Goal: Information Seeking & Learning: Check status

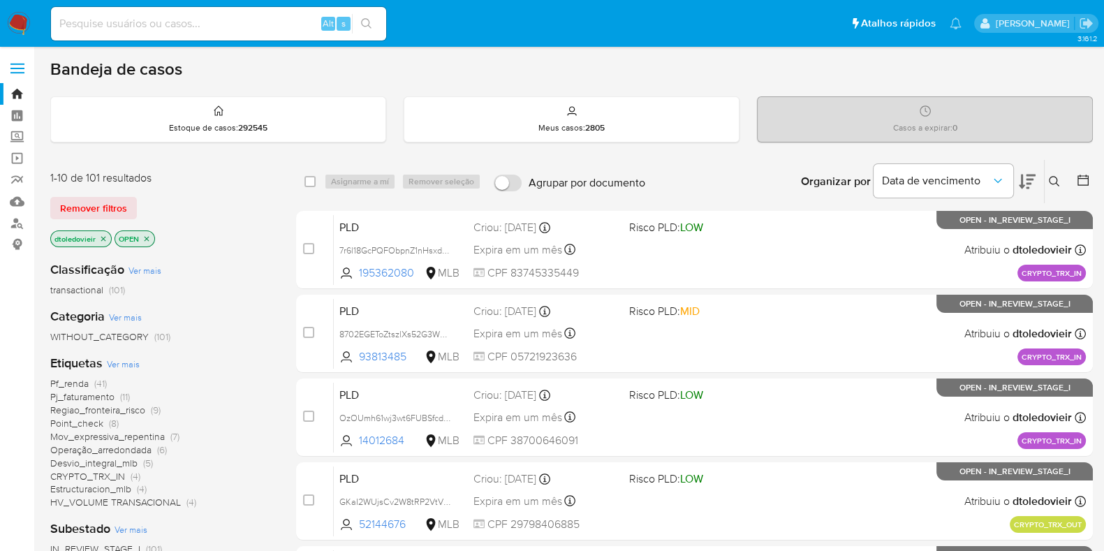
click at [75, 381] on span "Pf_renda" at bounding box center [69, 383] width 38 height 14
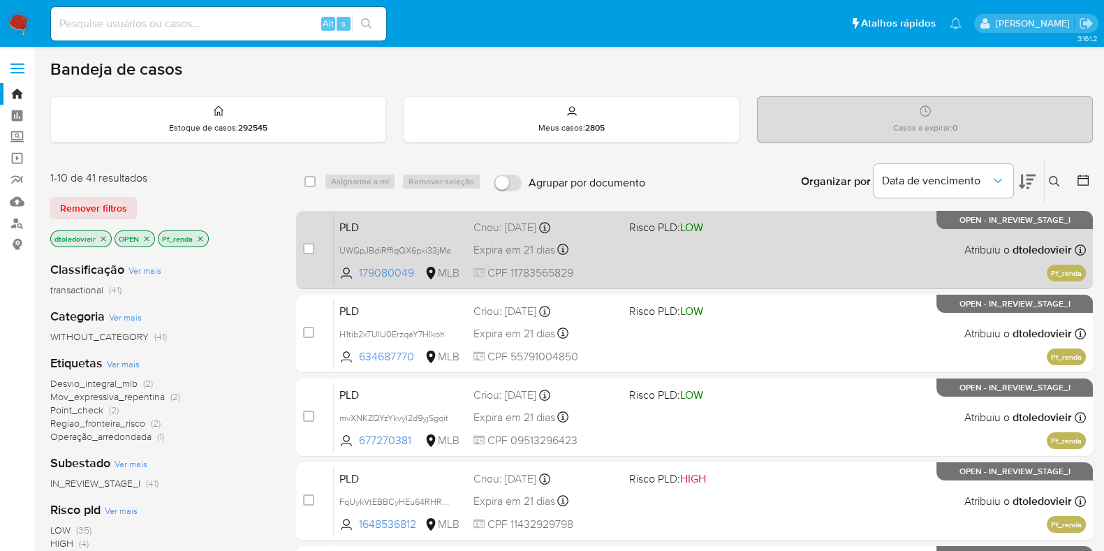
click at [622, 260] on div "PLD UWGpJBdiRfflqQX6pxi33jMa 179080049 MLB Risco PLD: LOW Criou: 12/09/2025 Cri…" at bounding box center [710, 249] width 752 height 71
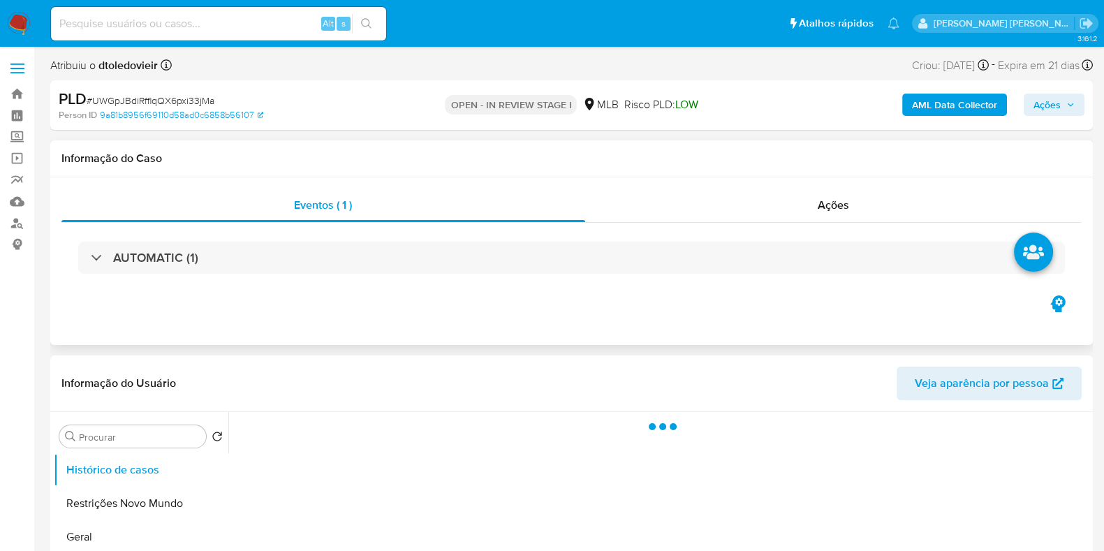
select select "10"
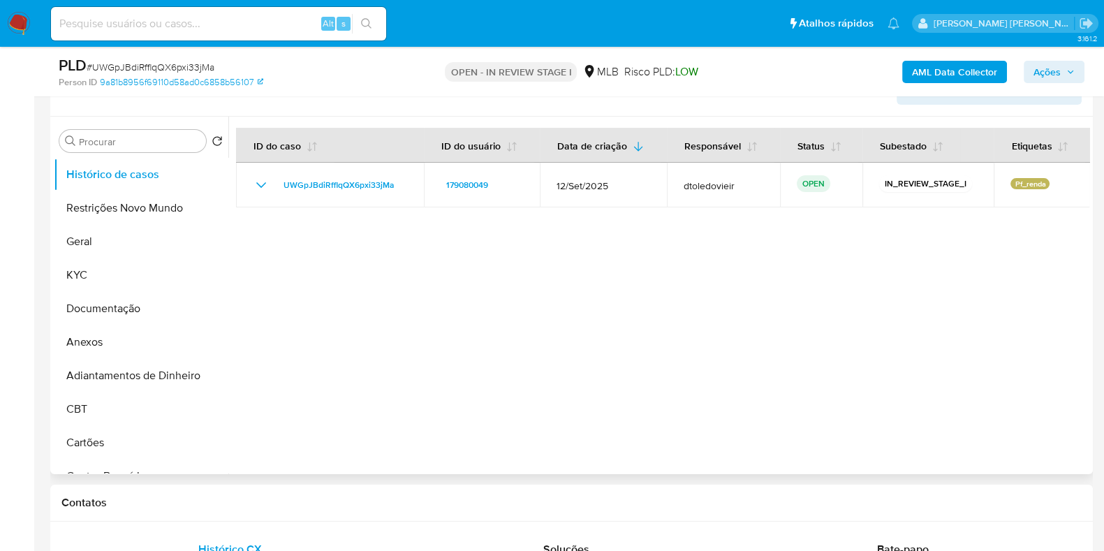
scroll to position [262, 0]
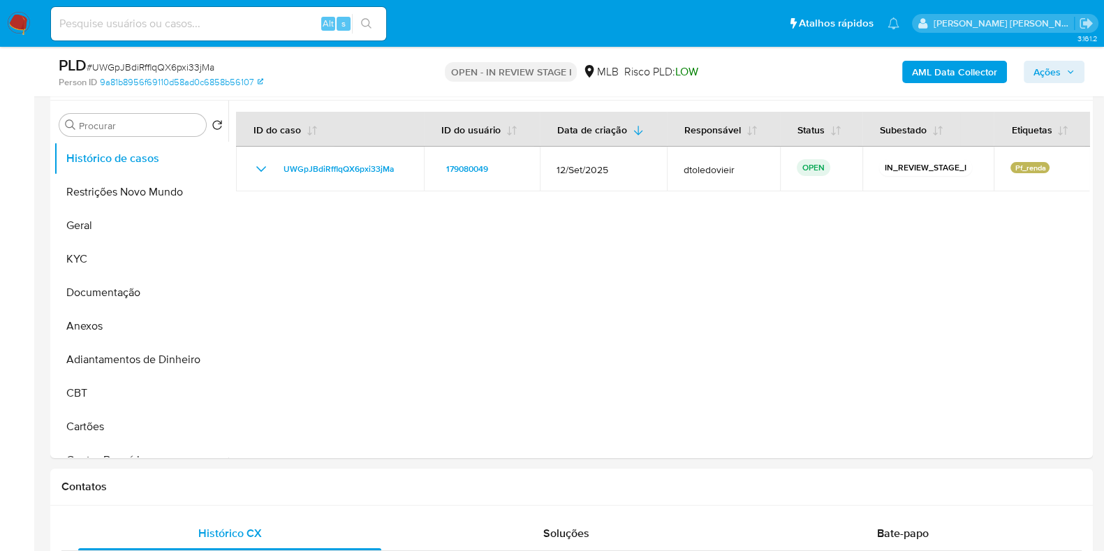
click at [17, 30] on img at bounding box center [19, 24] width 24 height 24
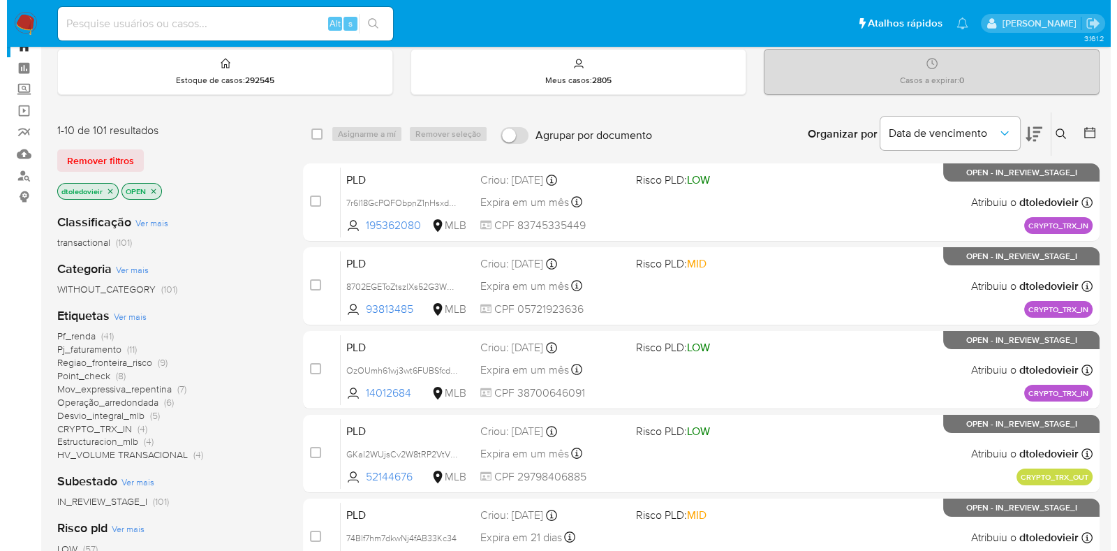
scroll to position [87, 0]
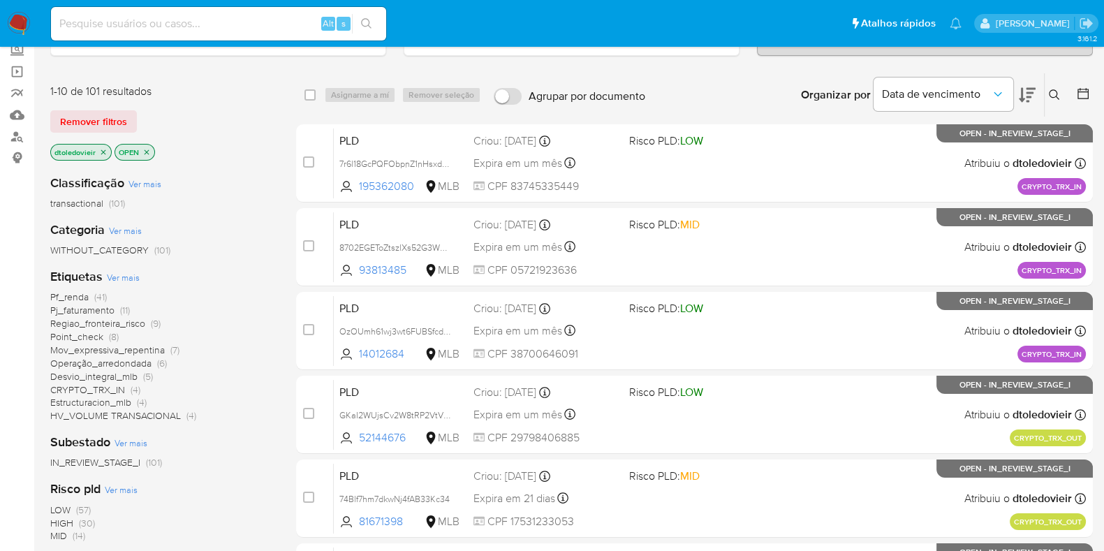
click at [110, 276] on span "Ver mais" at bounding box center [123, 277] width 33 height 13
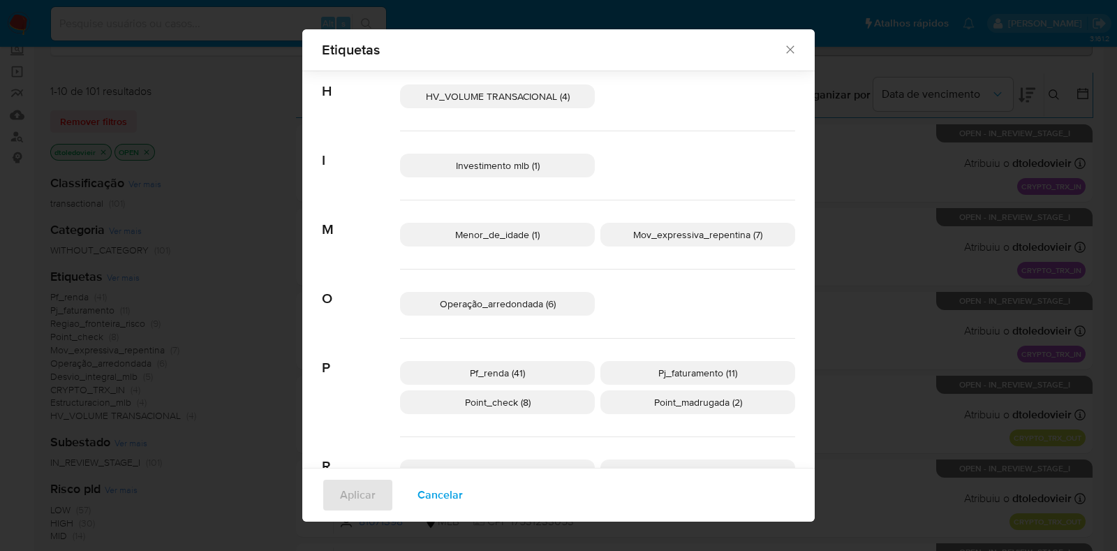
scroll to position [513, 0]
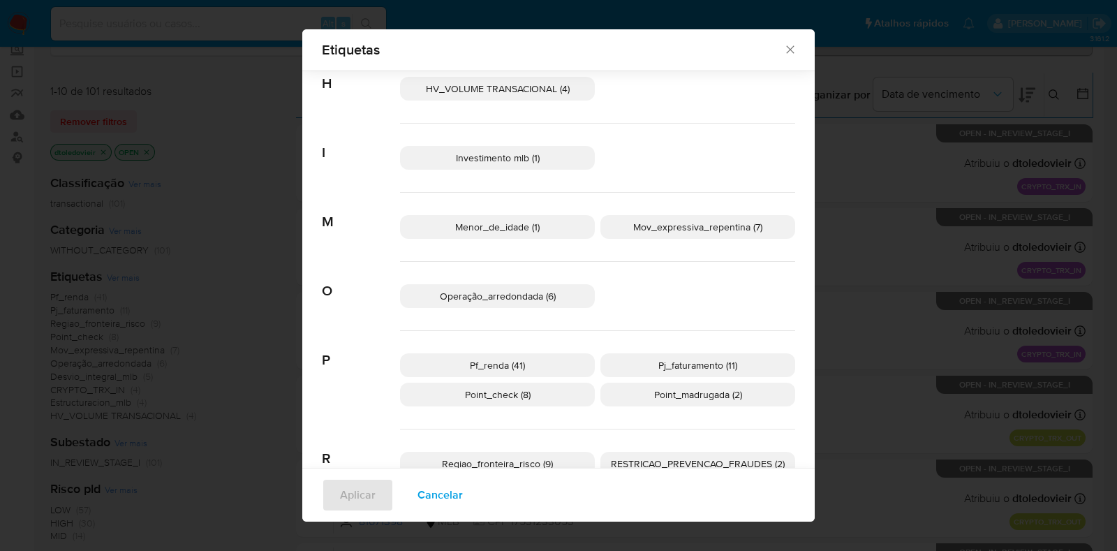
click at [532, 75] on div "HV_VOLUME TRANSACIONAL (4)" at bounding box center [597, 88] width 395 height 69
click at [526, 82] on span "HV_VOLUME TRANSACIONAL (4)" at bounding box center [498, 89] width 144 height 14
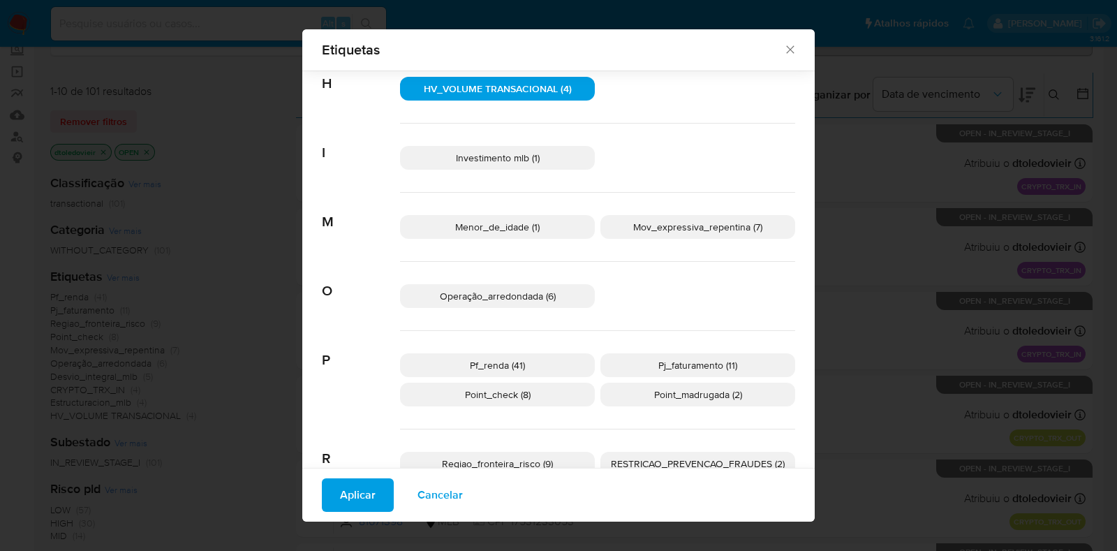
click at [667, 235] on p "Mov_expressiva_repentina (7)" at bounding box center [698, 227] width 195 height 24
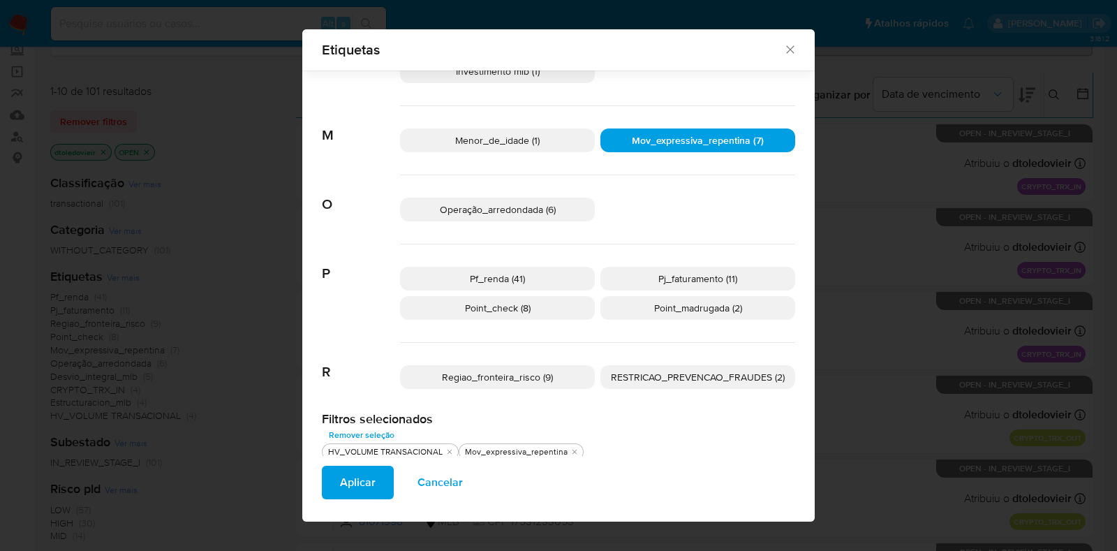
click at [677, 136] on span "Mov_expressiva_repentina (7)" at bounding box center [698, 140] width 132 height 14
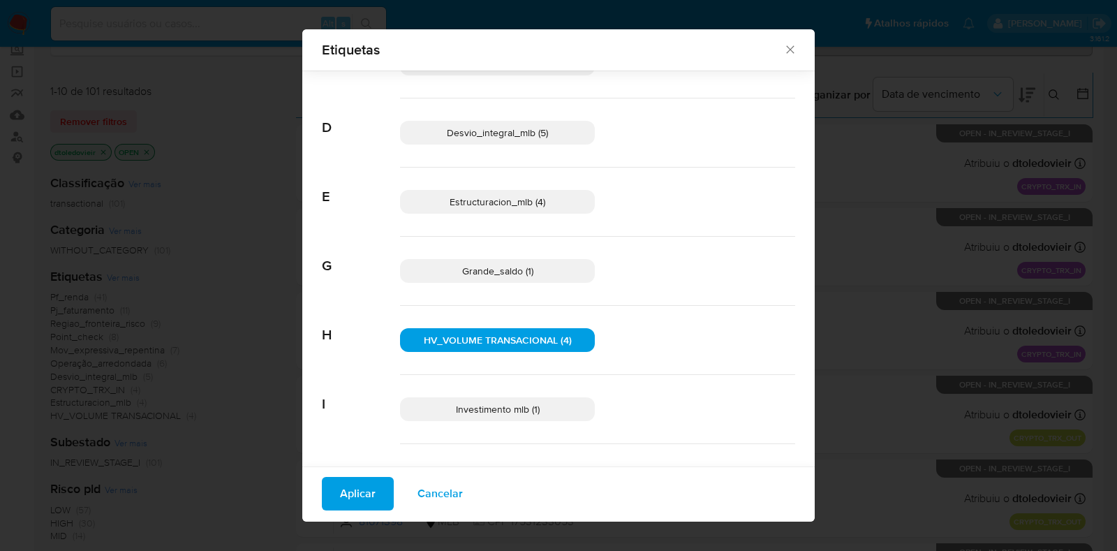
scroll to position [263, 0]
click at [340, 485] on span "Aplicar" at bounding box center [358, 493] width 36 height 31
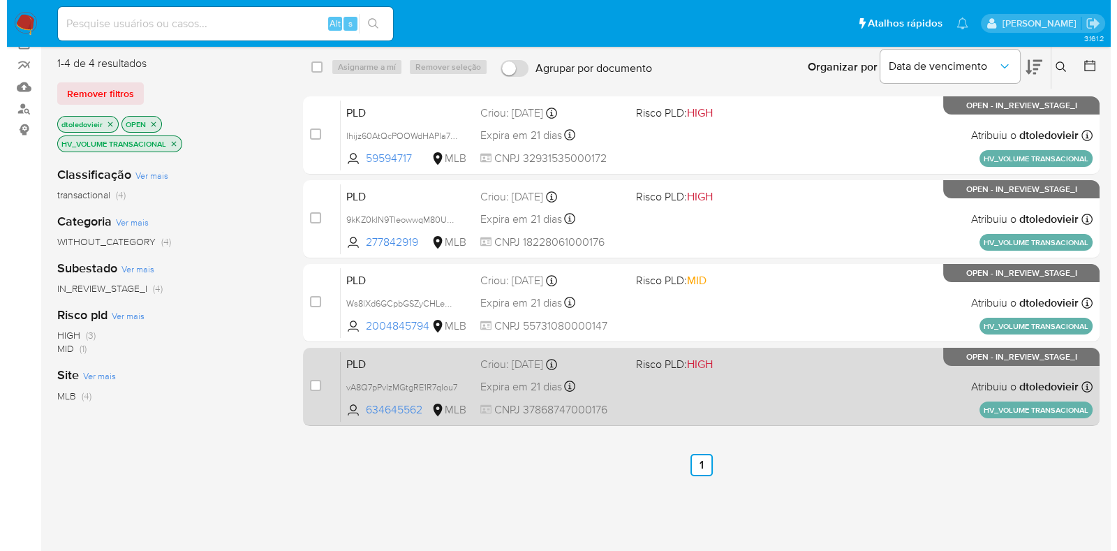
scroll to position [87, 0]
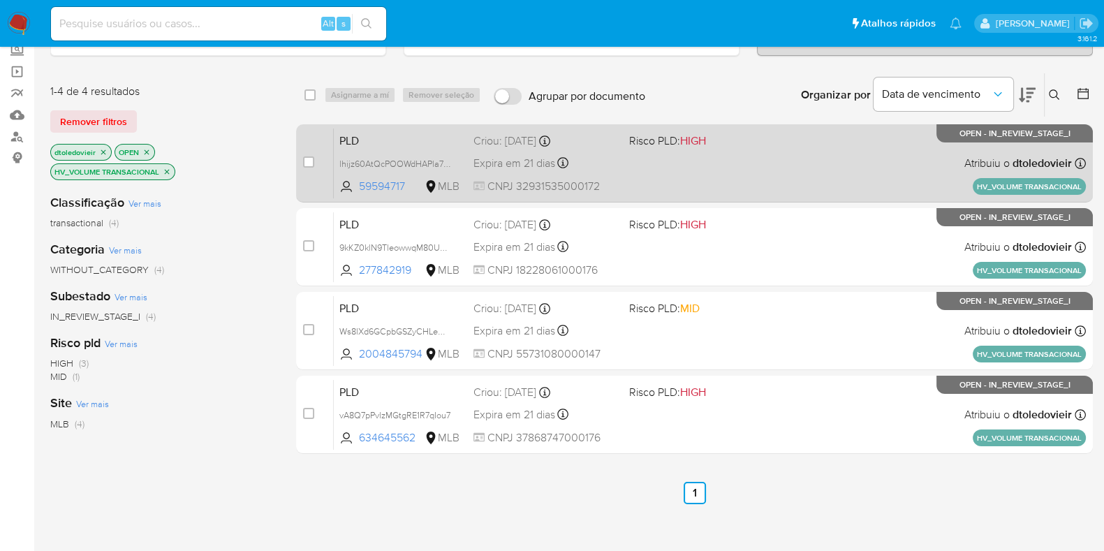
click at [796, 156] on div "PLD lhijz60AtQcPOOWdHAPla7kU 59594717 MLB Risco PLD: HIGH Criou: 12/09/2025 Cri…" at bounding box center [710, 163] width 752 height 71
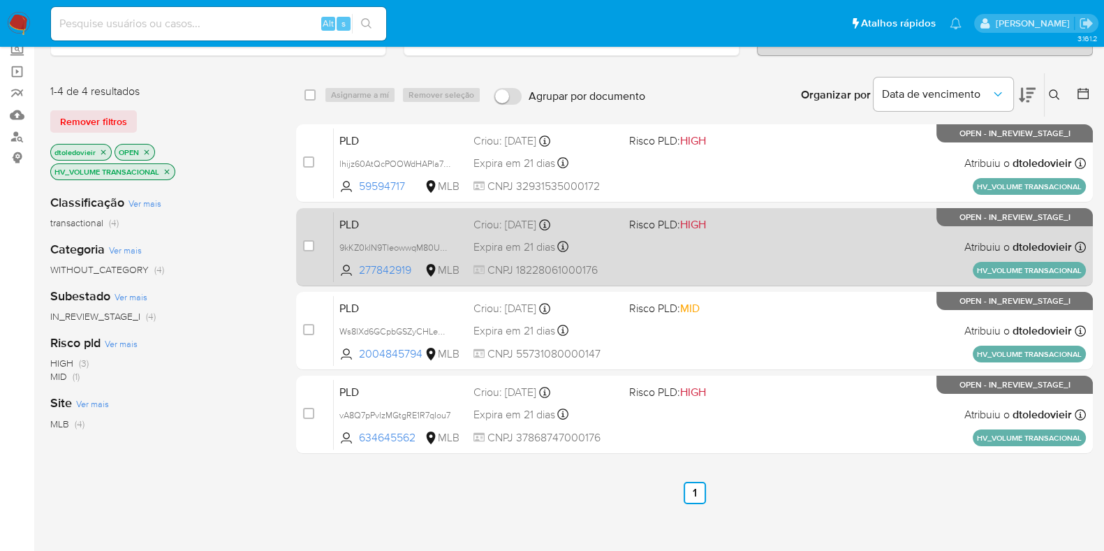
click at [765, 230] on div "PLD 9kKZ0klN9TleowwqM80UgqFK 277842919 MLB Risco PLD: HIGH Criou: 12/09/2025 Cr…" at bounding box center [710, 247] width 752 height 71
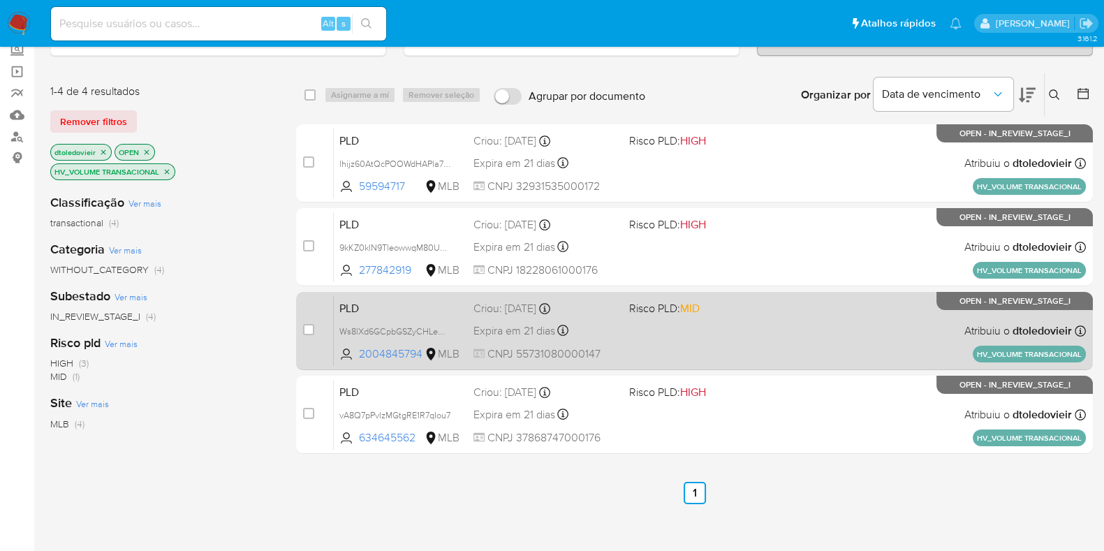
click at [747, 317] on div "PLD Ws8lXd6GCpbGSZyCHLeCx4en 2004845794 MLB Risco PLD: MID Criou: 12/09/2025 Cr…" at bounding box center [710, 330] width 752 height 71
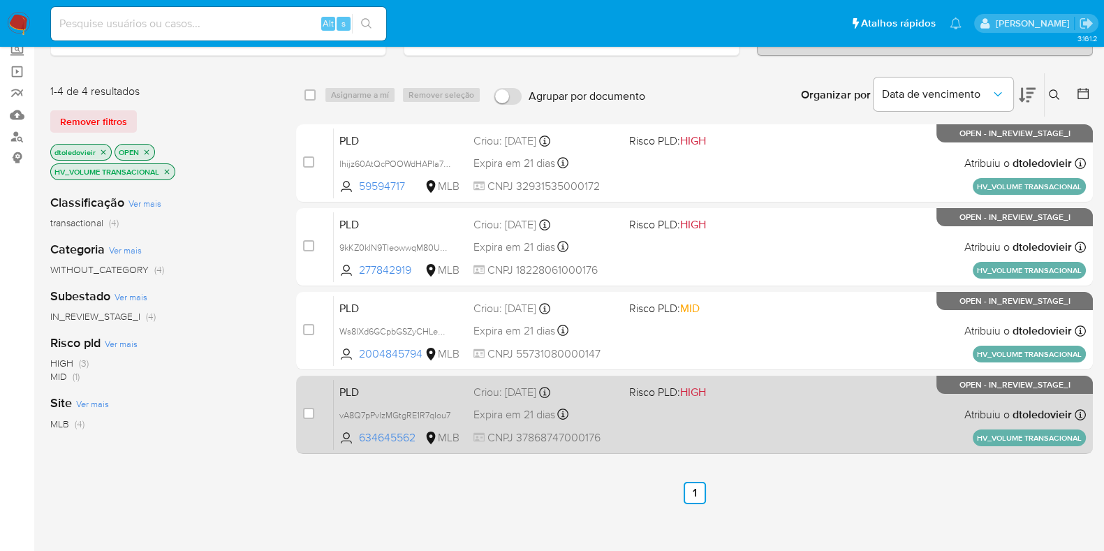
click at [723, 402] on div "PLD vA8Q7pPvlzMGtgRE1R7qIou7 634645562 MLB Risco PLD: HIGH Criou: 12/09/2025 Cr…" at bounding box center [710, 414] width 752 height 71
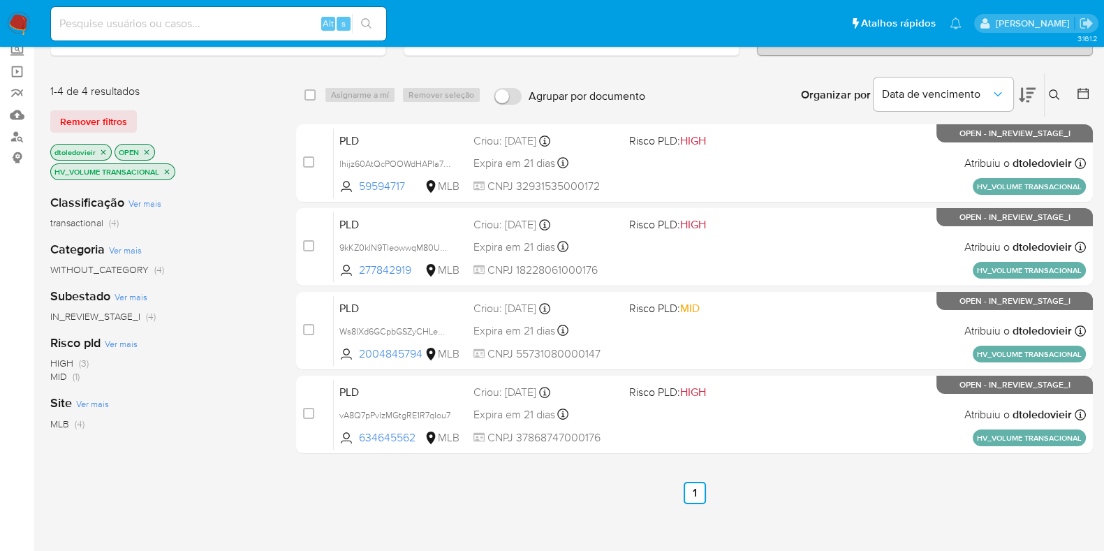
click at [168, 169] on icon "close-filter" at bounding box center [167, 171] width 5 height 5
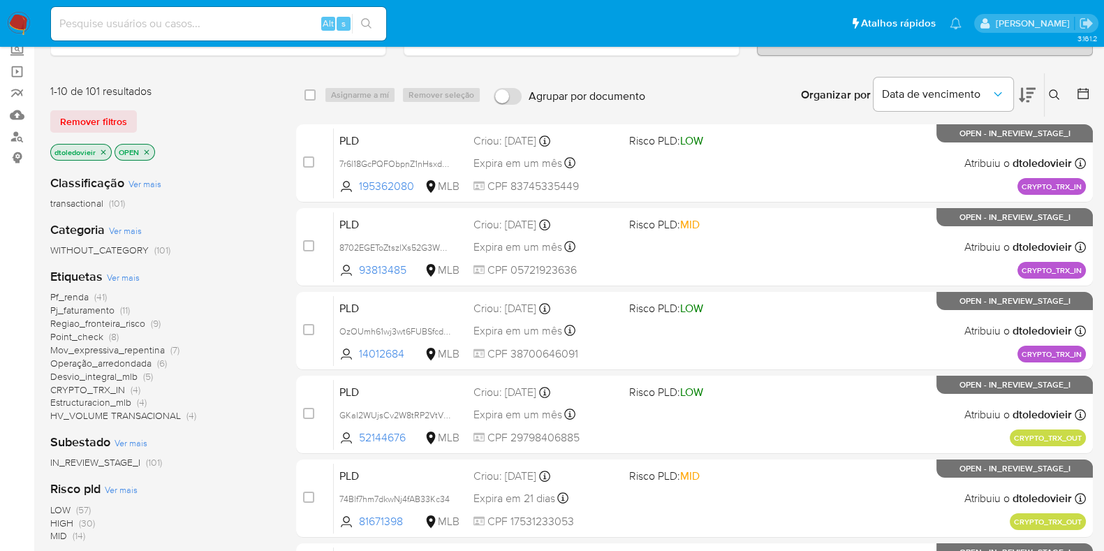
click at [120, 276] on span "Ver mais" at bounding box center [123, 277] width 33 height 13
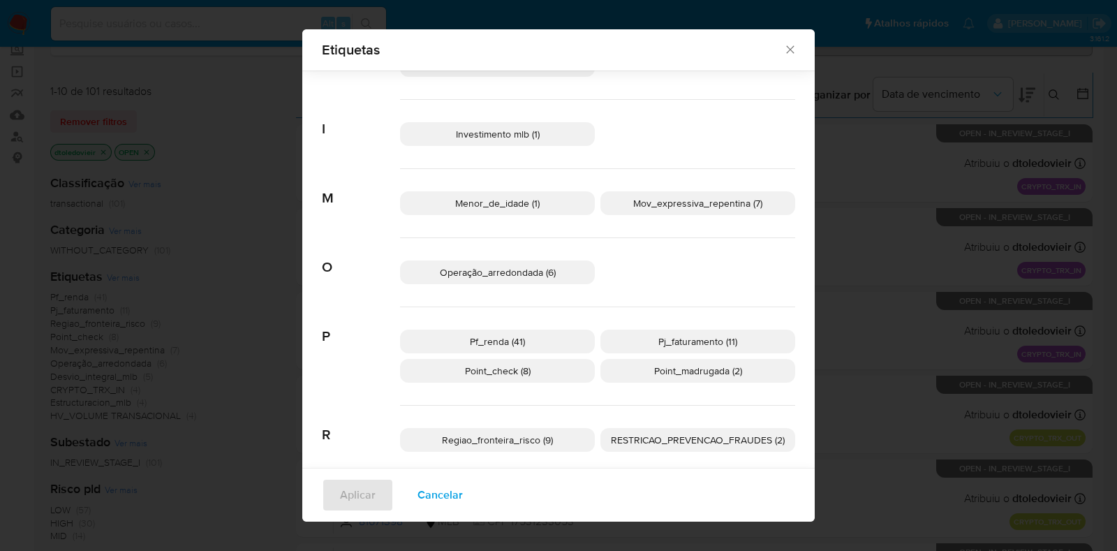
scroll to position [551, 0]
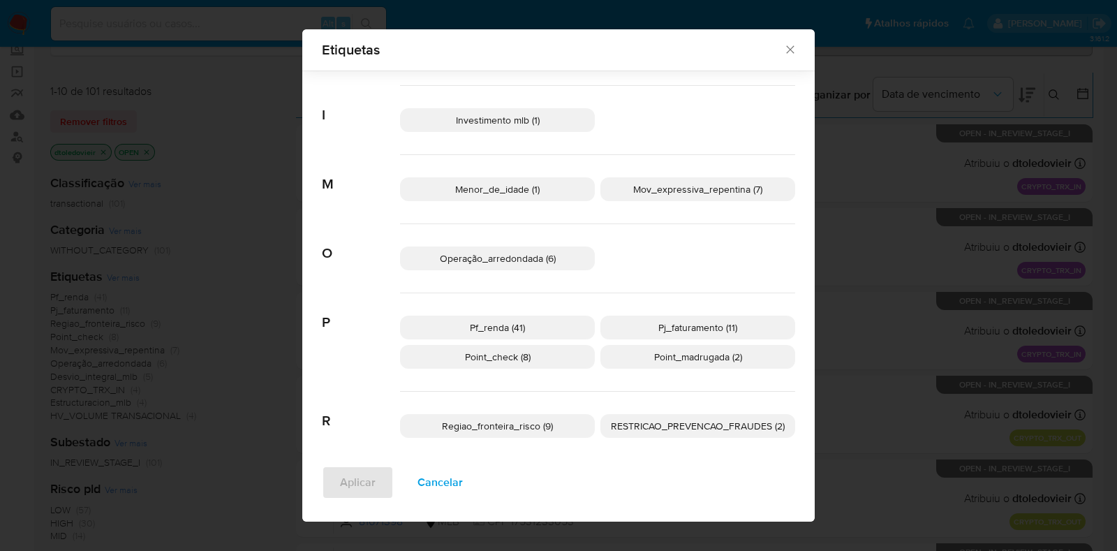
click at [681, 321] on span "Pj_faturamento (11)" at bounding box center [698, 328] width 79 height 14
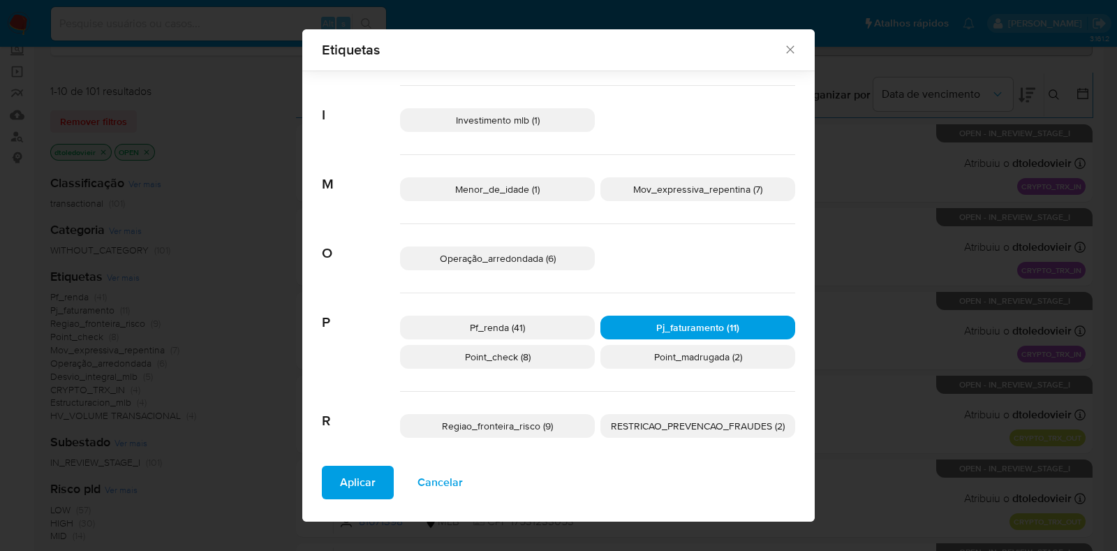
click at [346, 479] on span "Aplicar" at bounding box center [358, 482] width 36 height 31
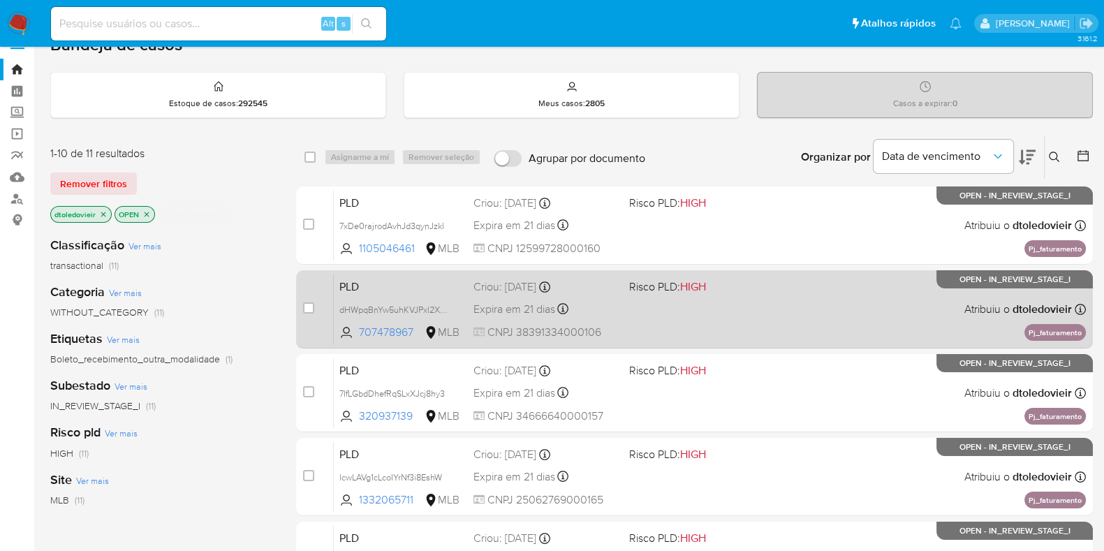
scroll to position [87, 0]
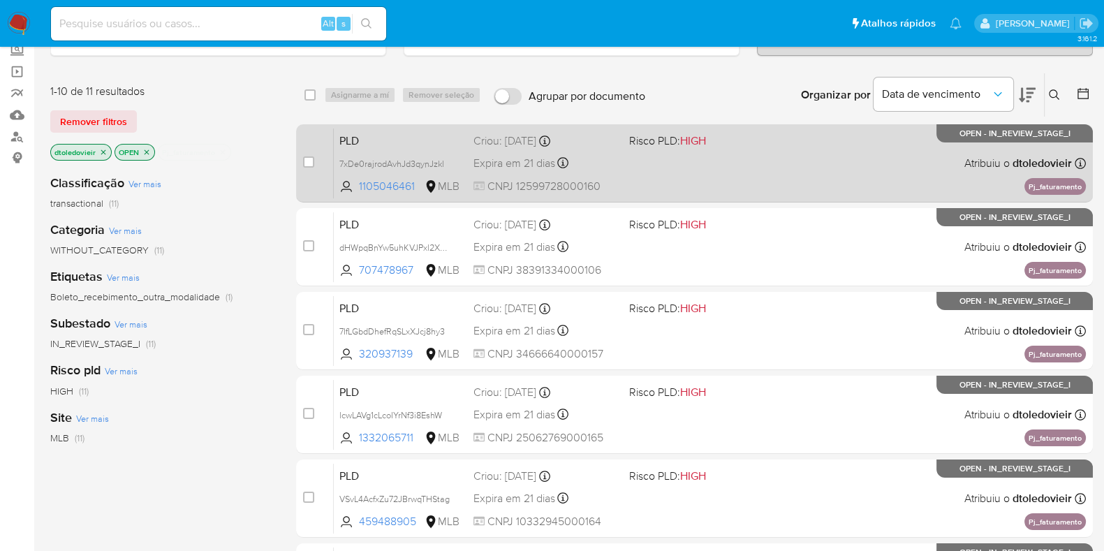
click at [772, 152] on div "PLD 7xDe0rajrodAvhJd3qynJzkl 1105046461 MLB Risco PLD: HIGH Criou: 12/09/2025 C…" at bounding box center [710, 163] width 752 height 71
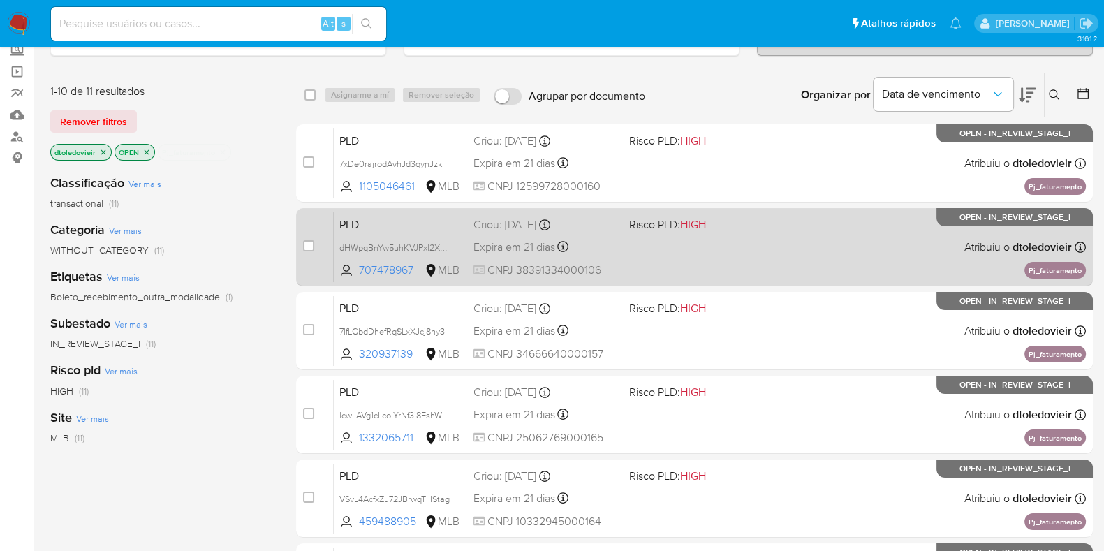
click at [760, 231] on div "PLD dHWpqBnYw5uhKVJPxl2XZM91 707478967 MLB Risco PLD: HIGH Criou: 12/09/2025 Cr…" at bounding box center [710, 247] width 752 height 71
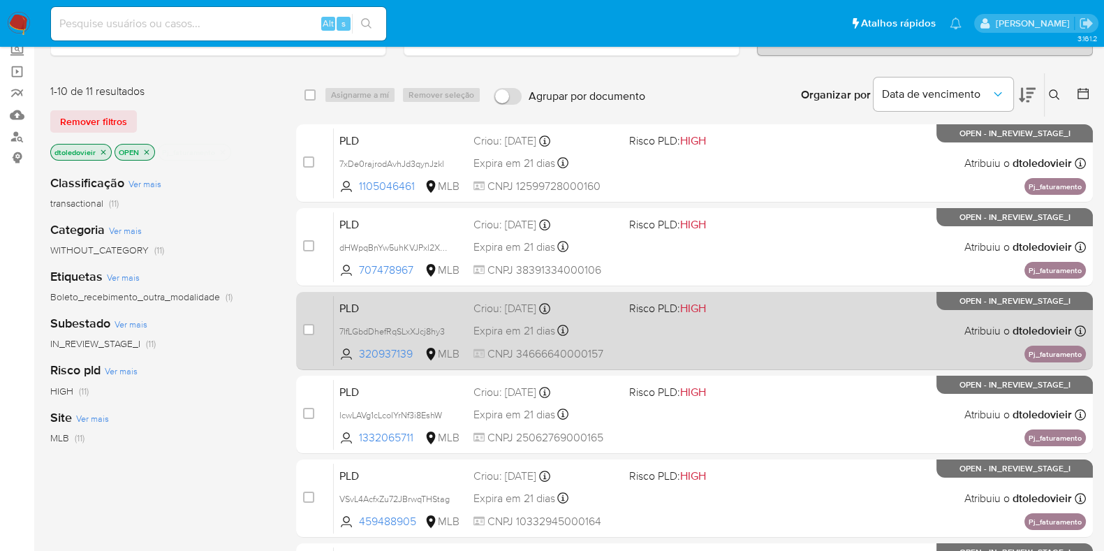
click at [761, 315] on div "PLD 7IfLGbdDhefRqSLxXJcj8hy3 320937139 MLB Risco PLD: HIGH Criou: 12/09/2025 Cr…" at bounding box center [710, 330] width 752 height 71
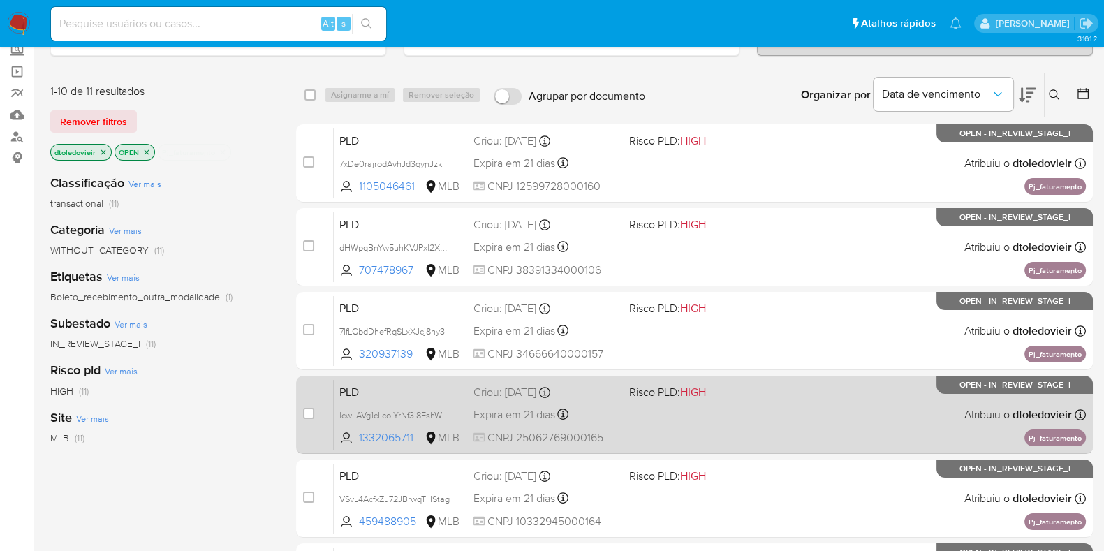
click at [745, 404] on div "PLD lcwLAVg1cLcoIYrNf3i8EshW 1332065711 MLB Risco PLD: HIGH Criou: 12/09/2025 C…" at bounding box center [710, 414] width 752 height 71
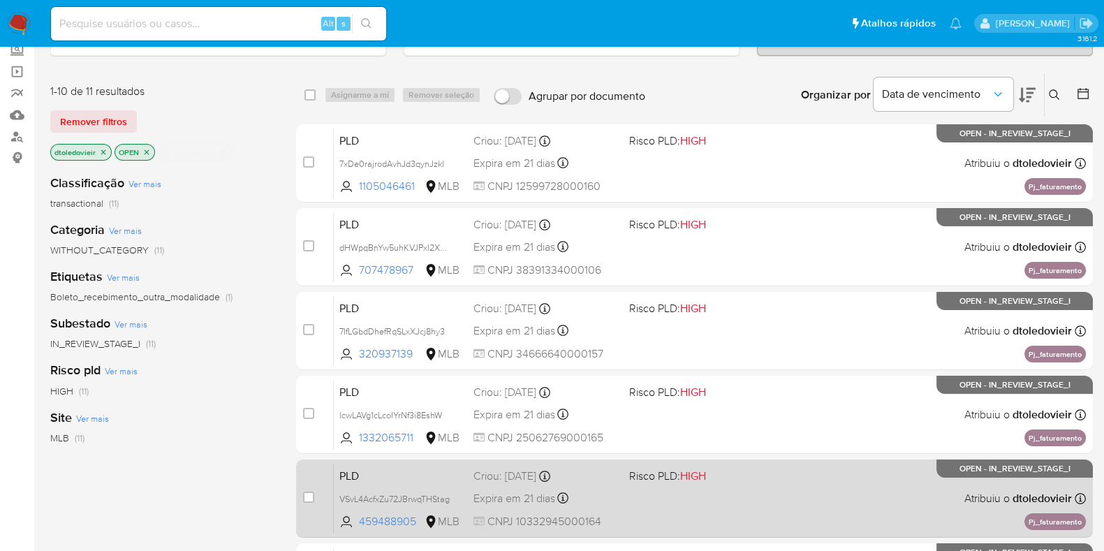
click at [728, 493] on div "PLD VSvL4AcfxZu72JBrwqTHStag 459488905 MLB Risco PLD: HIGH Criou: 12/09/2025 Cr…" at bounding box center [710, 498] width 752 height 71
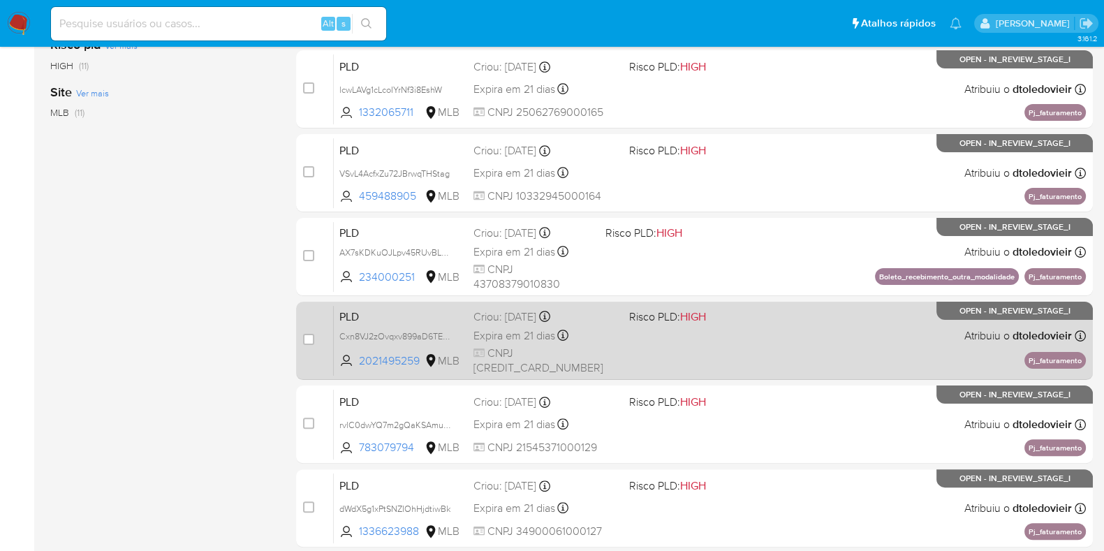
scroll to position [436, 0]
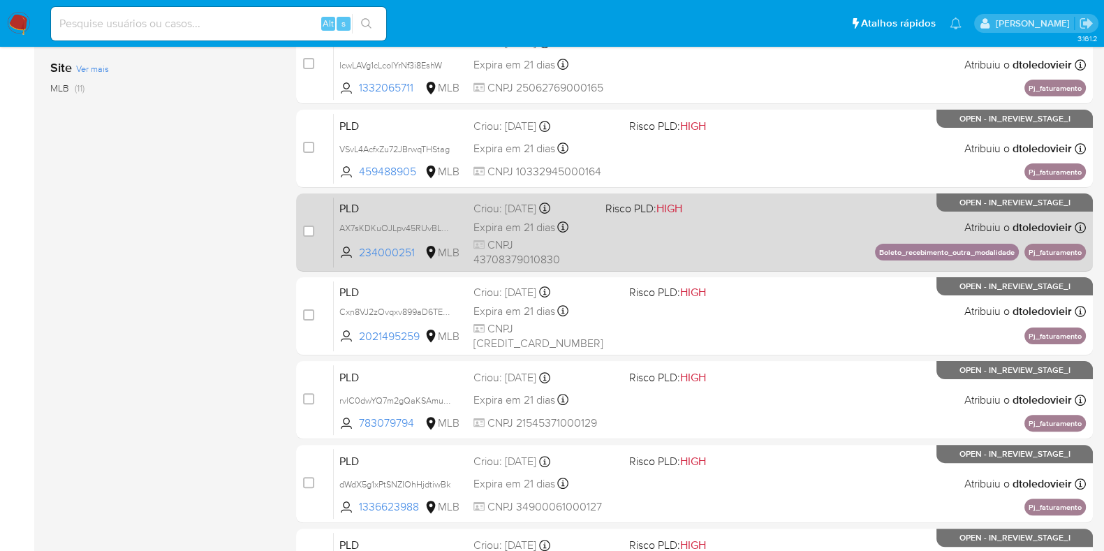
click at [773, 239] on div "PLD AX7sKDKuOJLpv45RUvBLwaei 234000251 MLB Risco PLD: HIGH Criou: 12/09/2025 Cr…" at bounding box center [710, 232] width 752 height 71
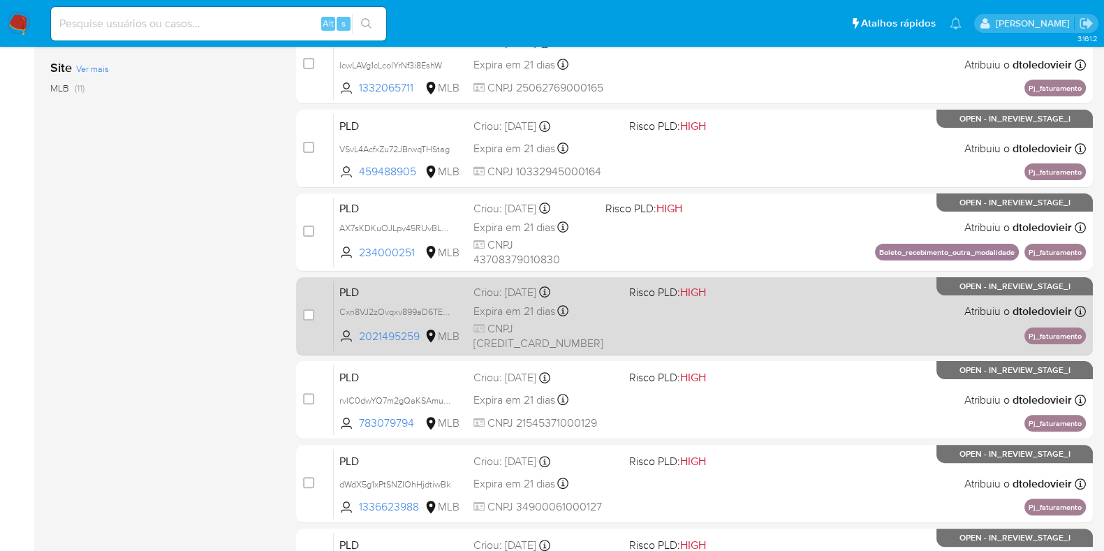
click at [770, 296] on span "Risco PLD: HIGH" at bounding box center [701, 291] width 145 height 18
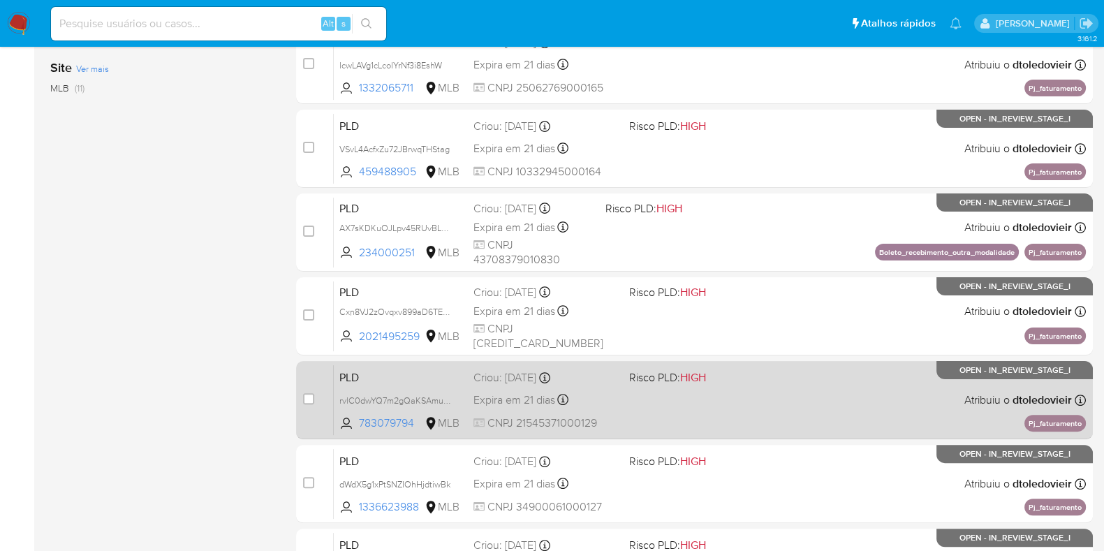
click at [773, 375] on span "Risco PLD: HIGH" at bounding box center [701, 376] width 145 height 18
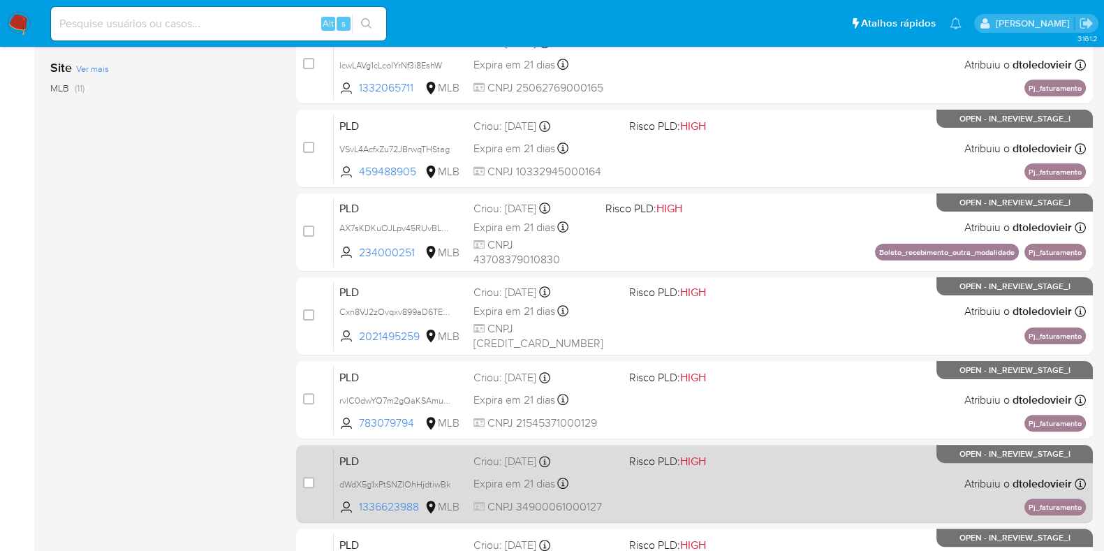
click at [748, 466] on span "Risco PLD: HIGH" at bounding box center [701, 460] width 145 height 18
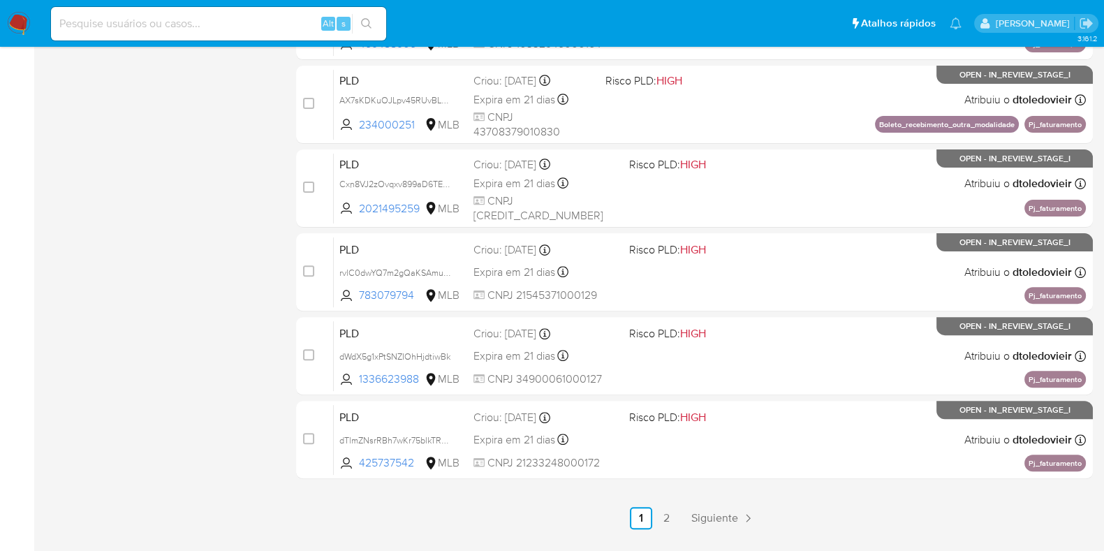
scroll to position [600, 0]
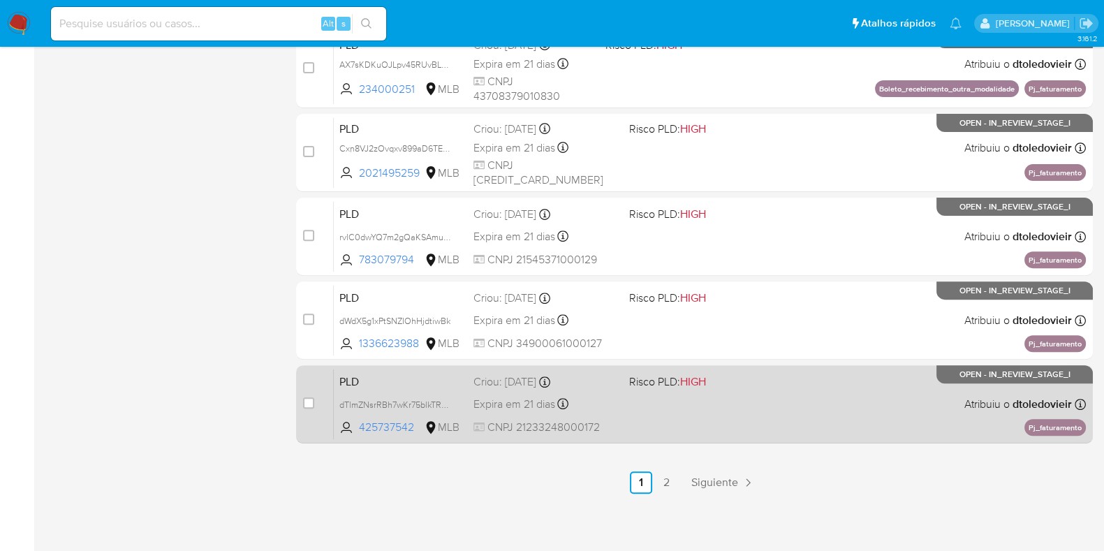
click at [775, 396] on div "PLD dTlmZNsrRBh7wKr75blkTRSK 425737542 MLB Risco PLD: HIGH Criou: 12/09/2025 Cr…" at bounding box center [710, 404] width 752 height 71
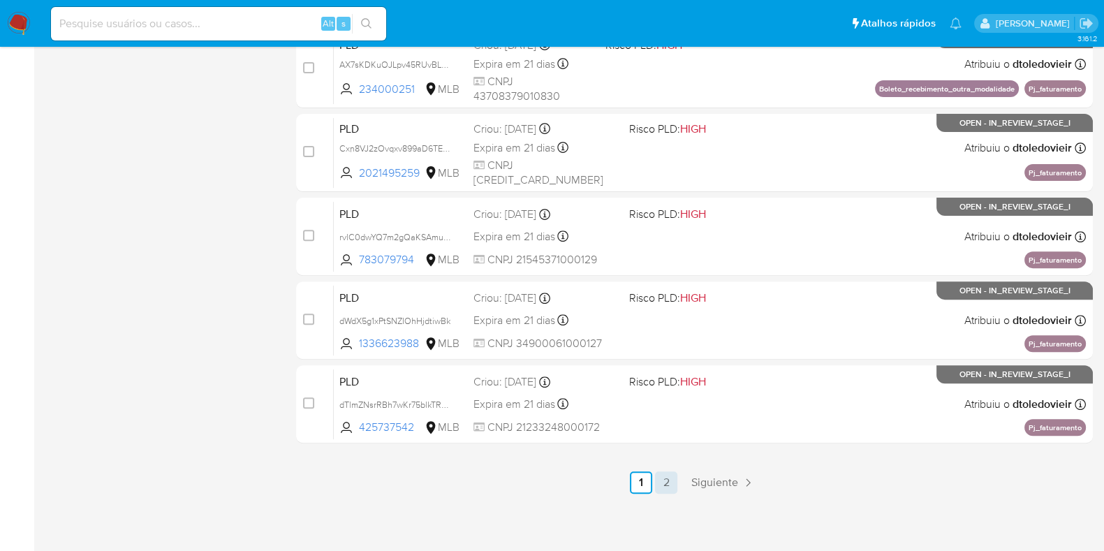
click at [671, 485] on link "2" at bounding box center [666, 482] width 22 height 22
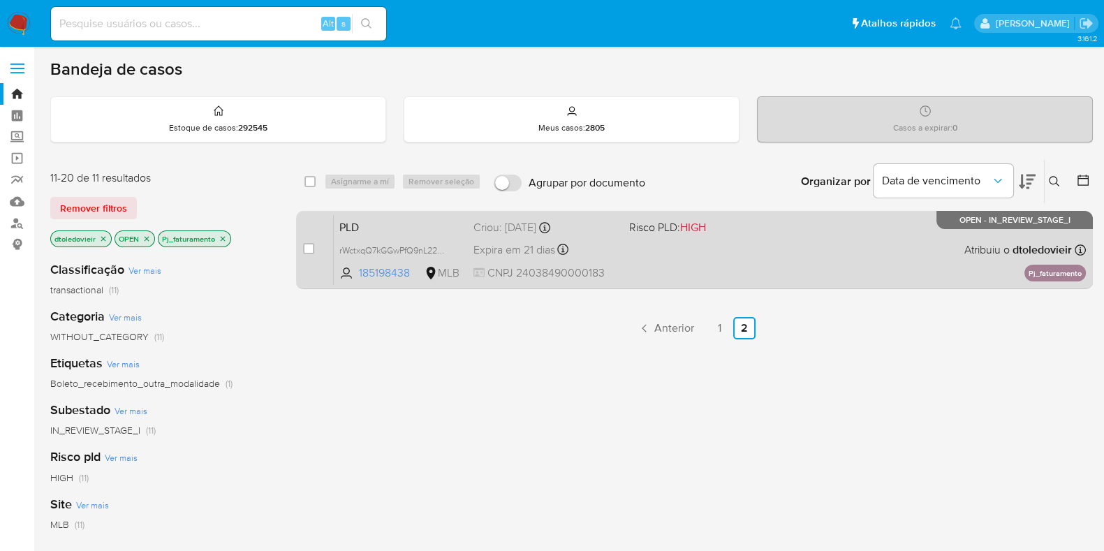
click at [795, 246] on div "PLD rWctxqQ7kGGwPfQ9nL22QMnB 185198438 MLB Risco PLD: HIGH Criou: 12/09/2025 Cr…" at bounding box center [710, 249] width 752 height 71
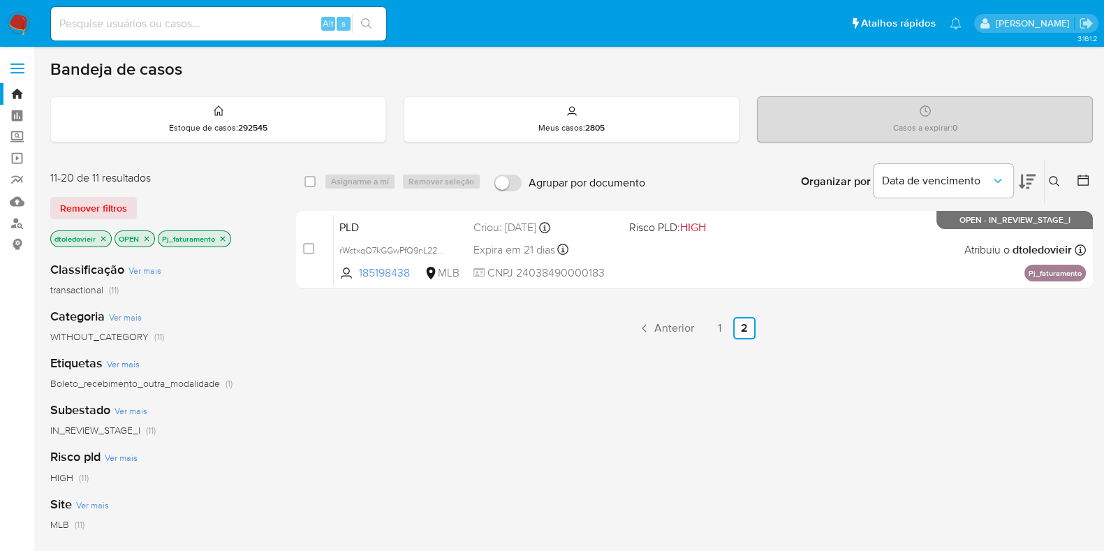
click at [17, 22] on img at bounding box center [19, 24] width 24 height 24
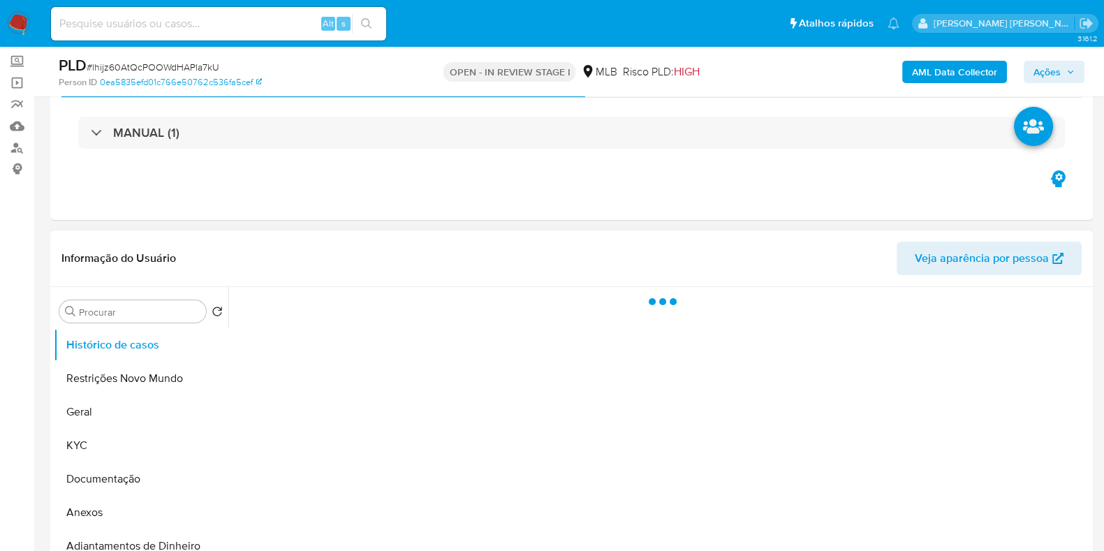
scroll to position [174, 0]
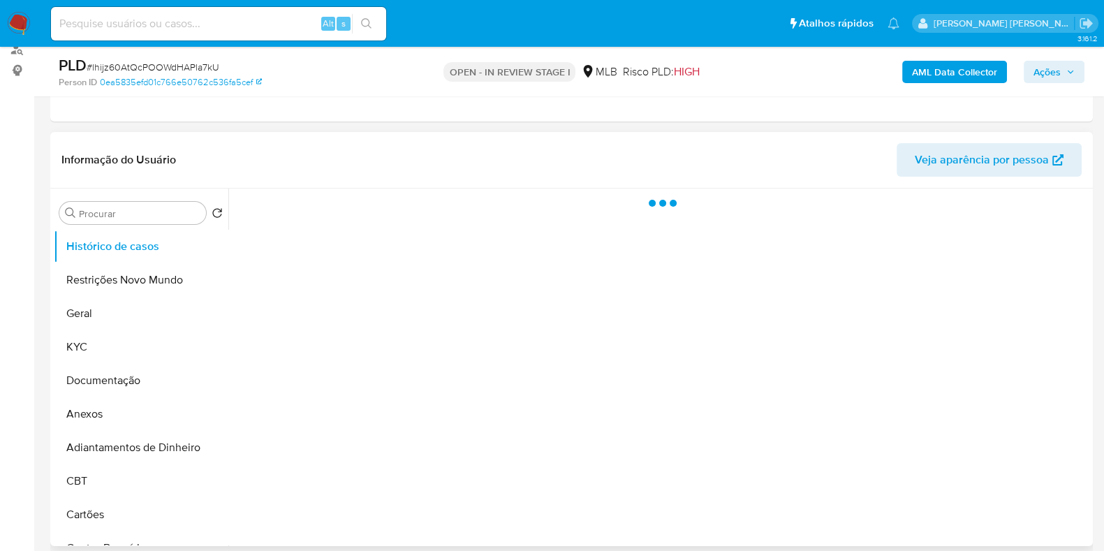
select select "10"
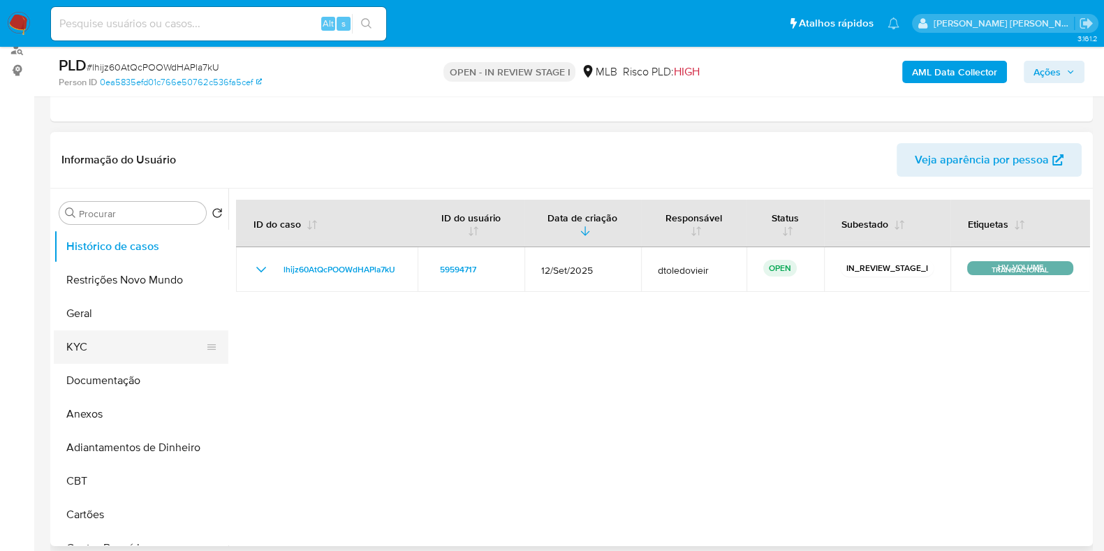
click at [119, 344] on button "KYC" at bounding box center [135, 347] width 163 height 34
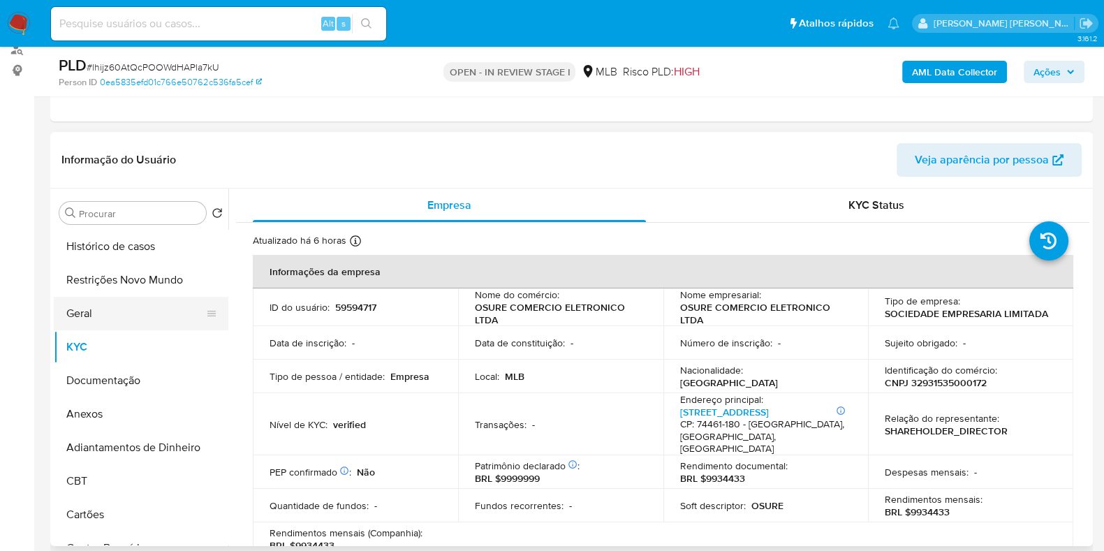
click at [85, 317] on button "Geral" at bounding box center [135, 314] width 163 height 34
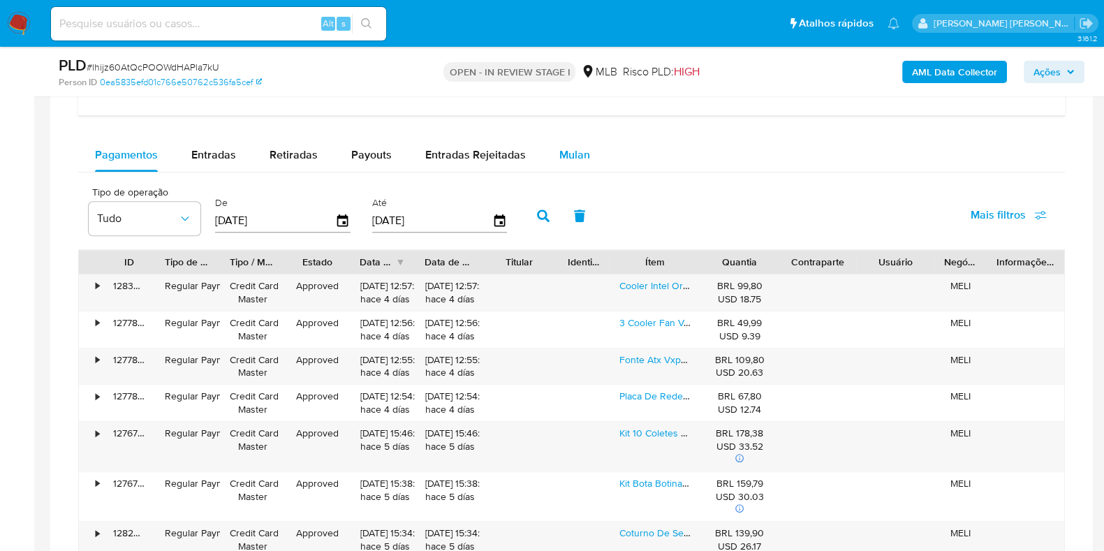
click at [573, 157] on span "Mulan" at bounding box center [574, 155] width 31 height 16
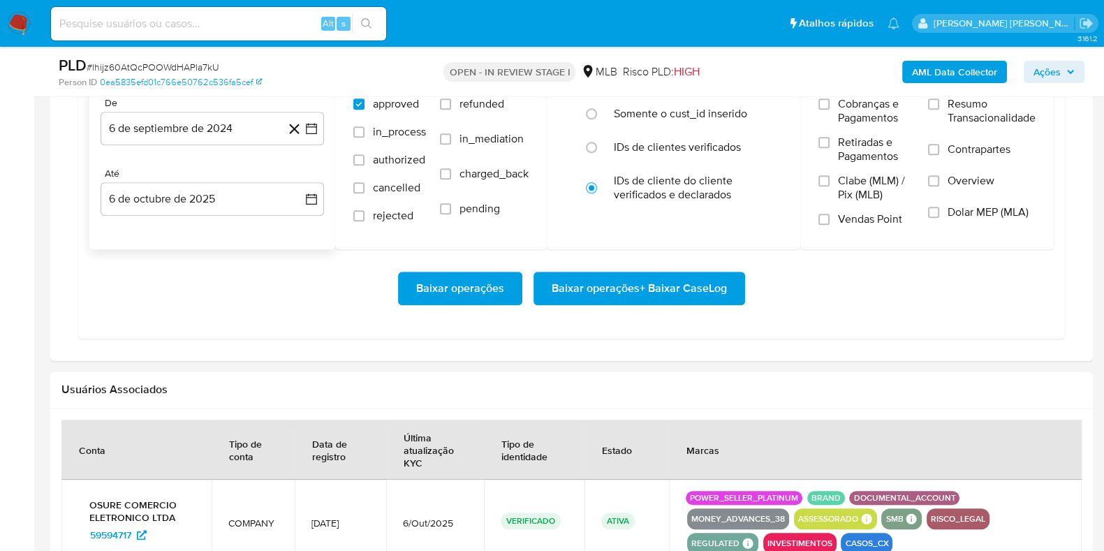
scroll to position [1309, 0]
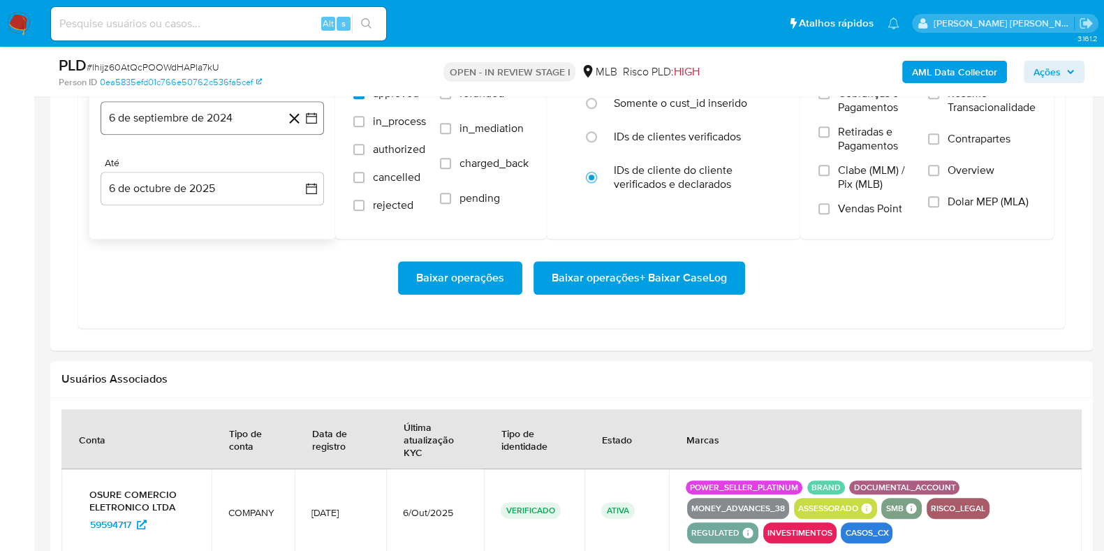
click at [203, 128] on button "6 de septiembre de 2024" at bounding box center [212, 118] width 223 height 34
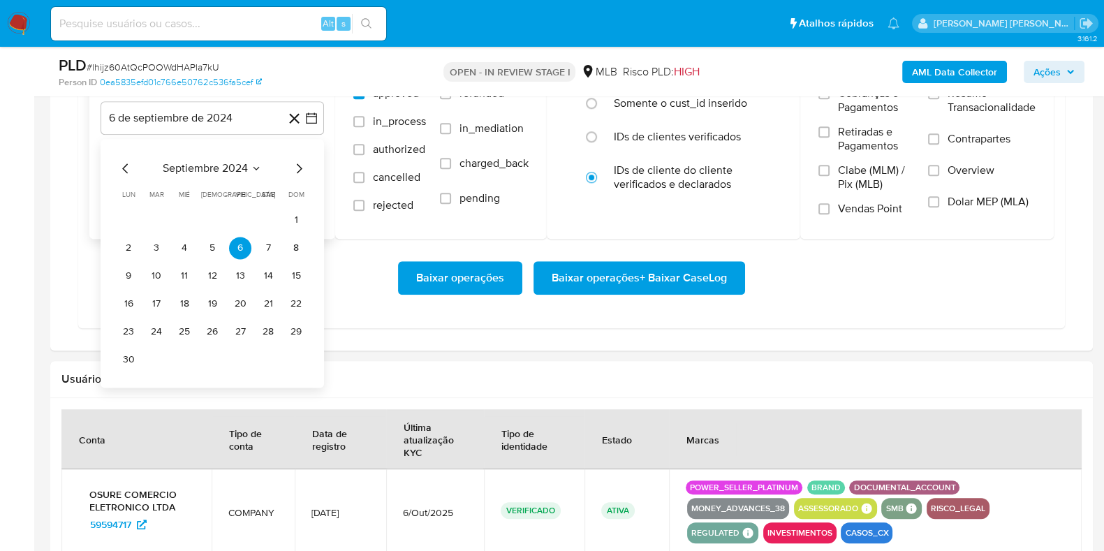
click at [292, 163] on icon "Mes siguiente" at bounding box center [299, 168] width 17 height 17
click at [293, 163] on icon "Mes siguiente" at bounding box center [299, 168] width 17 height 17
click at [294, 163] on icon "Mes siguiente" at bounding box center [299, 168] width 17 height 17
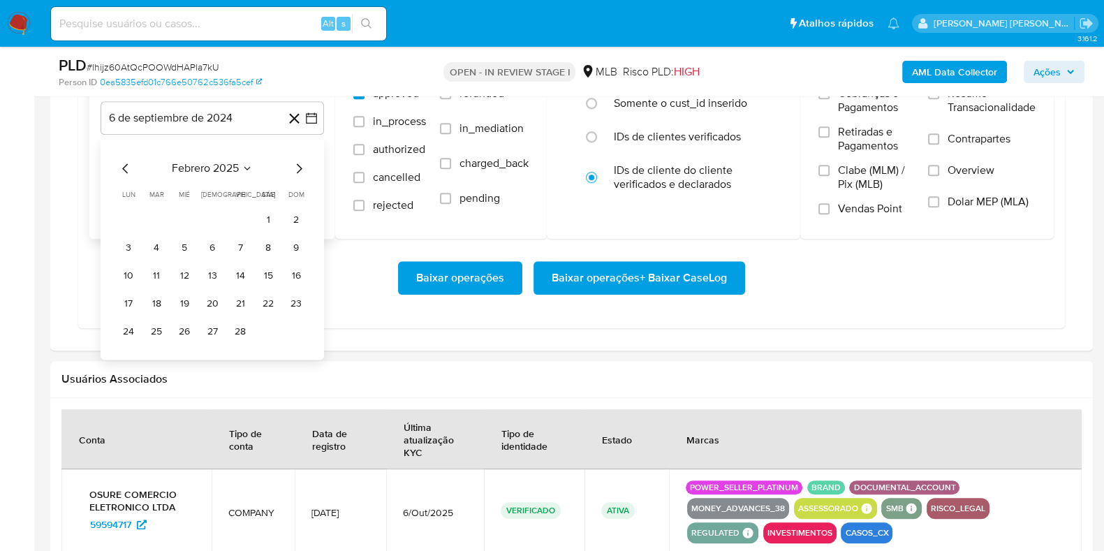
click at [295, 163] on icon "Mes siguiente" at bounding box center [299, 168] width 17 height 17
click at [295, 164] on icon "Mes siguiente" at bounding box center [299, 168] width 17 height 17
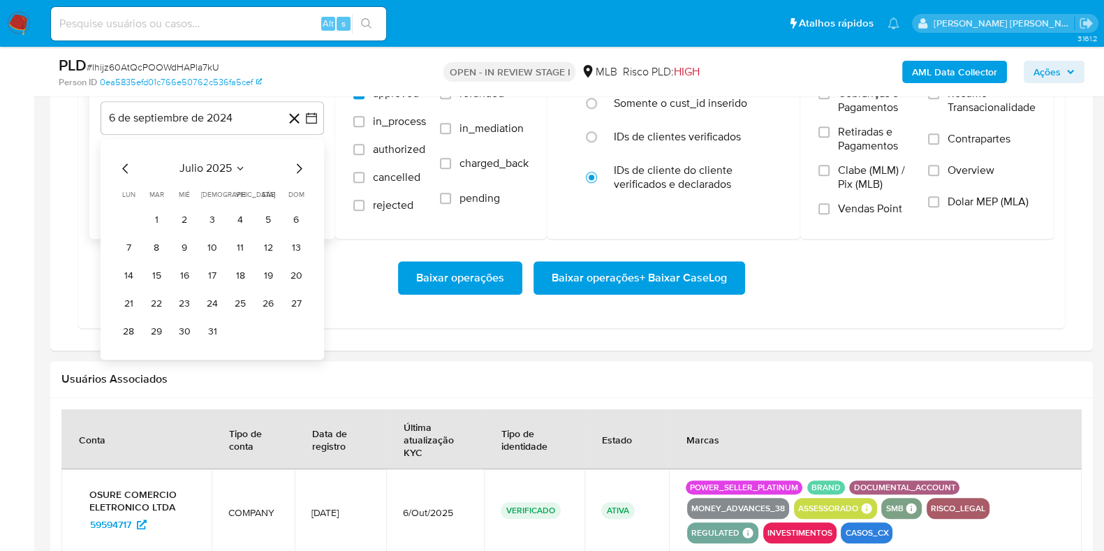
click at [295, 166] on icon "Mes siguiente" at bounding box center [299, 168] width 17 height 17
click at [236, 214] on button "1" at bounding box center [240, 220] width 22 height 22
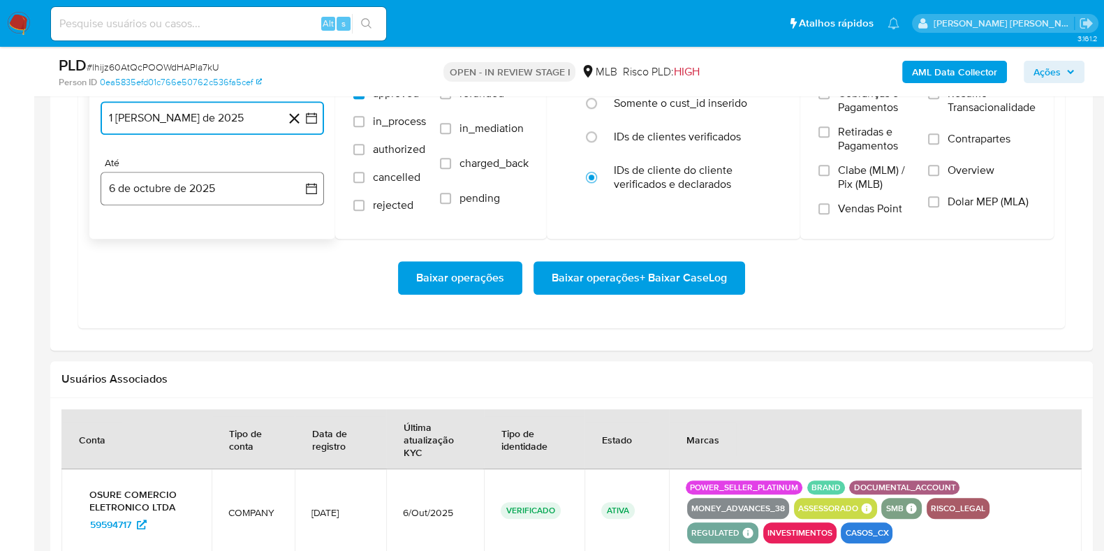
click at [216, 197] on button "6 de octubre de 2025" at bounding box center [212, 189] width 223 height 34
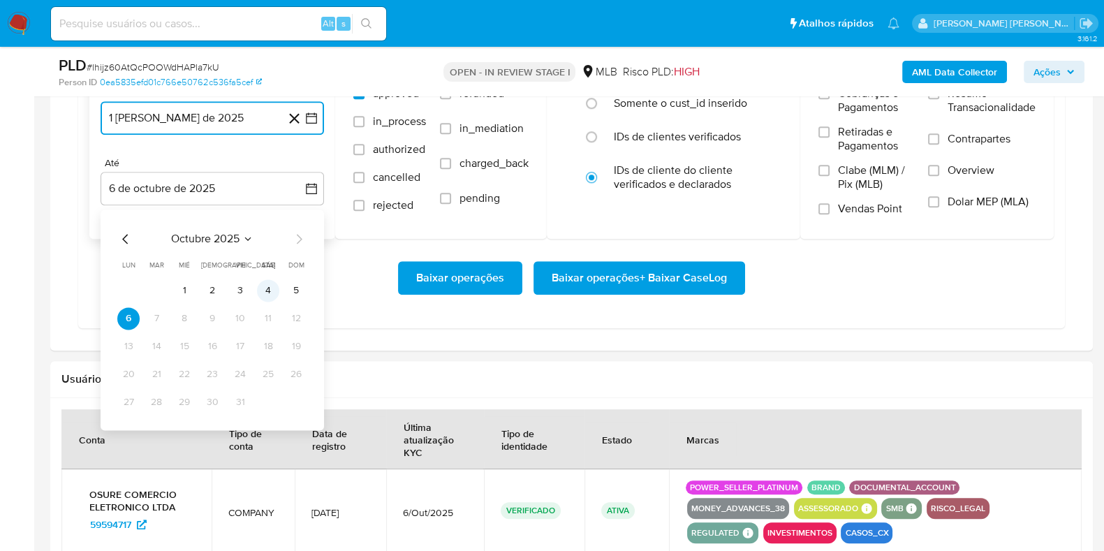
click at [269, 284] on button "4" at bounding box center [268, 290] width 22 height 22
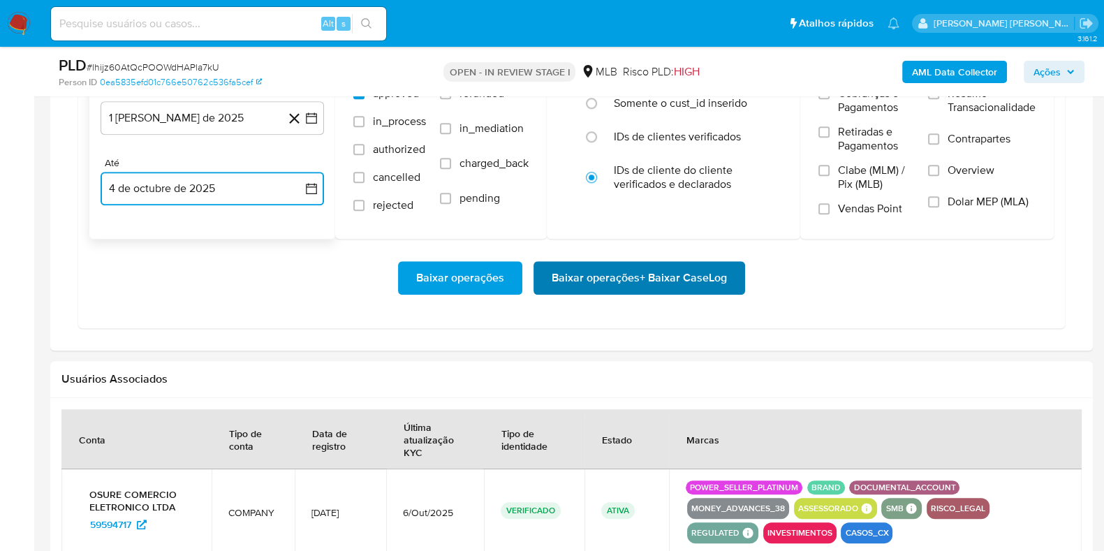
click at [617, 277] on span "Baixar operações + Baixar CaseLog" at bounding box center [639, 278] width 175 height 31
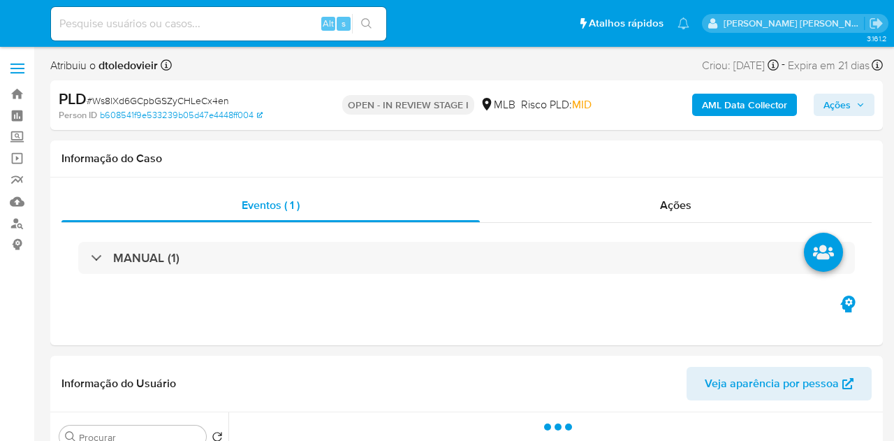
select select "10"
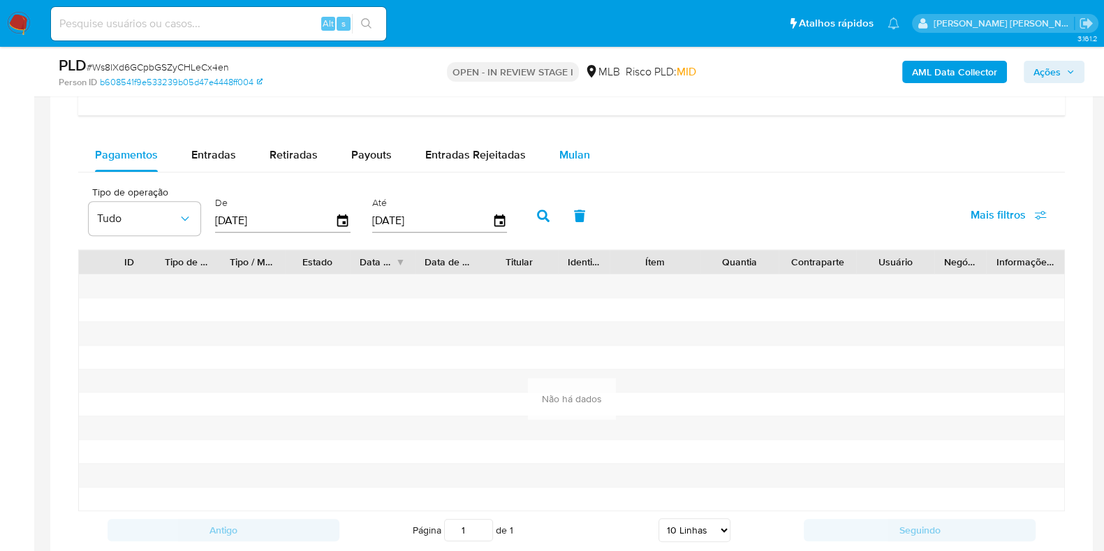
click at [562, 154] on span "Mulan" at bounding box center [574, 155] width 31 height 16
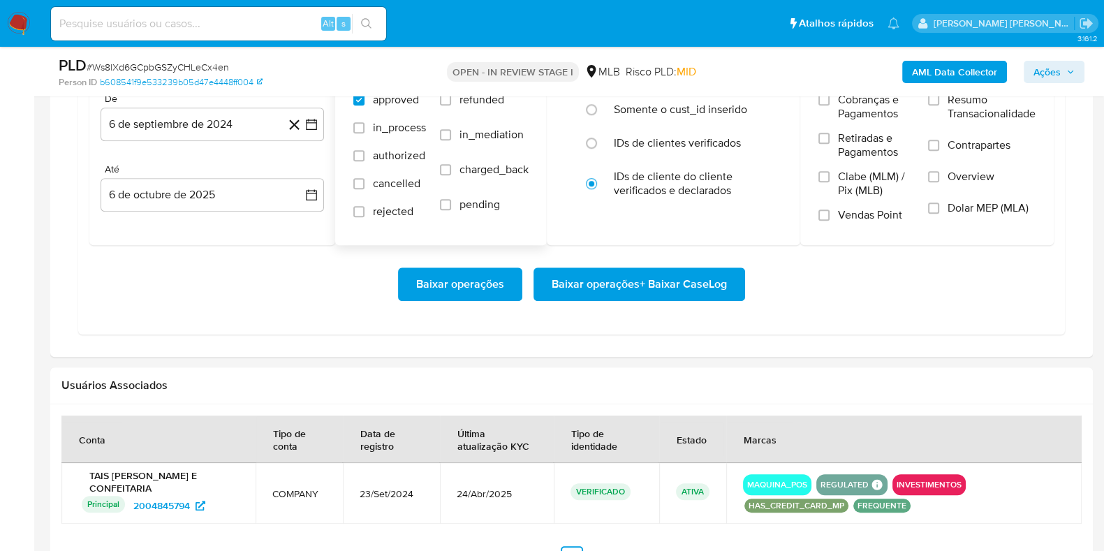
scroll to position [1309, 0]
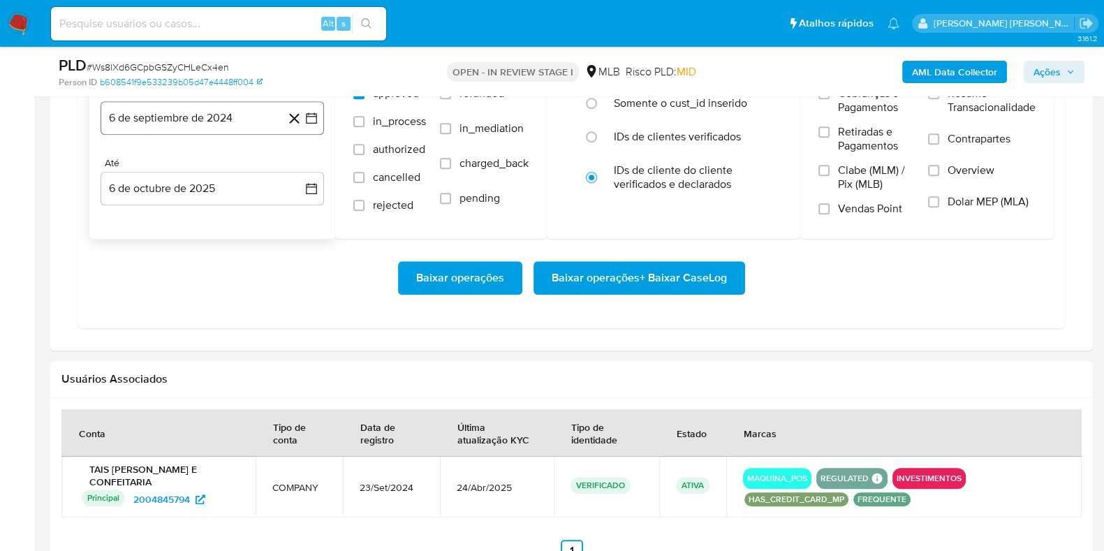
click at [242, 115] on button "6 de septiembre de 2024" at bounding box center [212, 118] width 223 height 34
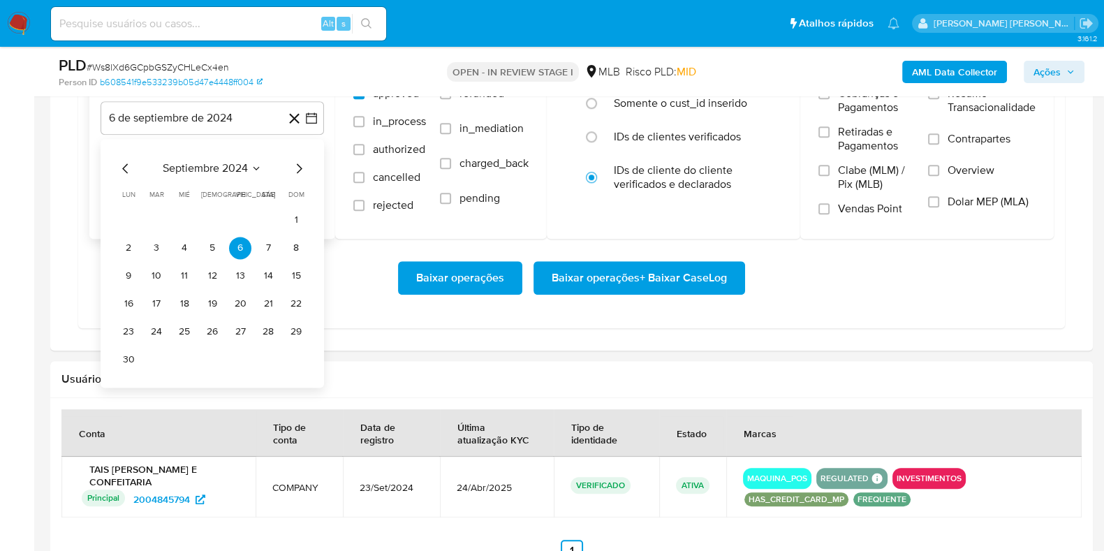
click at [296, 161] on icon "Mes siguiente" at bounding box center [299, 168] width 17 height 17
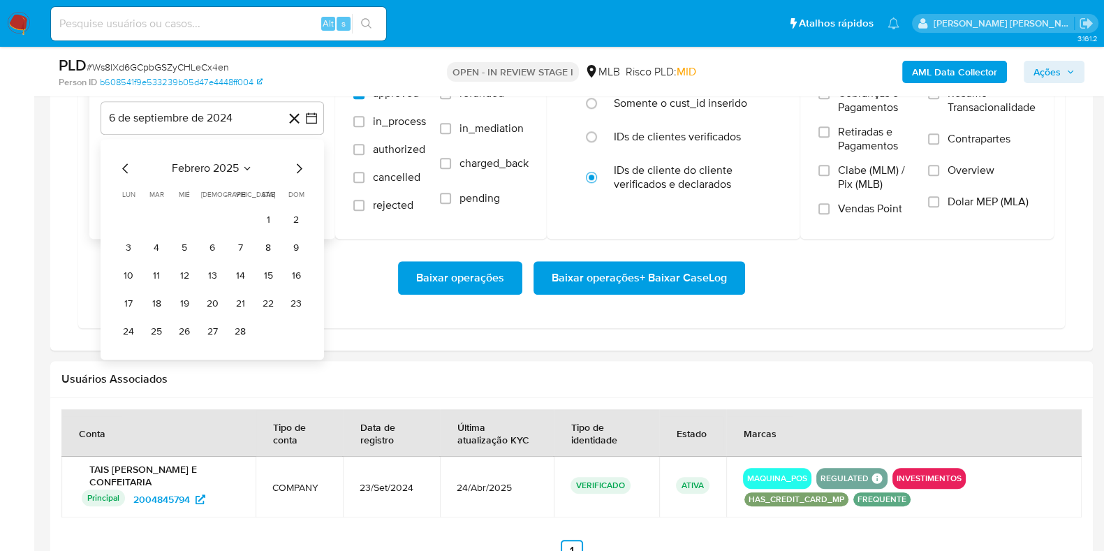
click at [296, 161] on icon "Mes siguiente" at bounding box center [299, 168] width 17 height 17
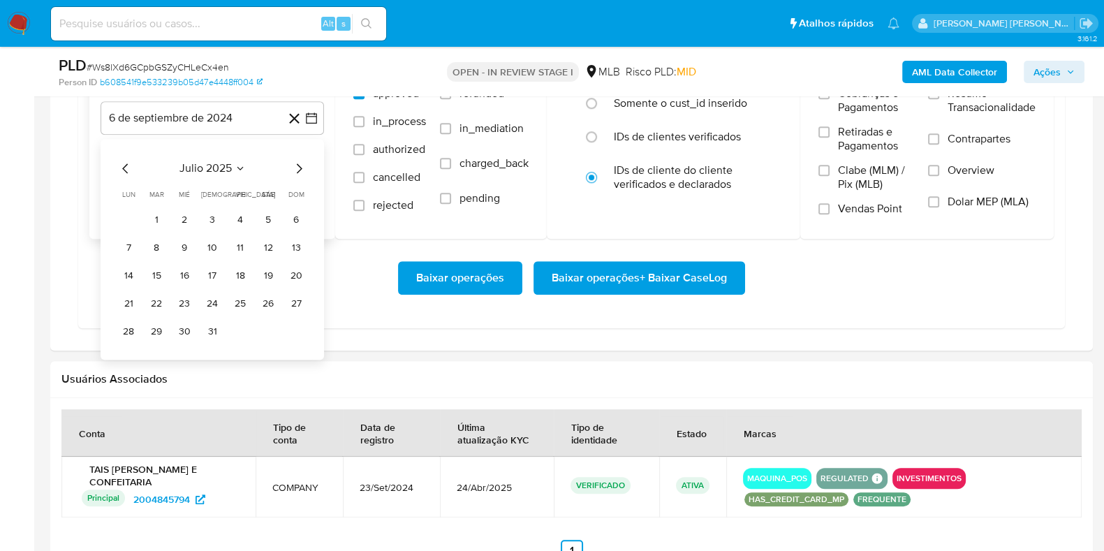
click at [296, 161] on icon "Mes siguiente" at bounding box center [299, 168] width 17 height 17
click at [126, 166] on icon "Mes anterior" at bounding box center [125, 168] width 17 height 17
click at [237, 214] on button "1" at bounding box center [240, 220] width 22 height 22
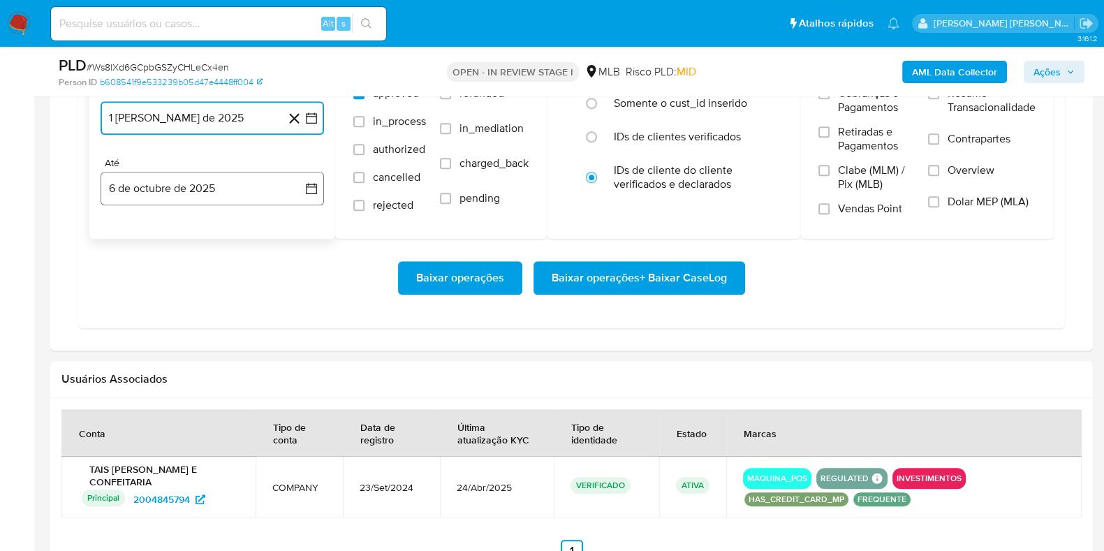
click at [210, 193] on button "6 de octubre de 2025" at bounding box center [212, 189] width 223 height 34
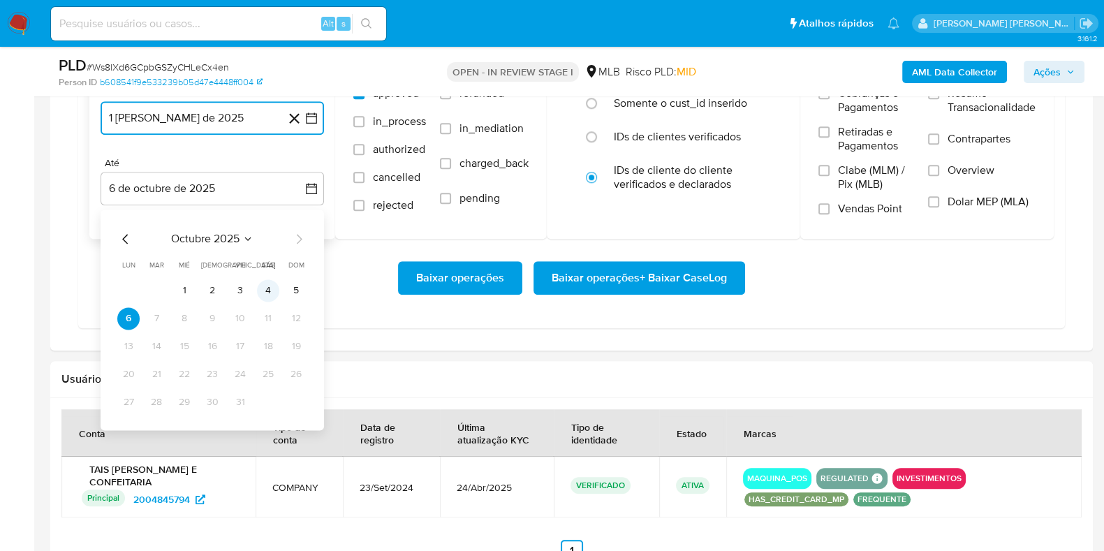
click at [267, 291] on button "4" at bounding box center [268, 290] width 22 height 22
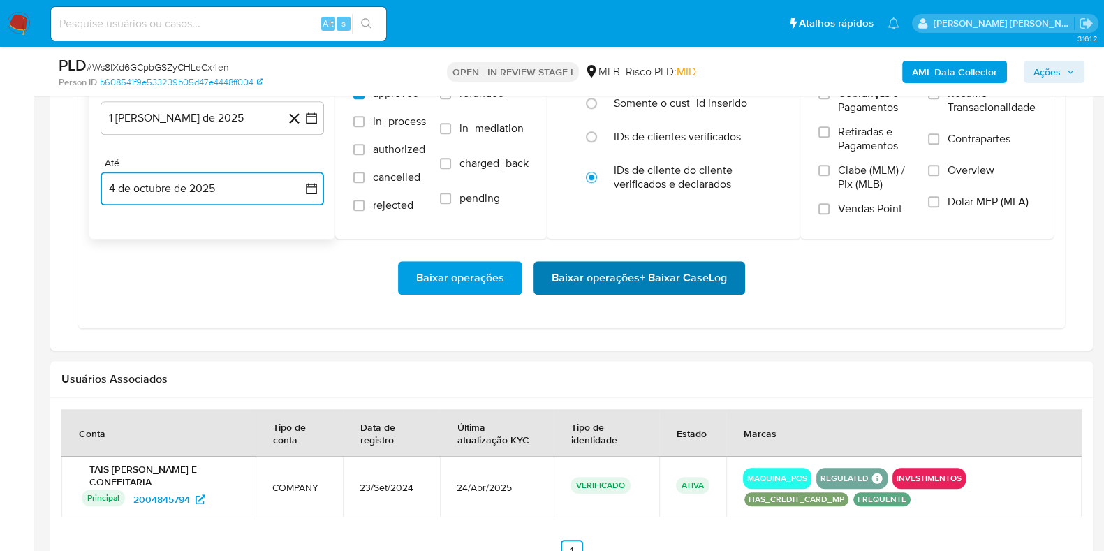
click at [596, 285] on span "Baixar operações + Baixar CaseLog" at bounding box center [639, 278] width 175 height 31
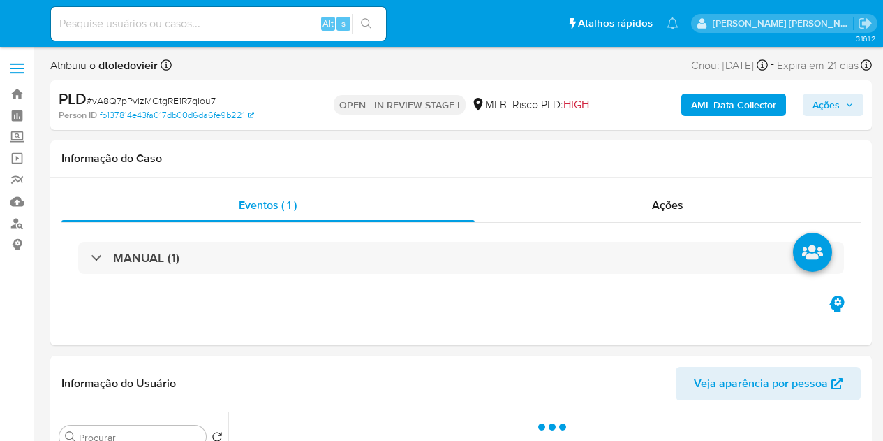
select select "10"
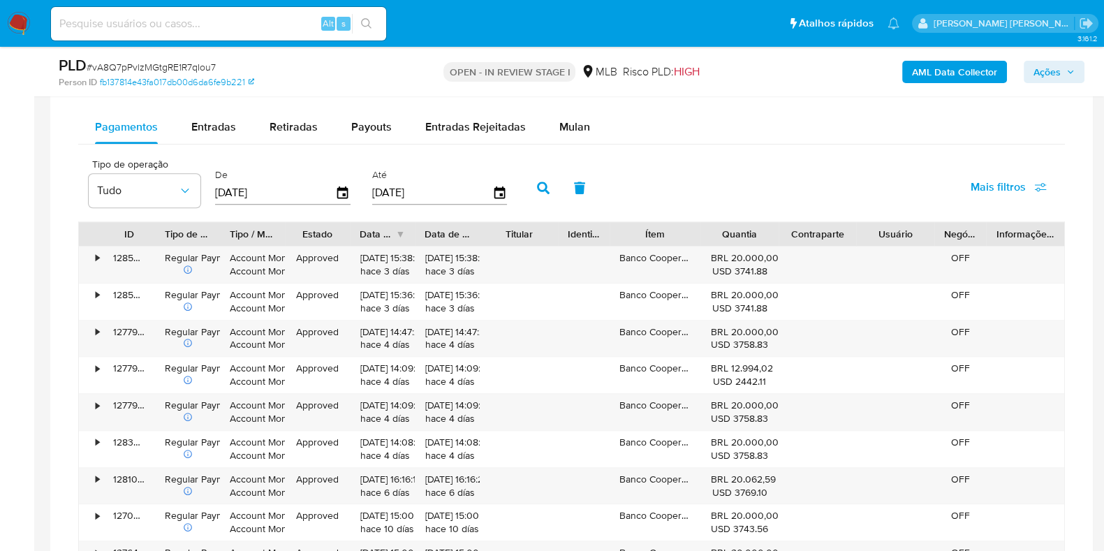
scroll to position [1134, 0]
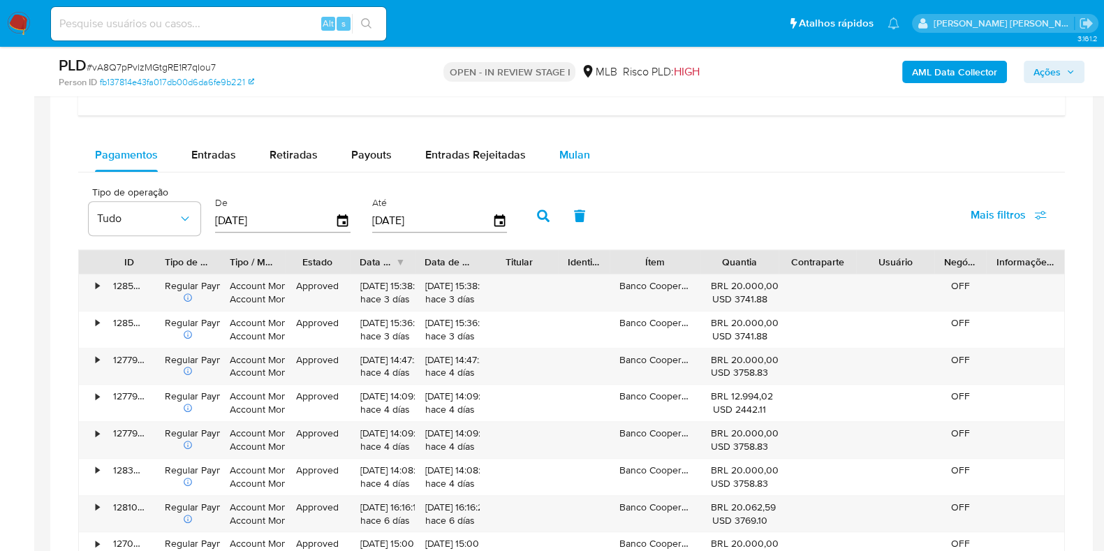
click at [573, 159] on span "Mulan" at bounding box center [574, 155] width 31 height 16
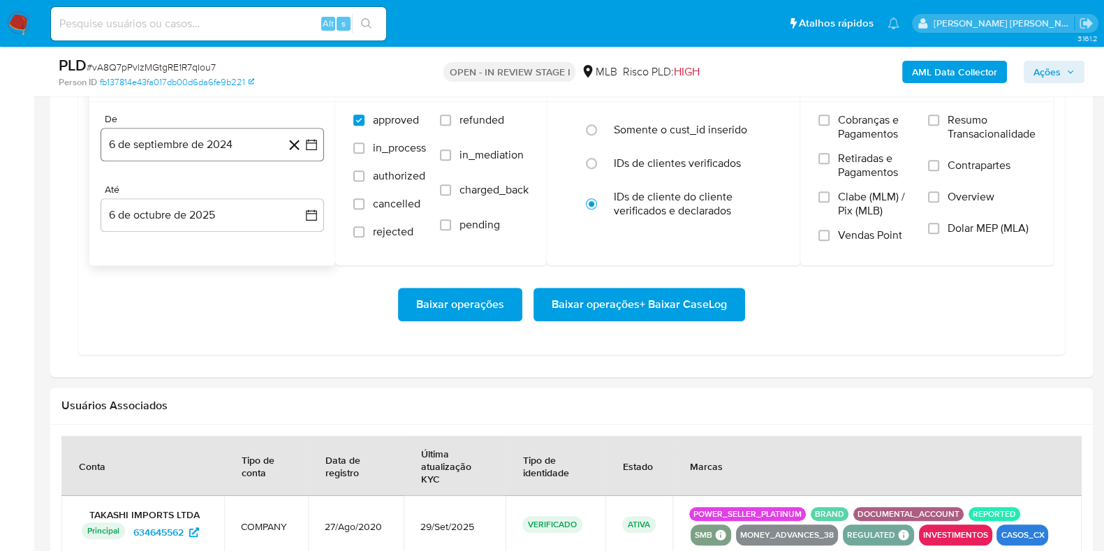
scroll to position [1309, 0]
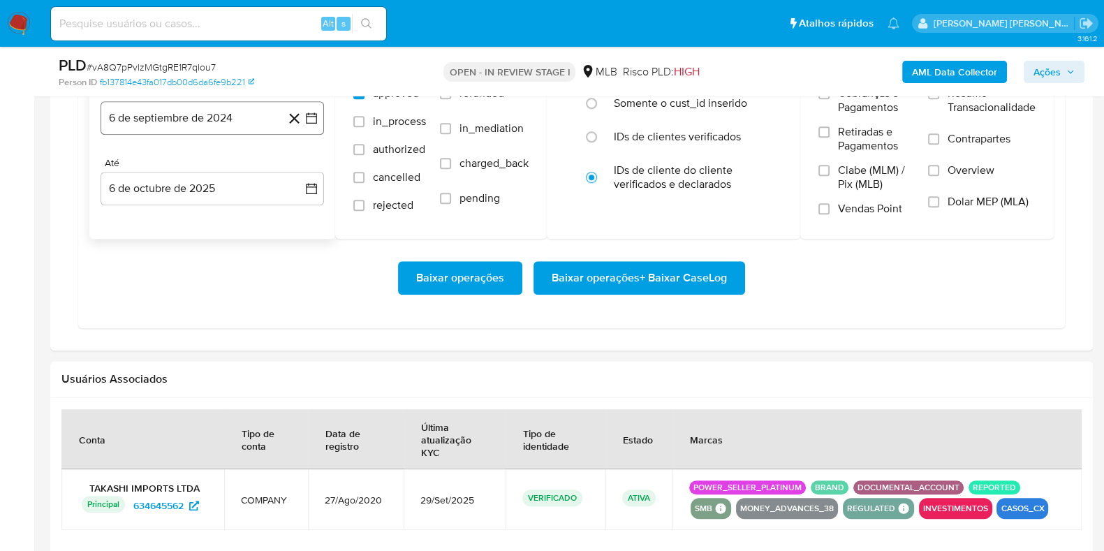
click at [177, 124] on button "6 de septiembre de 2024" at bounding box center [212, 118] width 223 height 34
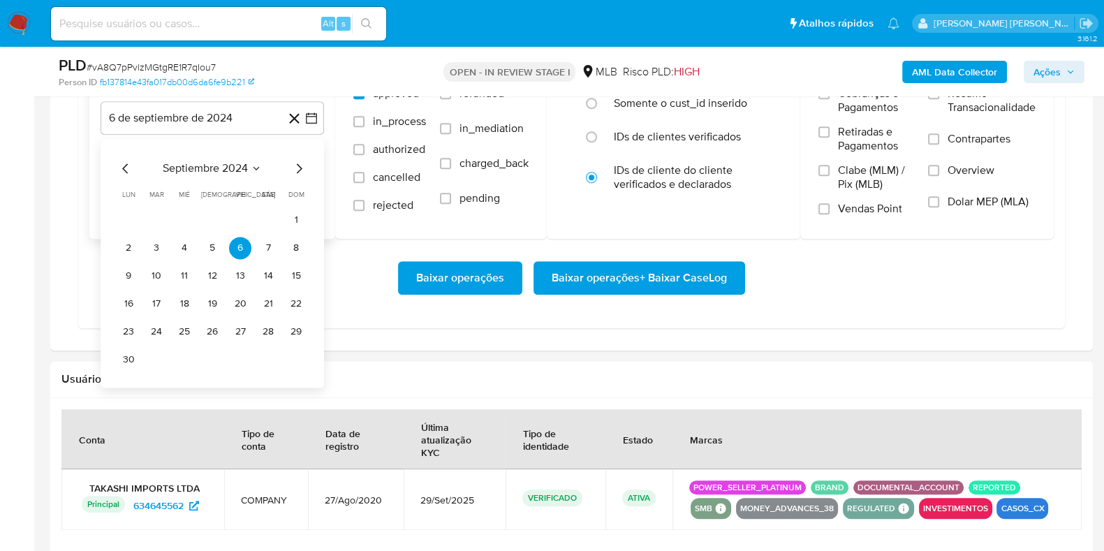
click at [296, 166] on icon "Mes siguiente" at bounding box center [299, 168] width 17 height 17
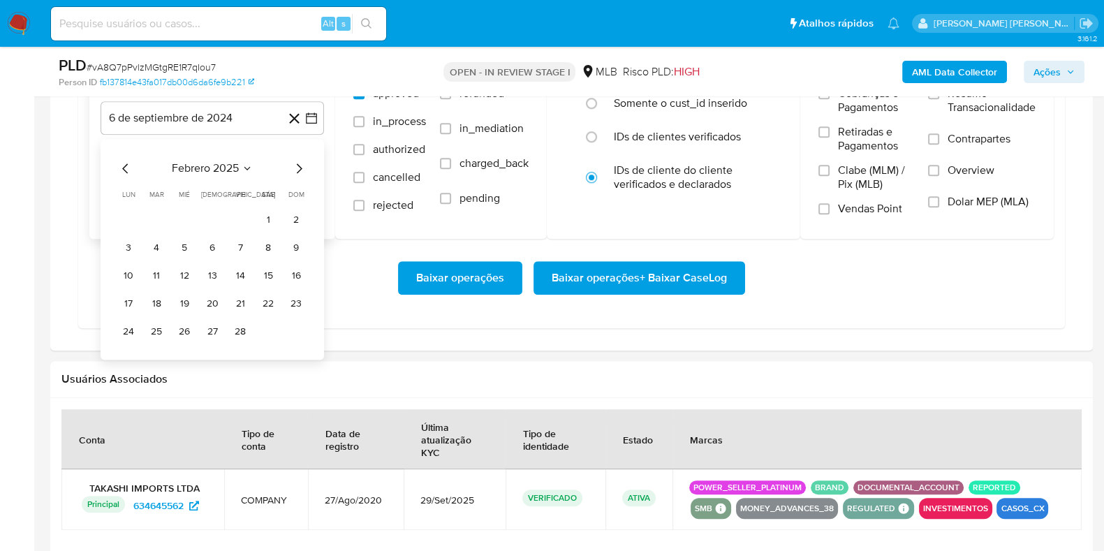
click at [296, 166] on icon "Mes siguiente" at bounding box center [299, 168] width 17 height 17
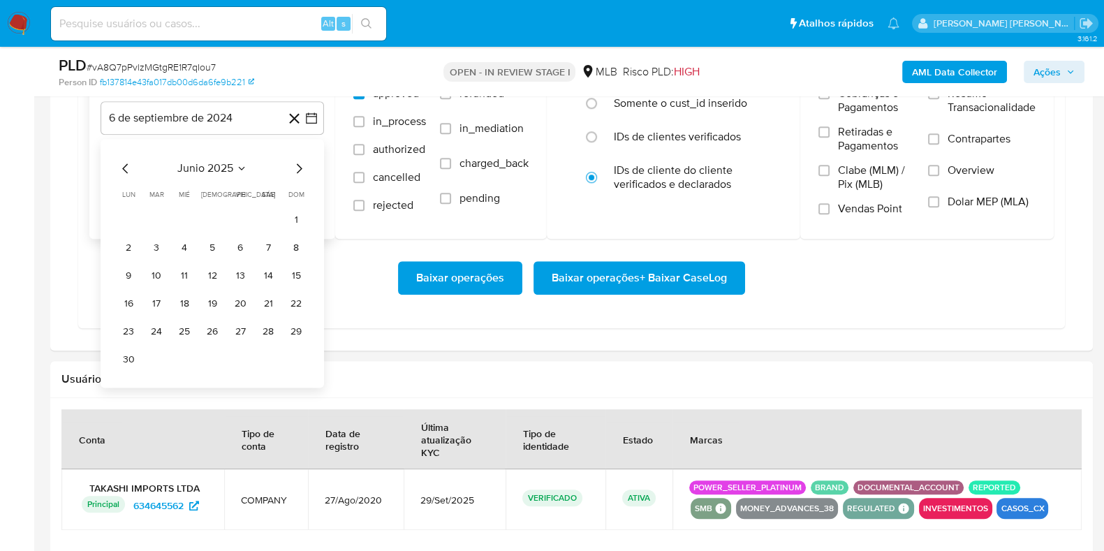
click at [296, 166] on icon "Mes siguiente" at bounding box center [299, 168] width 17 height 17
click at [235, 214] on button "1" at bounding box center [240, 220] width 22 height 22
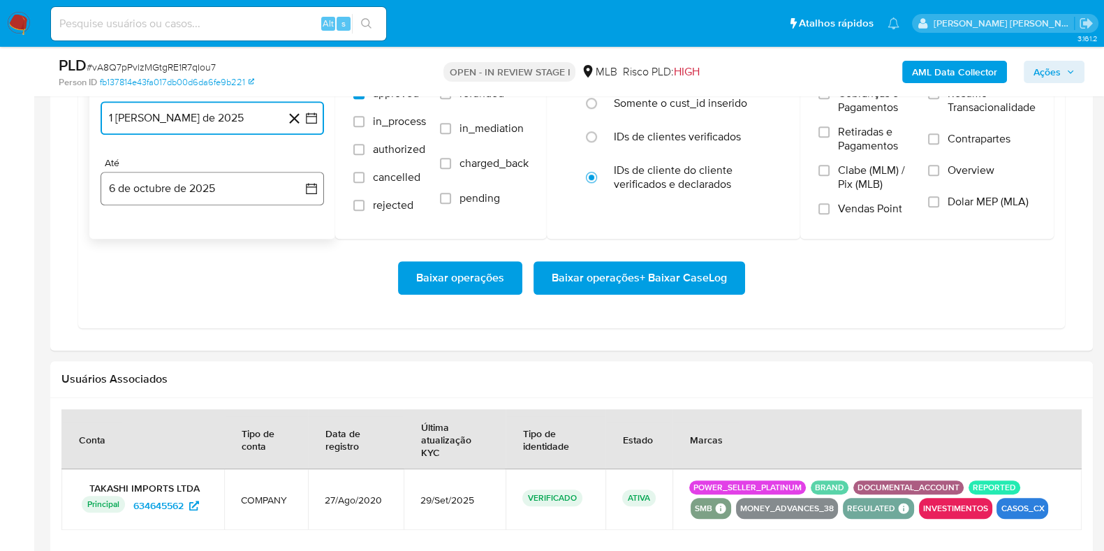
click at [212, 191] on button "6 de octubre de 2025" at bounding box center [212, 189] width 223 height 34
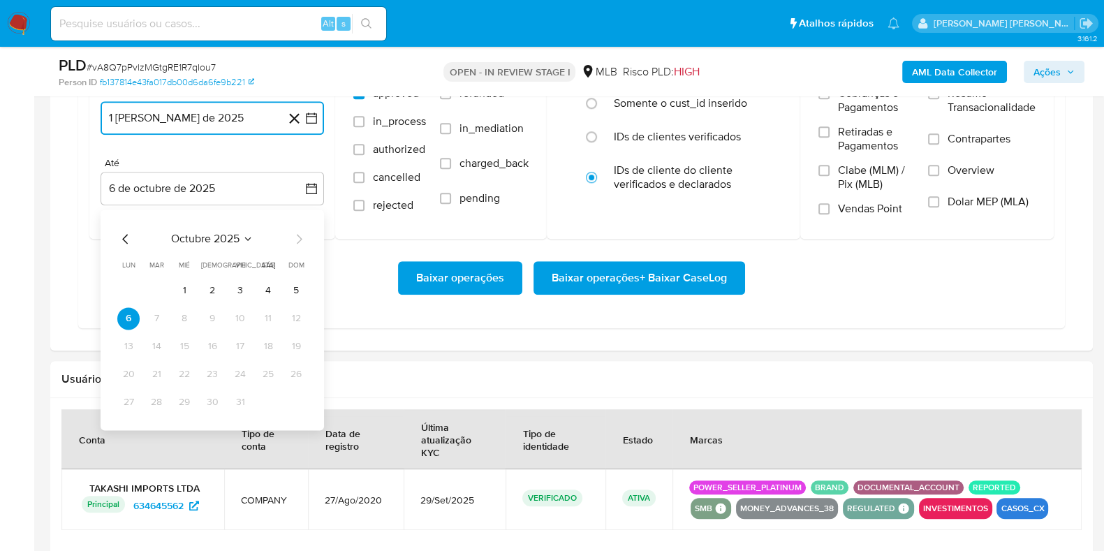
click at [269, 286] on button "4" at bounding box center [268, 290] width 22 height 22
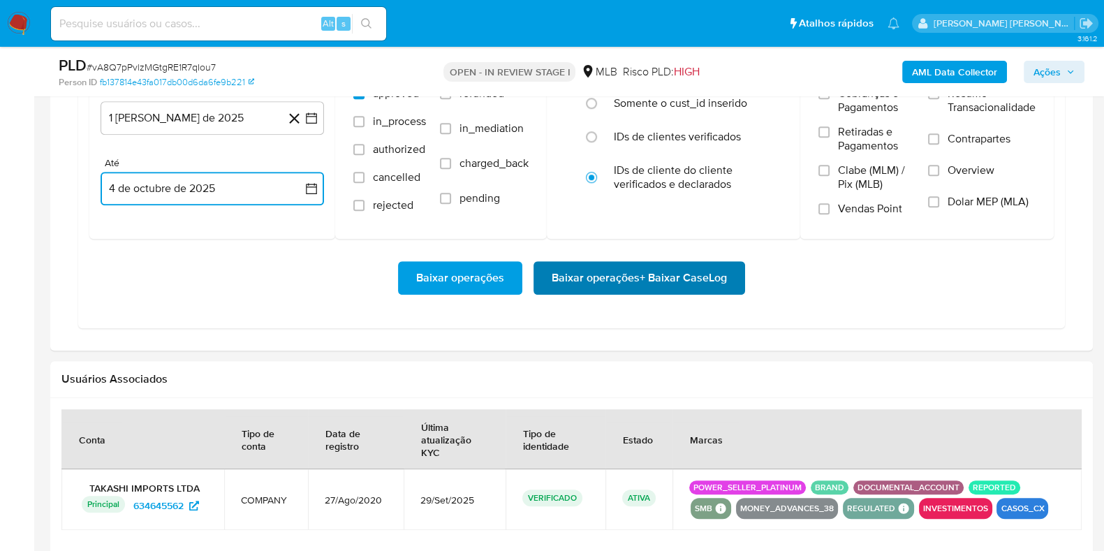
click at [606, 277] on span "Baixar operações + Baixar CaseLog" at bounding box center [639, 278] width 175 height 31
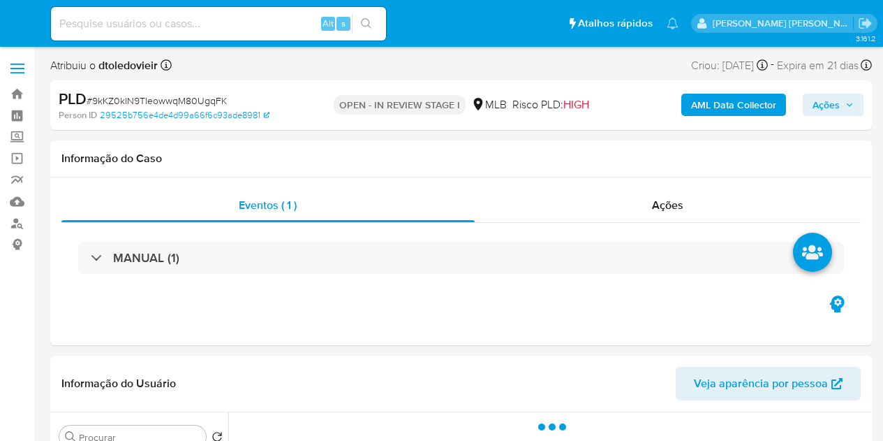
select select "10"
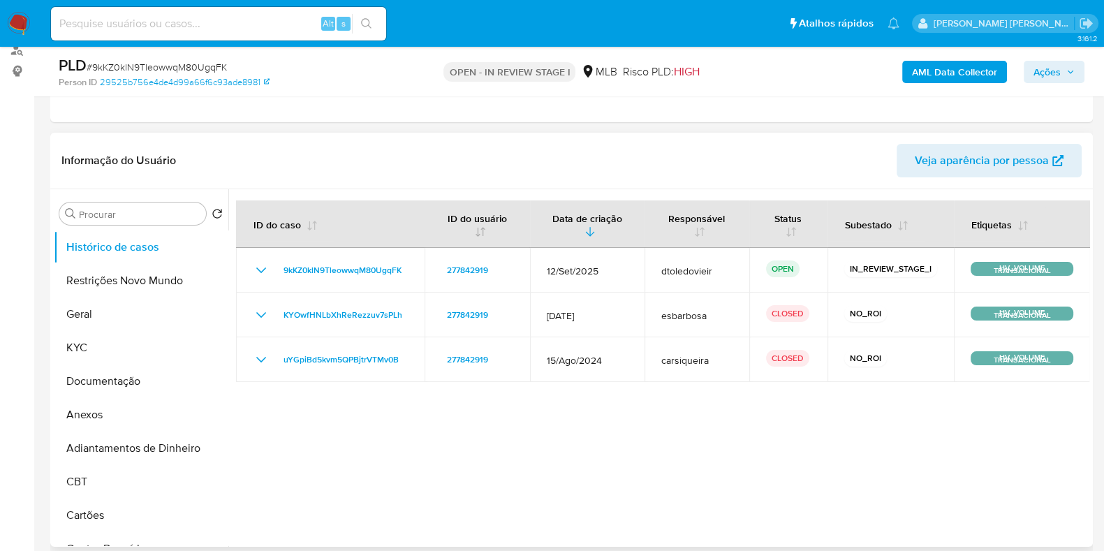
scroll to position [174, 0]
click at [152, 275] on button "Restrições Novo Mundo" at bounding box center [135, 280] width 163 height 34
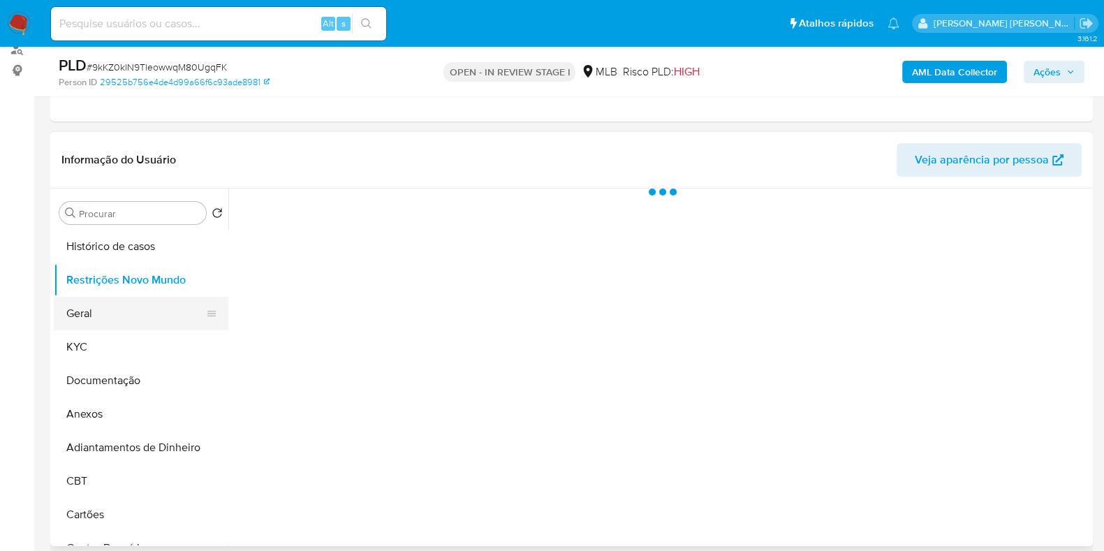
click at [123, 302] on button "Geral" at bounding box center [135, 314] width 163 height 34
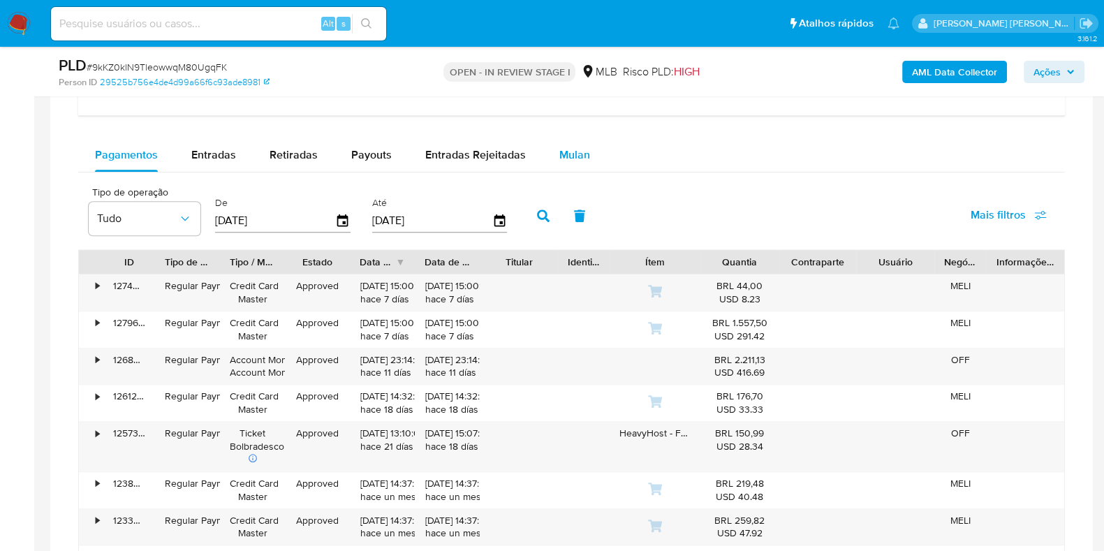
click at [580, 158] on span "Mulan" at bounding box center [574, 155] width 31 height 16
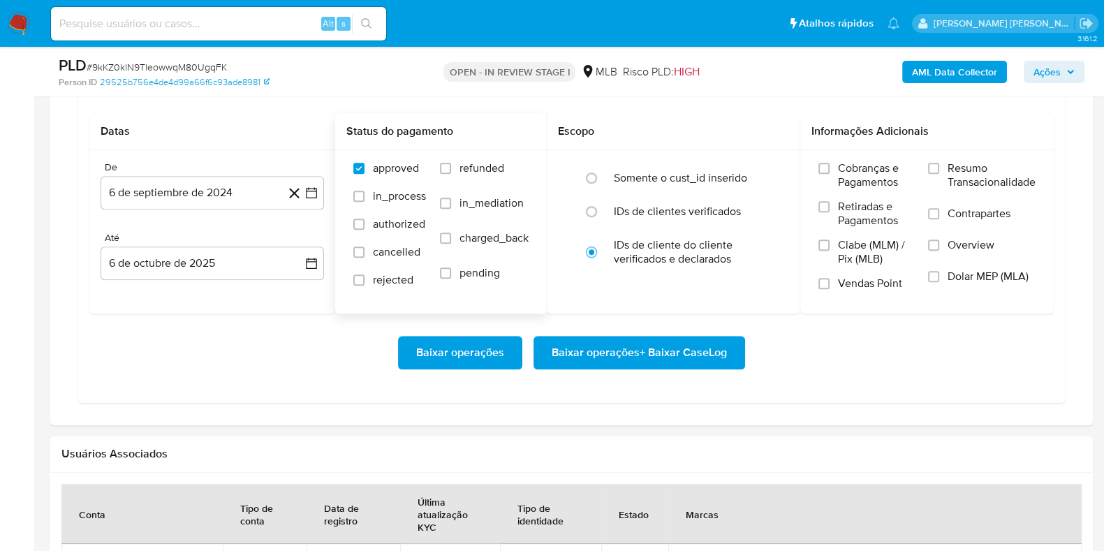
scroll to position [1309, 0]
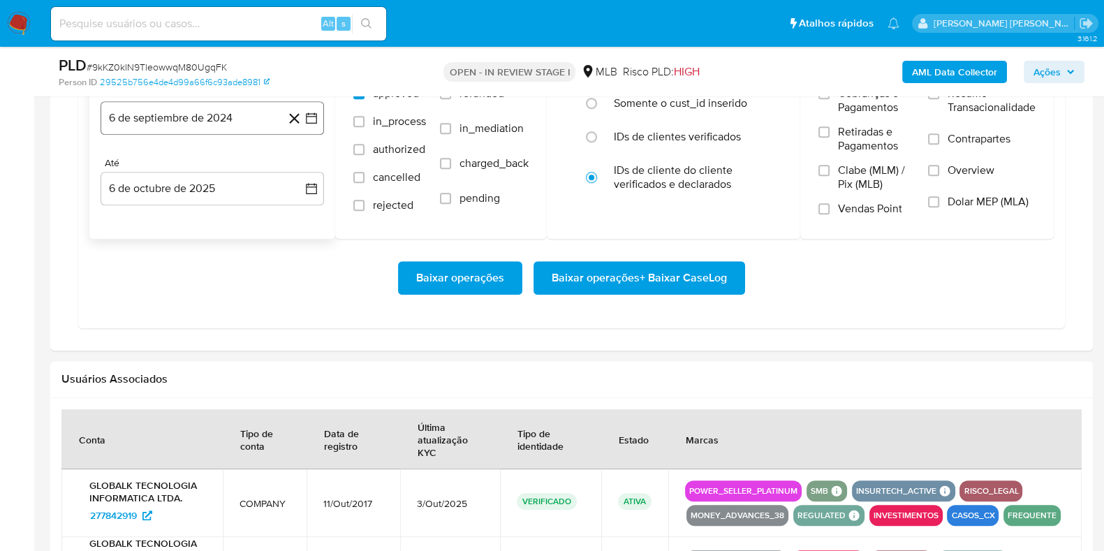
click at [200, 111] on button "6 de septiembre de 2024" at bounding box center [212, 118] width 223 height 34
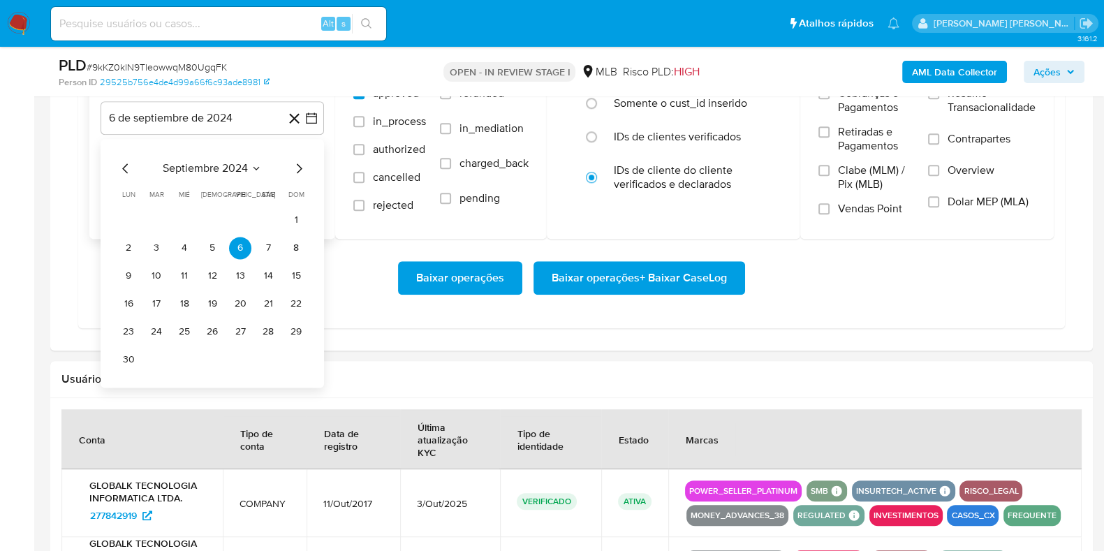
click at [302, 173] on icon "Mes siguiente" at bounding box center [299, 168] width 17 height 17
click at [300, 169] on icon "Mes siguiente" at bounding box center [299, 168] width 17 height 17
click at [298, 168] on icon "Mes siguiente" at bounding box center [299, 168] width 17 height 17
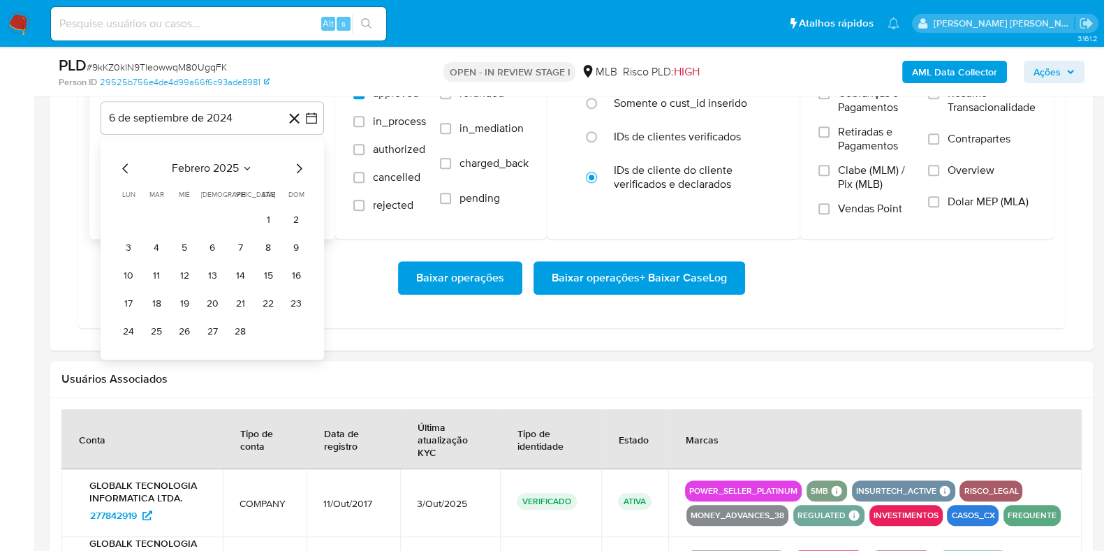
click at [298, 168] on icon "Mes siguiente" at bounding box center [299, 168] width 17 height 17
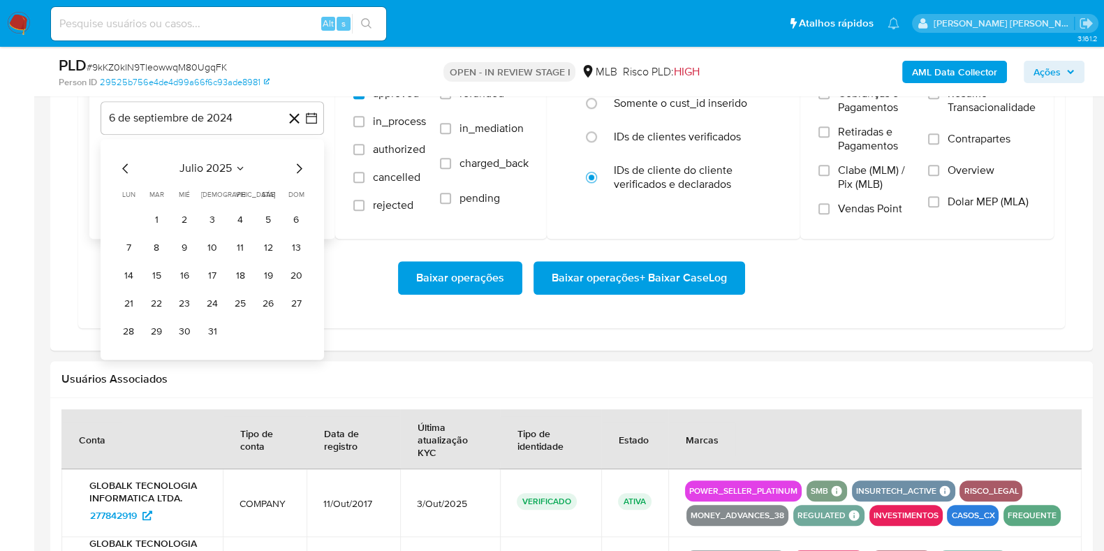
click at [298, 168] on icon "Mes siguiente" at bounding box center [299, 168] width 17 height 17
click at [237, 212] on button "1" at bounding box center [240, 220] width 22 height 22
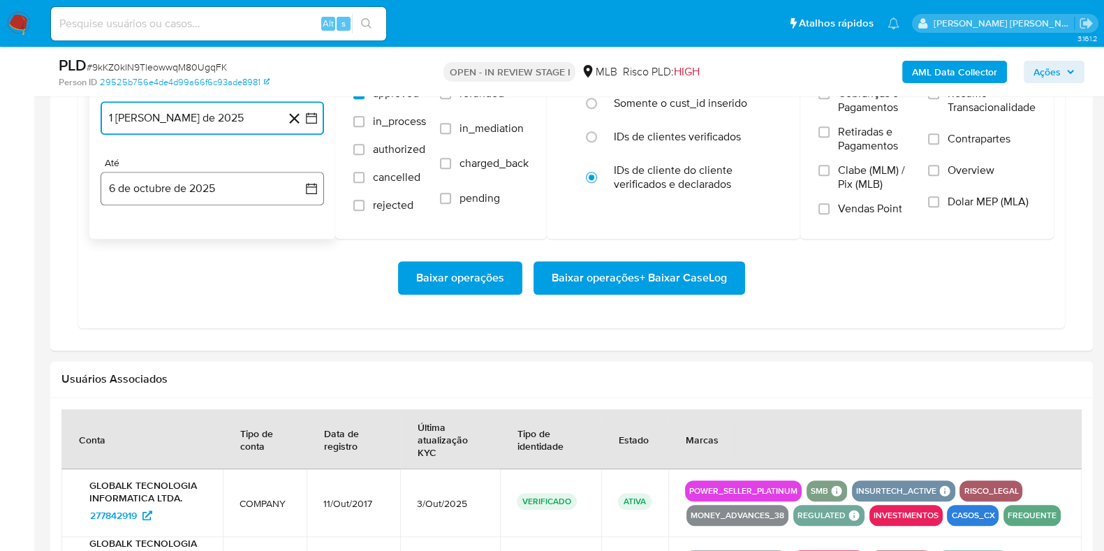
click at [220, 193] on button "6 de octubre de 2025" at bounding box center [212, 189] width 223 height 34
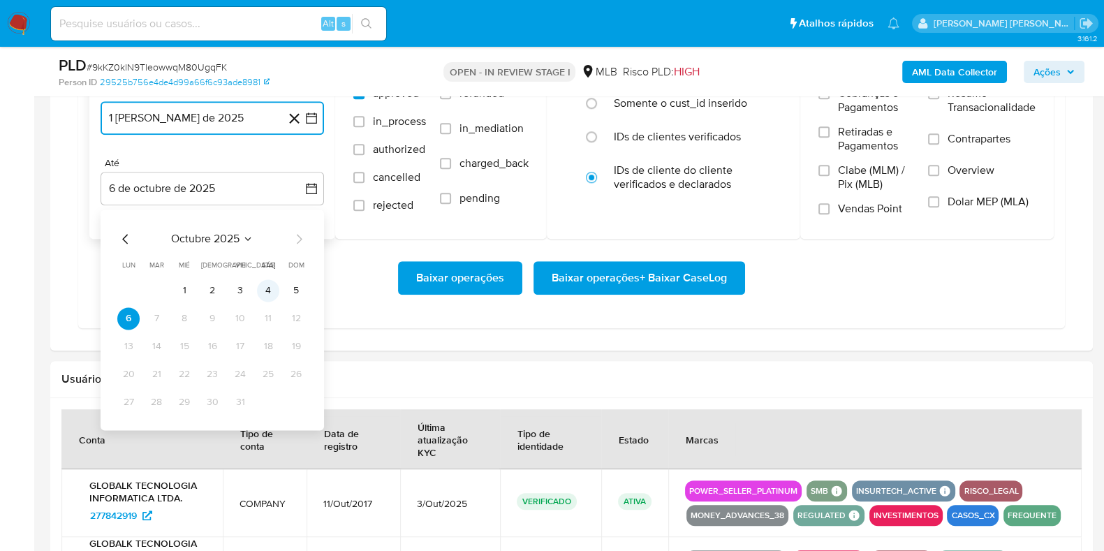
click at [265, 284] on button "4" at bounding box center [268, 290] width 22 height 22
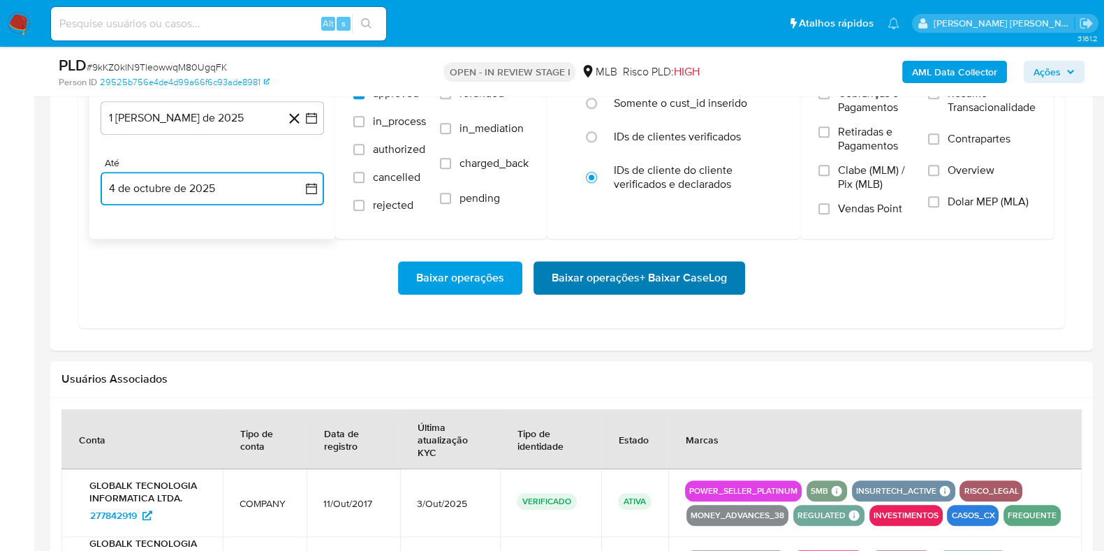
click at [566, 263] on span "Baixar operações + Baixar CaseLog" at bounding box center [639, 278] width 175 height 31
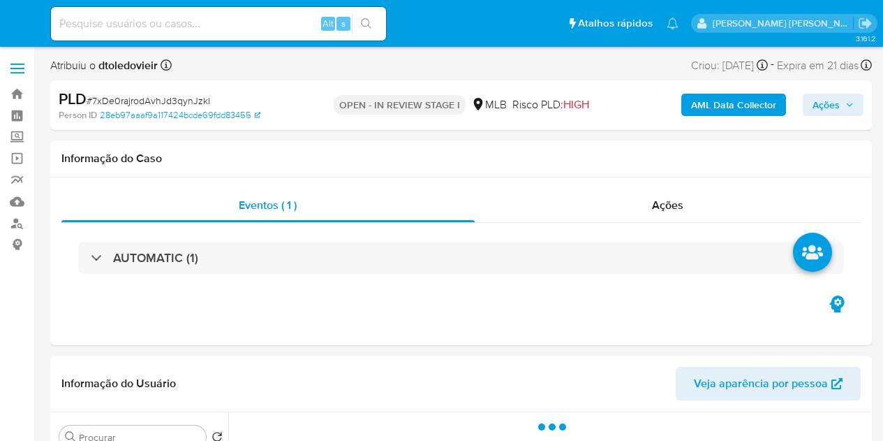
select select "10"
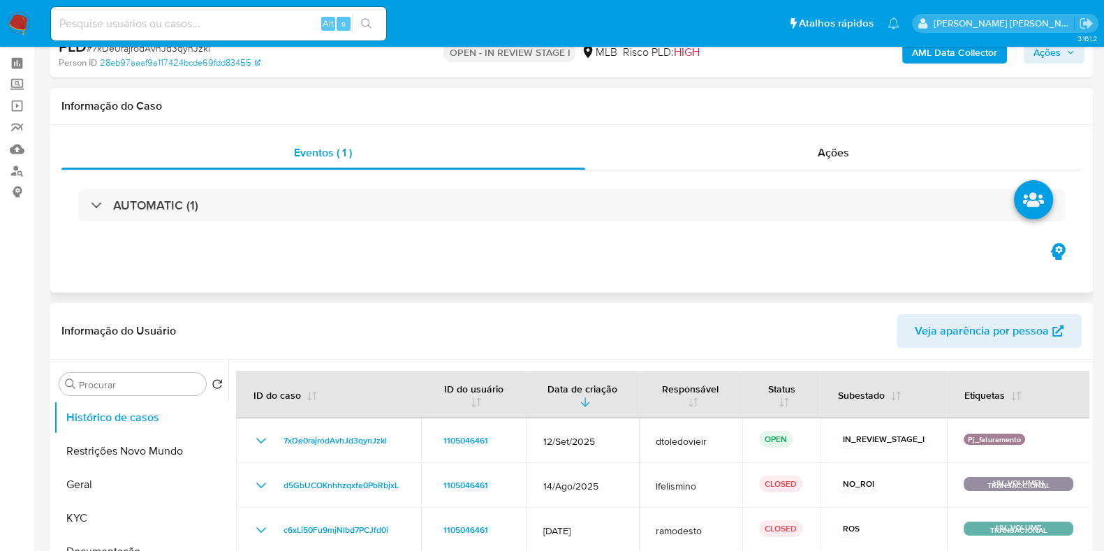
scroll to position [87, 0]
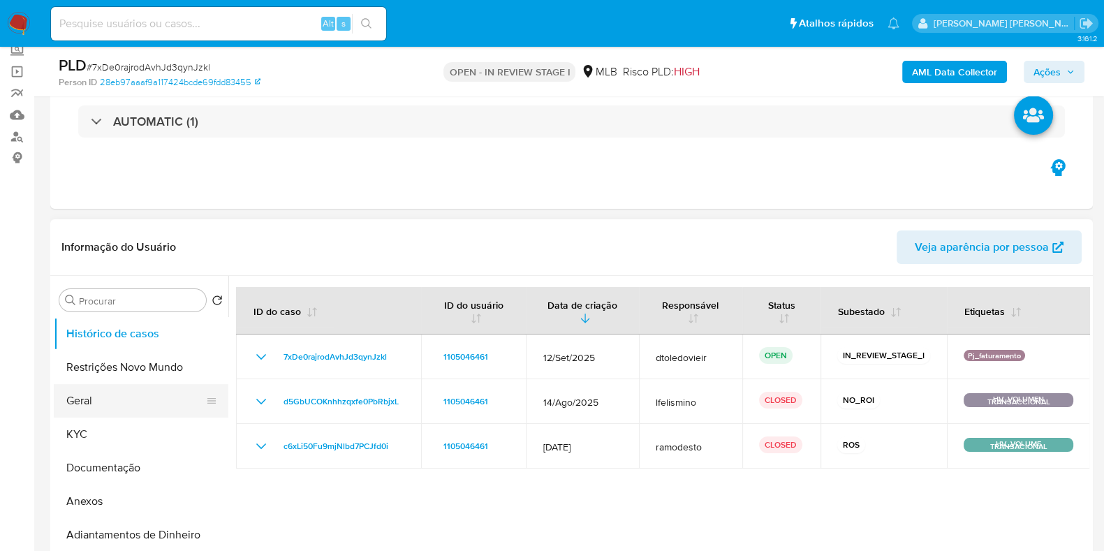
click at [99, 400] on button "Geral" at bounding box center [135, 401] width 163 height 34
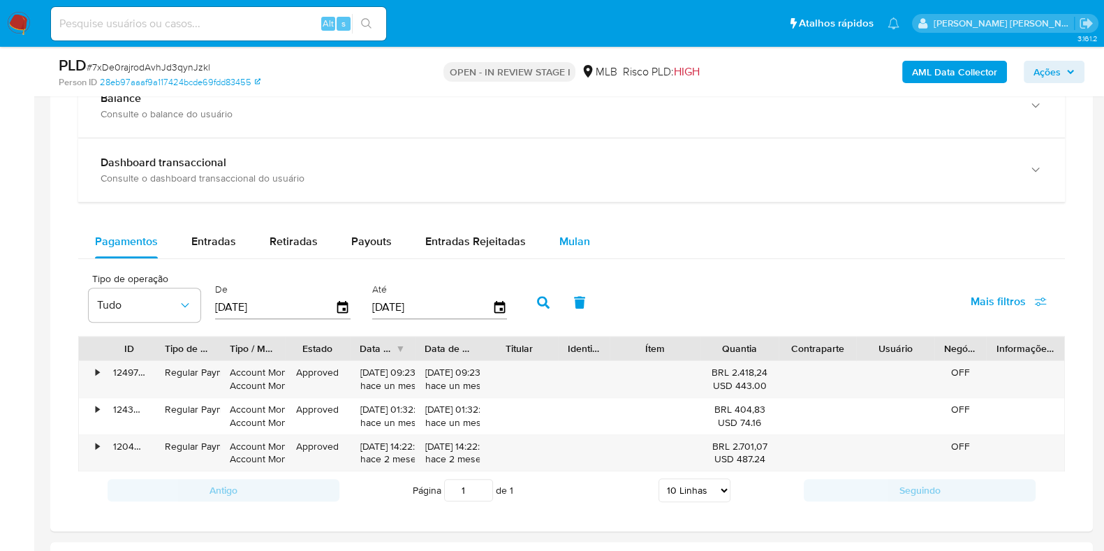
click at [587, 245] on button "Mulan" at bounding box center [575, 242] width 64 height 34
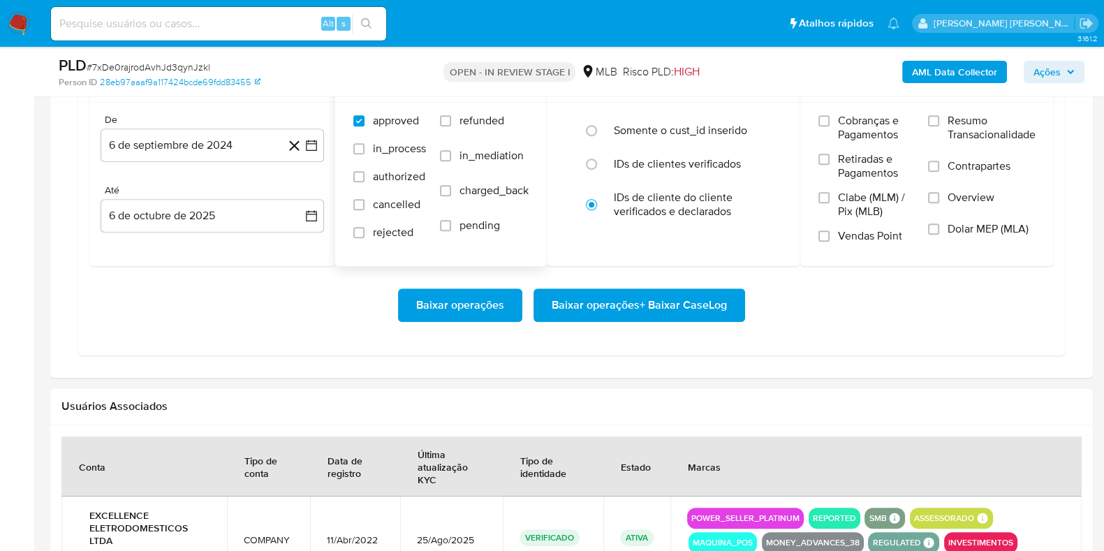
scroll to position [1309, 0]
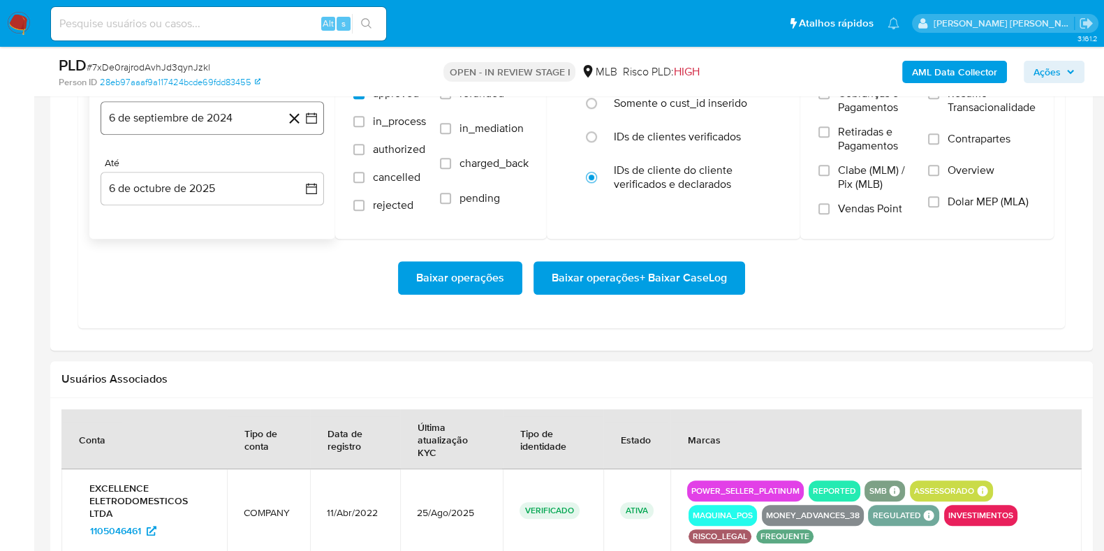
click at [239, 117] on button "6 de septiembre de 2024" at bounding box center [212, 118] width 223 height 34
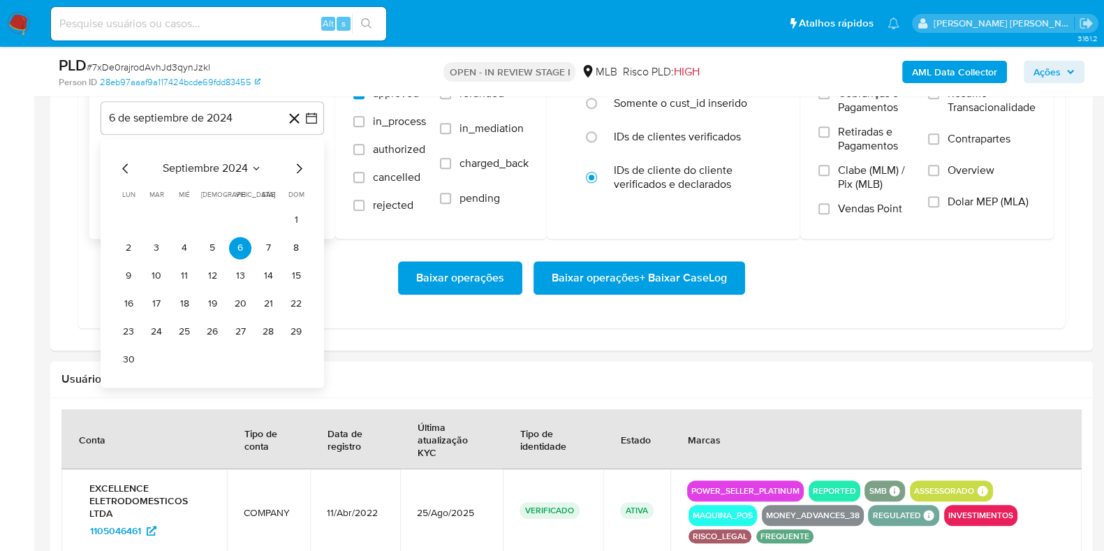
click at [299, 163] on icon "Mes siguiente" at bounding box center [300, 168] width 6 height 10
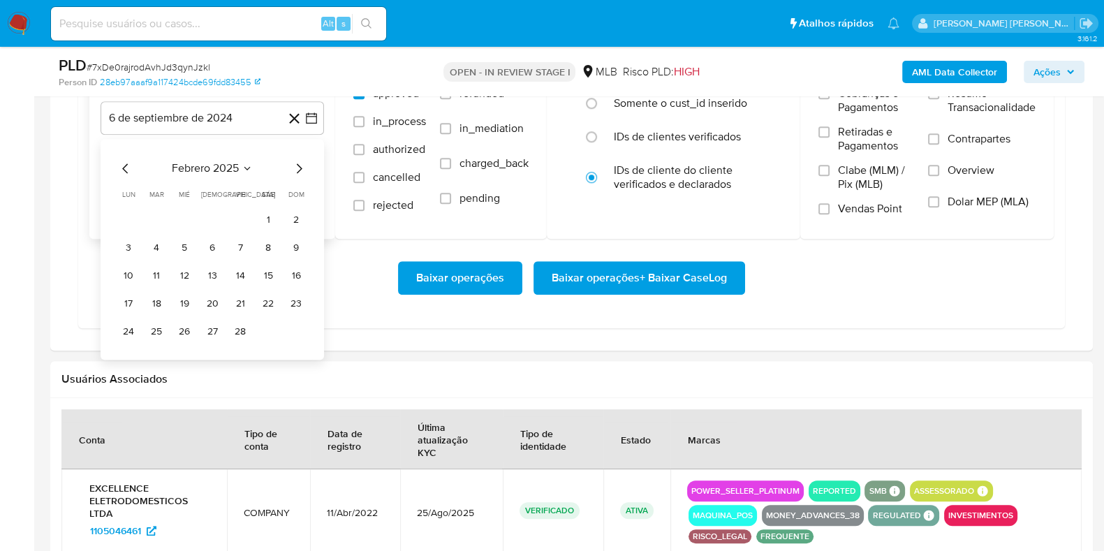
click at [299, 163] on icon "Mes siguiente" at bounding box center [300, 168] width 6 height 10
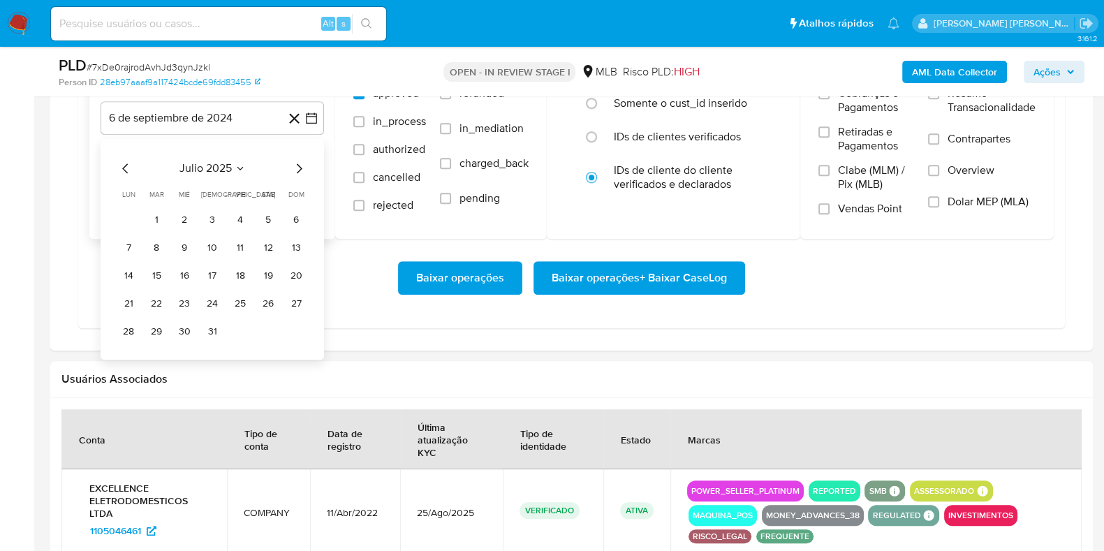
click at [299, 163] on icon "Mes siguiente" at bounding box center [300, 168] width 6 height 10
click at [129, 167] on icon "Mes anterior" at bounding box center [125, 168] width 17 height 17
click at [237, 213] on button "1" at bounding box center [240, 220] width 22 height 22
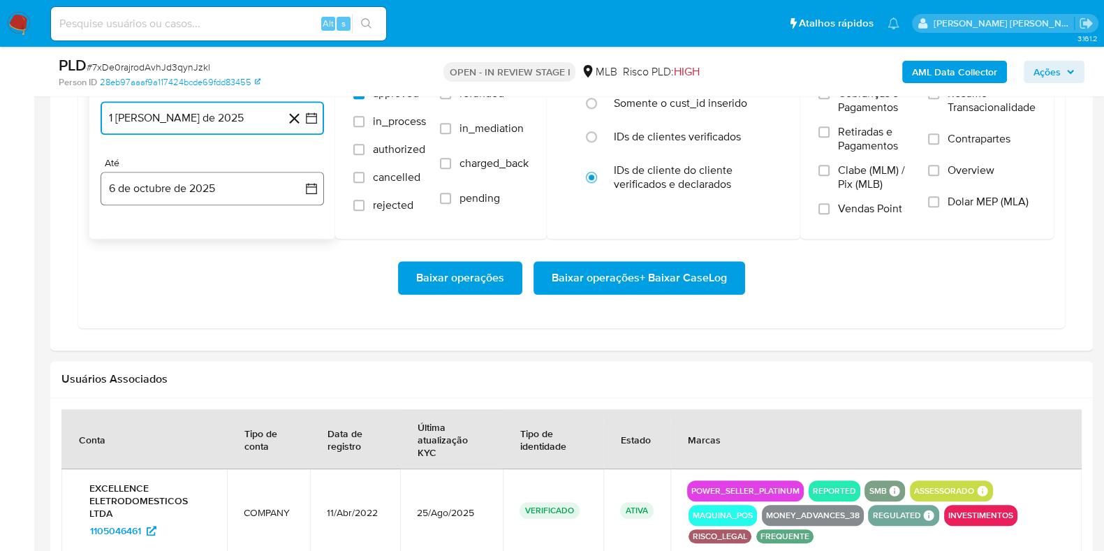
click at [191, 196] on button "6 de octubre de 2025" at bounding box center [212, 189] width 223 height 34
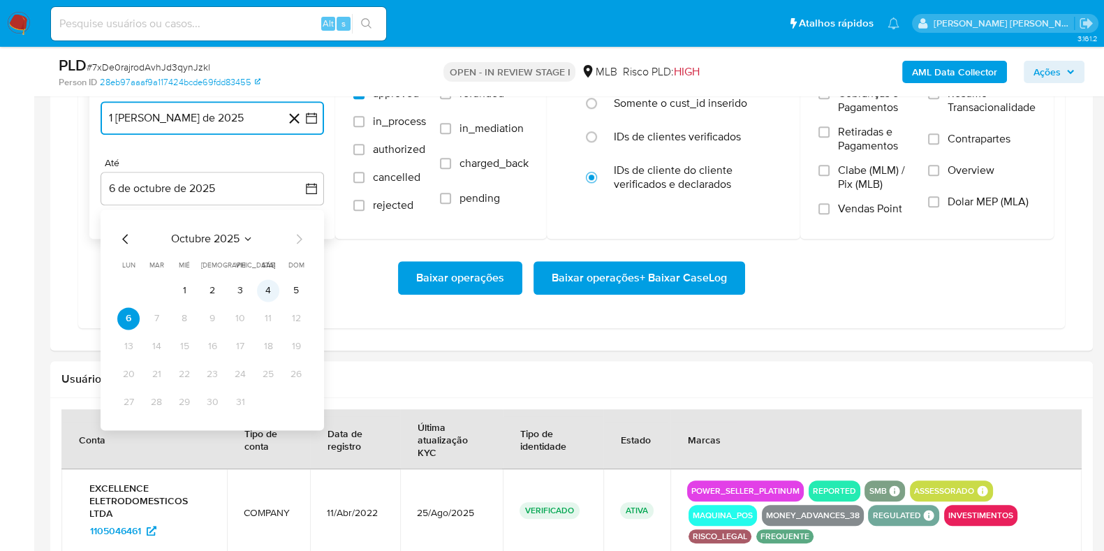
click at [270, 286] on button "4" at bounding box center [268, 290] width 22 height 22
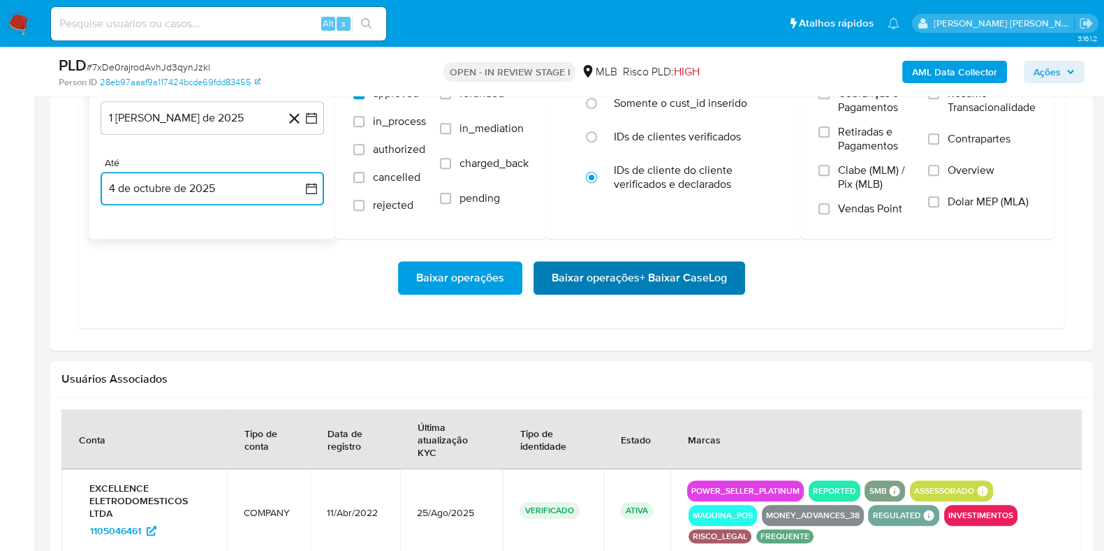
click at [566, 281] on span "Baixar operações + Baixar CaseLog" at bounding box center [639, 278] width 175 height 31
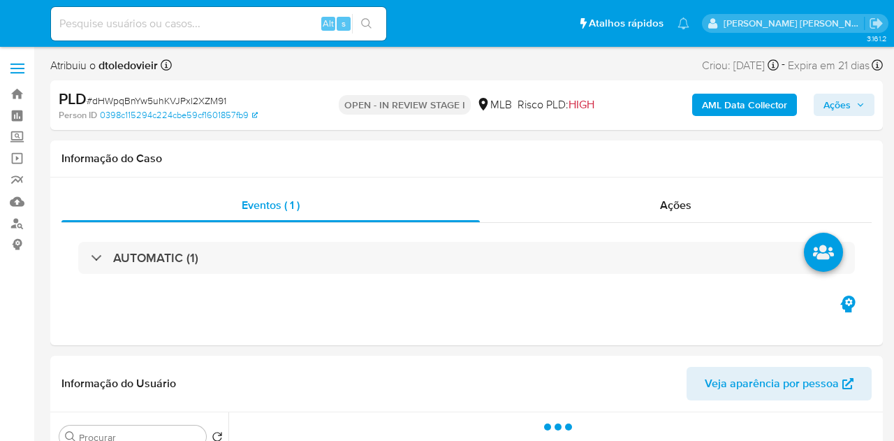
select select "10"
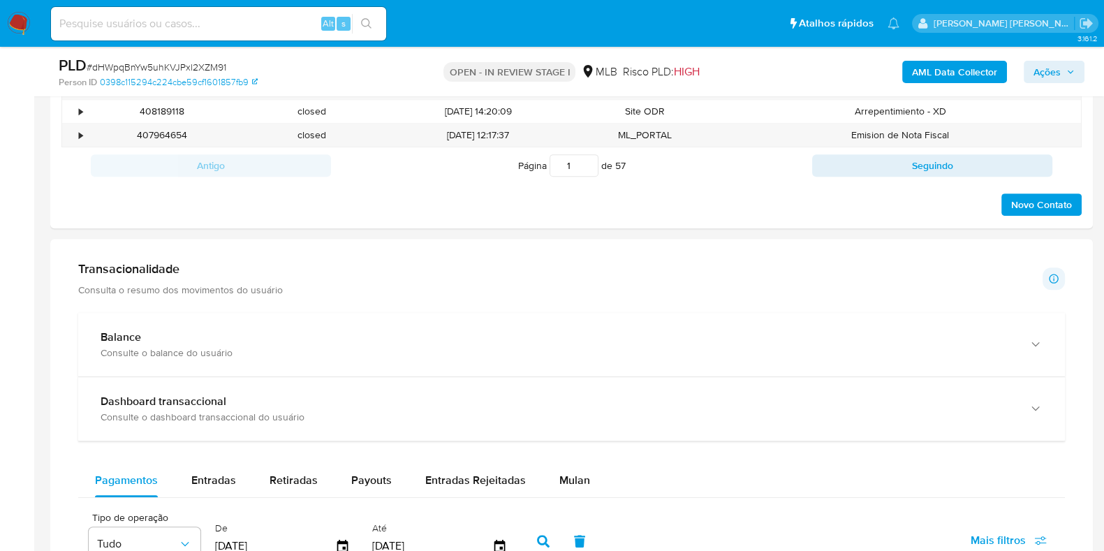
scroll to position [1048, 0]
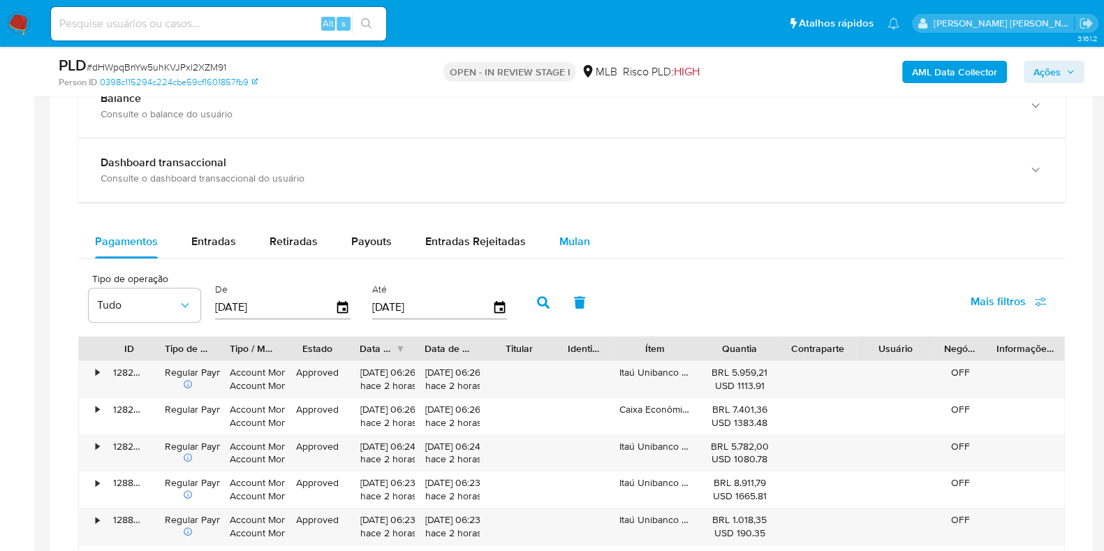
click at [580, 252] on div "Mulan" at bounding box center [574, 242] width 31 height 34
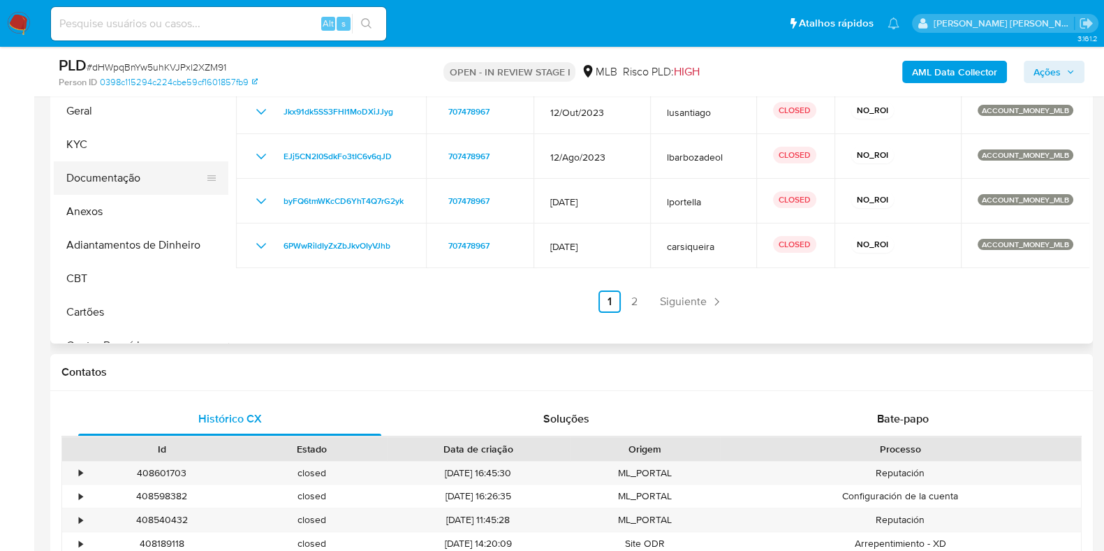
scroll to position [348, 0]
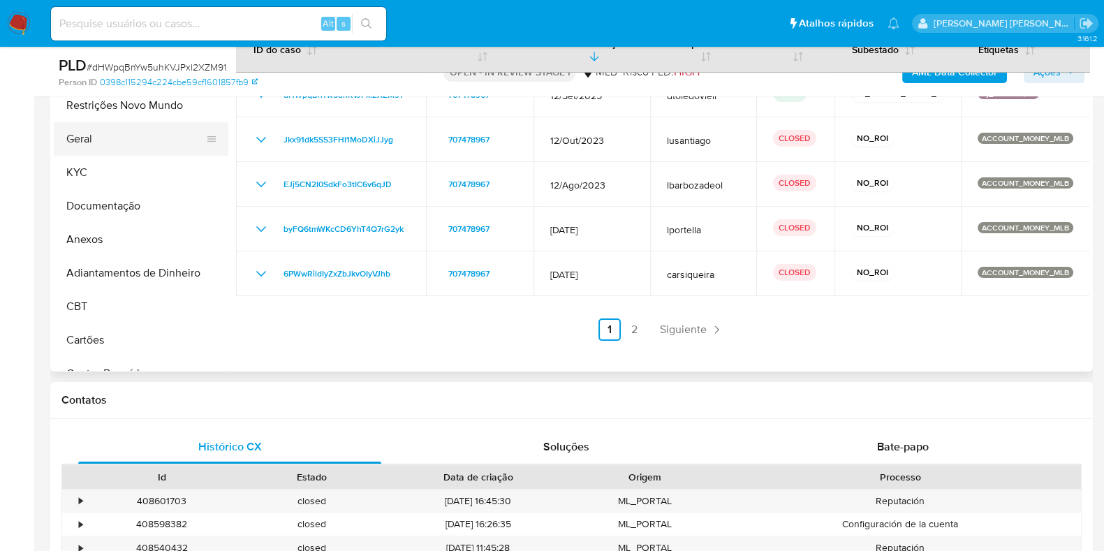
click at [129, 135] on button "Geral" at bounding box center [135, 139] width 163 height 34
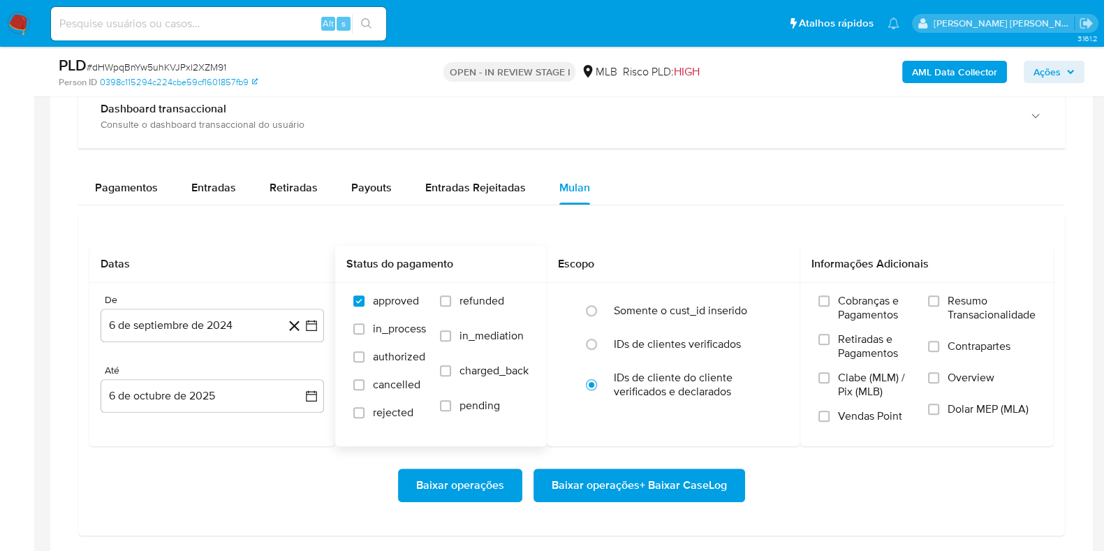
scroll to position [1134, 0]
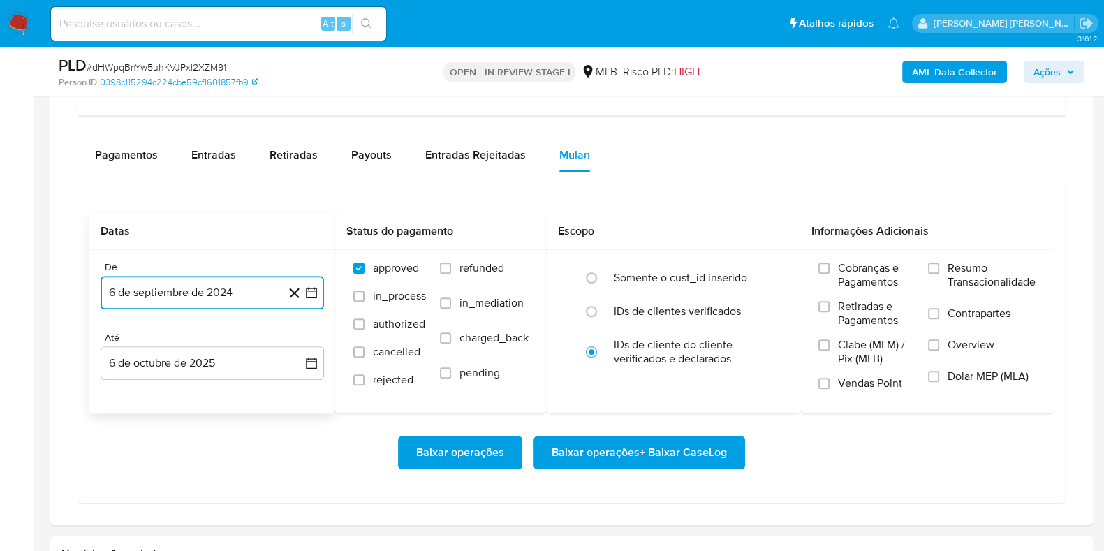
click at [192, 284] on button "6 de septiembre de 2024" at bounding box center [212, 293] width 223 height 34
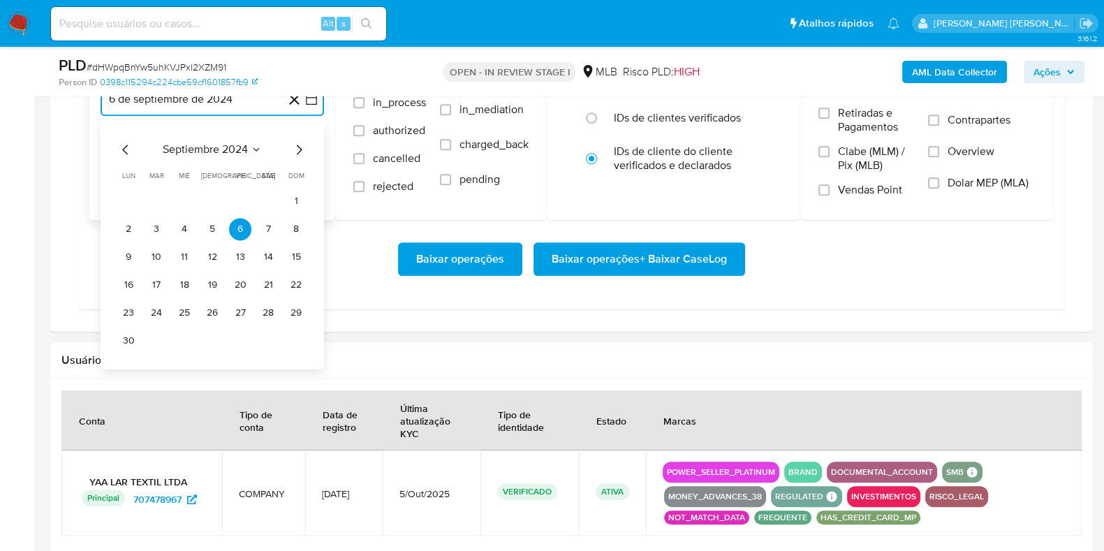
scroll to position [1396, 0]
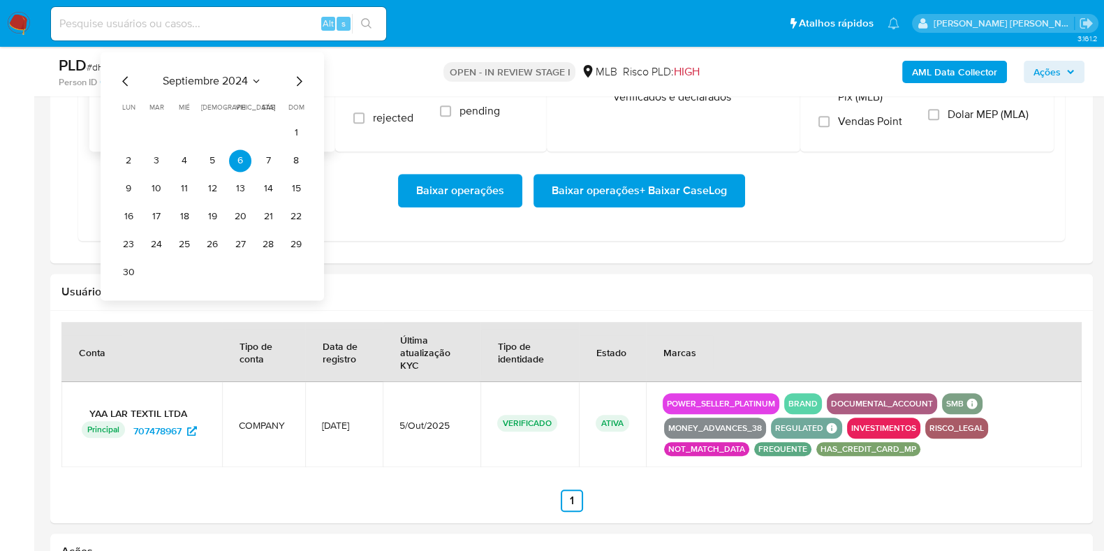
click at [300, 80] on icon "Mes siguiente" at bounding box center [299, 81] width 17 height 17
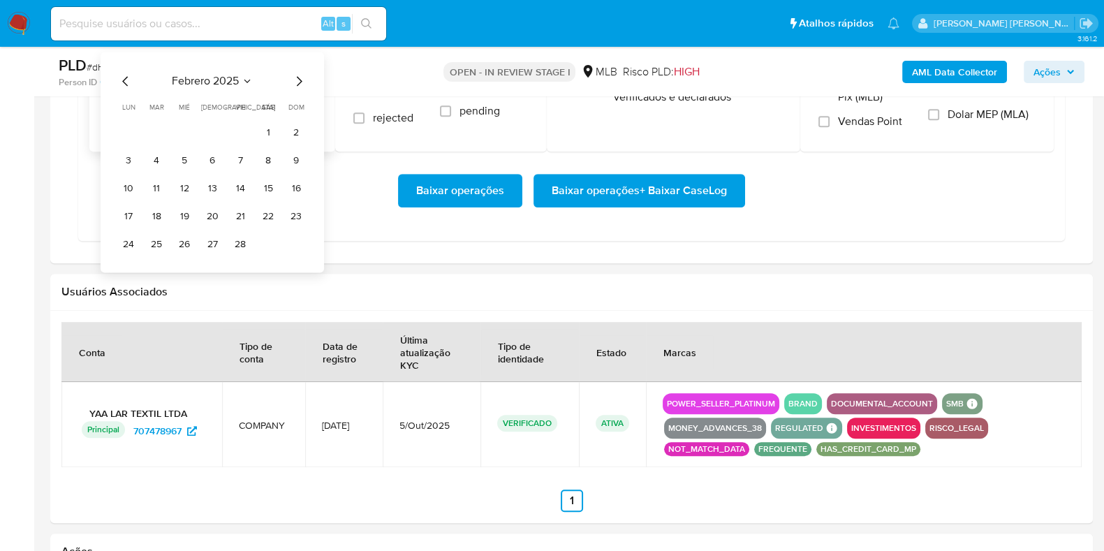
click at [300, 80] on icon "Mes siguiente" at bounding box center [299, 81] width 17 height 17
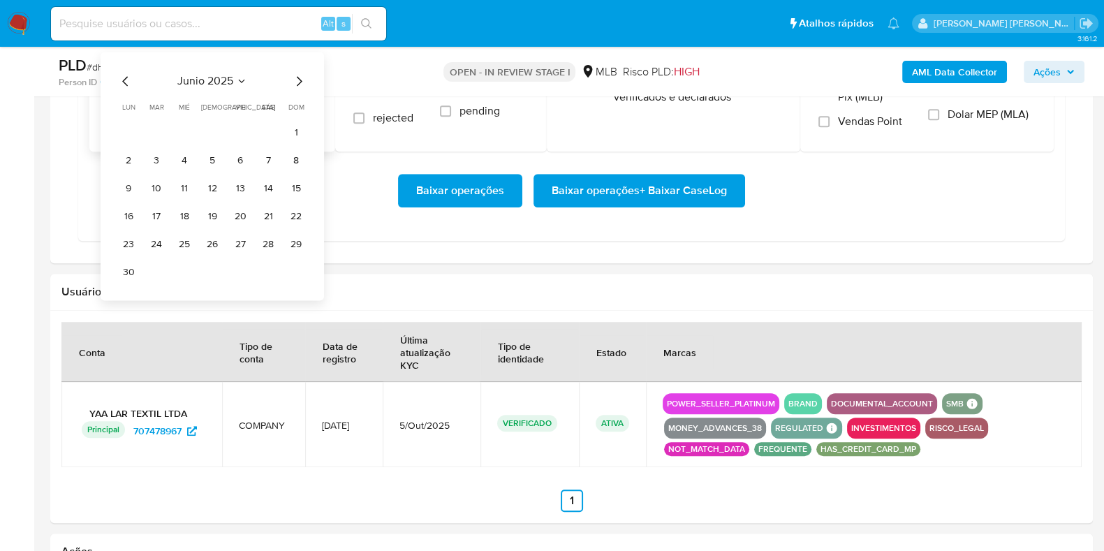
click at [300, 80] on icon "Mes siguiente" at bounding box center [299, 81] width 17 height 17
click at [241, 128] on button "1" at bounding box center [240, 133] width 22 height 22
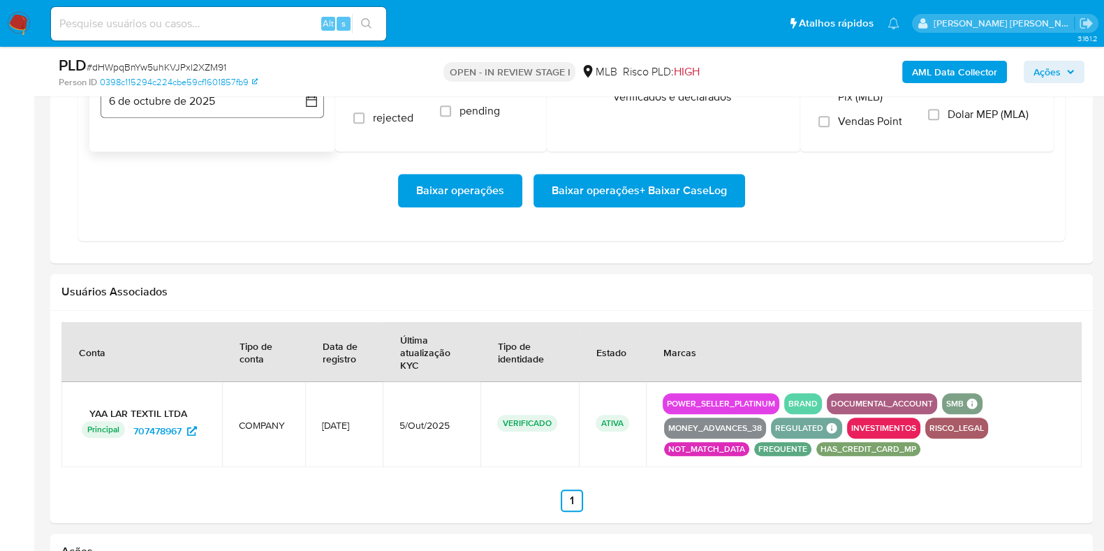
click at [205, 110] on button "6 de octubre de 2025" at bounding box center [212, 102] width 223 height 34
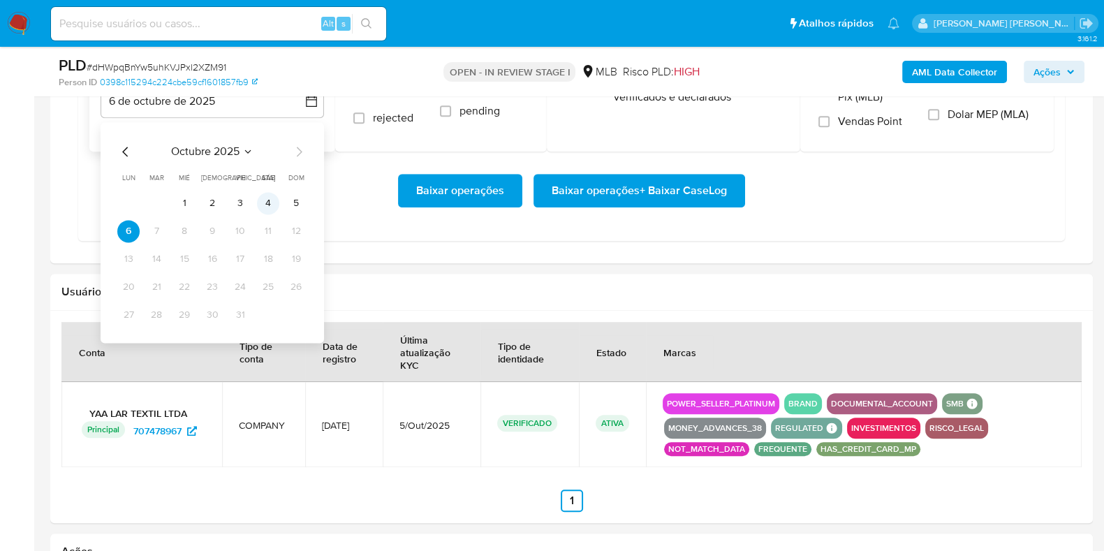
click at [265, 203] on button "4" at bounding box center [268, 203] width 22 height 22
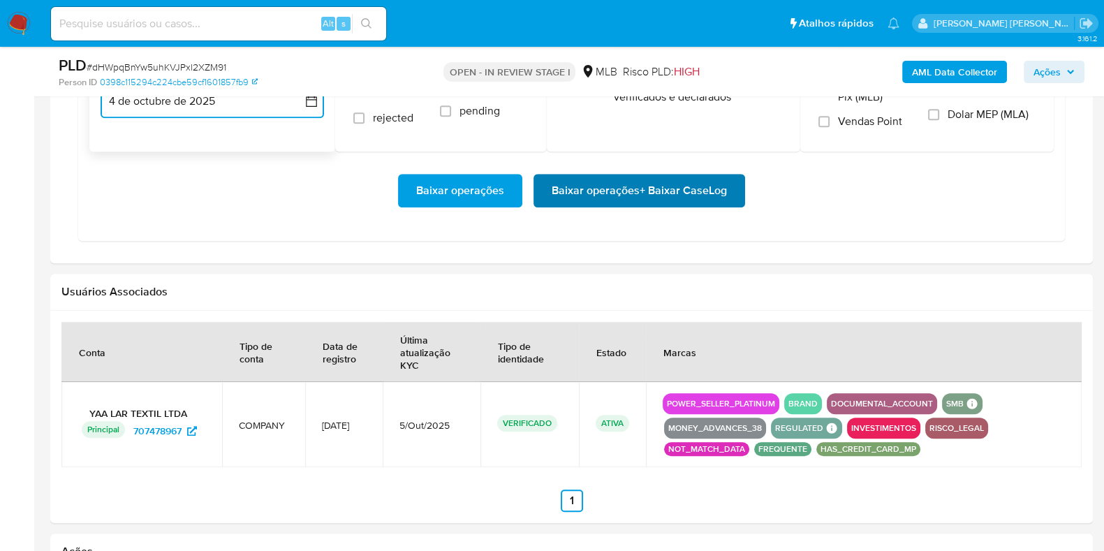
click at [573, 190] on span "Baixar operações + Baixar CaseLog" at bounding box center [639, 190] width 175 height 31
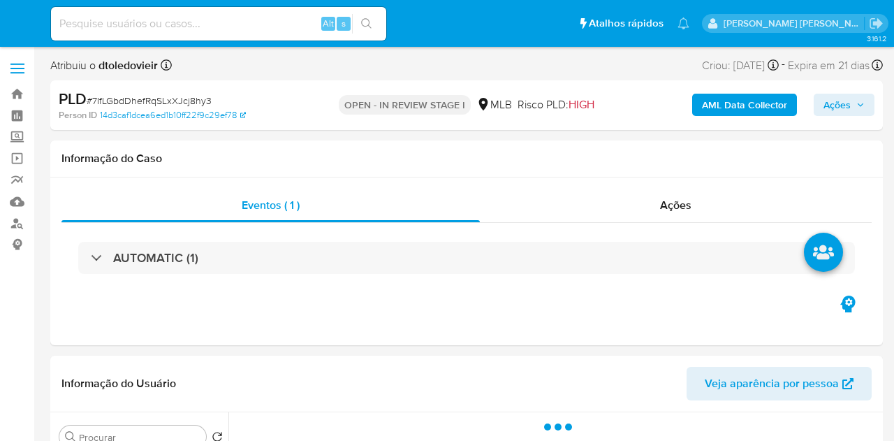
select select "10"
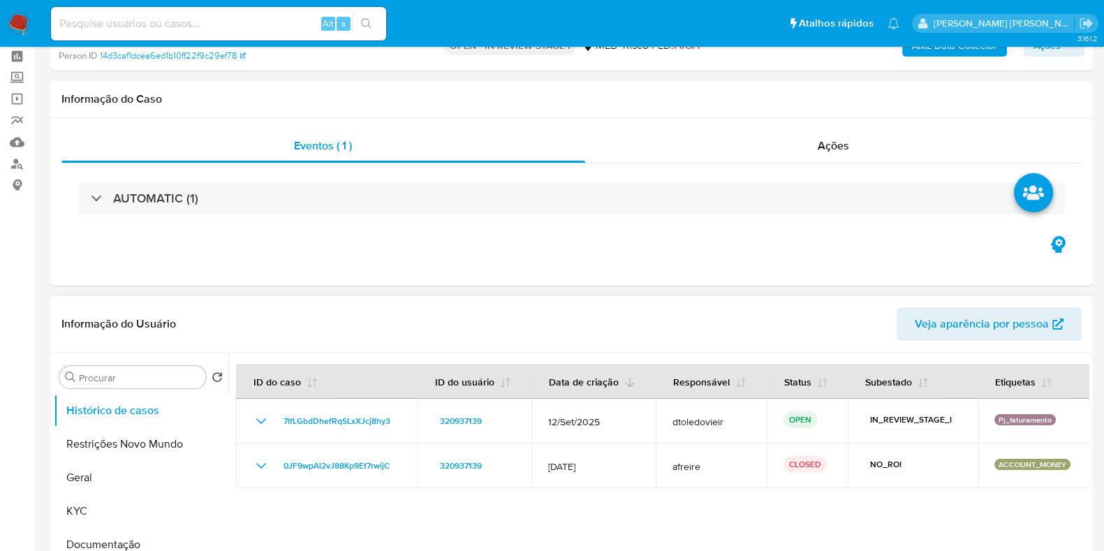
scroll to position [87, 0]
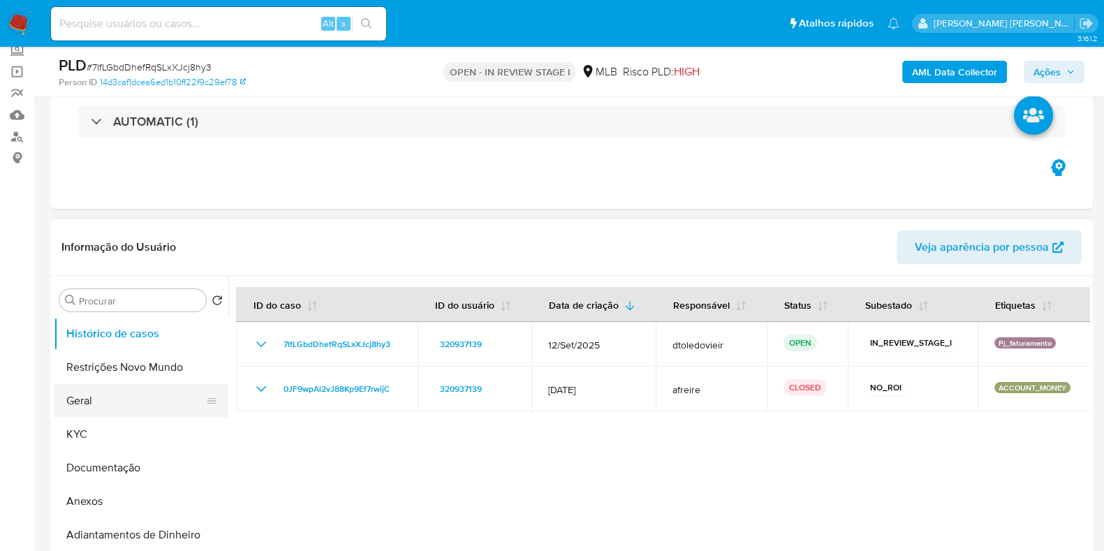
click at [117, 396] on button "Geral" at bounding box center [135, 401] width 163 height 34
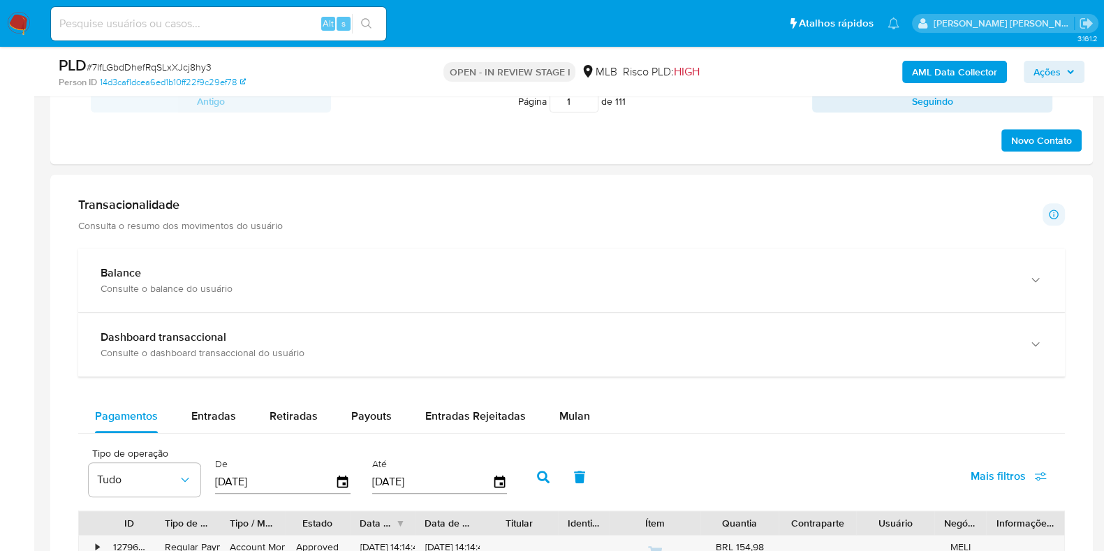
scroll to position [1134, 0]
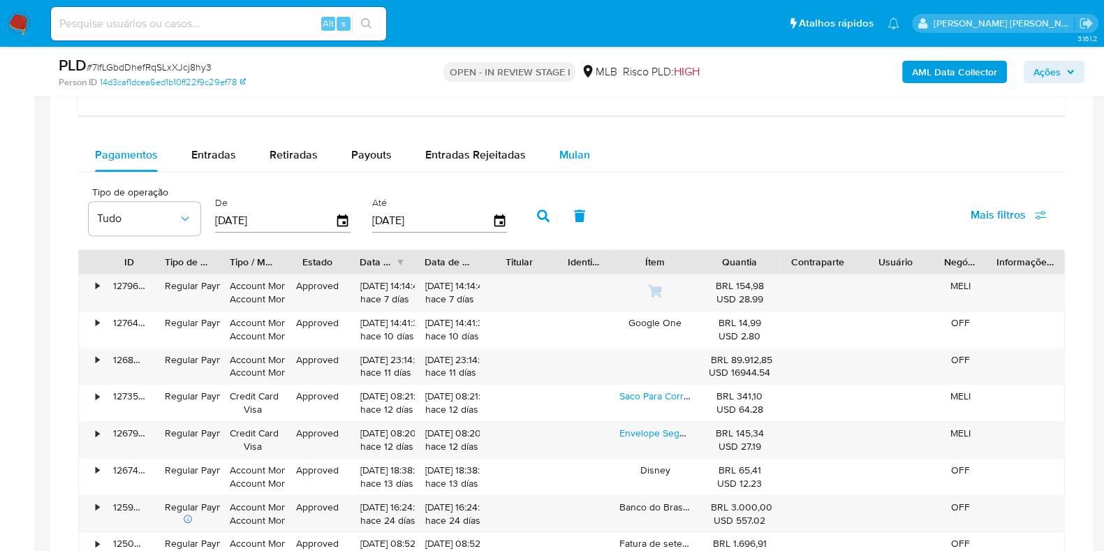
click at [573, 141] on div "Mulan" at bounding box center [574, 155] width 31 height 34
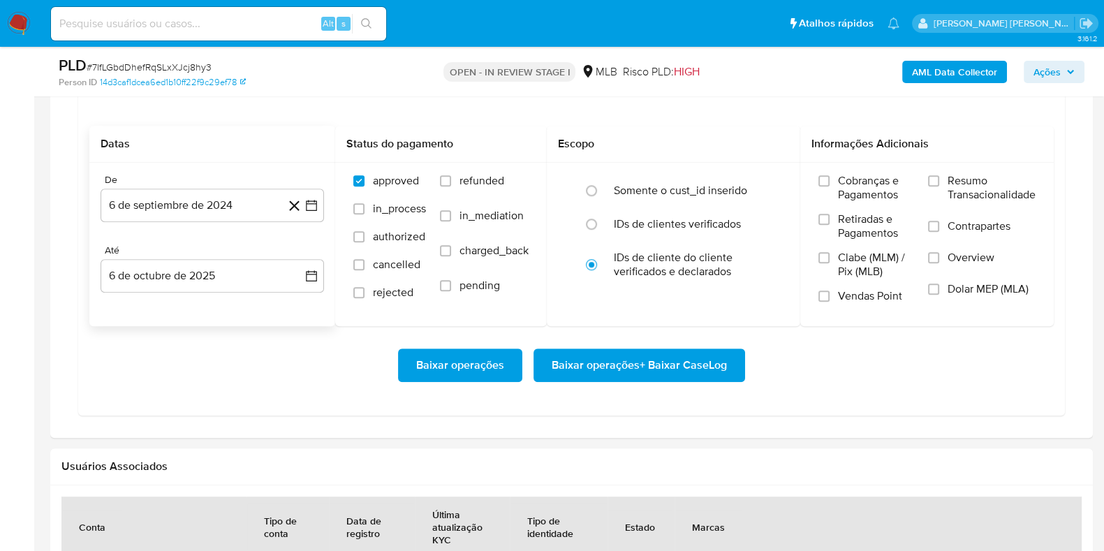
scroll to position [1309, 0]
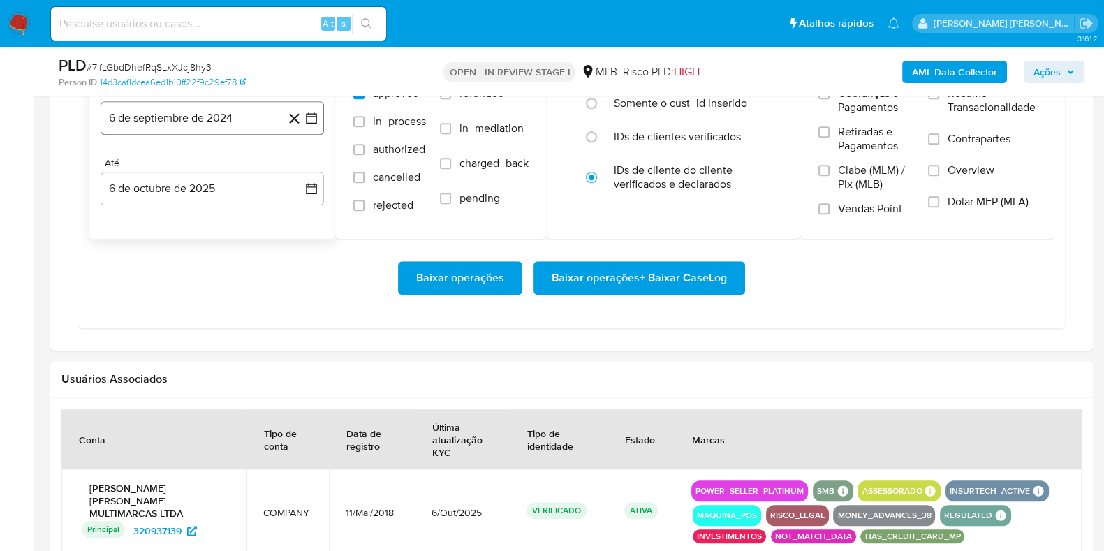
click at [203, 117] on button "6 de septiembre de 2024" at bounding box center [212, 118] width 223 height 34
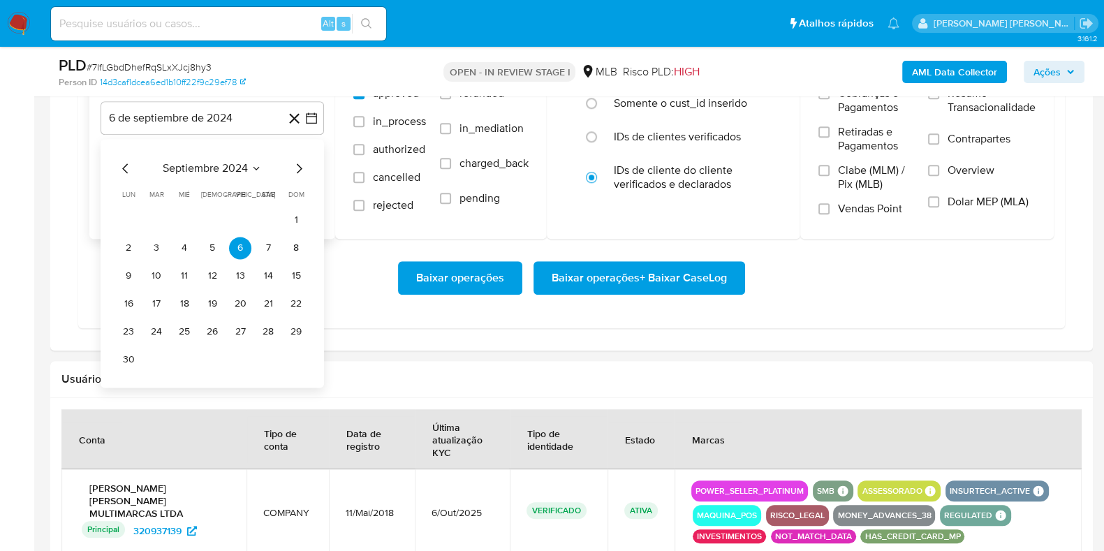
click at [295, 162] on icon "Mes siguiente" at bounding box center [299, 168] width 17 height 17
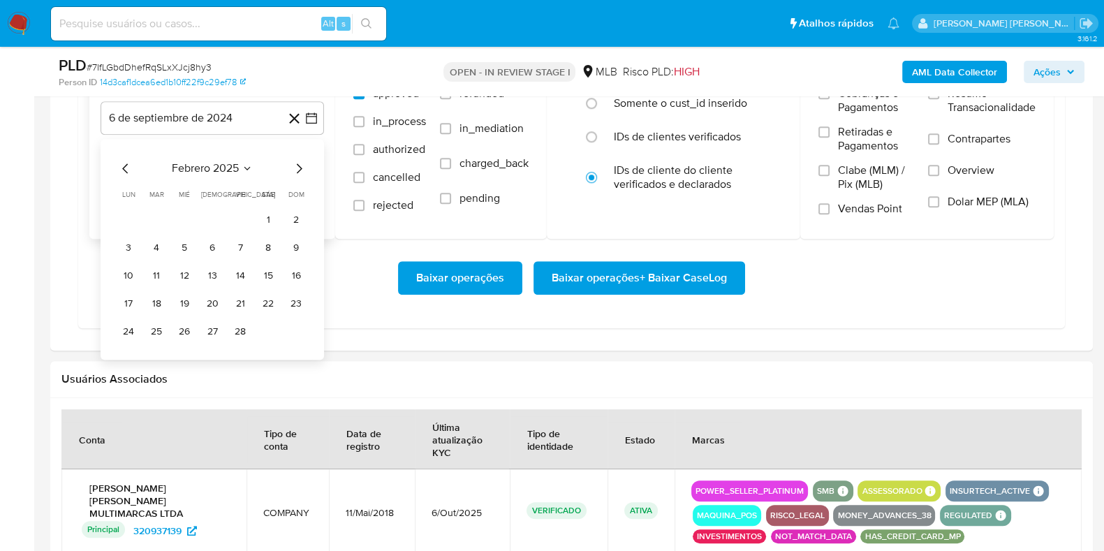
click at [295, 162] on icon "Mes siguiente" at bounding box center [299, 168] width 17 height 17
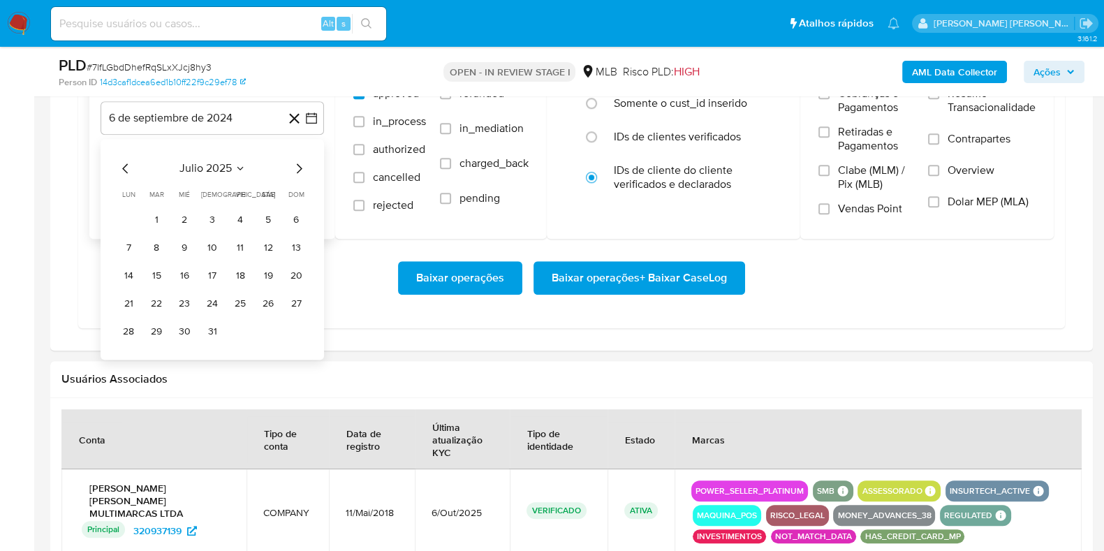
click at [295, 162] on icon "Mes siguiente" at bounding box center [299, 168] width 17 height 17
click at [239, 217] on button "1" at bounding box center [240, 220] width 22 height 22
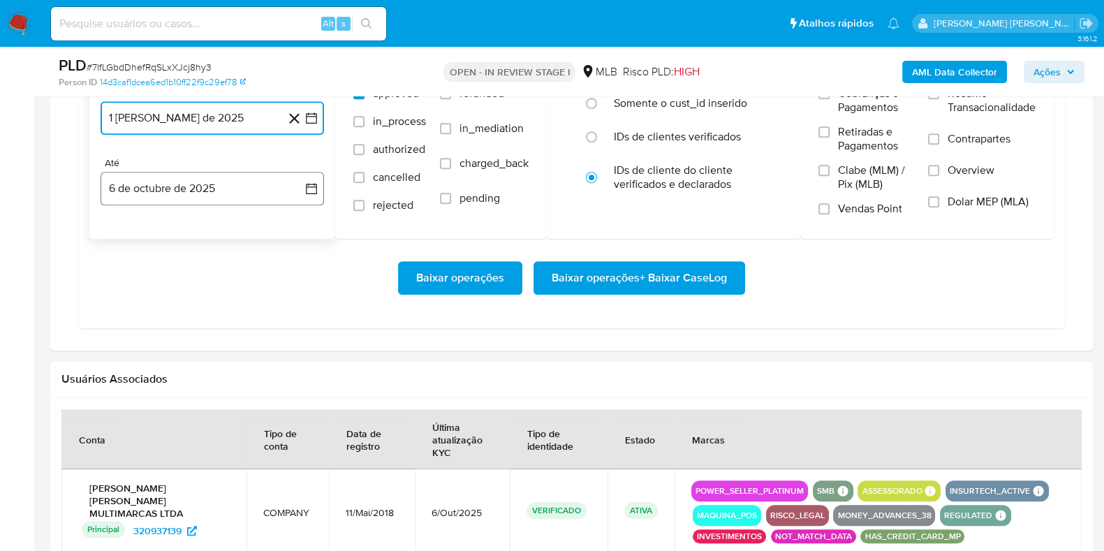
click at [210, 189] on button "6 de octubre de 2025" at bounding box center [212, 189] width 223 height 34
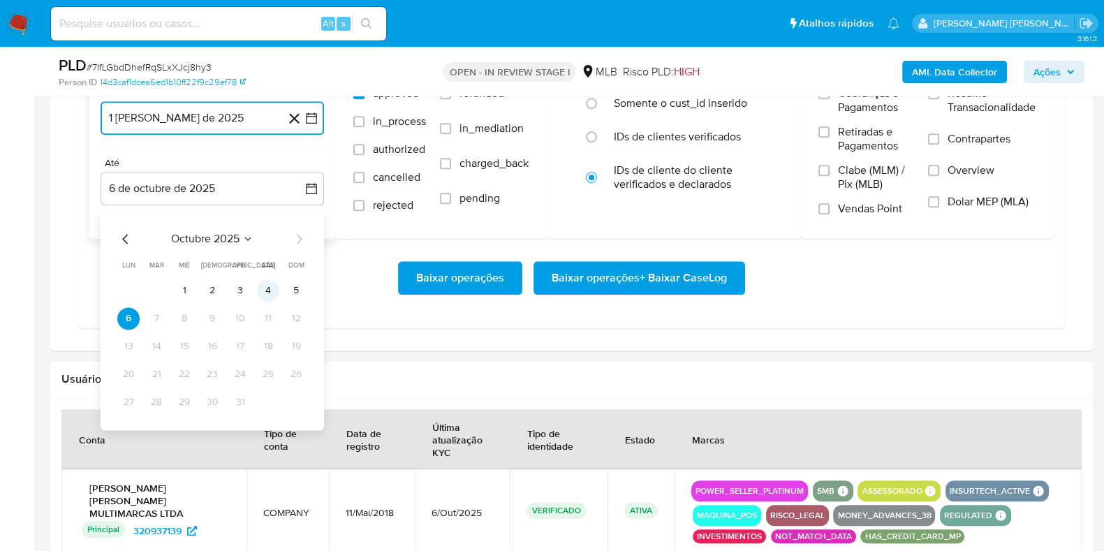
click at [261, 295] on button "4" at bounding box center [268, 290] width 22 height 22
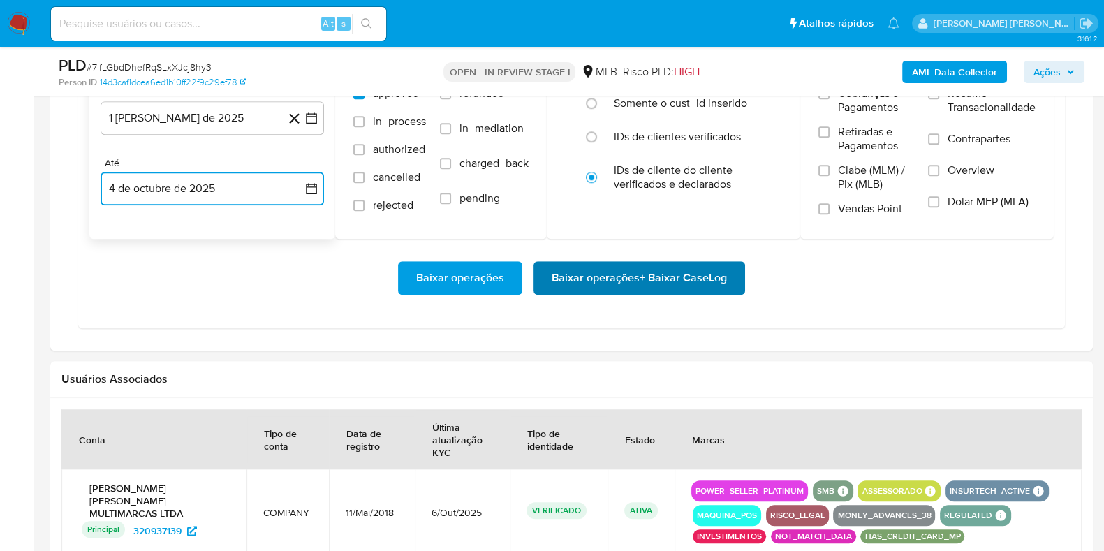
click at [607, 288] on span "Baixar operações + Baixar CaseLog" at bounding box center [639, 278] width 175 height 31
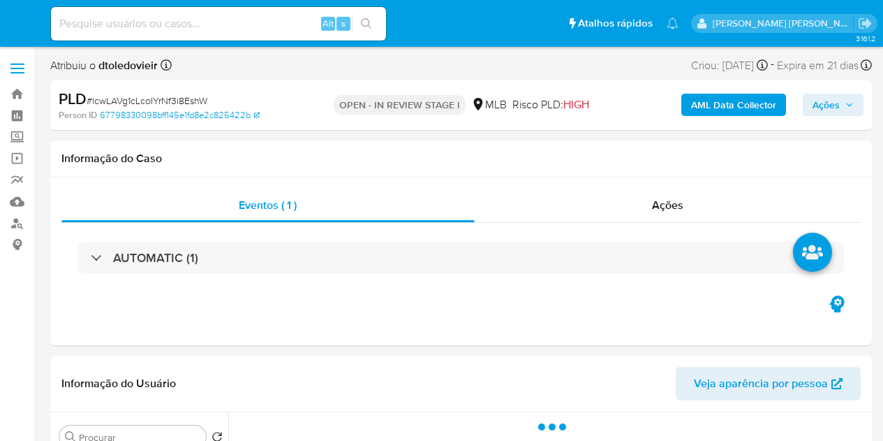
select select "10"
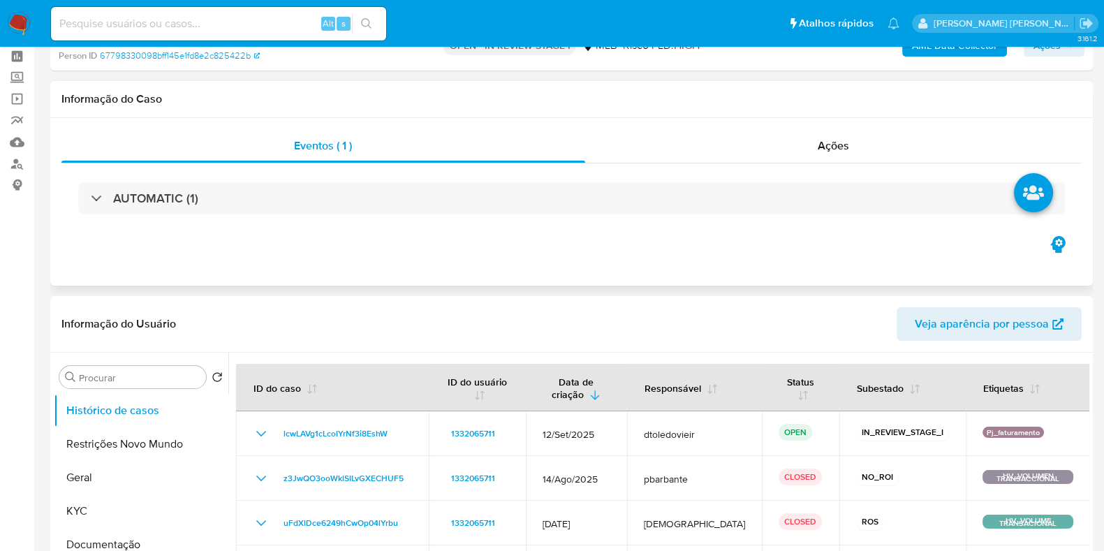
scroll to position [87, 0]
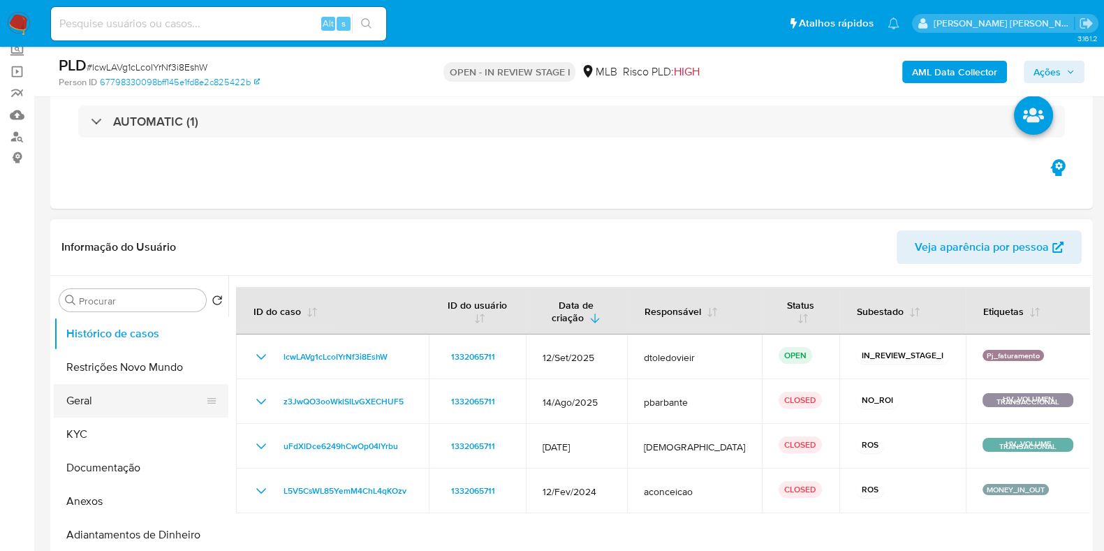
click at [101, 392] on button "Geral" at bounding box center [135, 401] width 163 height 34
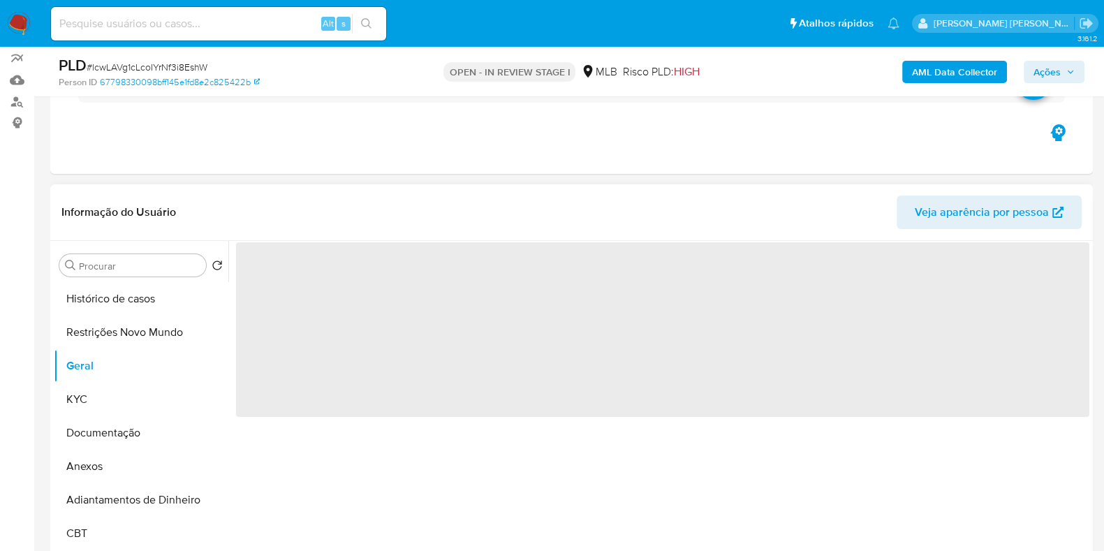
scroll to position [174, 0]
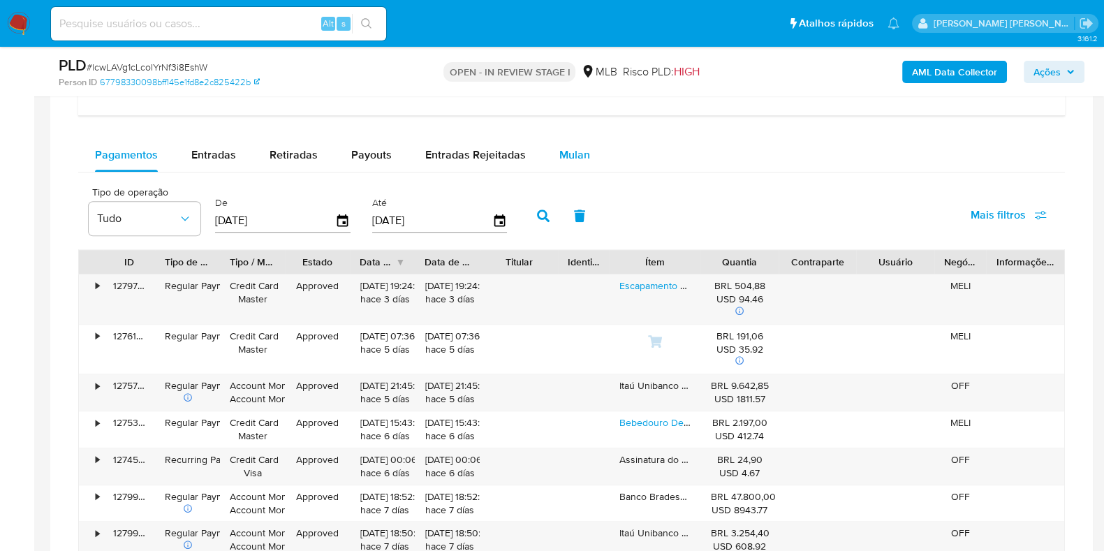
click at [571, 166] on div "Mulan" at bounding box center [574, 155] width 31 height 34
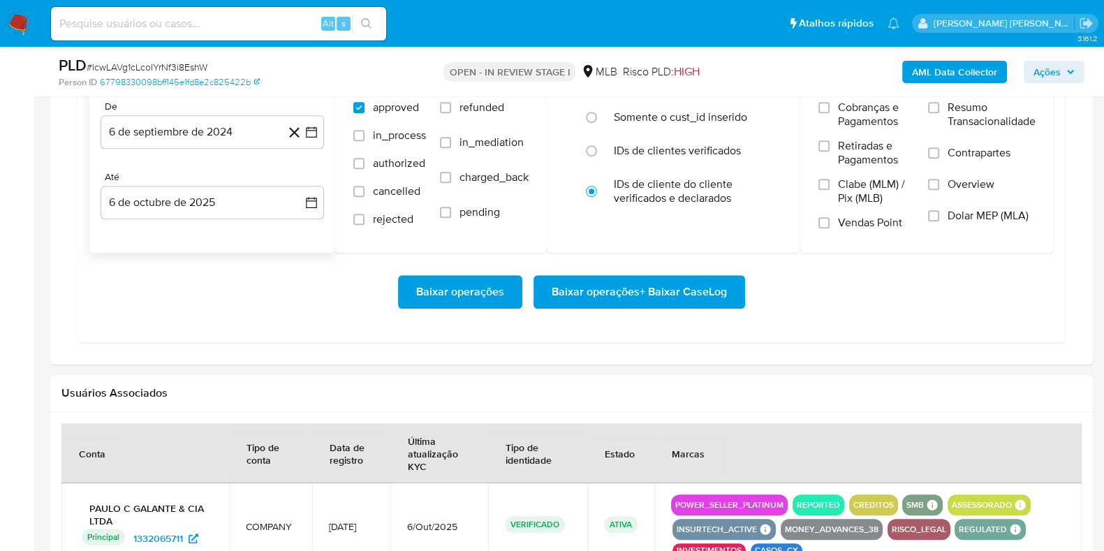
scroll to position [1309, 0]
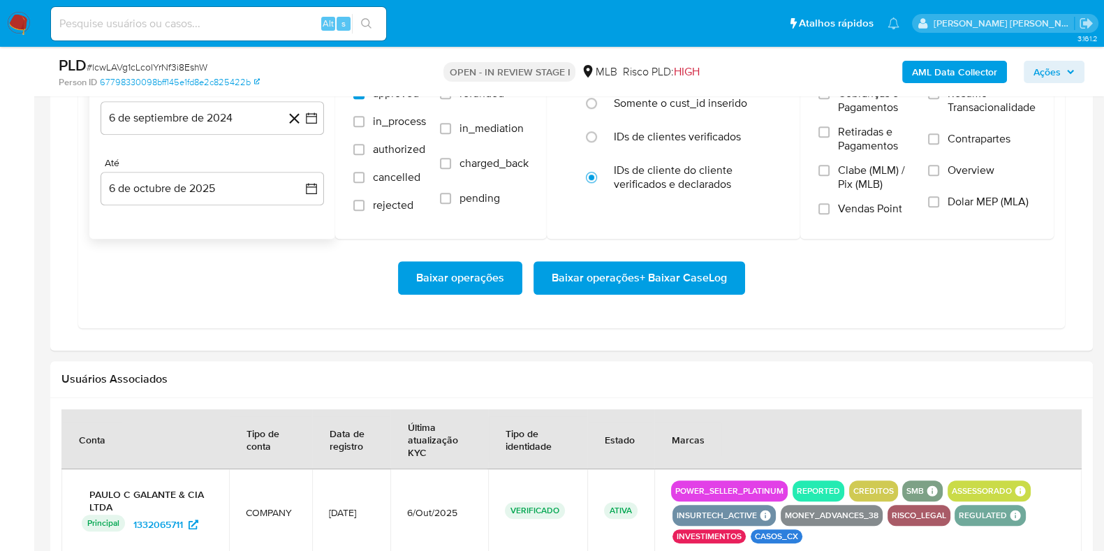
click at [217, 133] on div "De 6 de septiembre de 2024 6-09-2024 Até 6 de octubre de 2025 6-10-2025" at bounding box center [212, 156] width 246 height 163
click at [267, 126] on button "6 de septiembre de 2024" at bounding box center [212, 118] width 223 height 34
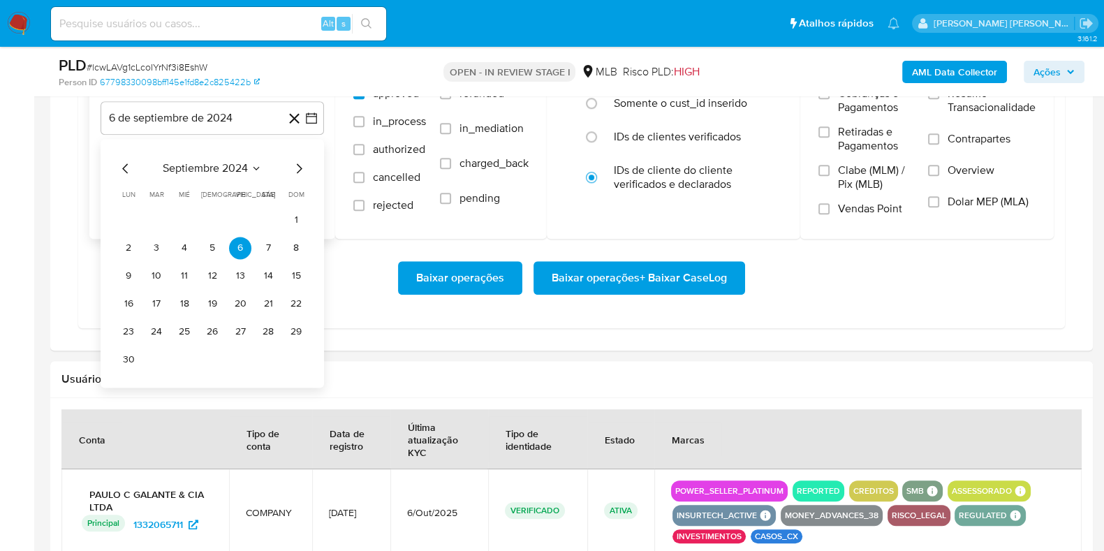
click at [288, 162] on div "septiembre 2024" at bounding box center [212, 168] width 190 height 17
click at [291, 161] on icon "Mes siguiente" at bounding box center [299, 168] width 17 height 17
click at [296, 166] on icon "Mes siguiente" at bounding box center [299, 168] width 17 height 17
click at [297, 166] on icon "Mes siguiente" at bounding box center [299, 168] width 17 height 17
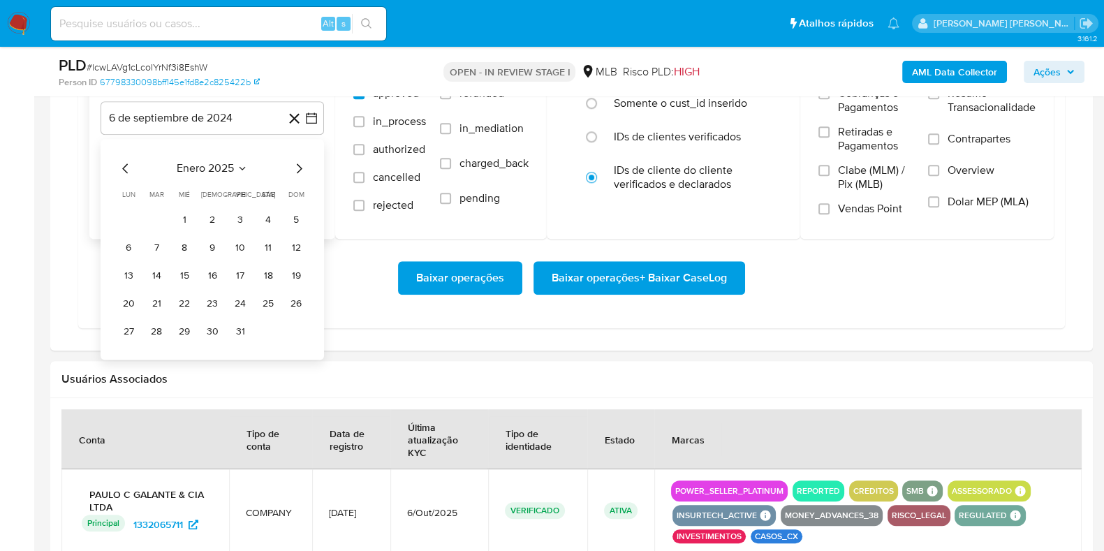
click at [297, 167] on icon "Mes siguiente" at bounding box center [299, 168] width 17 height 17
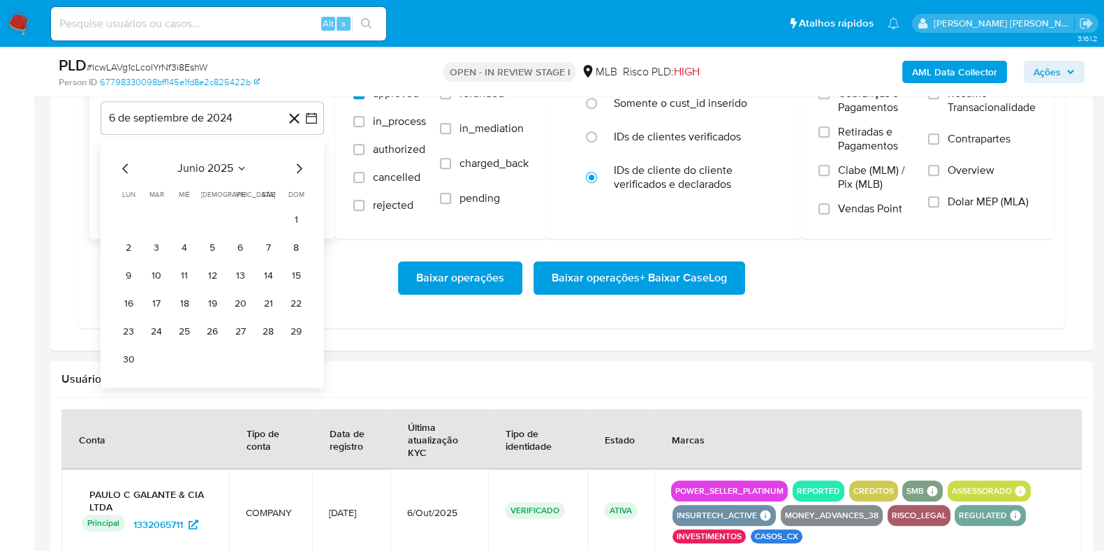
click at [297, 167] on icon "Mes siguiente" at bounding box center [299, 168] width 17 height 17
click at [123, 165] on icon "Mes anterior" at bounding box center [125, 168] width 6 height 10
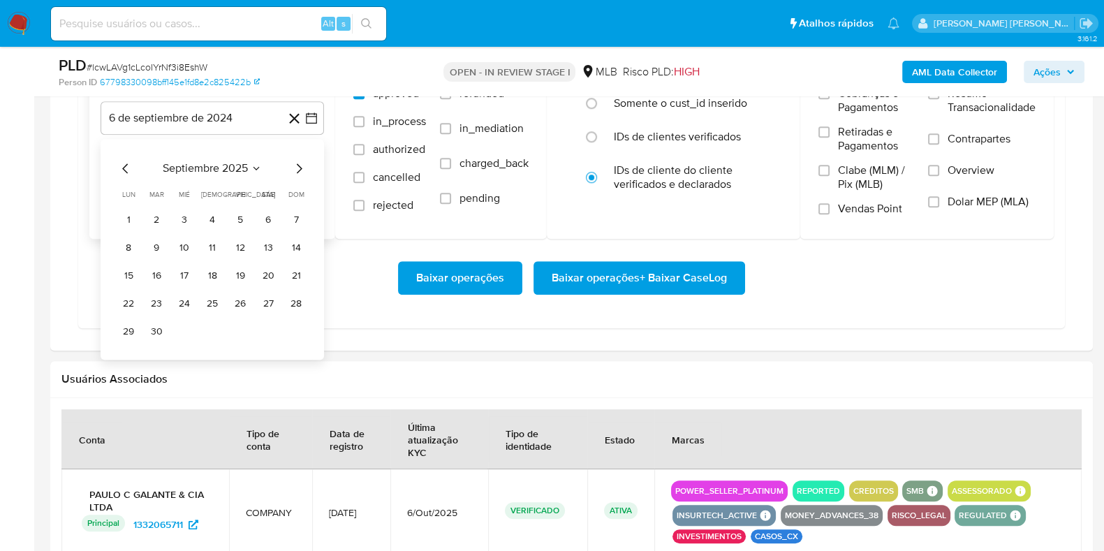
click at [123, 165] on icon "Mes anterior" at bounding box center [125, 168] width 6 height 10
click at [240, 212] on button "1" at bounding box center [240, 220] width 22 height 22
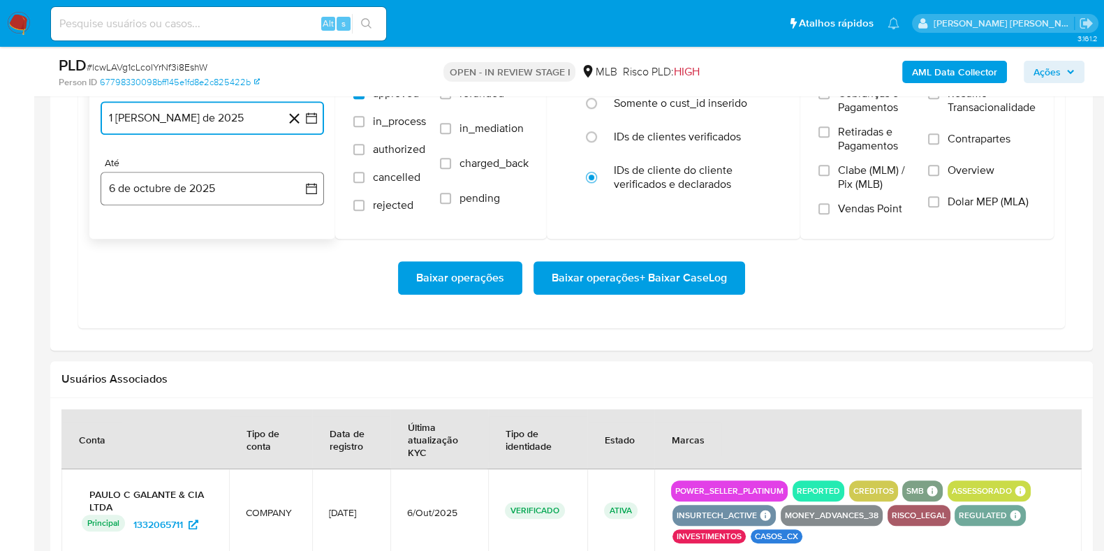
click at [166, 193] on button "6 de octubre de 2025" at bounding box center [212, 189] width 223 height 34
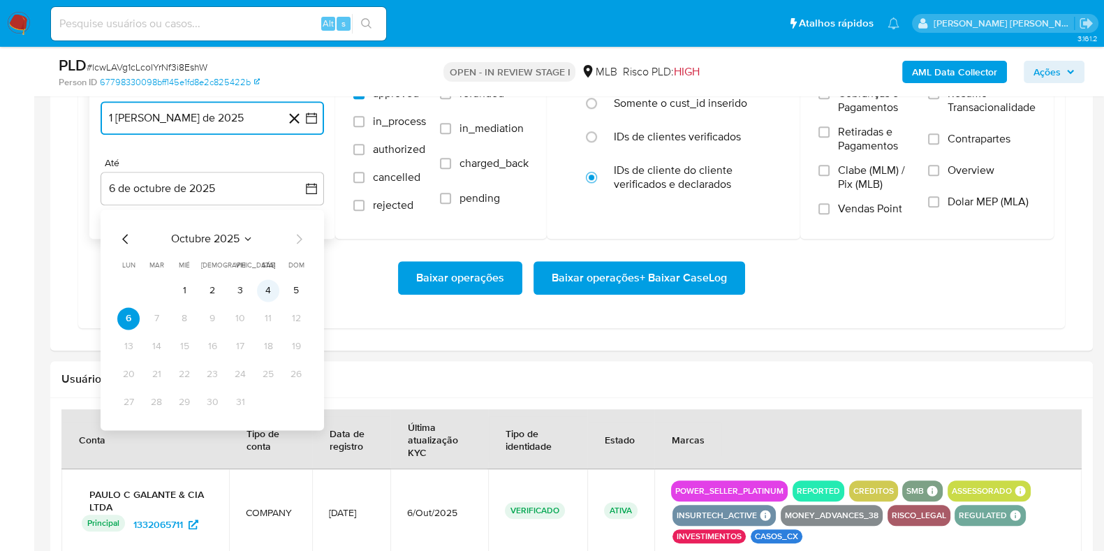
click at [265, 293] on button "4" at bounding box center [268, 290] width 22 height 22
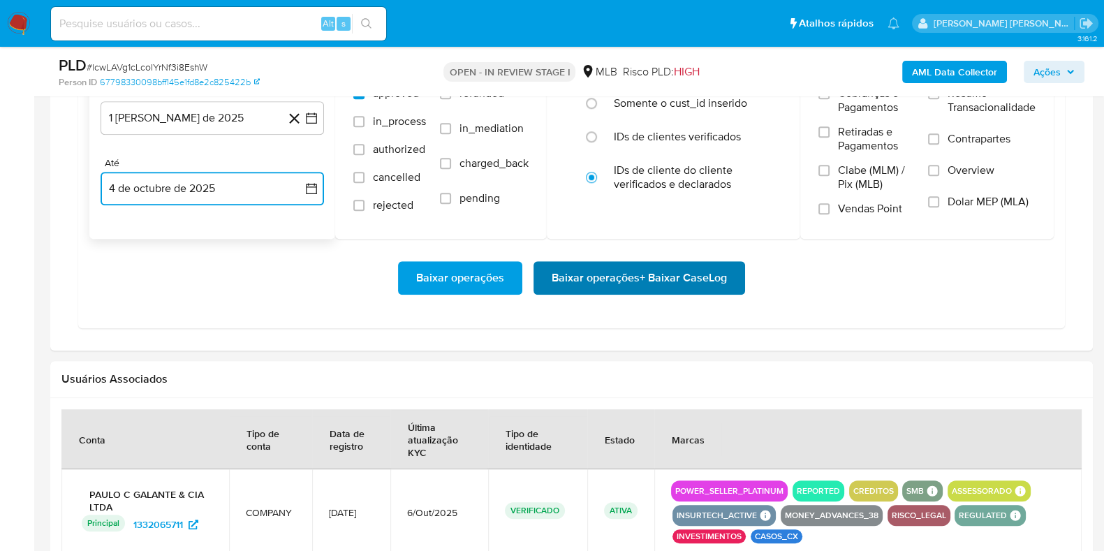
click at [591, 277] on span "Baixar operações + Baixar CaseLog" at bounding box center [639, 278] width 175 height 31
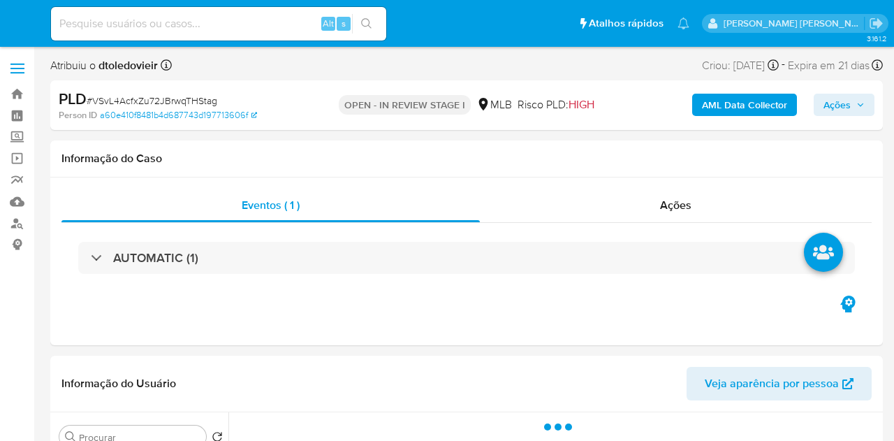
select select "10"
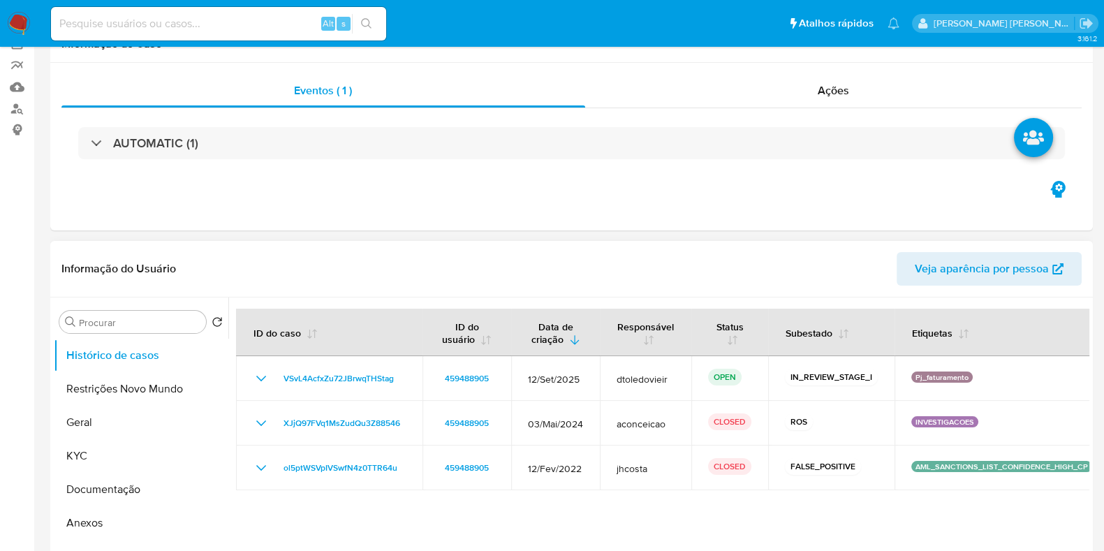
scroll to position [262, 0]
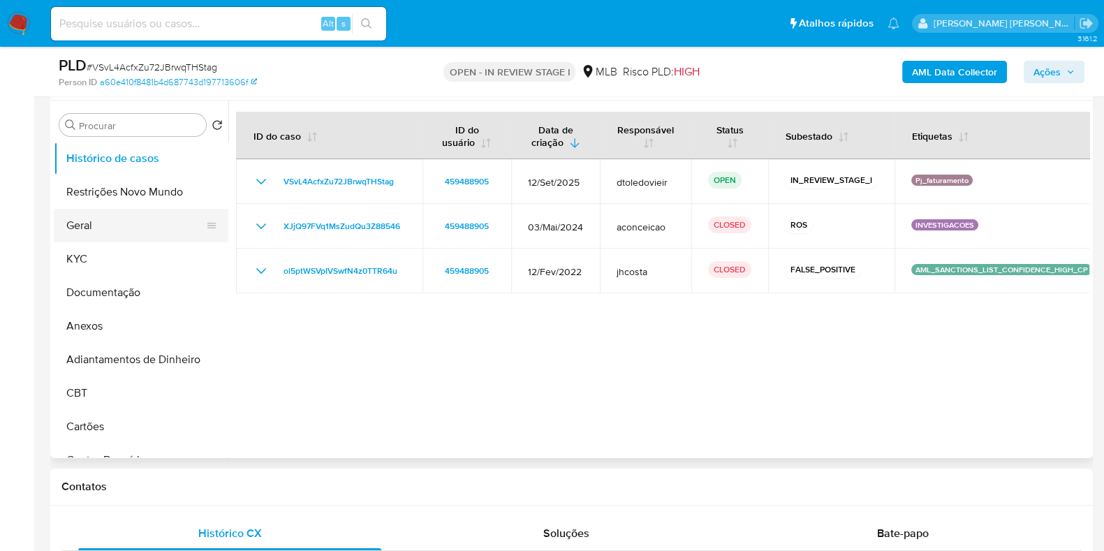
click at [106, 228] on button "Geral" at bounding box center [135, 226] width 163 height 34
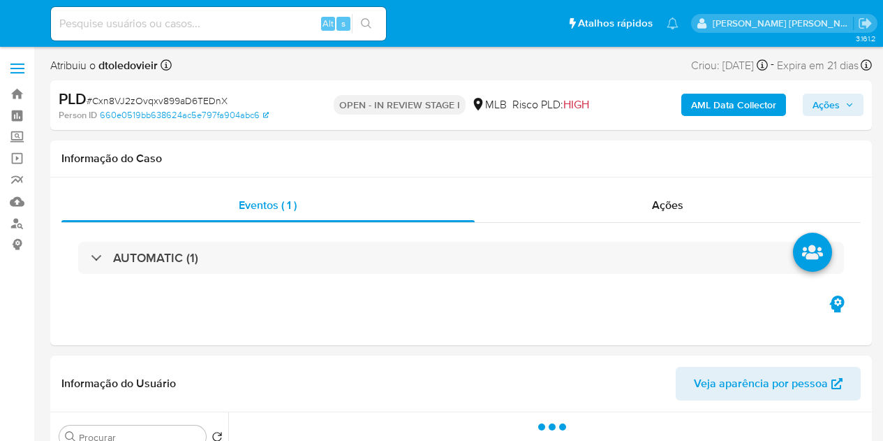
select select "10"
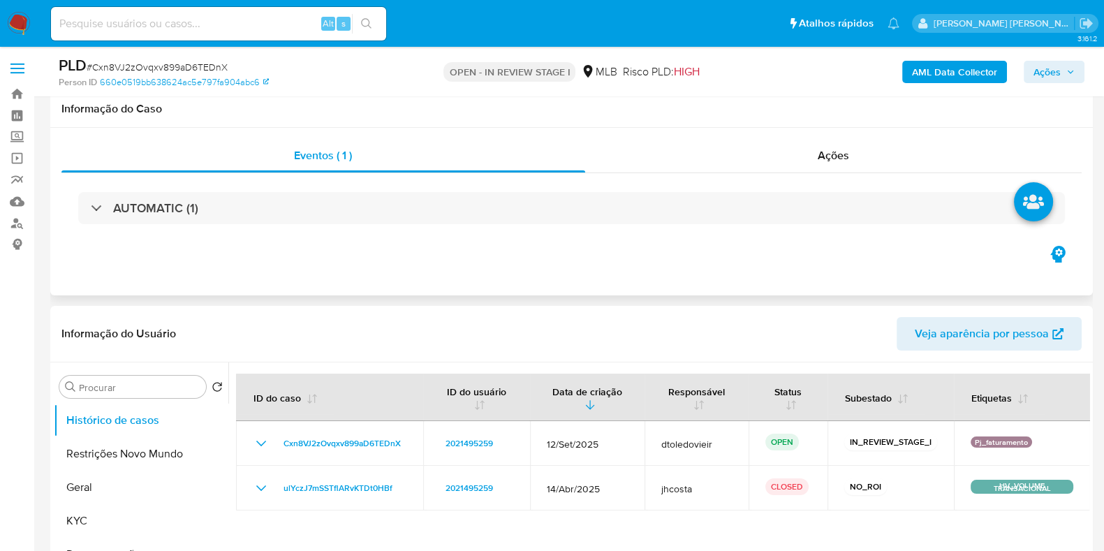
scroll to position [87, 0]
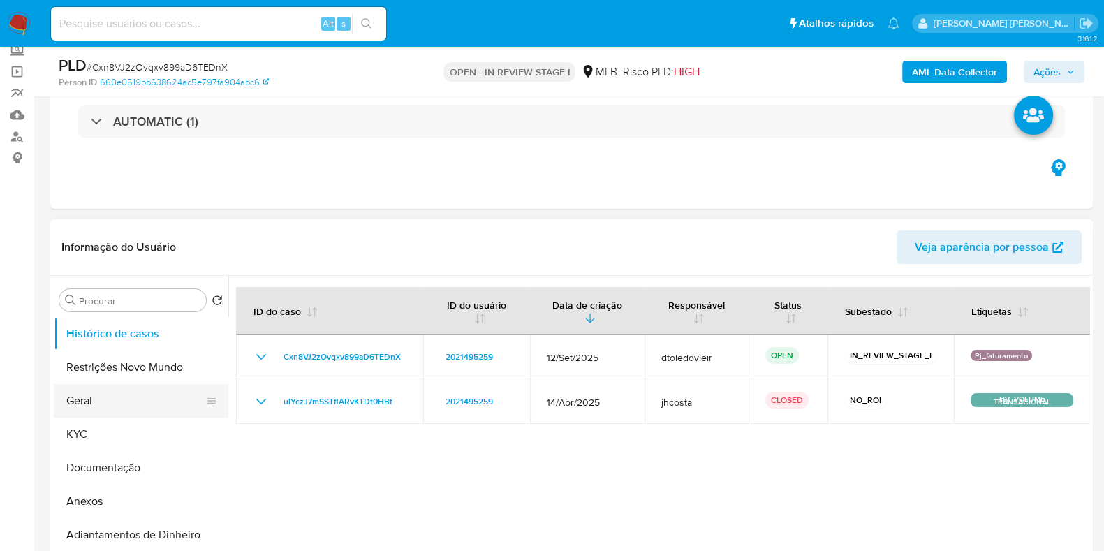
click at [98, 402] on button "Geral" at bounding box center [135, 401] width 163 height 34
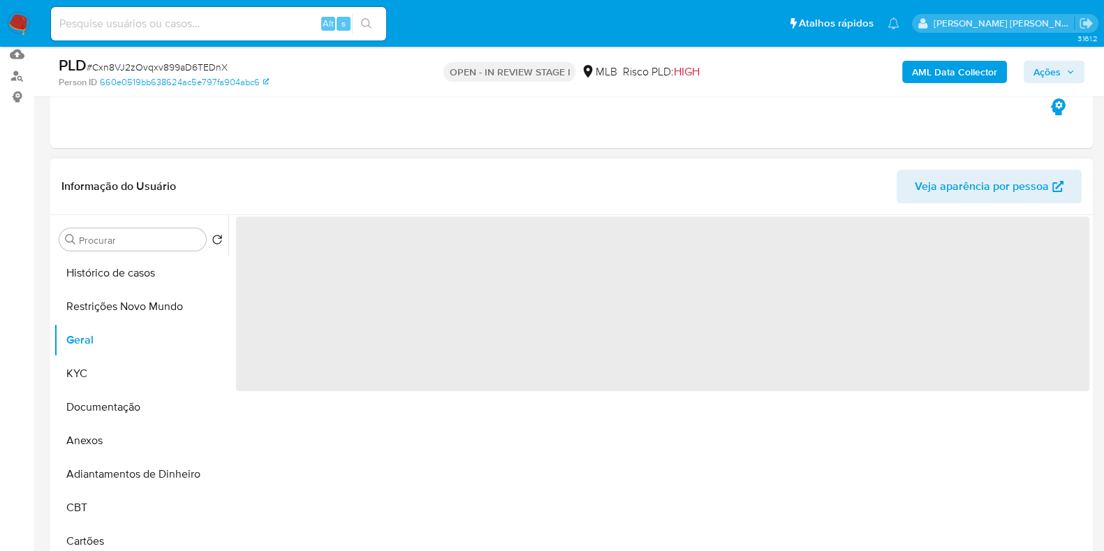
scroll to position [174, 0]
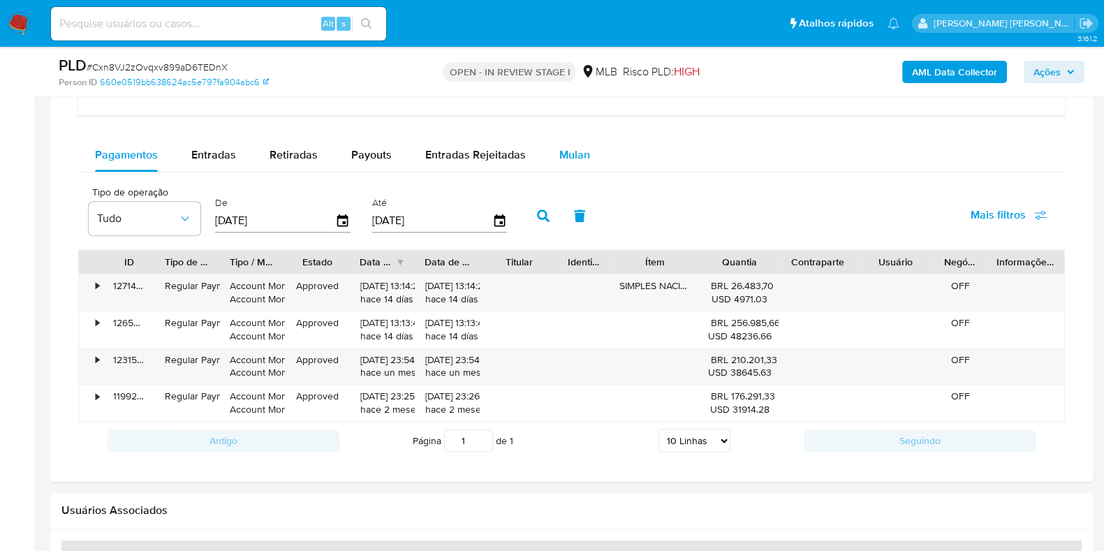
click at [583, 163] on div "Mulan" at bounding box center [574, 155] width 31 height 34
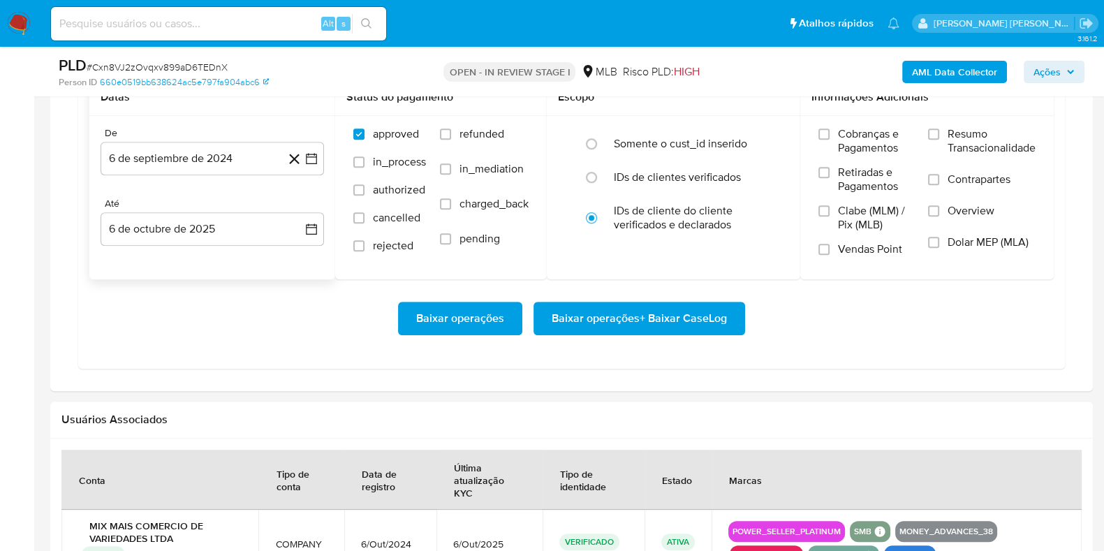
scroll to position [1309, 0]
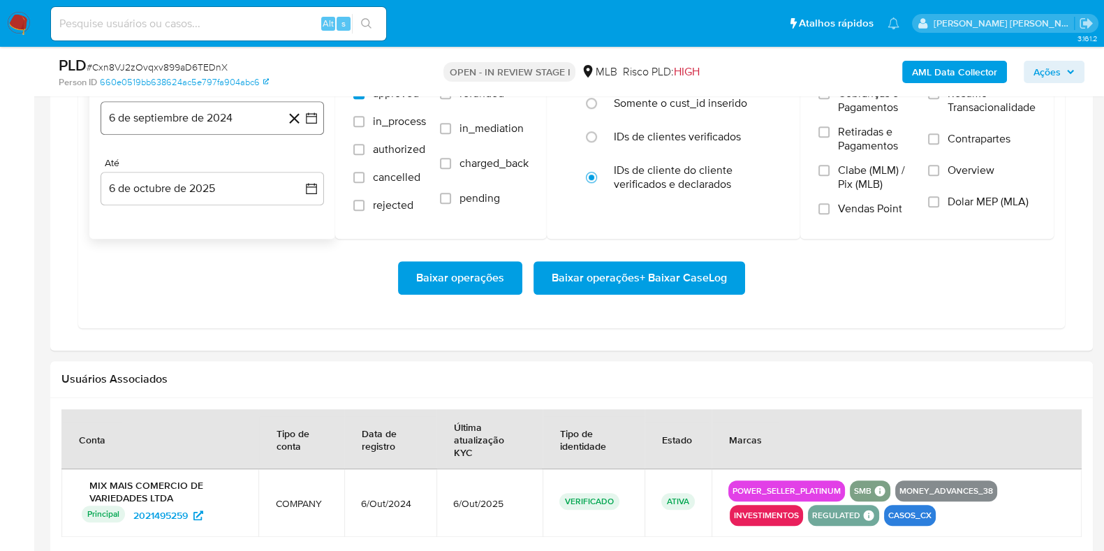
click at [210, 117] on button "6 de septiembre de 2024" at bounding box center [212, 118] width 223 height 34
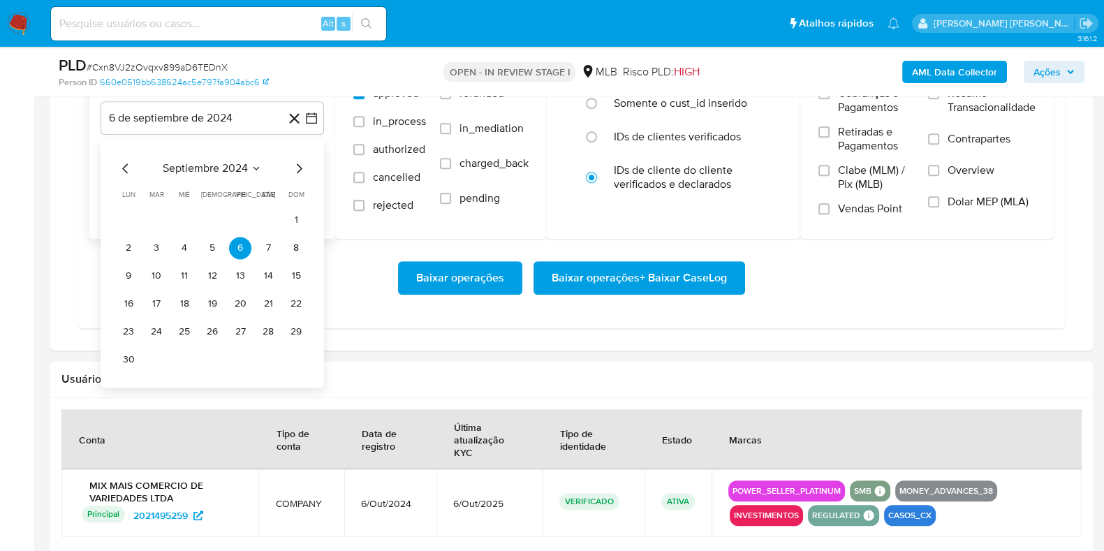
click at [297, 166] on icon "Mes siguiente" at bounding box center [299, 168] width 17 height 17
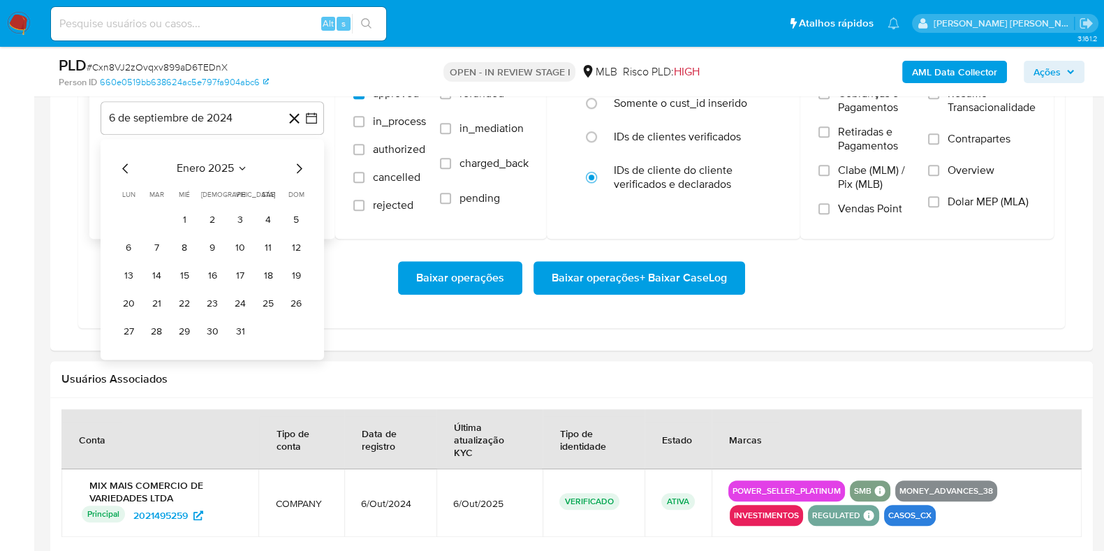
click at [297, 166] on icon "Mes siguiente" at bounding box center [299, 168] width 17 height 17
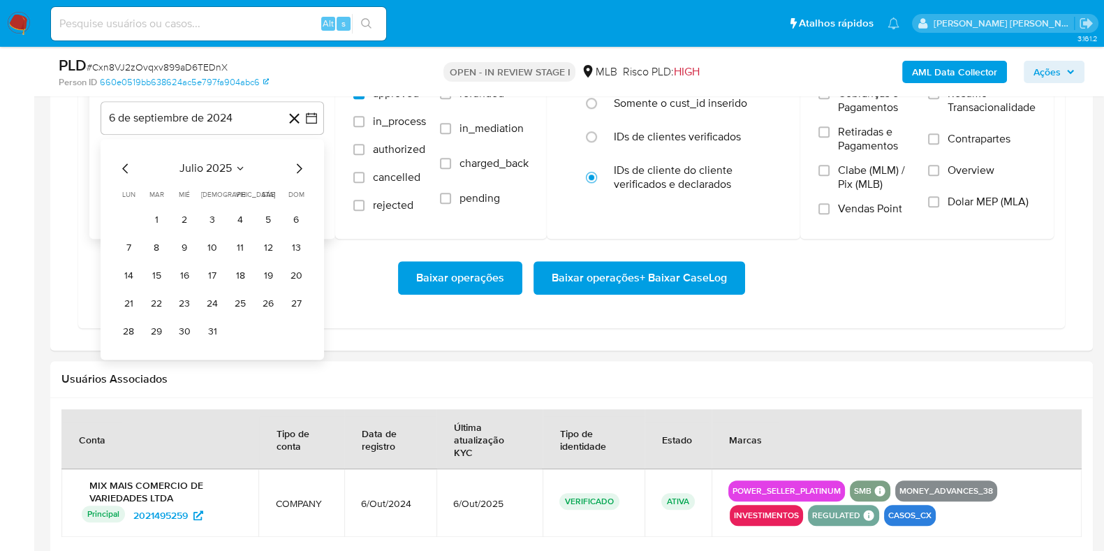
click at [296, 166] on icon "Mes siguiente" at bounding box center [299, 168] width 17 height 17
click at [237, 218] on button "1" at bounding box center [240, 220] width 22 height 22
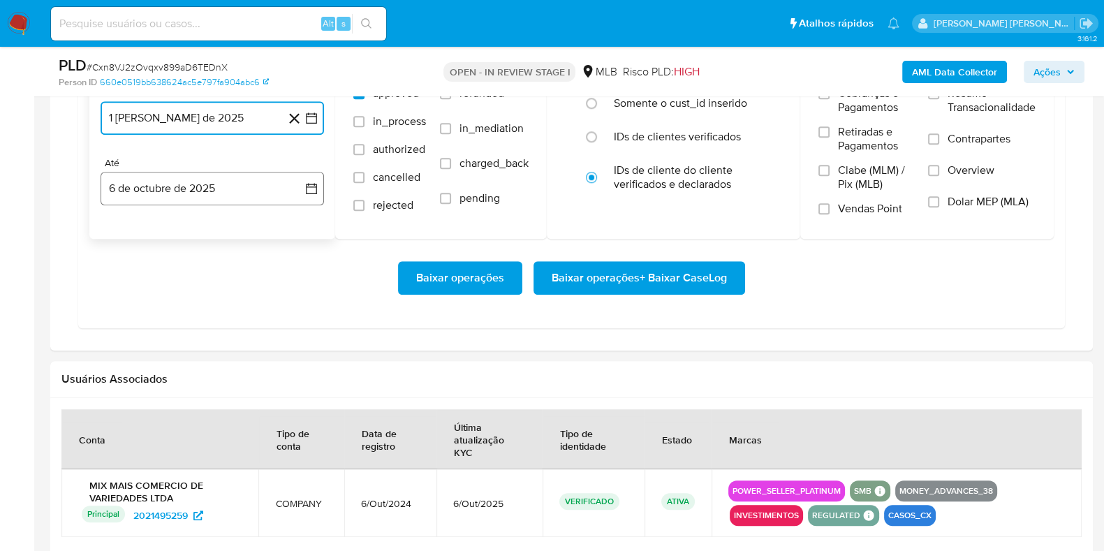
click at [207, 186] on button "6 de octubre de 2025" at bounding box center [212, 189] width 223 height 34
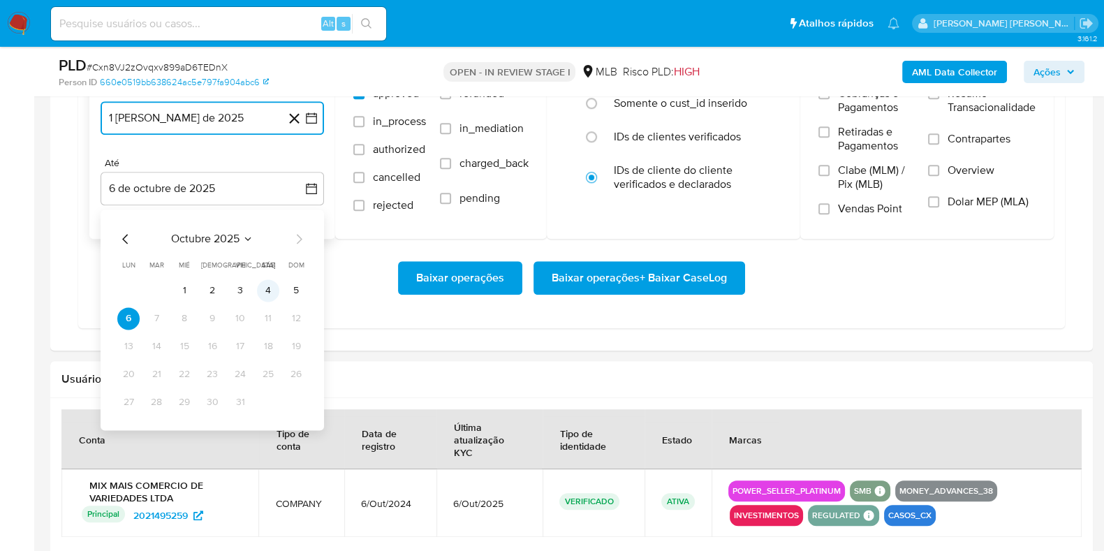
click at [262, 287] on button "4" at bounding box center [268, 290] width 22 height 22
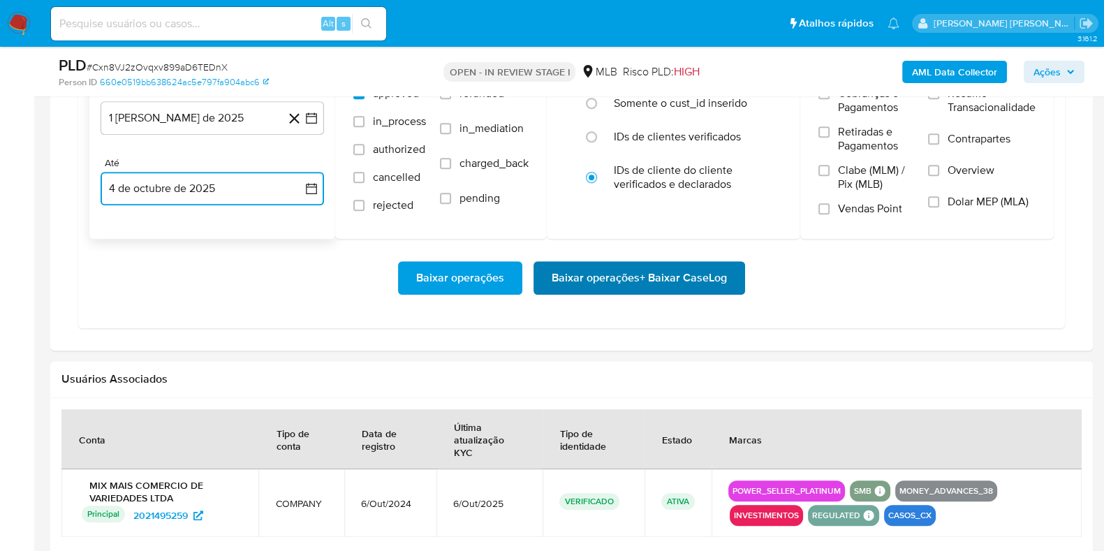
click at [580, 275] on span "Baixar operações + Baixar CaseLog" at bounding box center [639, 278] width 175 height 31
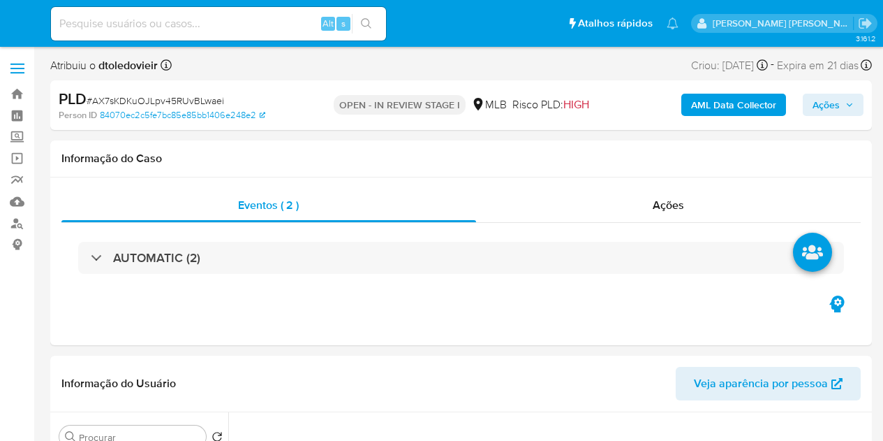
select select "10"
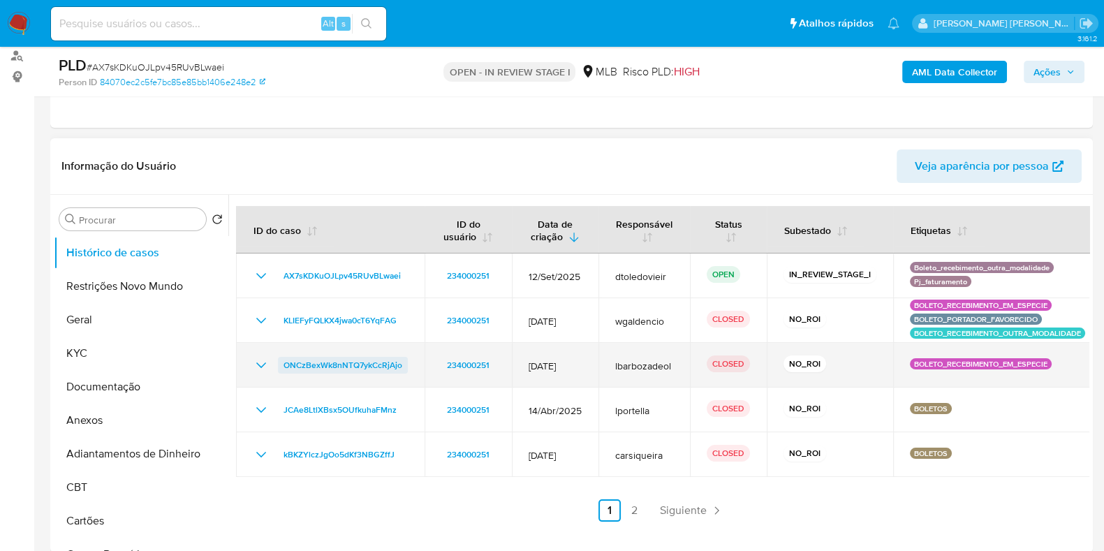
scroll to position [174, 0]
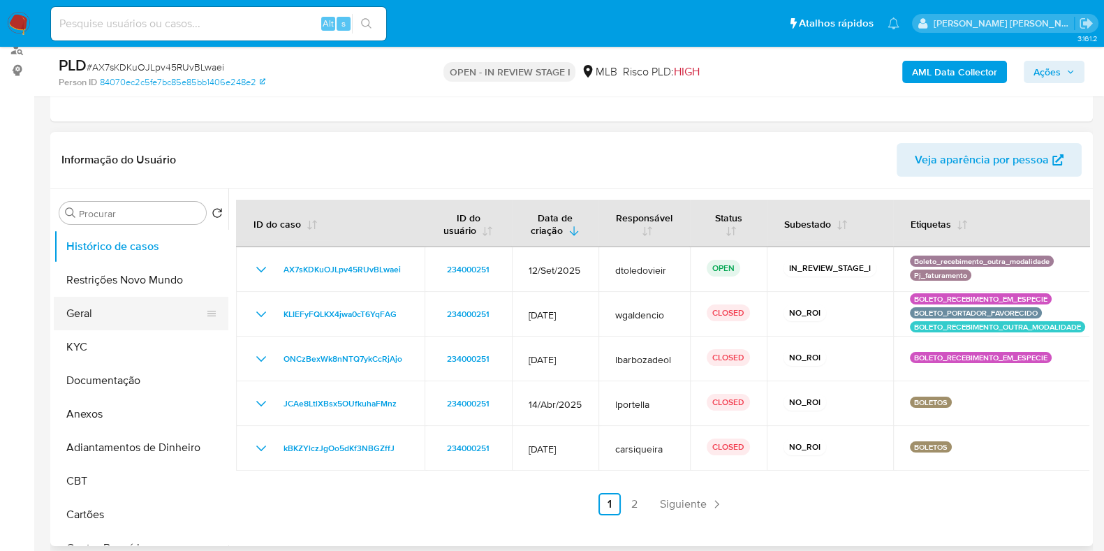
click at [117, 309] on button "Geral" at bounding box center [135, 314] width 163 height 34
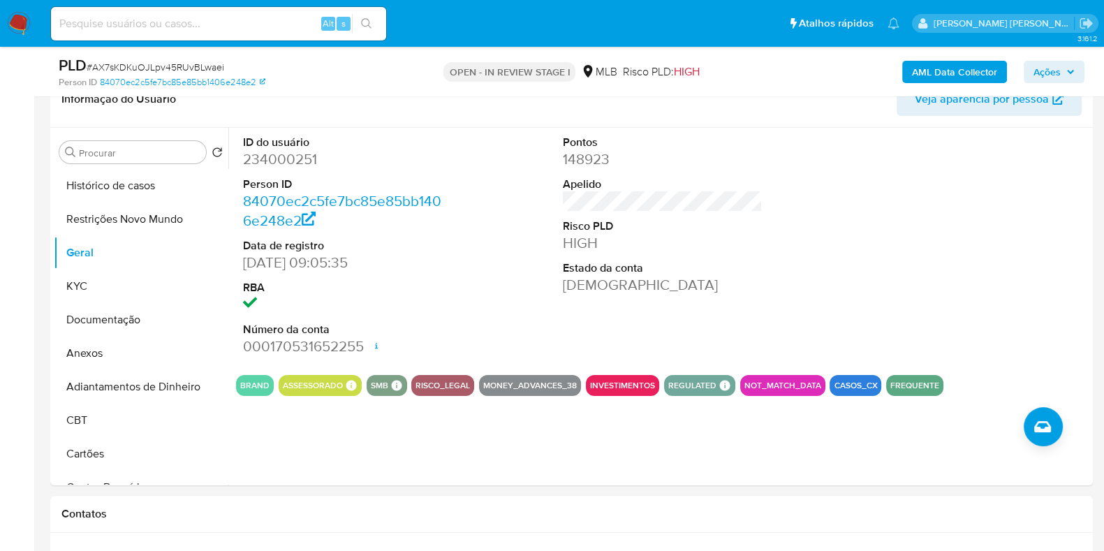
scroll to position [262, 0]
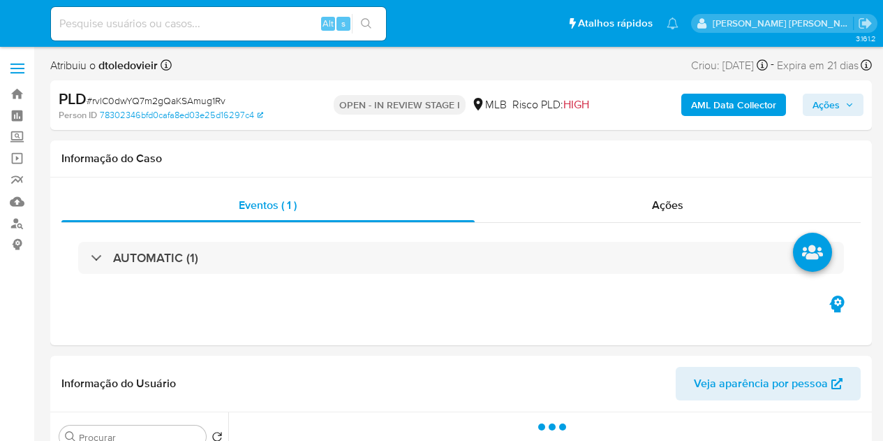
select select "10"
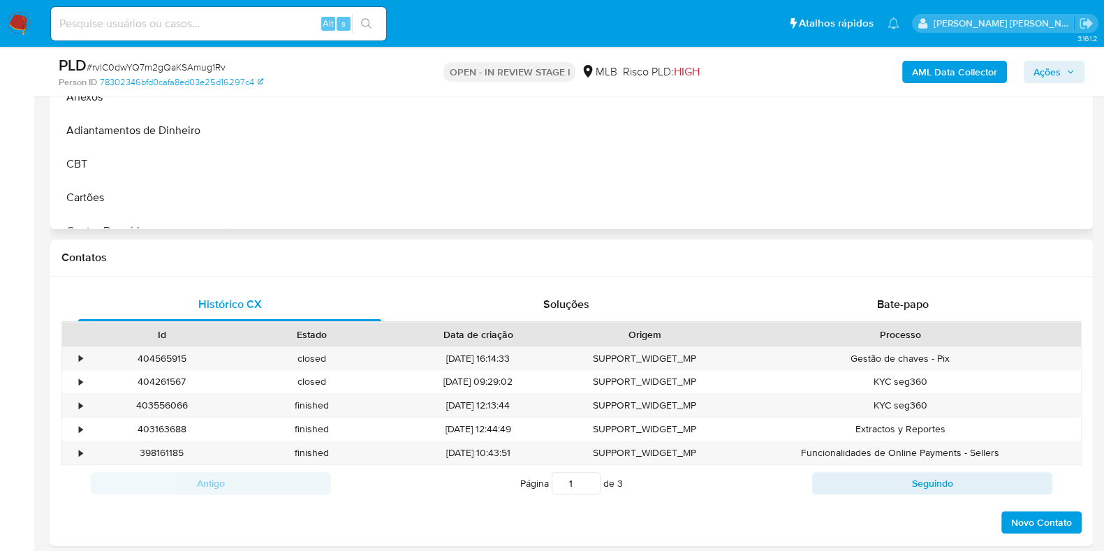
scroll to position [262, 0]
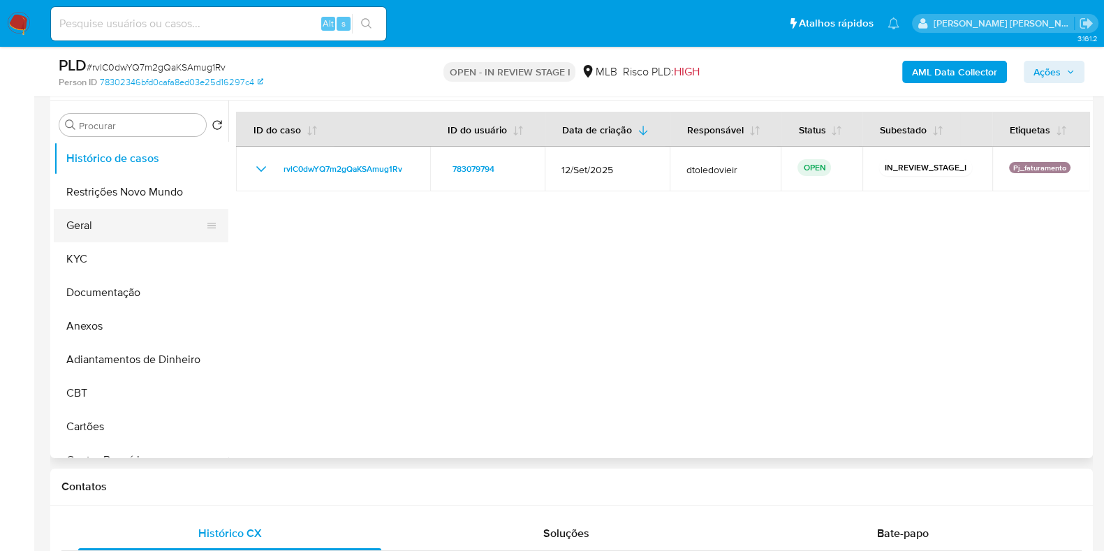
click at [140, 230] on button "Geral" at bounding box center [135, 226] width 163 height 34
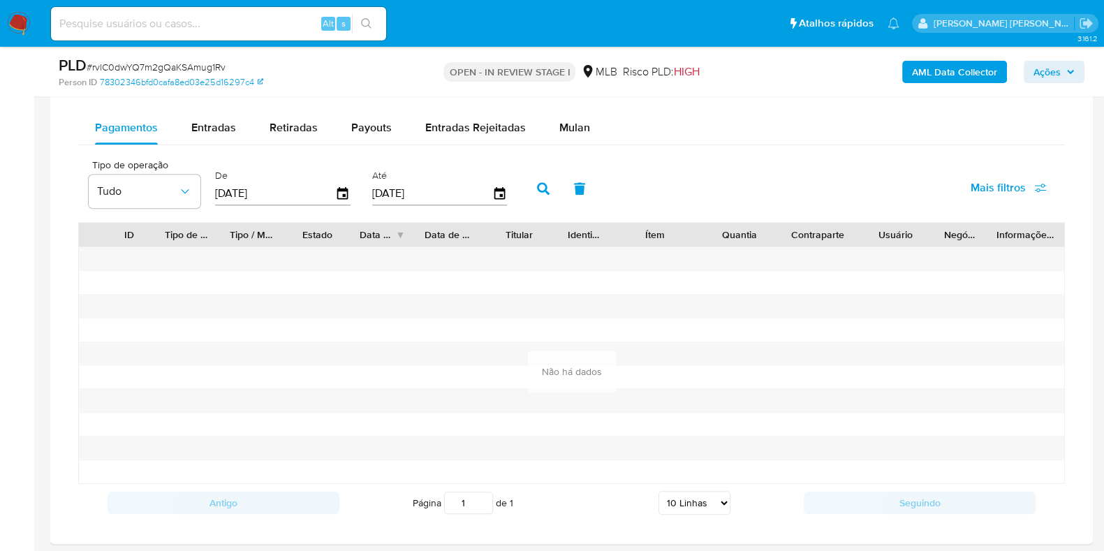
scroll to position [1134, 0]
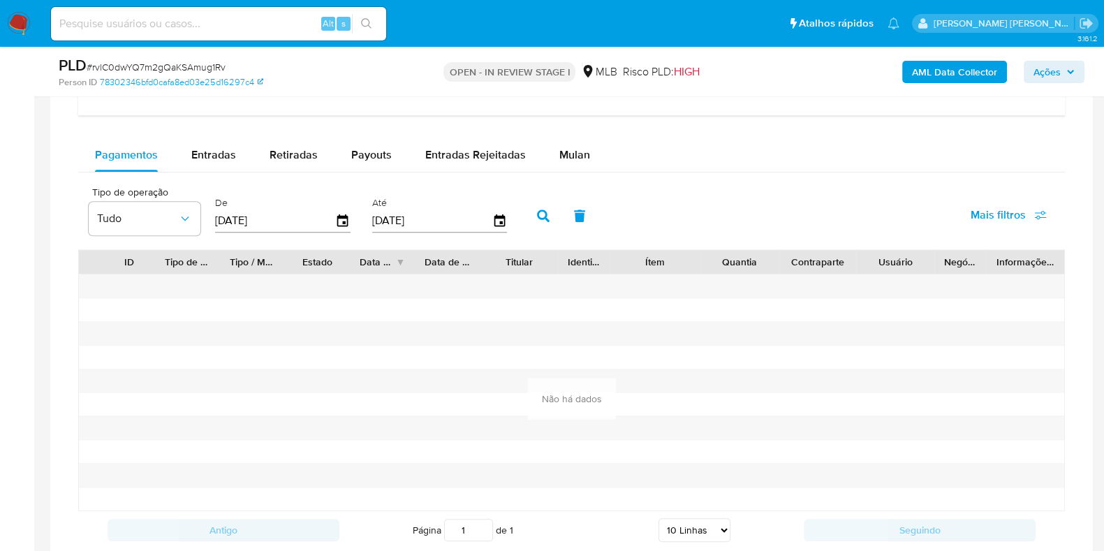
click at [199, 133] on div "Balance Consulte o balance do usuário Dashboard transaccional Consulte o dashbo…" at bounding box center [571, 268] width 987 height 562
click at [213, 160] on span "Entradas" at bounding box center [213, 155] width 45 height 16
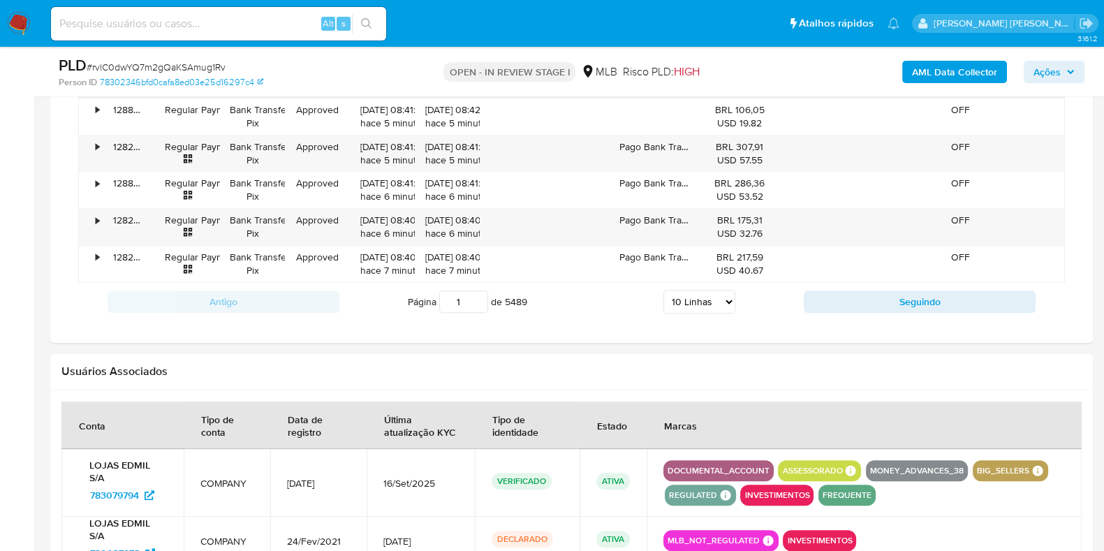
scroll to position [1571, 0]
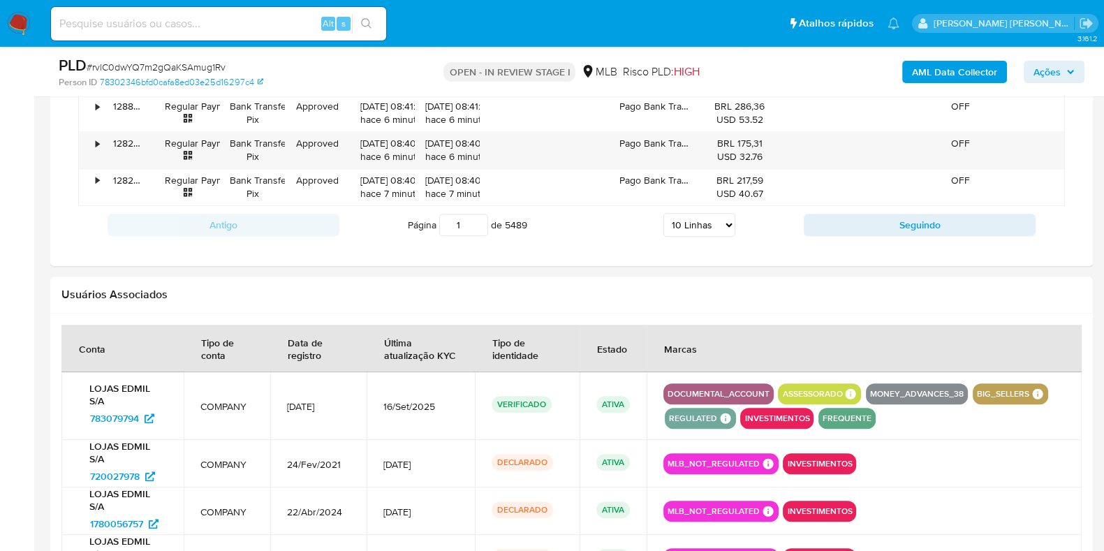
click at [707, 229] on select "5 Linhas 10 Linhas 20 Linhas 25 Linhas 50 Linhas 100 Linhas" at bounding box center [699, 225] width 72 height 24
select select "100"
click at [663, 213] on select "5 Linhas 10 Linhas 20 Linhas 25 Linhas 50 Linhas 100 Linhas" at bounding box center [699, 225] width 72 height 24
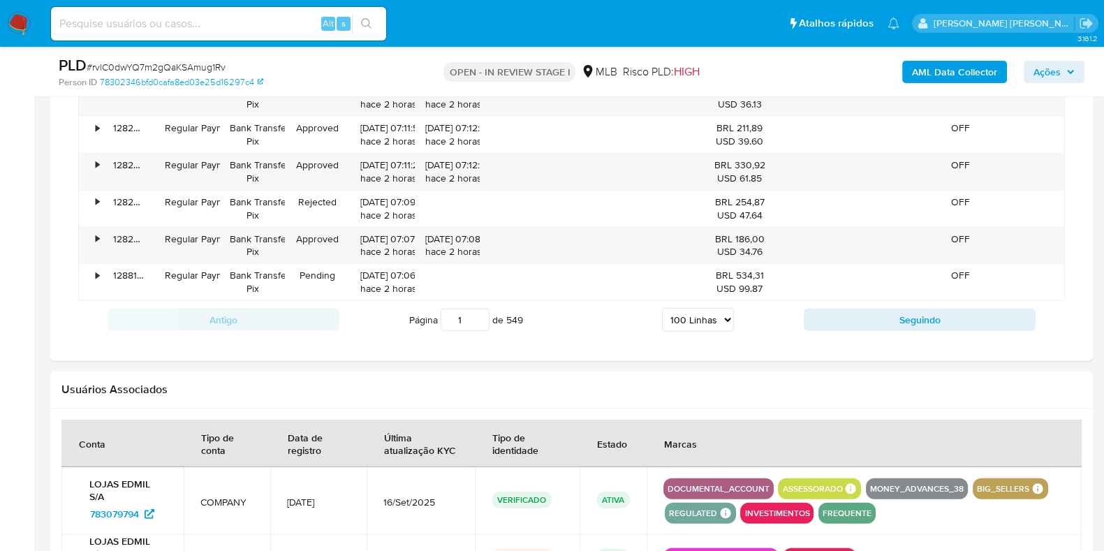
scroll to position [4801, 0]
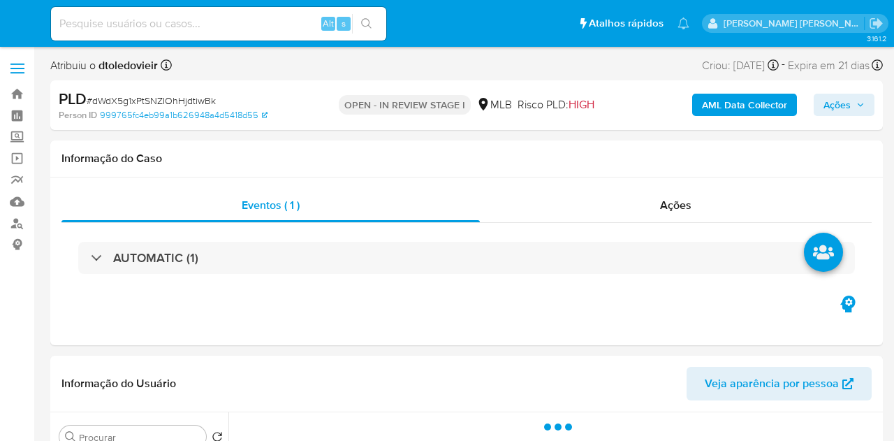
select select "10"
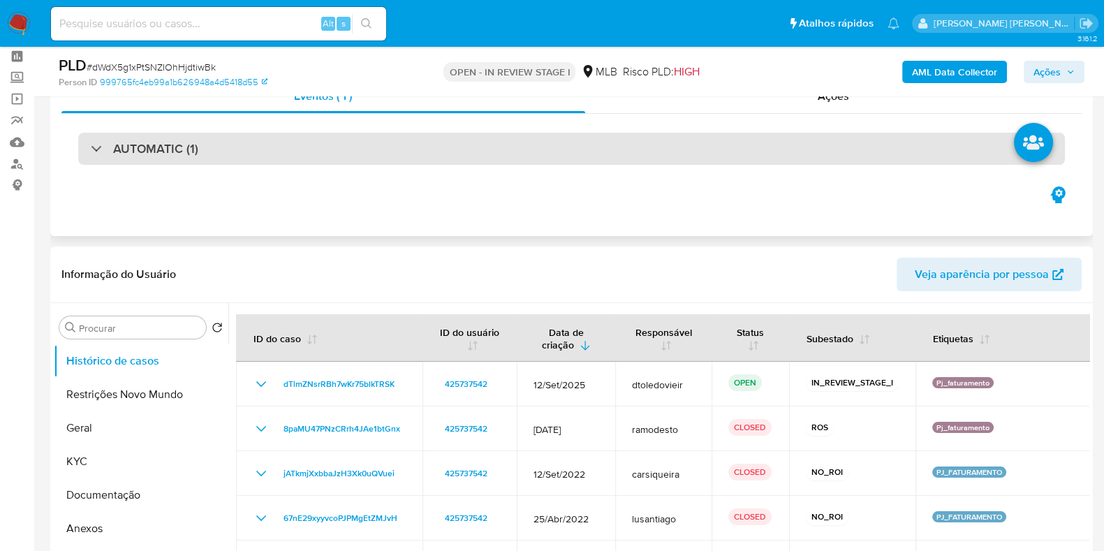
scroll to position [87, 0]
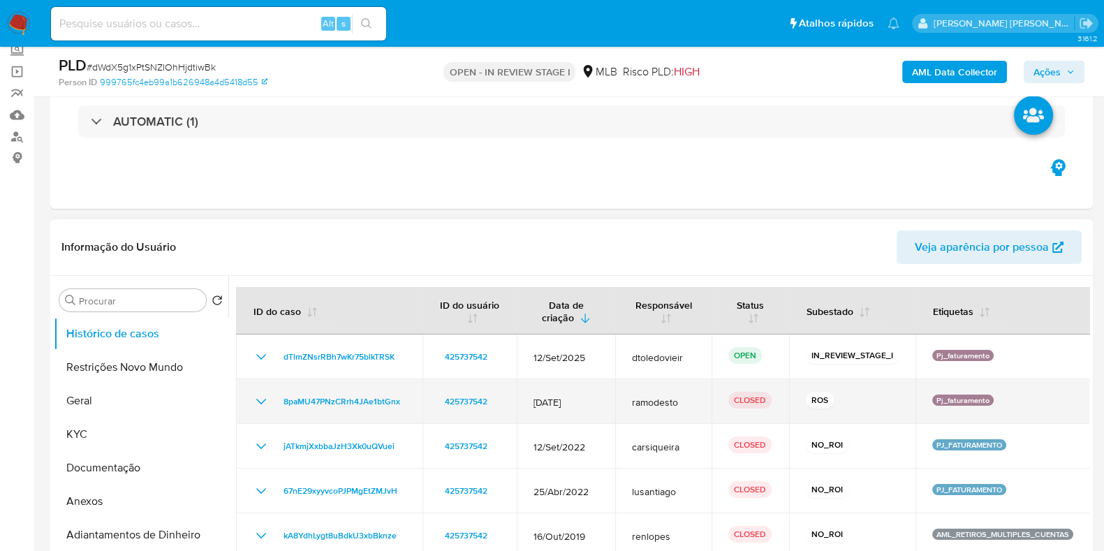
click at [265, 401] on icon "Mostrar/Ocultar" at bounding box center [261, 401] width 17 height 17
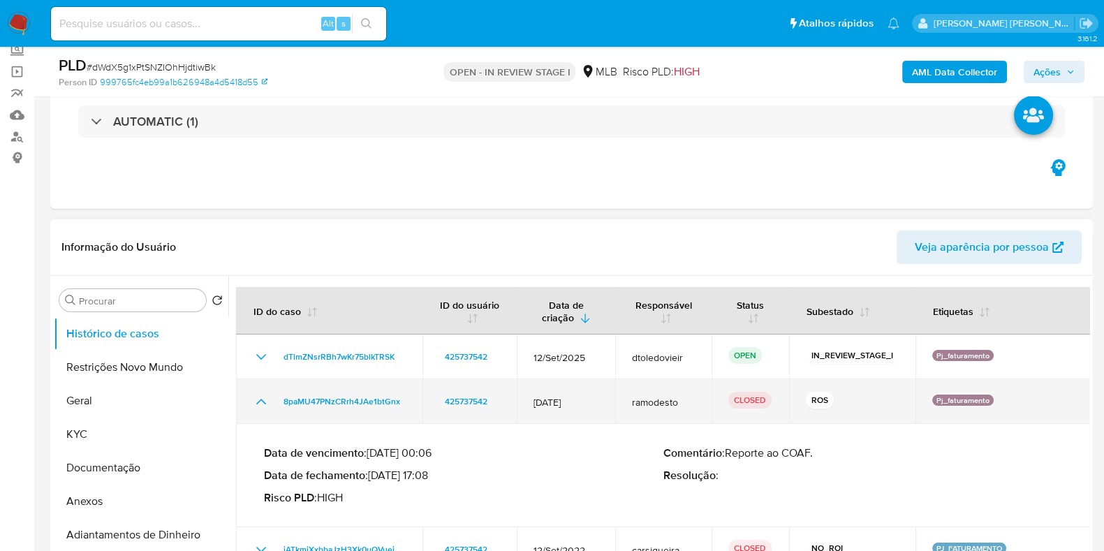
click at [265, 401] on icon "Mostrar/Ocultar" at bounding box center [261, 401] width 17 height 17
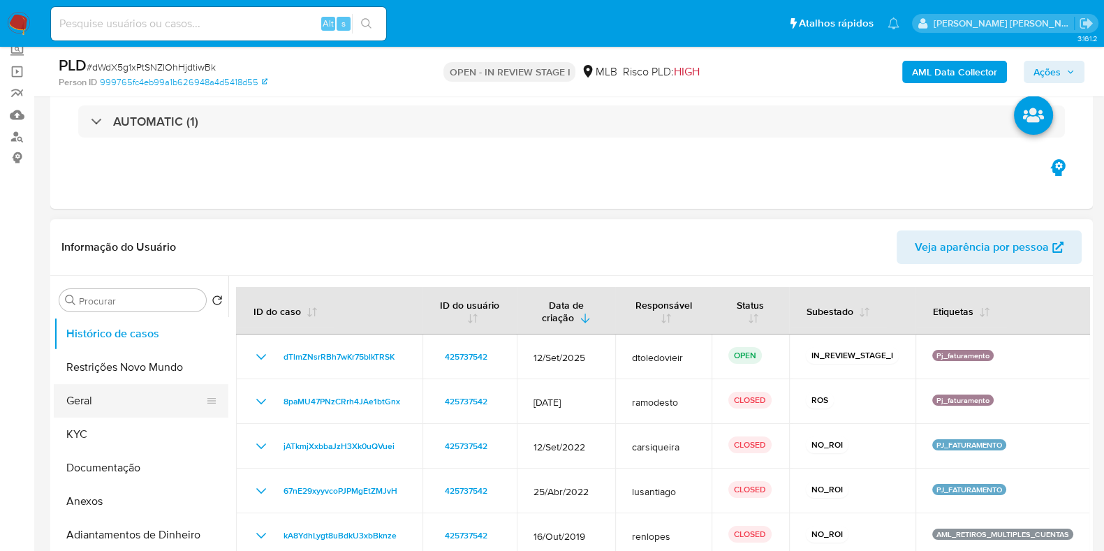
click at [131, 389] on button "Geral" at bounding box center [135, 401] width 163 height 34
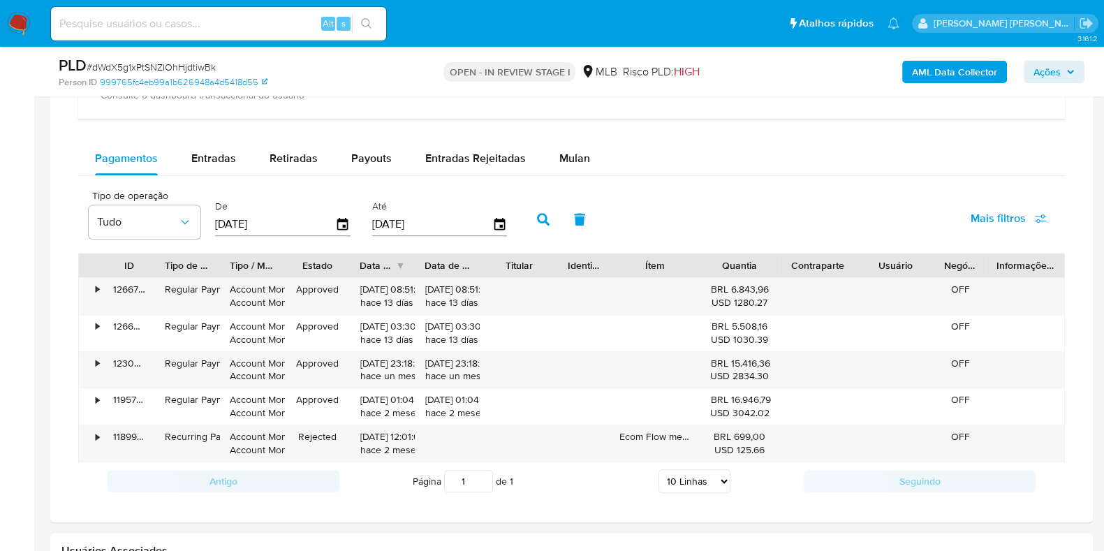
scroll to position [1134, 0]
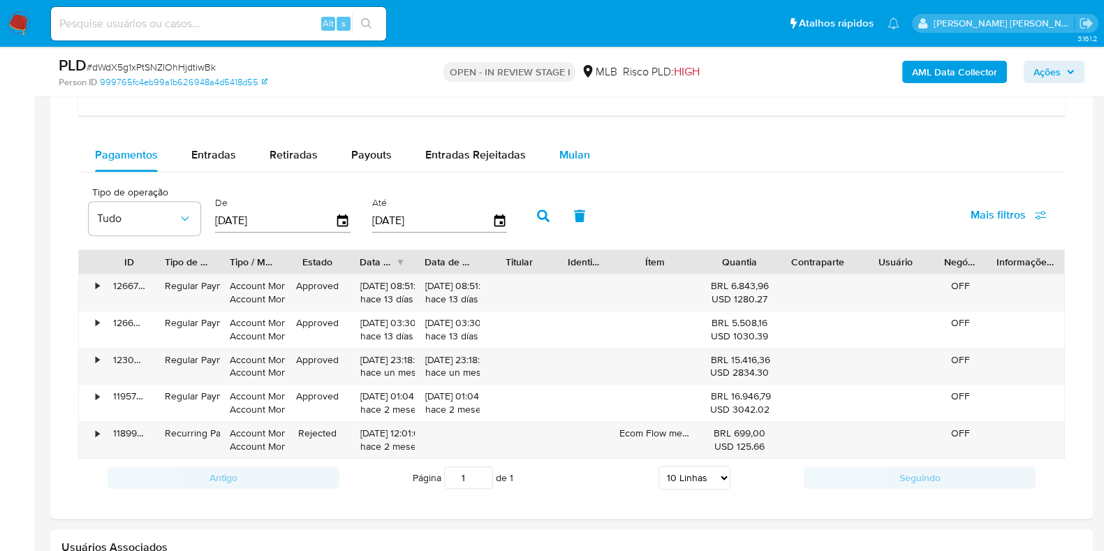
drag, startPoint x: 594, startPoint y: 150, endPoint x: 562, endPoint y: 148, distance: 32.9
click at [562, 148] on button "Mulan" at bounding box center [575, 155] width 64 height 34
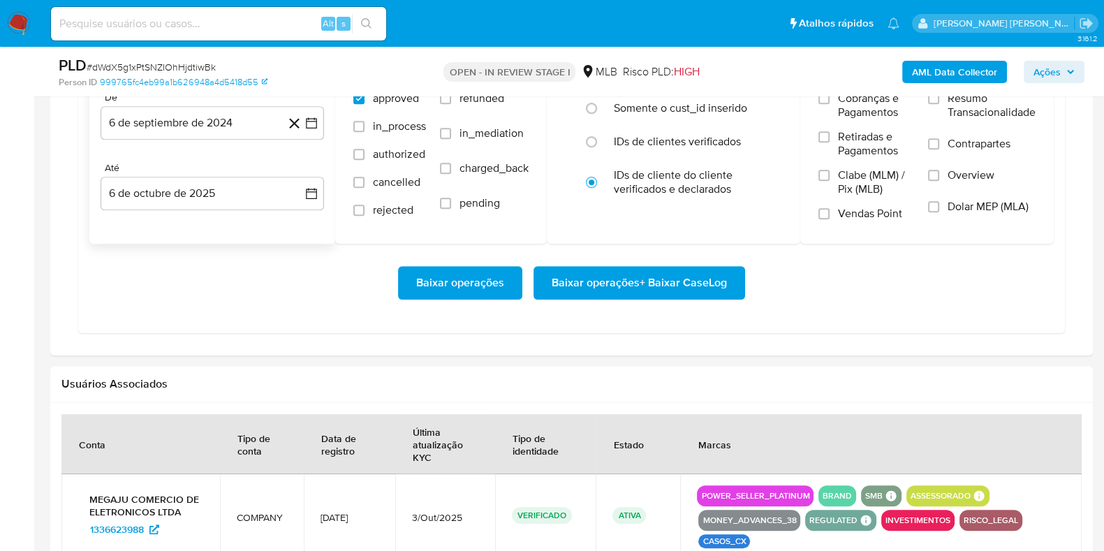
scroll to position [1309, 0]
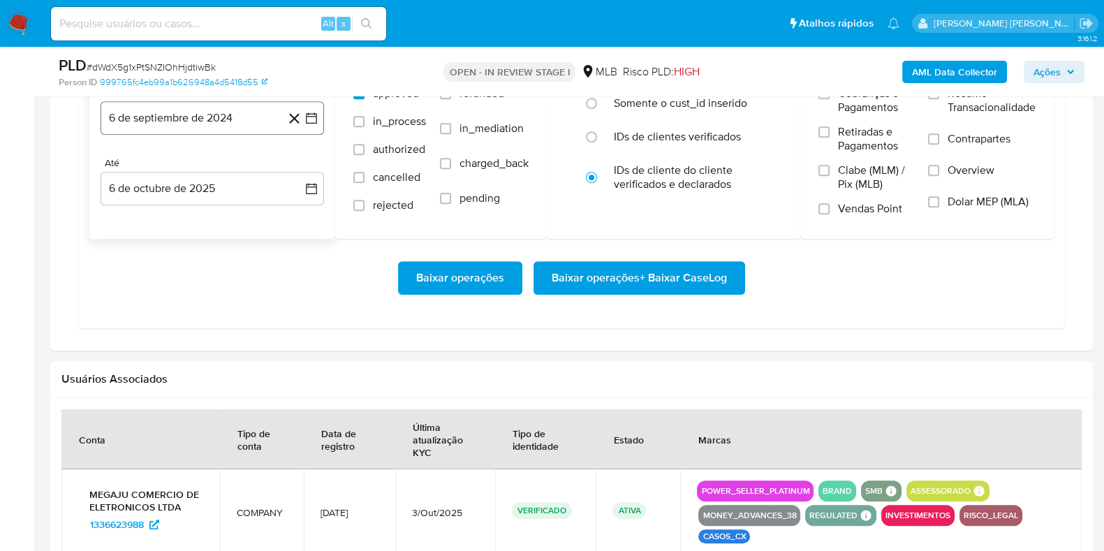
click at [235, 119] on button "6 de septiembre de 2024" at bounding box center [212, 118] width 223 height 34
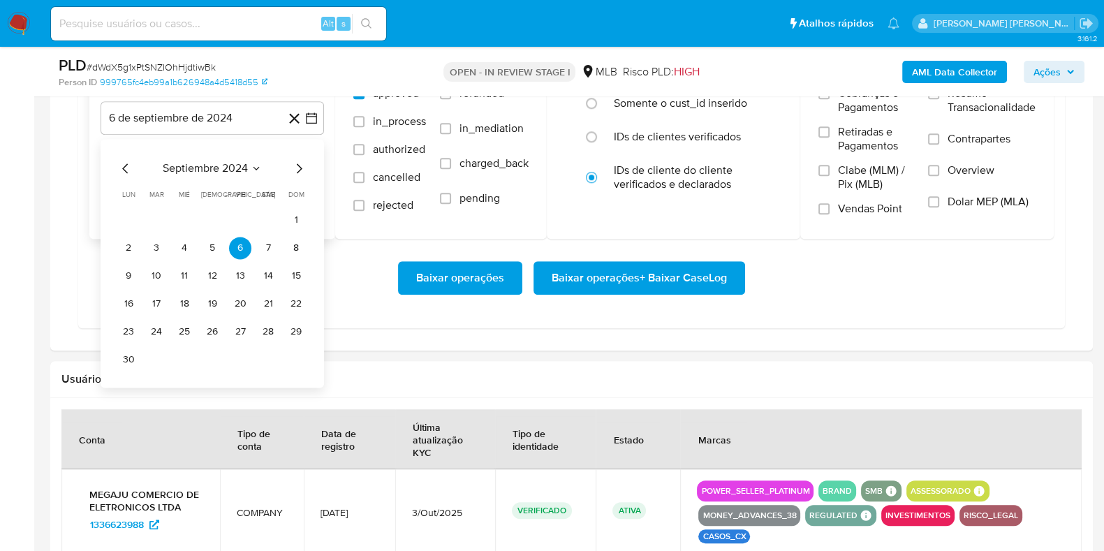
click at [294, 168] on icon "Mes siguiente" at bounding box center [299, 168] width 17 height 17
click at [297, 169] on icon "Mes siguiente" at bounding box center [299, 168] width 17 height 17
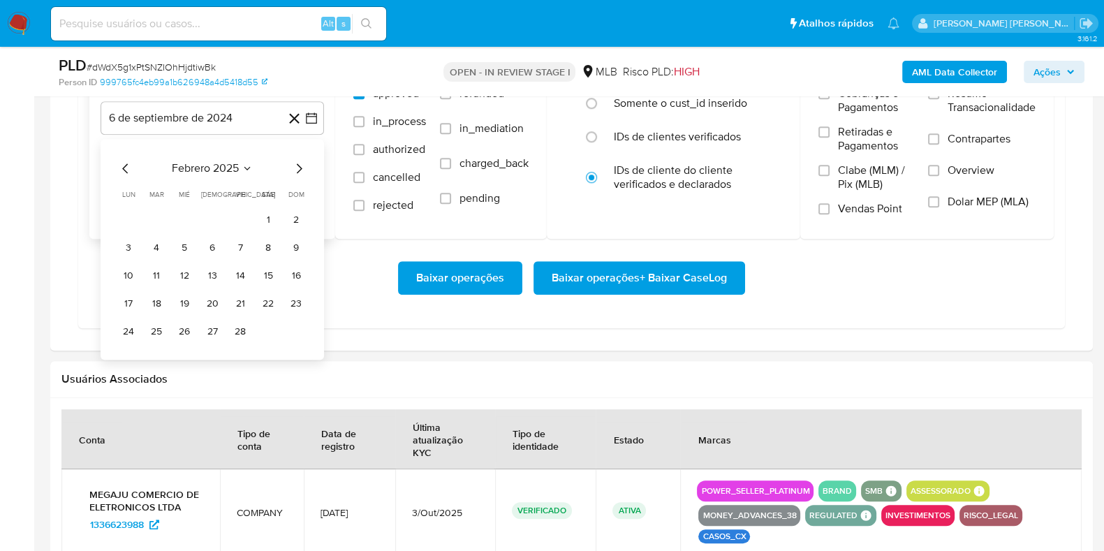
click at [297, 169] on icon "Mes siguiente" at bounding box center [299, 168] width 17 height 17
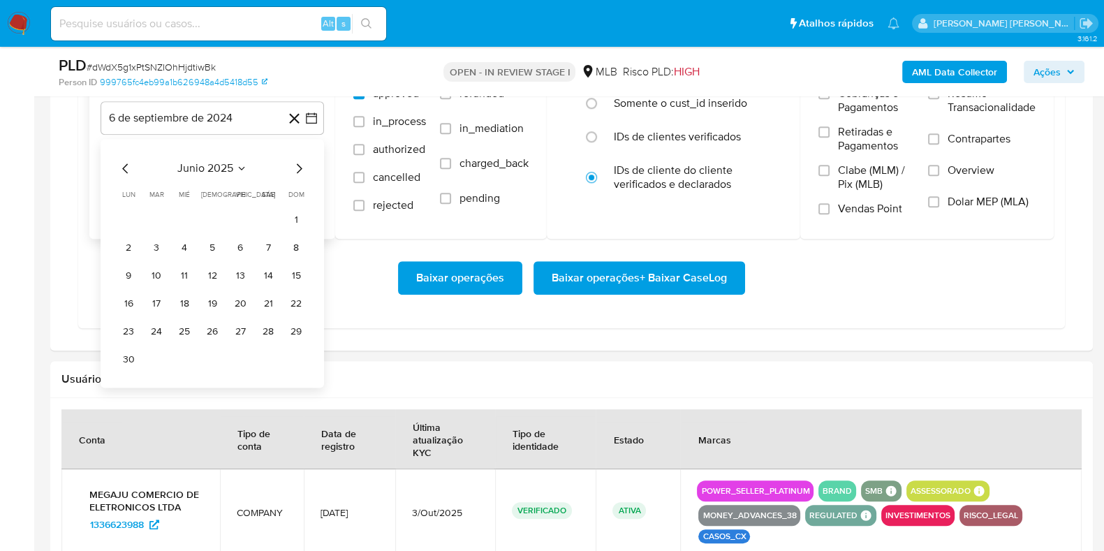
click at [297, 169] on icon "Mes siguiente" at bounding box center [299, 168] width 17 height 17
click at [239, 221] on button "1" at bounding box center [240, 220] width 22 height 22
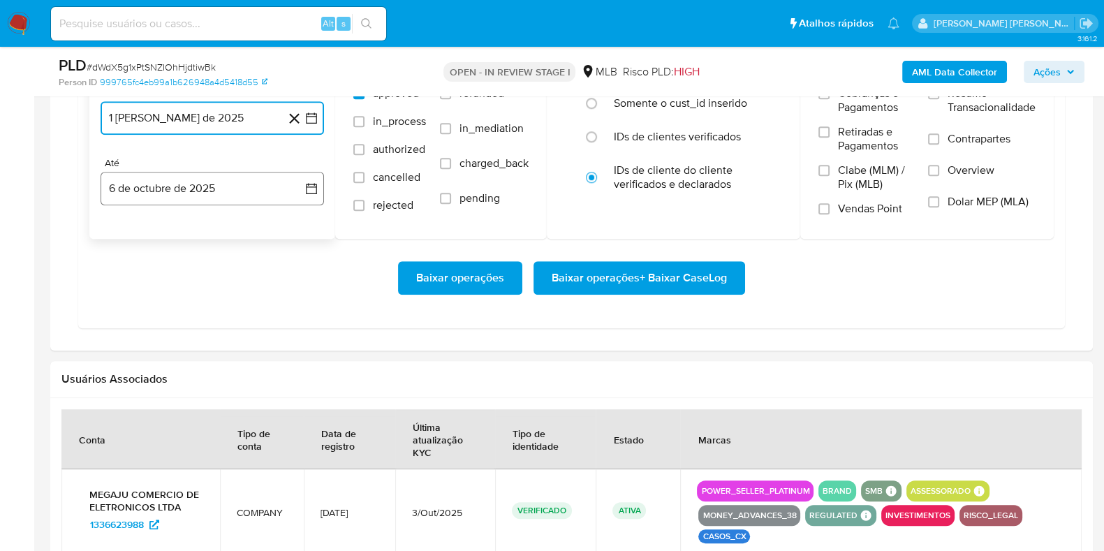
click at [196, 186] on button "6 de octubre de 2025" at bounding box center [212, 189] width 223 height 34
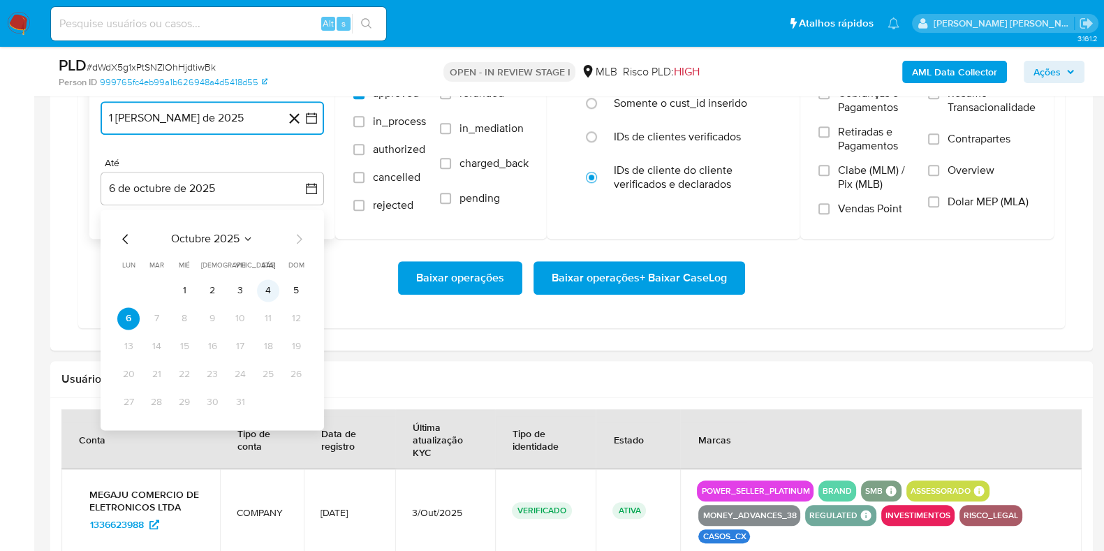
click at [268, 286] on button "4" at bounding box center [268, 290] width 22 height 22
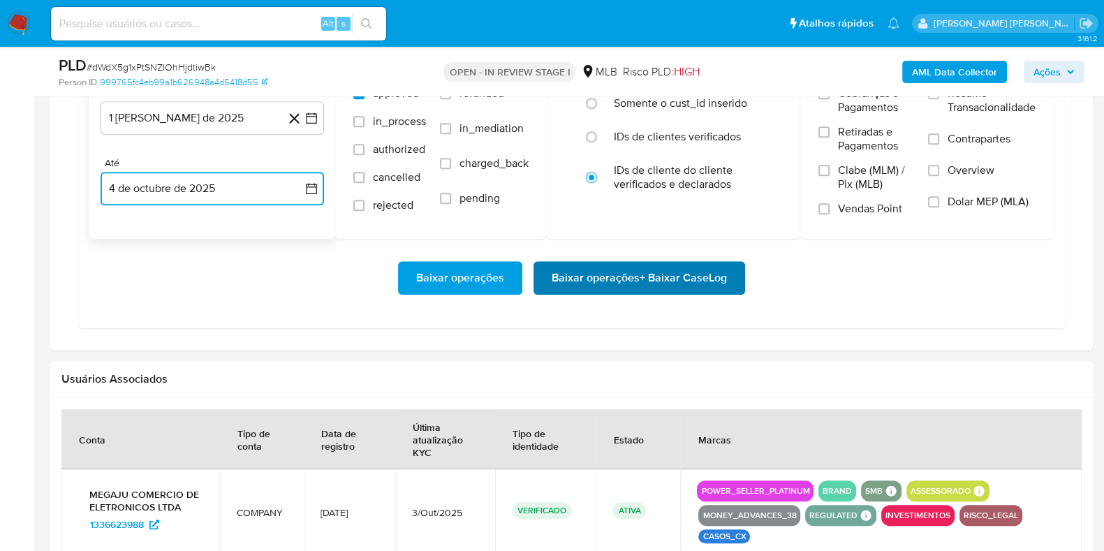
click at [566, 281] on span "Baixar operações + Baixar CaseLog" at bounding box center [639, 278] width 175 height 31
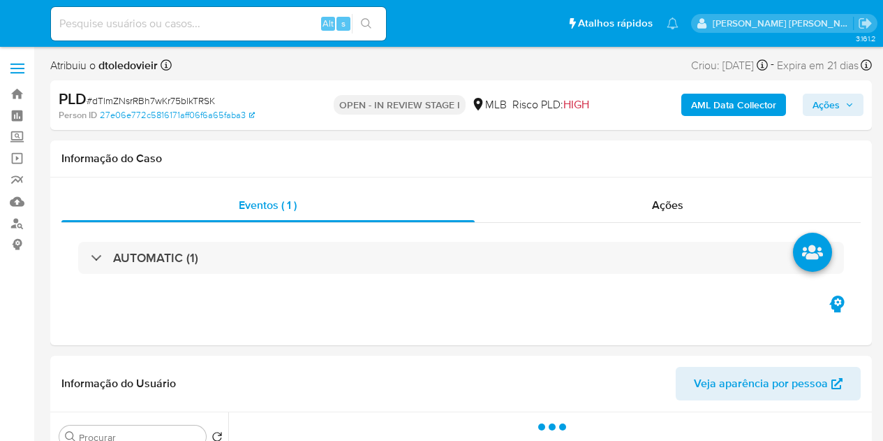
select select "10"
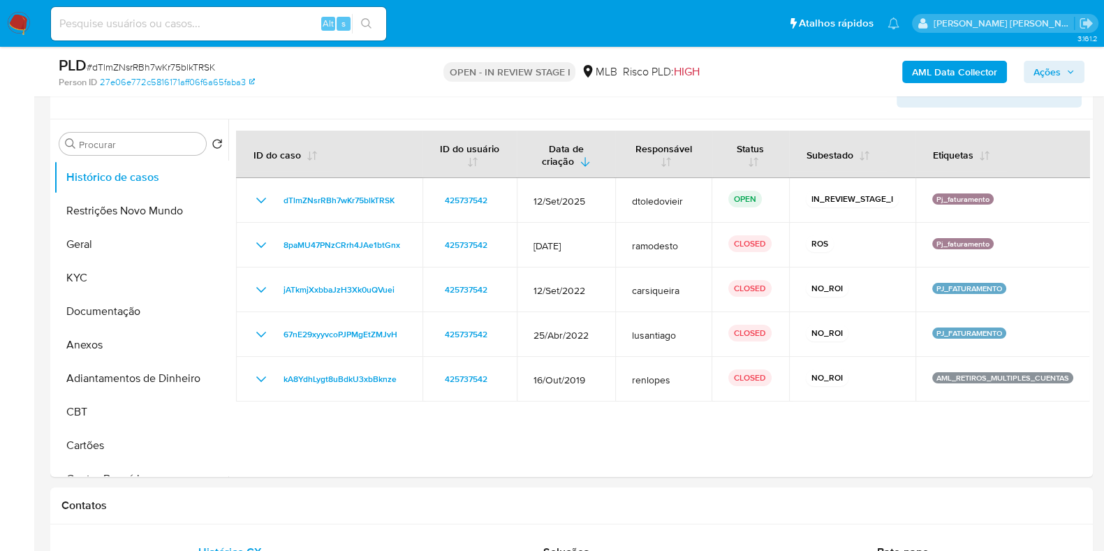
scroll to position [262, 0]
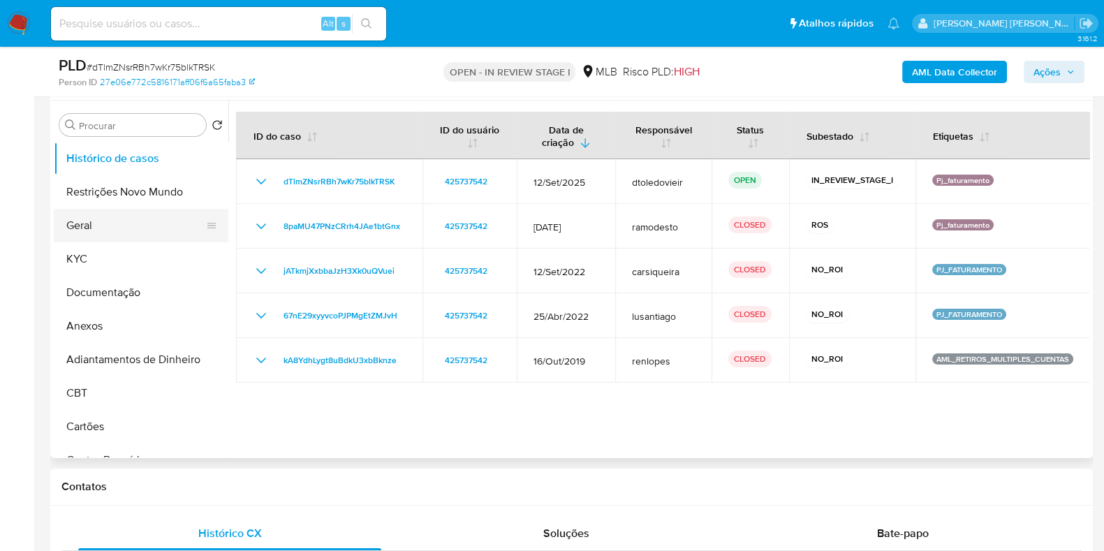
click at [137, 220] on button "Geral" at bounding box center [135, 226] width 163 height 34
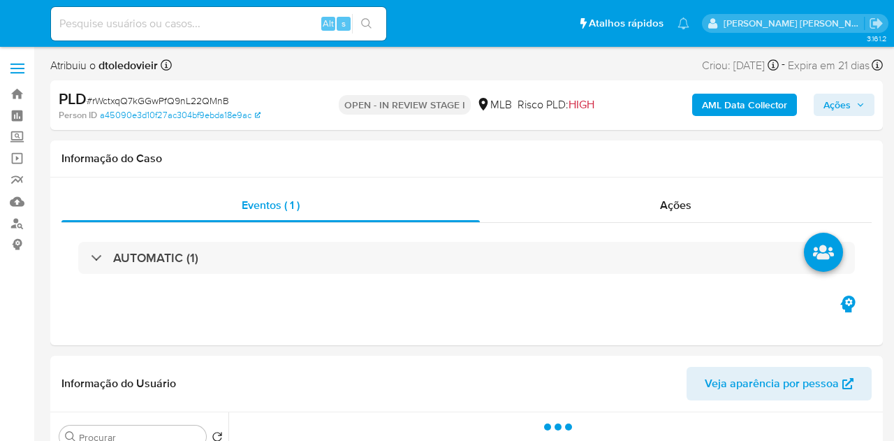
select select "10"
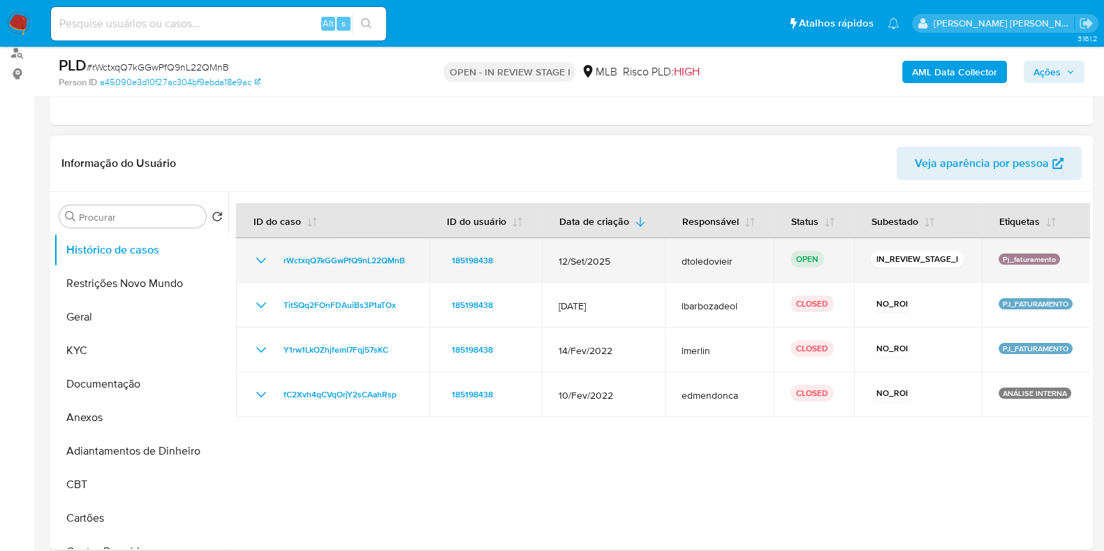
scroll to position [174, 0]
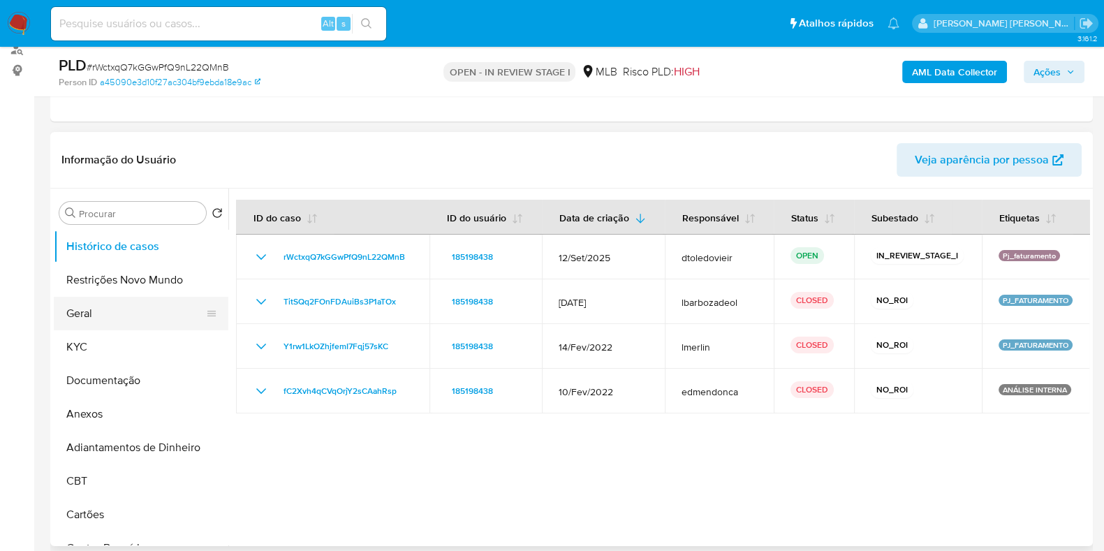
click at [107, 316] on button "Geral" at bounding box center [135, 314] width 163 height 34
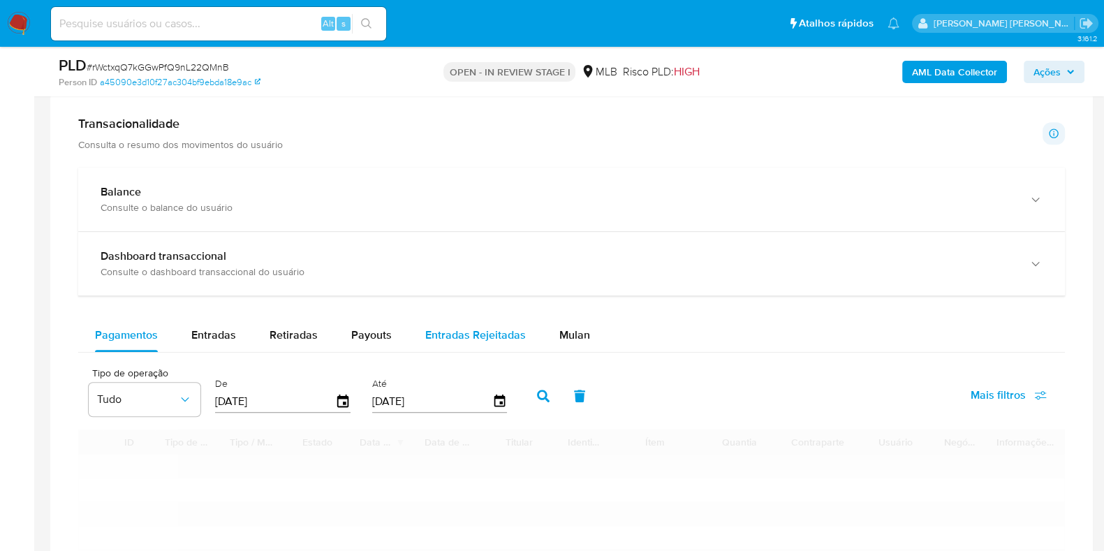
scroll to position [873, 0]
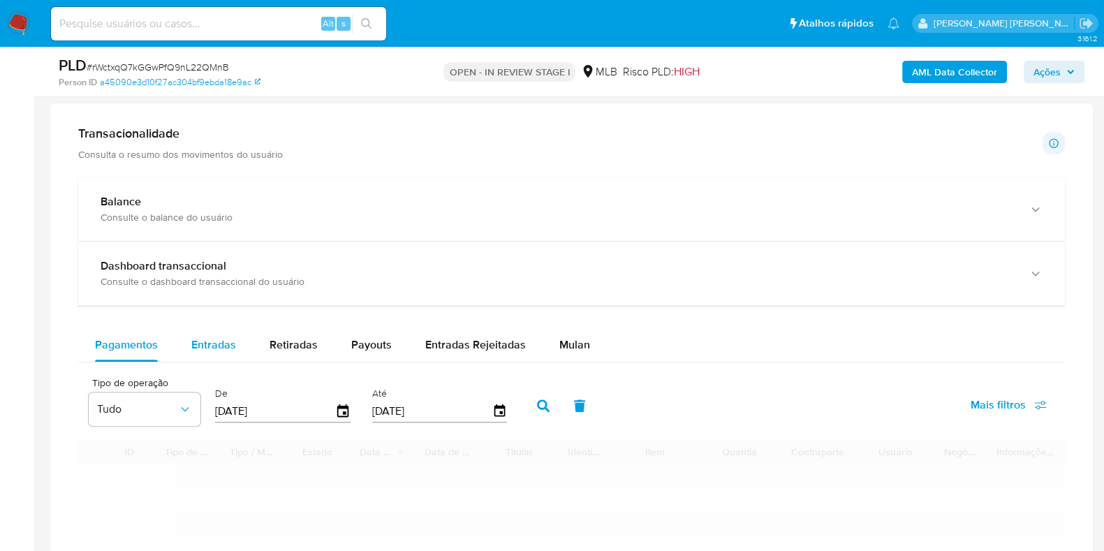
drag, startPoint x: 251, startPoint y: 340, endPoint x: 246, endPoint y: 346, distance: 7.9
click at [247, 345] on div "Pagamentos Entradas Retiradas Payouts Entradas Rejeitadas Mulan" at bounding box center [571, 345] width 987 height 34
click at [238, 348] on button "Entradas" at bounding box center [214, 345] width 78 height 34
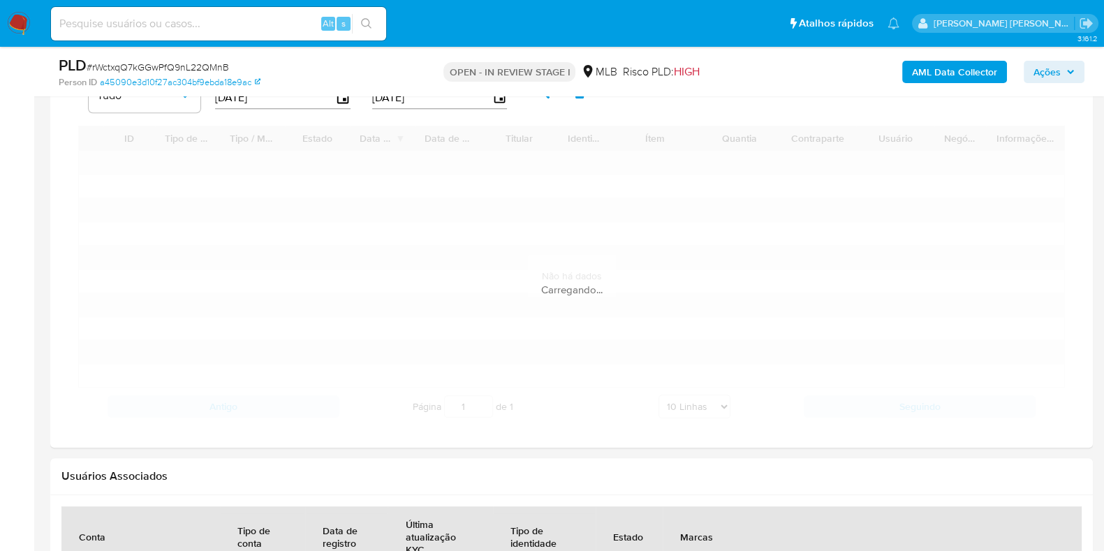
scroll to position [1221, 0]
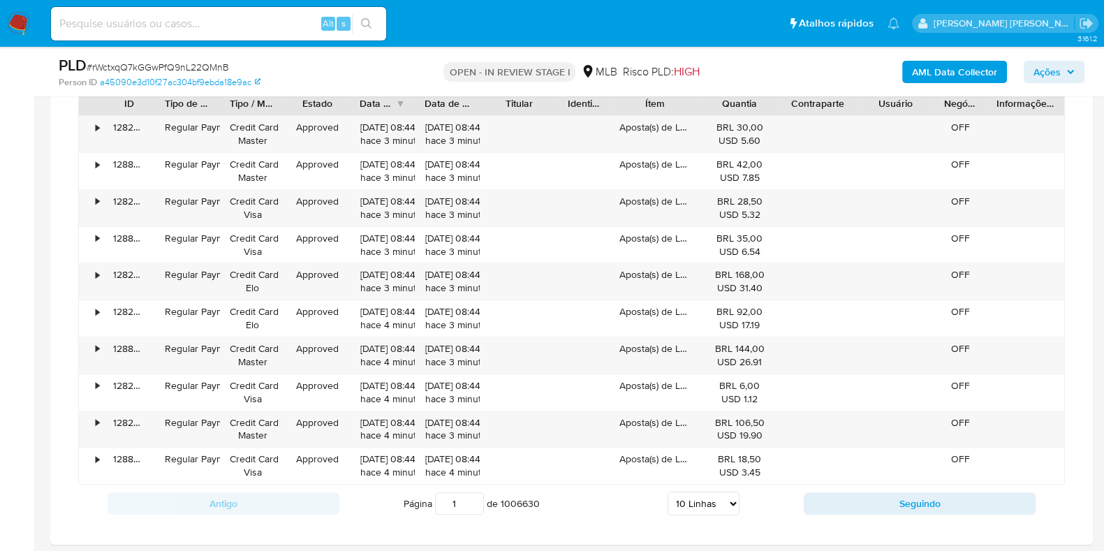
click at [692, 440] on select "5 Linhas 10 Linhas 20 Linhas 25 Linhas 50 Linhas 100 Linhas" at bounding box center [704, 504] width 72 height 24
select select "100"
click at [668, 440] on select "5 Linhas 10 Linhas 20 Linhas 25 Linhas 50 Linhas 100 Linhas" at bounding box center [704, 504] width 72 height 24
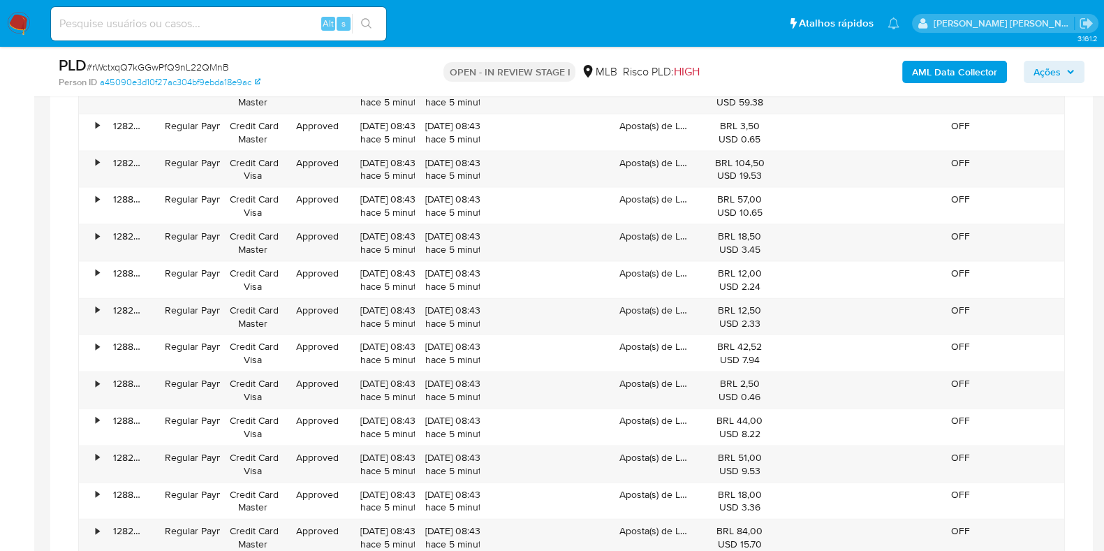
scroll to position [3841, 0]
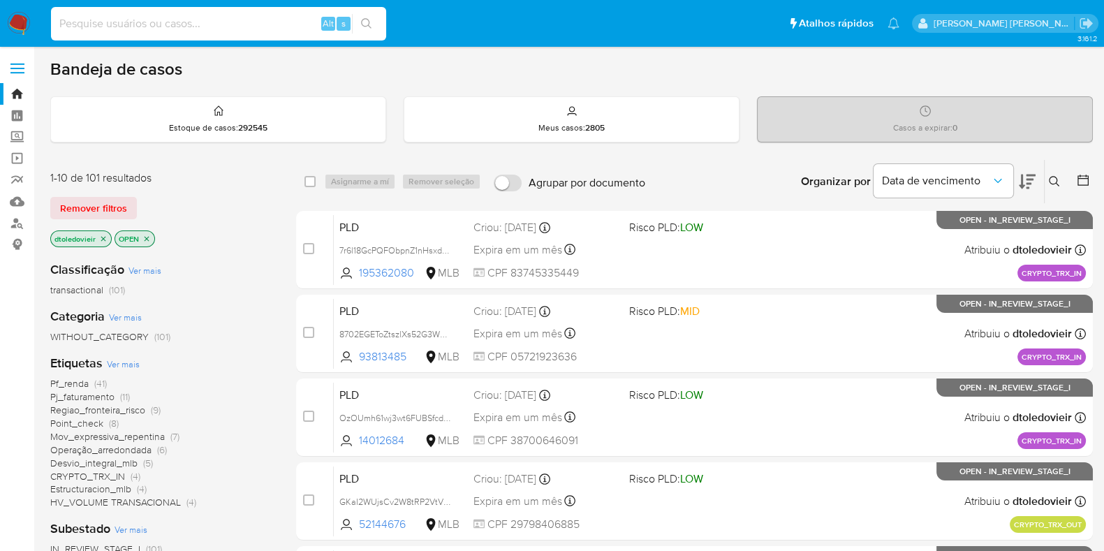
click at [122, 29] on input at bounding box center [218, 24] width 335 height 18
paste input "513914755"
type input "513914755"
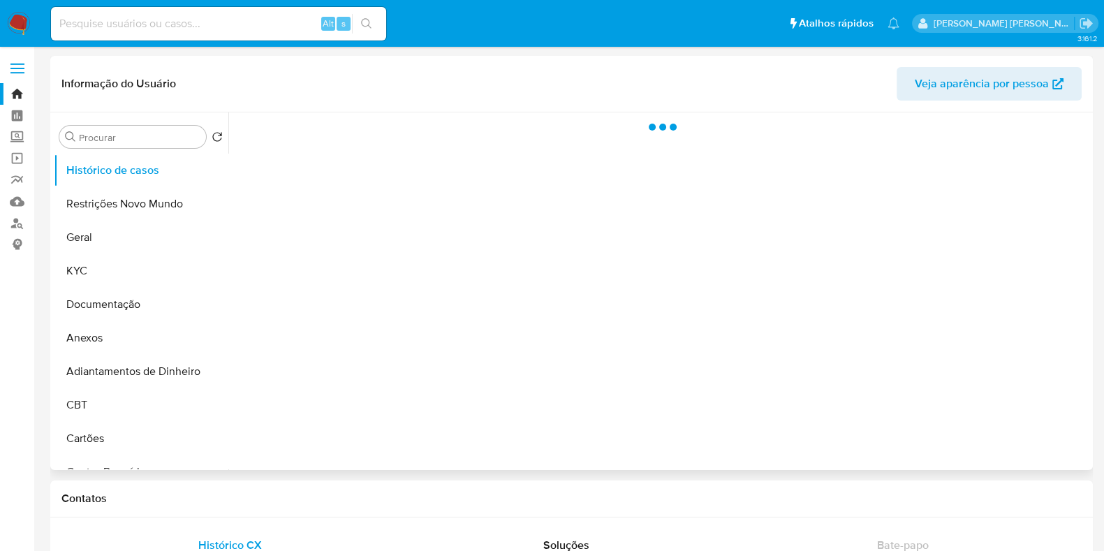
select select "10"
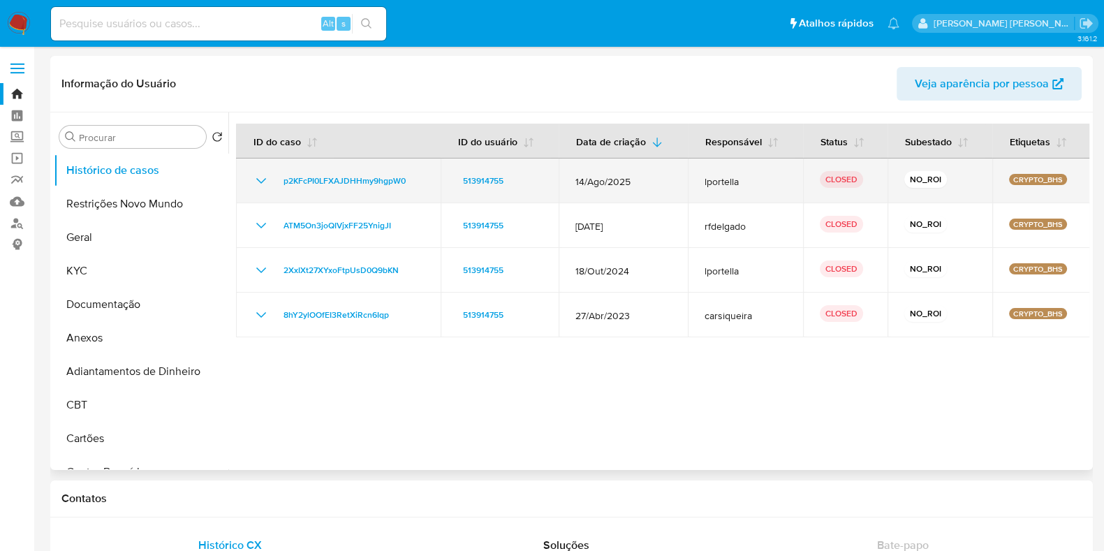
drag, startPoint x: 640, startPoint y: 186, endPoint x: 561, endPoint y: 186, distance: 78.9
click at [561, 186] on td "14/Ago/2025" at bounding box center [623, 181] width 129 height 45
click at [660, 186] on span "14/Ago/2025" at bounding box center [623, 181] width 96 height 13
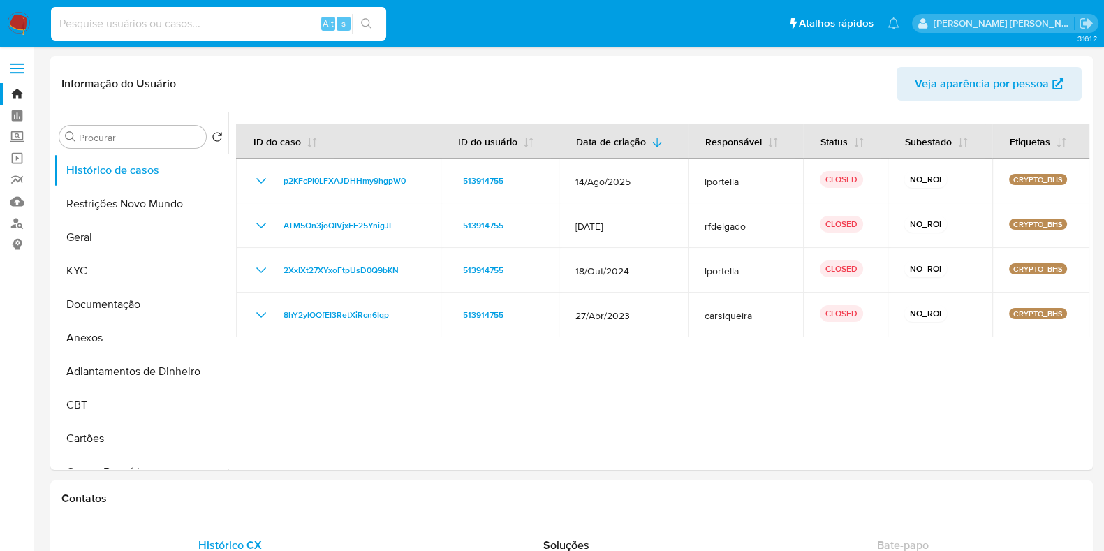
click at [106, 16] on input at bounding box center [218, 24] width 335 height 18
paste input "739168586"
type input "739168586"
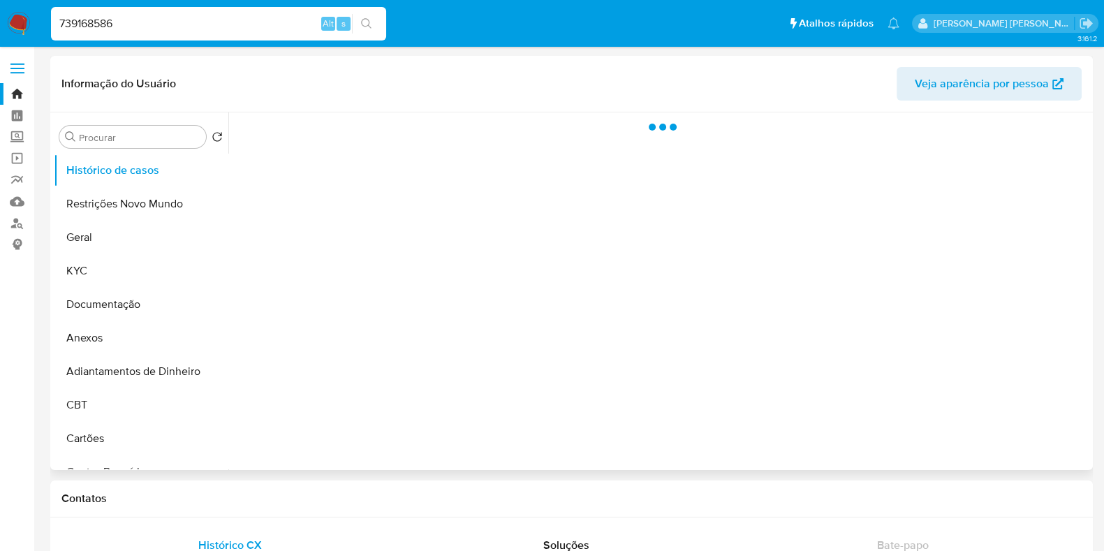
select select "10"
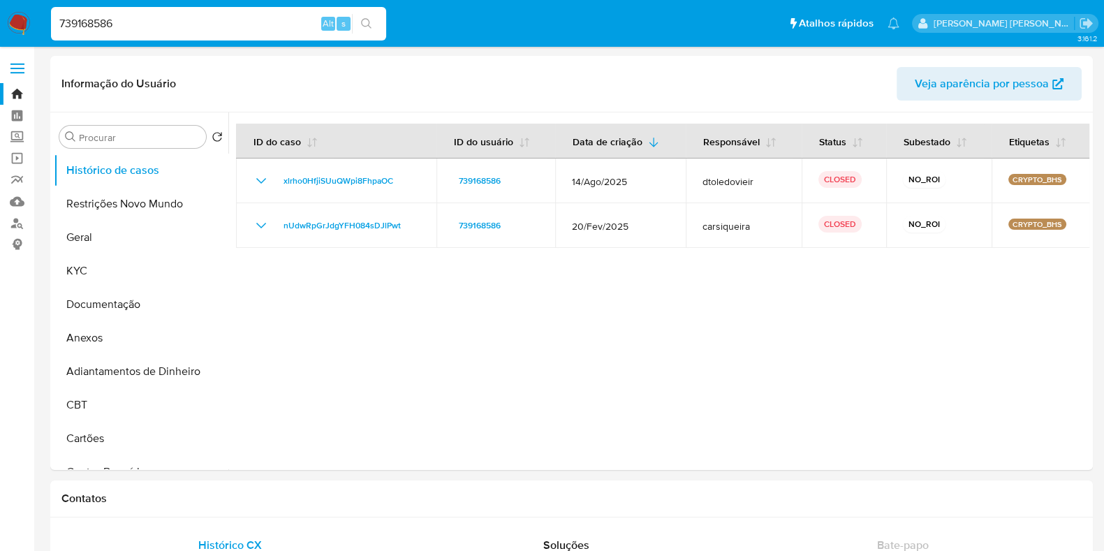
click at [126, 20] on input "739168586" at bounding box center [218, 24] width 335 height 18
paste input "308666315"
type input "308666315"
click at [369, 26] on icon "search-icon" at bounding box center [366, 23] width 11 height 11
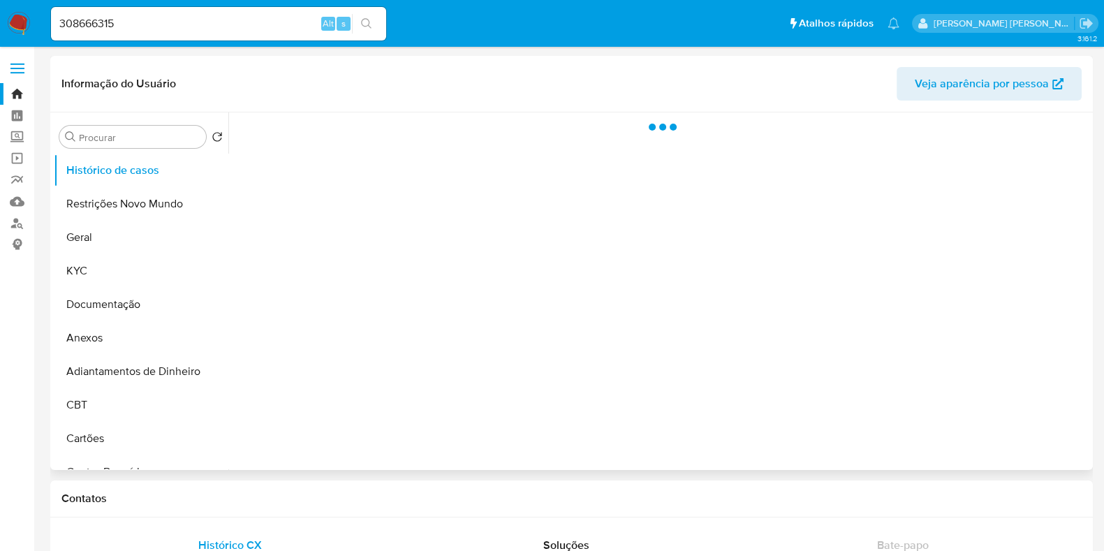
select select "10"
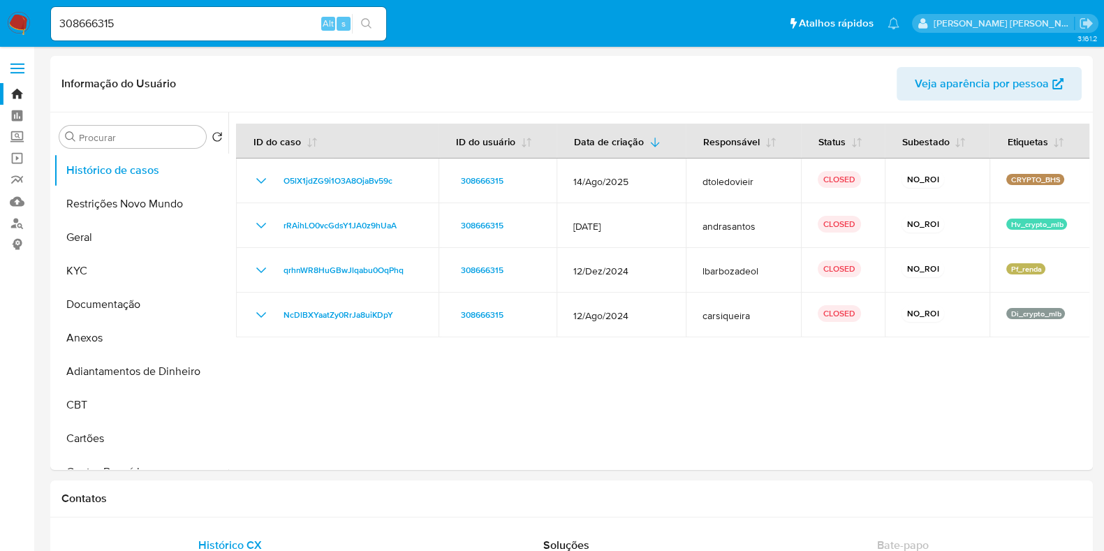
click at [179, 20] on input "308666315" at bounding box center [218, 24] width 335 height 18
paste input "1405479182"
type input "1405479182"
click at [363, 27] on icon "search-icon" at bounding box center [366, 23] width 11 height 11
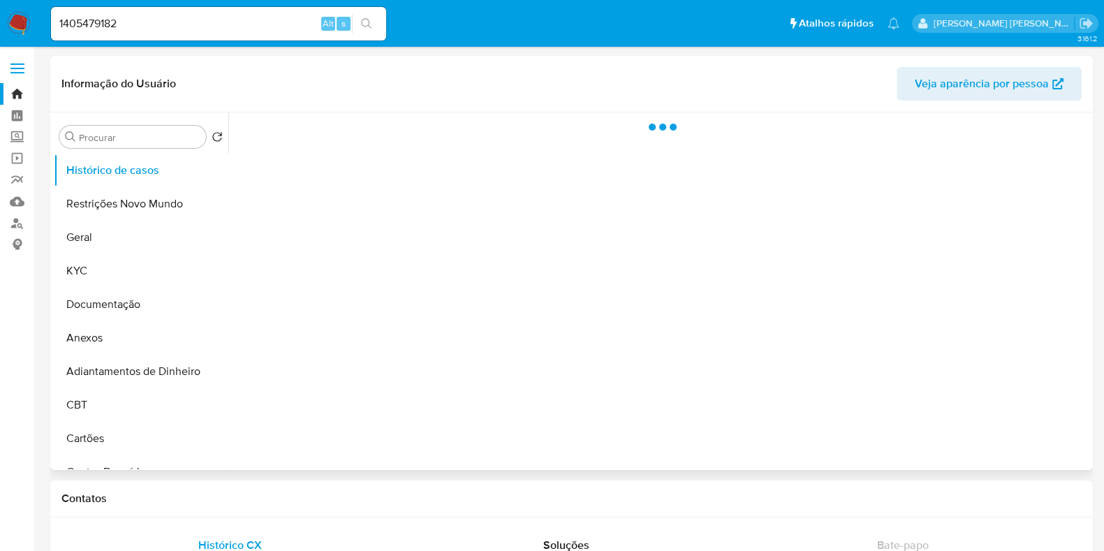
select select "10"
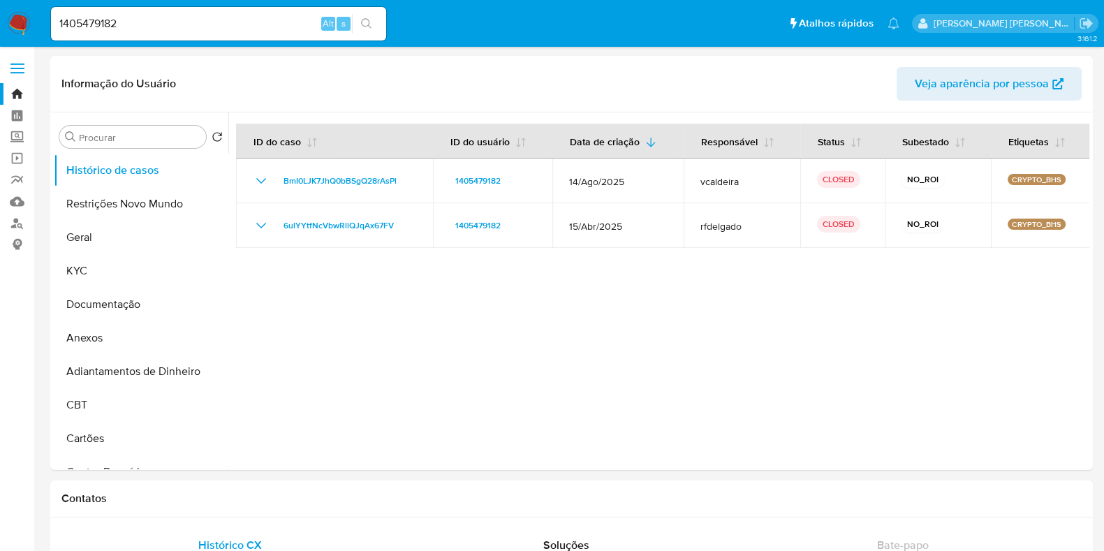
click at [129, 15] on input "1405479182" at bounding box center [218, 24] width 335 height 18
paste input "35329387"
type input "353293872"
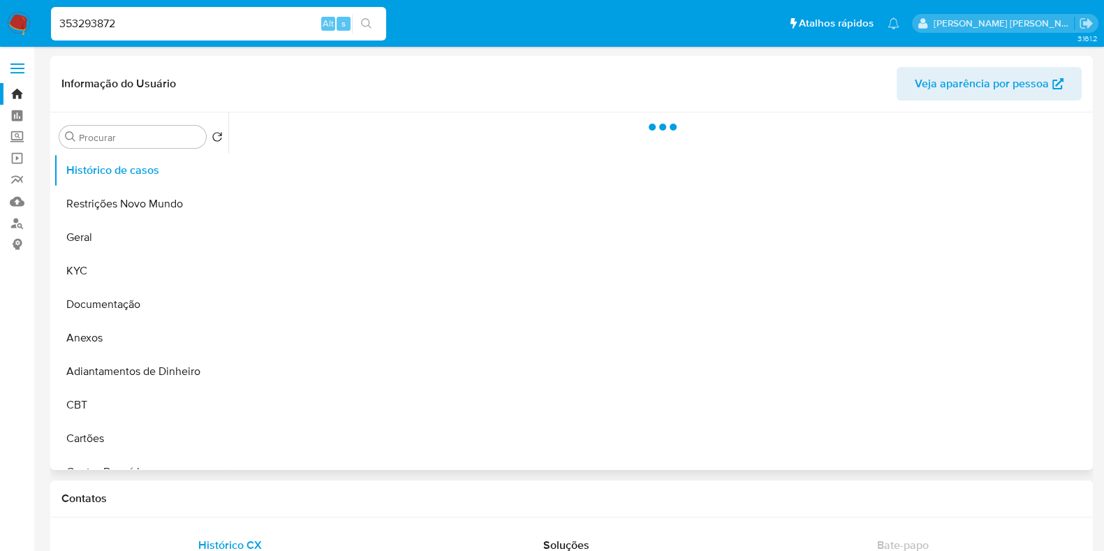
select select "10"
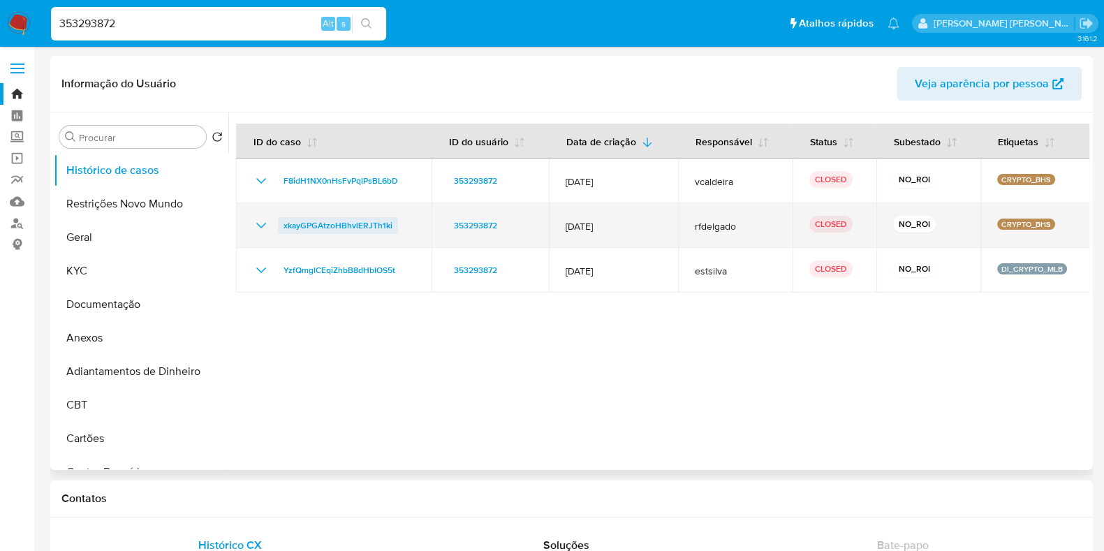
drag, startPoint x: 405, startPoint y: 228, endPoint x: 282, endPoint y: 232, distance: 123.0
click at [282, 232] on div "xkayGPGAtzoHBhvlERJTh1ki" at bounding box center [334, 225] width 162 height 17
drag, startPoint x: 932, startPoint y: 226, endPoint x: 894, endPoint y: 226, distance: 37.7
click at [894, 226] on div "NO_ROI" at bounding box center [928, 226] width 71 height 20
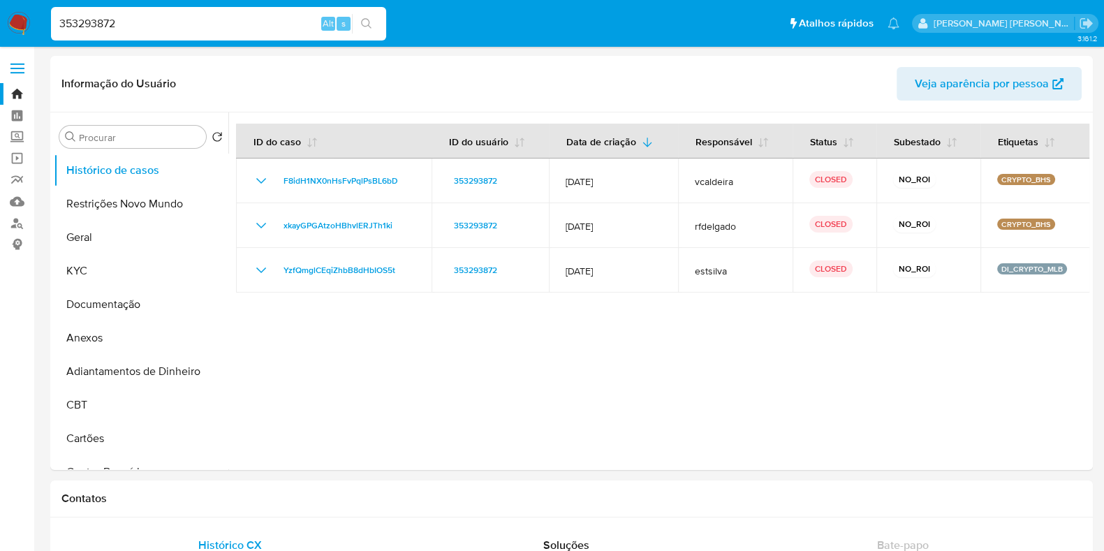
click at [179, 20] on input "353293872" at bounding box center [218, 24] width 335 height 18
paste input "22654921"
type input "226549212"
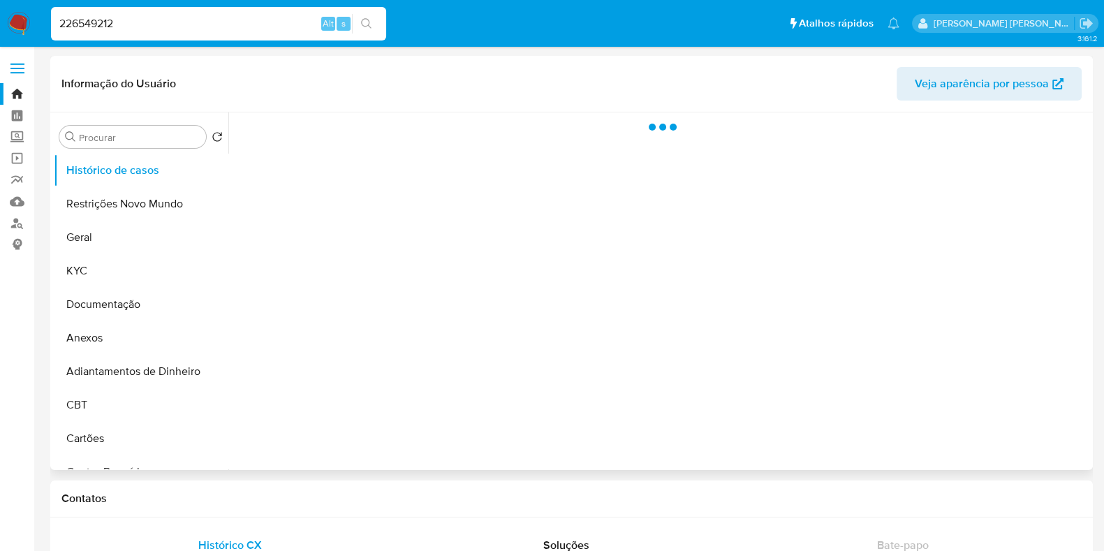
select select "10"
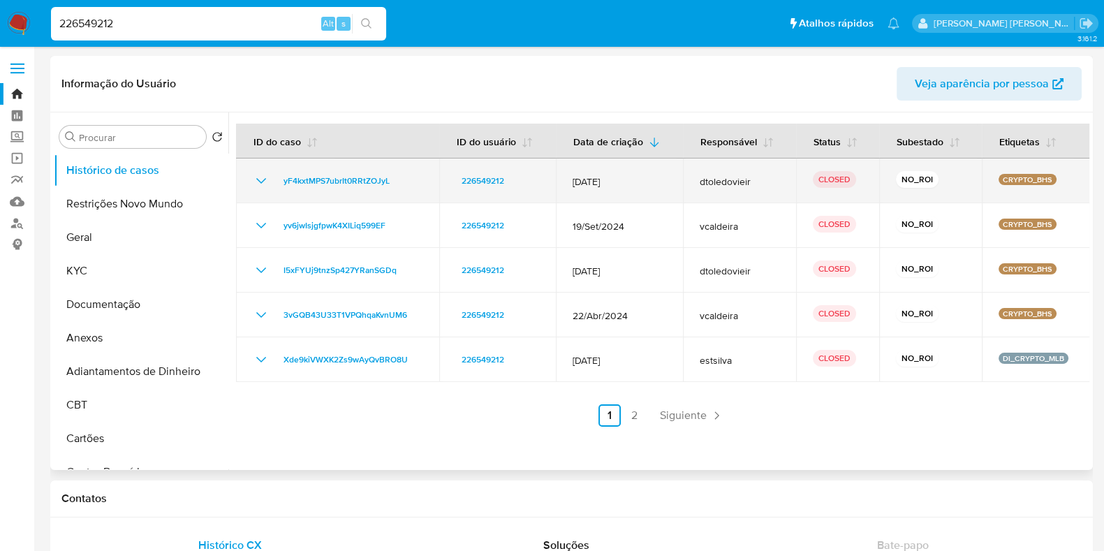
drag, startPoint x: 650, startPoint y: 184, endPoint x: 616, endPoint y: 182, distance: 33.6
click at [606, 184] on span "[DATE]" at bounding box center [620, 181] width 94 height 13
drag, startPoint x: 397, startPoint y: 186, endPoint x: 283, endPoint y: 184, distance: 113.8
click at [283, 184] on div "yF4kxtMPS7ubrIt0RRtZOJyL" at bounding box center [338, 181] width 170 height 17
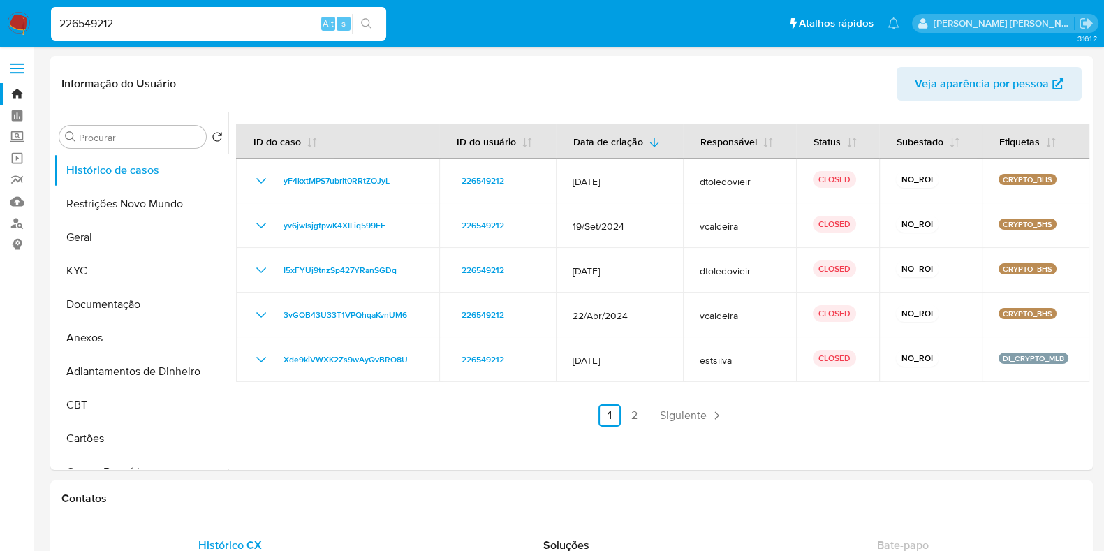
click at [212, 20] on input "226549212" at bounding box center [218, 24] width 335 height 18
paste input "46576771"
type input "46576771"
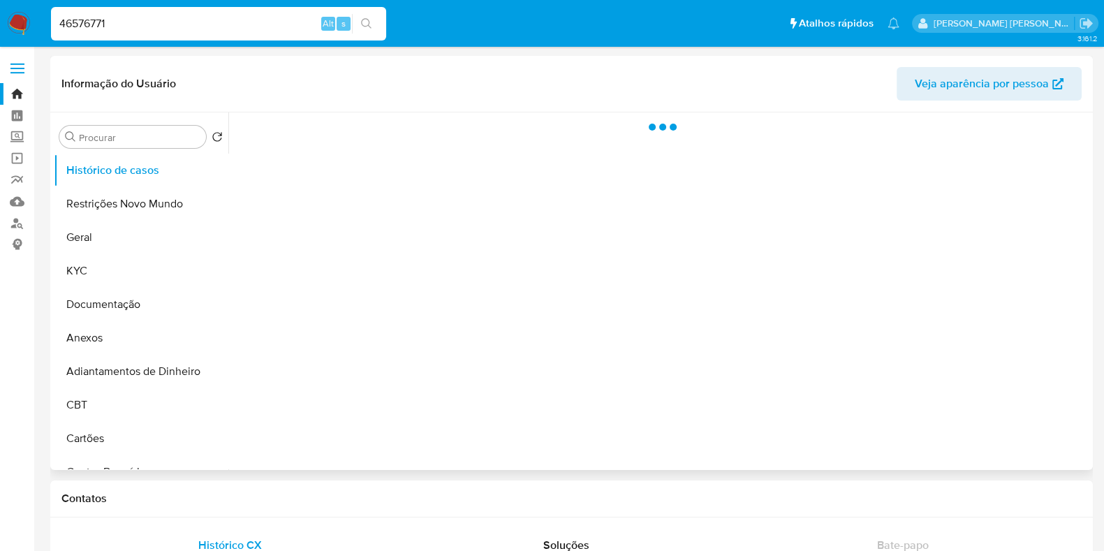
select select "10"
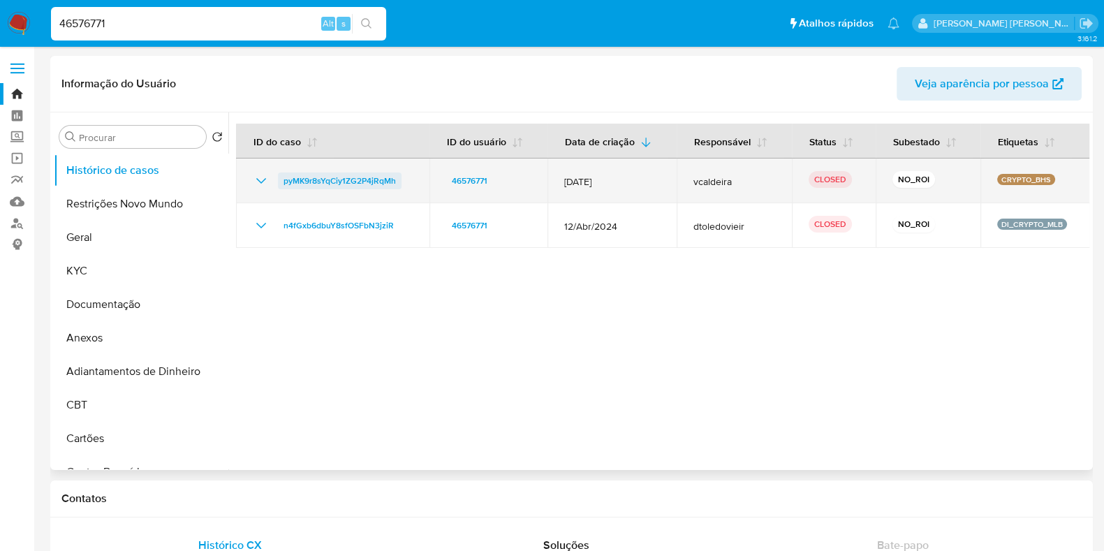
drag, startPoint x: 402, startPoint y: 177, endPoint x: 283, endPoint y: 179, distance: 118.7
click at [283, 179] on div "pyMK9r8sYqCiy1ZG2P4jRqMh" at bounding box center [333, 181] width 160 height 17
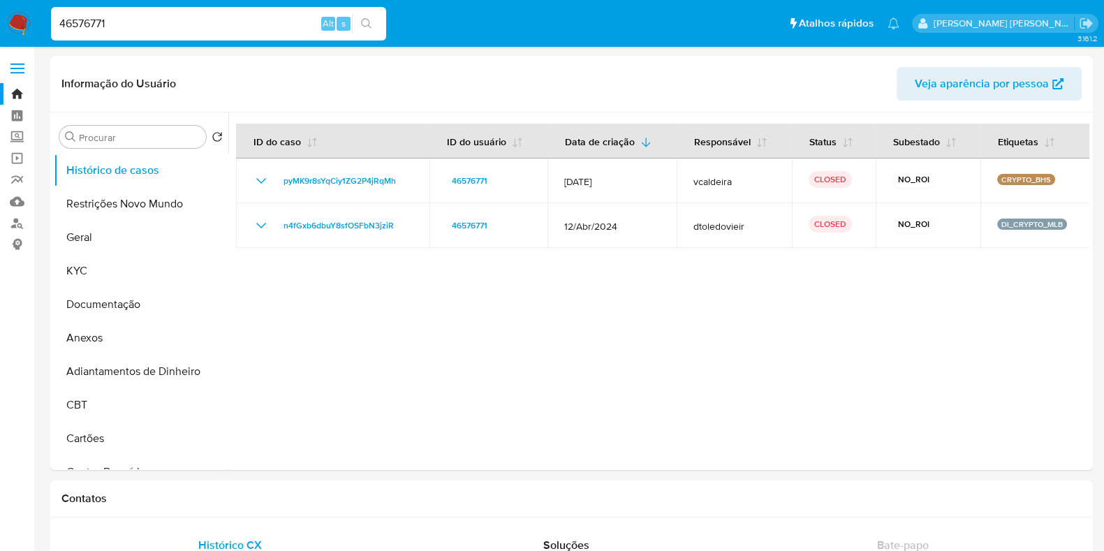
click at [221, 25] on input "46576771" at bounding box center [218, 24] width 335 height 18
paste input "322804328"
type input "322804328"
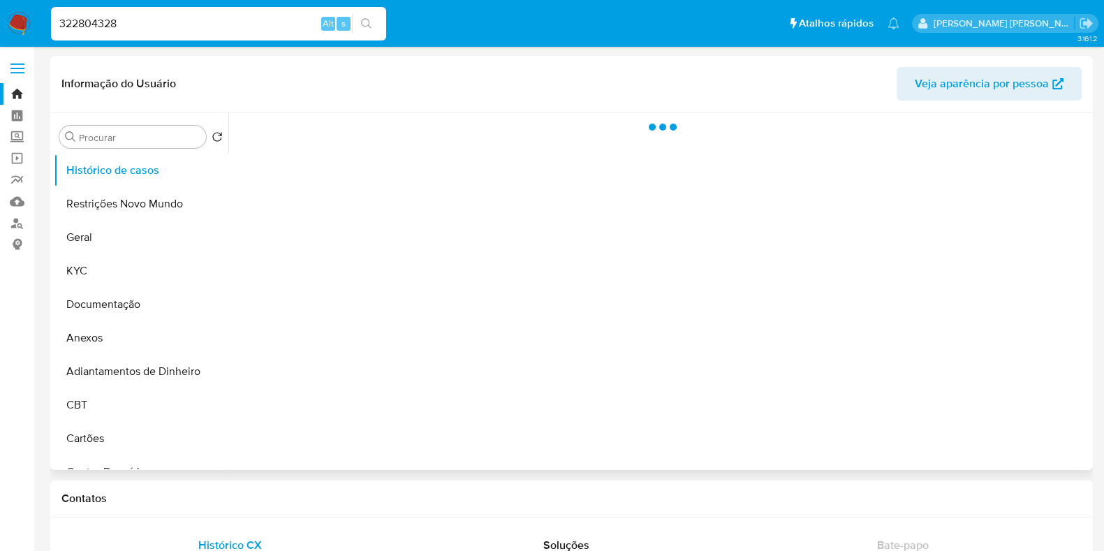
select select "10"
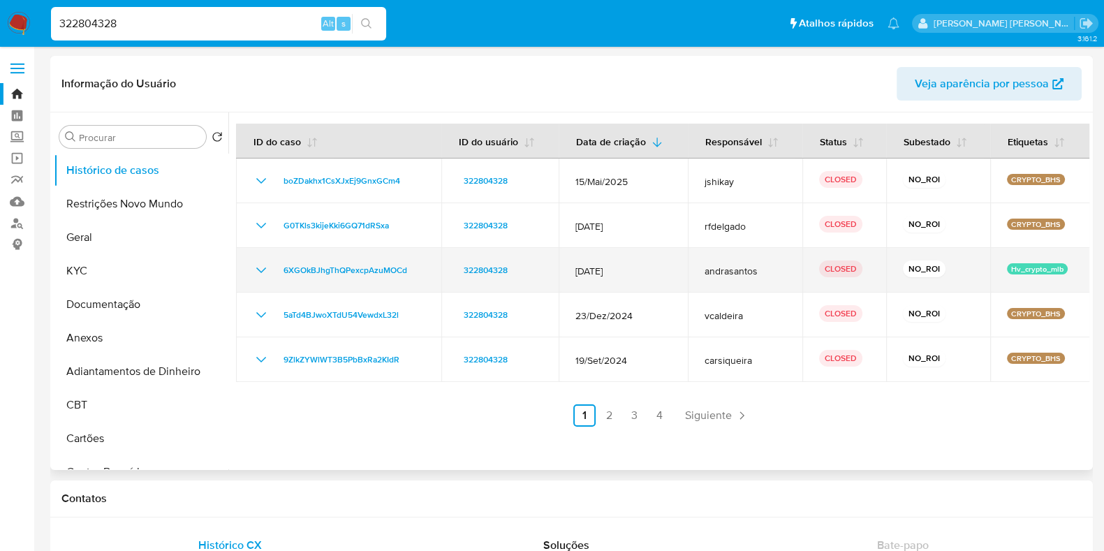
drag, startPoint x: 645, startPoint y: 276, endPoint x: 591, endPoint y: 276, distance: 54.5
click at [591, 276] on span "[DATE]" at bounding box center [622, 271] width 95 height 13
drag, startPoint x: 415, startPoint y: 267, endPoint x: 276, endPoint y: 267, distance: 139.0
click at [276, 267] on div "6XGOkBJhgThQPexcpAzuMOCd" at bounding box center [339, 270] width 172 height 17
drag, startPoint x: 998, startPoint y: 270, endPoint x: 1068, endPoint y: 268, distance: 69.9
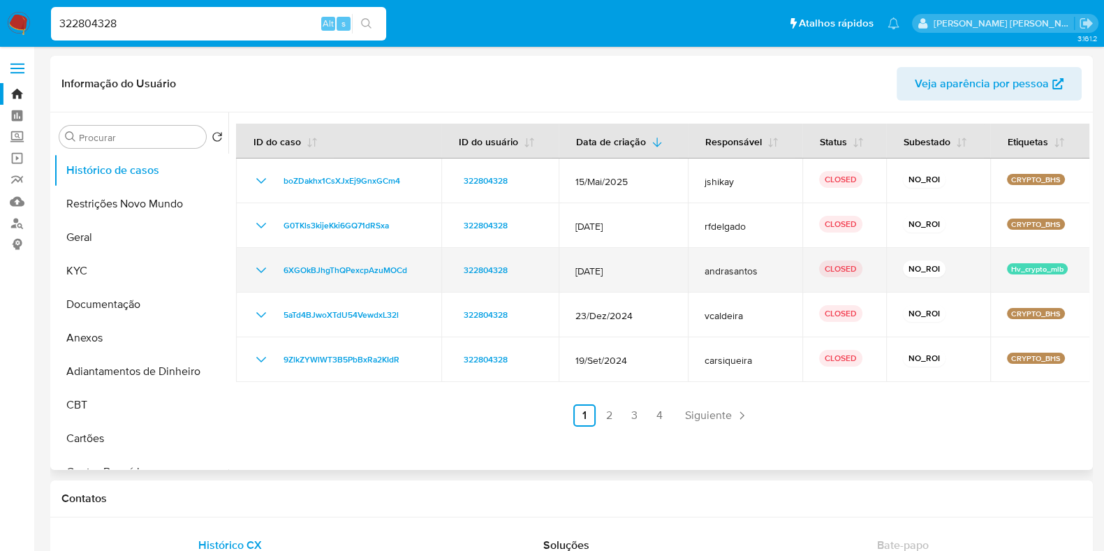
click at [1066, 268] on td "Hv_crypto_mlb" at bounding box center [1040, 270] width 100 height 45
click at [1072, 267] on td "Hv_crypto_mlb" at bounding box center [1040, 270] width 100 height 45
drag, startPoint x: 770, startPoint y: 268, endPoint x: 681, endPoint y: 277, distance: 89.9
click at [681, 267] on tr "6XGOkBJhgThQPexcpAzuMOCd 322804328 [DATE] andrasantos CLOSED NO_ROI Hv_crypto_m…" at bounding box center [663, 270] width 854 height 45
click at [681, 277] on td "[DATE]" at bounding box center [623, 270] width 129 height 45
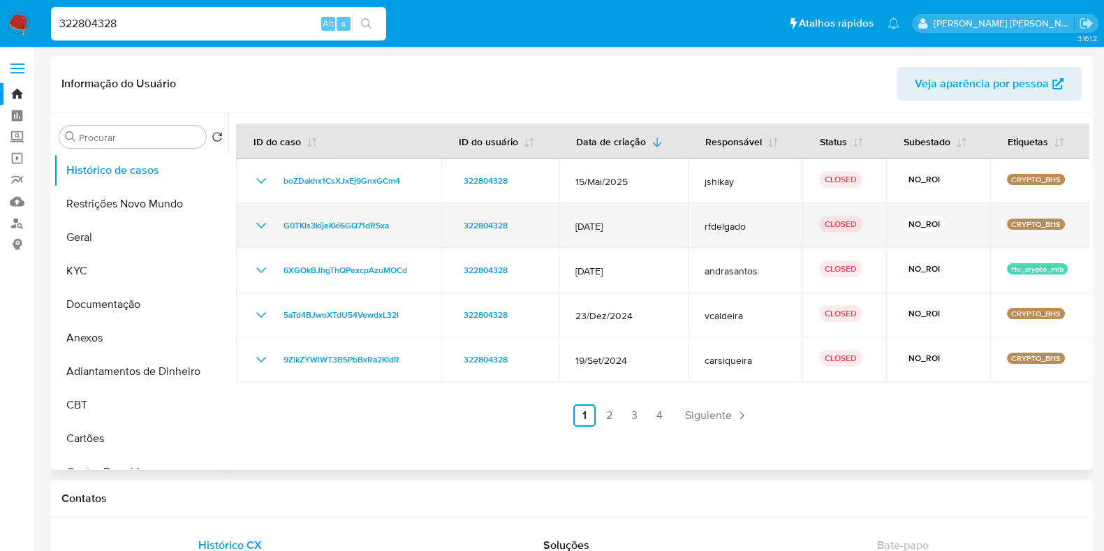
drag, startPoint x: 691, startPoint y: 224, endPoint x: 749, endPoint y: 225, distance: 58.0
click at [749, 225] on td "rfdelgado" at bounding box center [745, 225] width 115 height 45
click at [749, 225] on span "rfdelgado" at bounding box center [745, 226] width 81 height 13
drag, startPoint x: 418, startPoint y: 224, endPoint x: 283, endPoint y: 223, distance: 135.5
click at [283, 223] on div "G0TKls3kijeKki6GQ71dRSxa" at bounding box center [339, 225] width 172 height 17
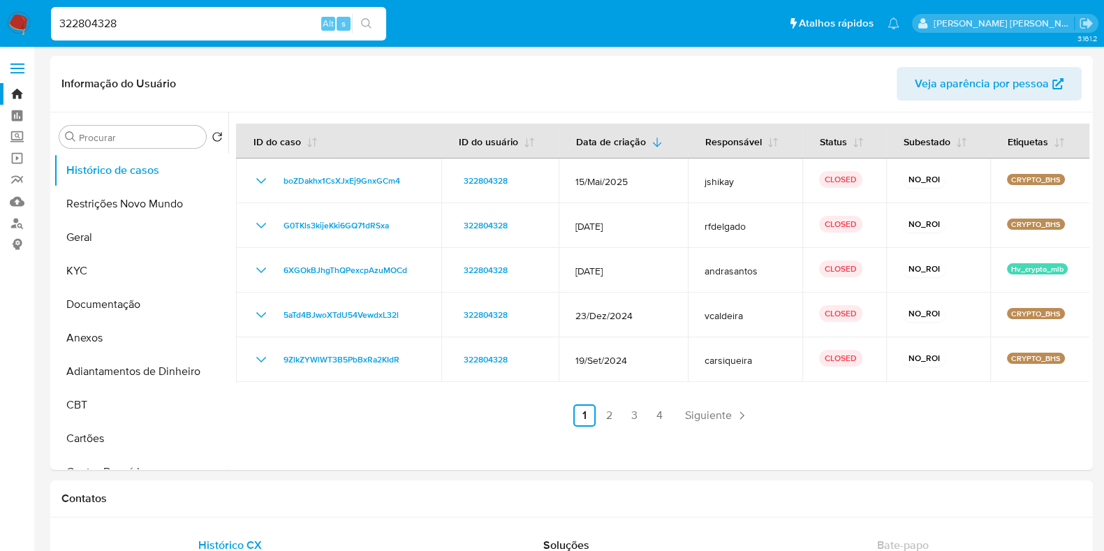
click at [210, 27] on input "322804328" at bounding box center [218, 24] width 335 height 18
paste input "284354793"
type input "284354793"
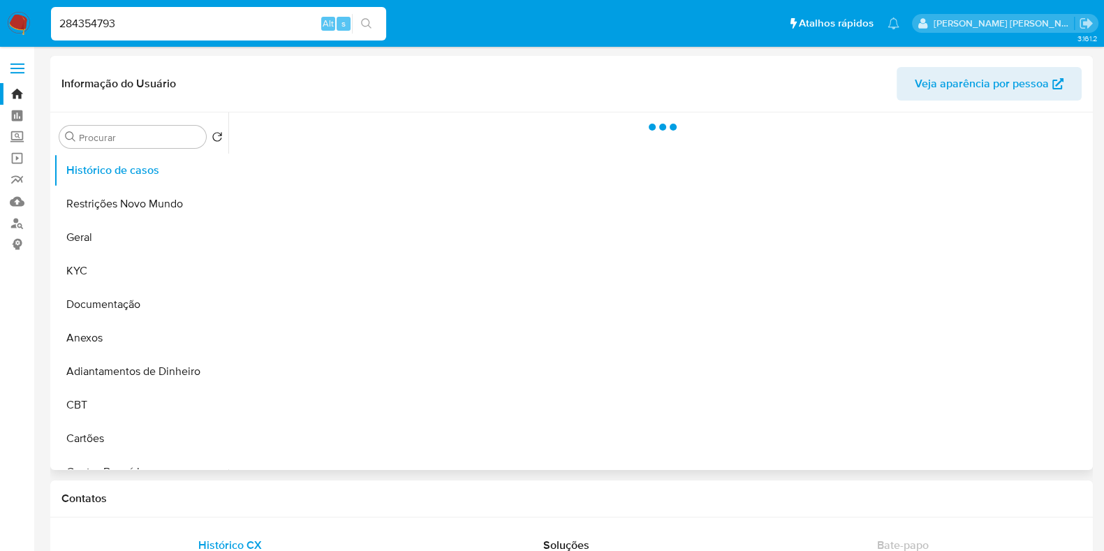
select select "10"
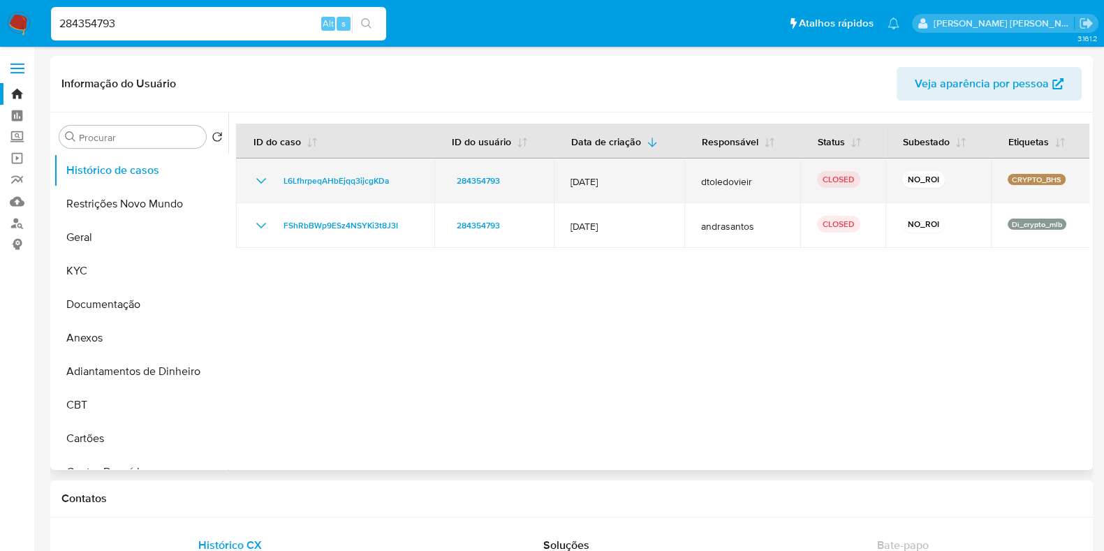
drag, startPoint x: 412, startPoint y: 177, endPoint x: 277, endPoint y: 183, distance: 135.6
click at [277, 183] on div "L6LfhrpeqAHbEjqq3ijcgKDa" at bounding box center [335, 181] width 165 height 17
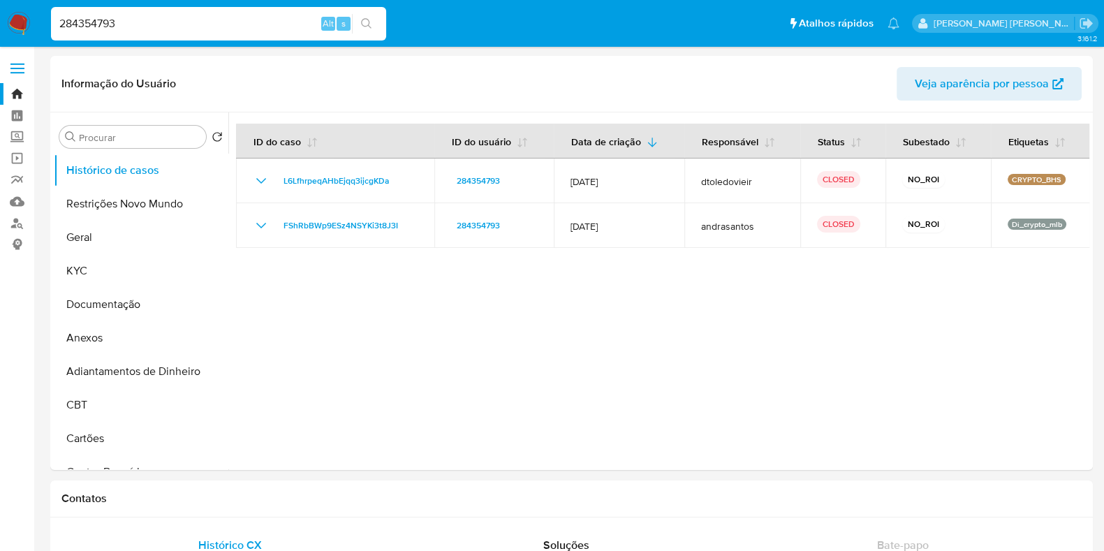
click at [190, 26] on input "284354793" at bounding box center [218, 24] width 335 height 18
paste input "1199014148"
type input "1199014148"
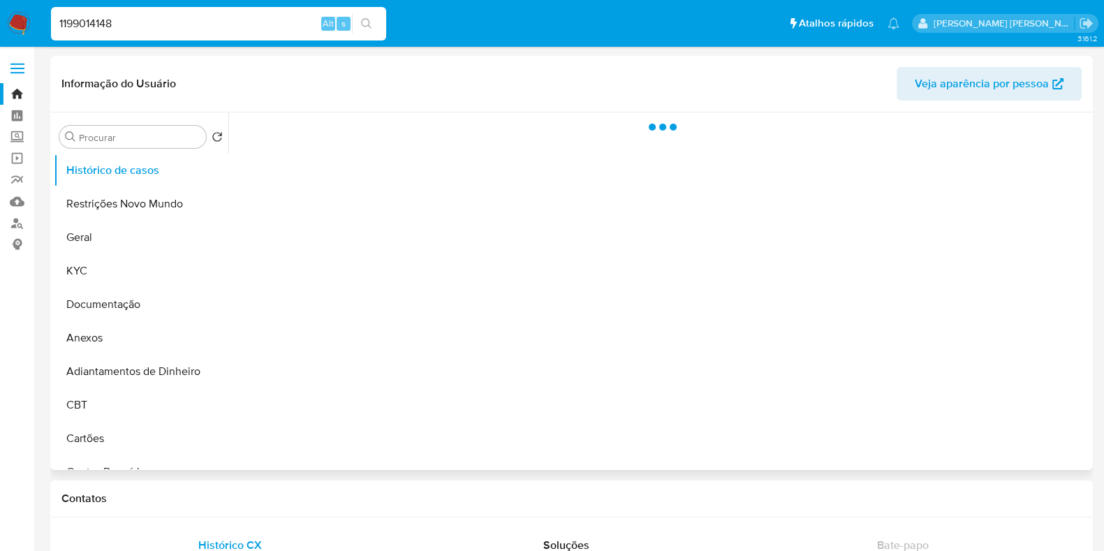
select select "10"
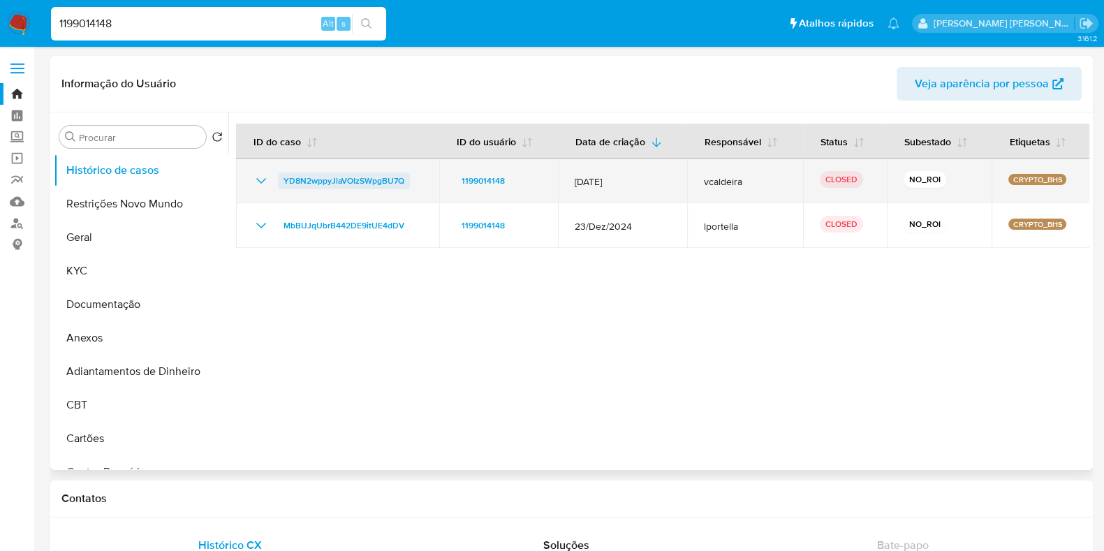
drag, startPoint x: 421, startPoint y: 182, endPoint x: 279, endPoint y: 183, distance: 141.8
click at [279, 183] on div "YD8N2wppyJlaVOIzSWpgBU7Q" at bounding box center [338, 181] width 170 height 17
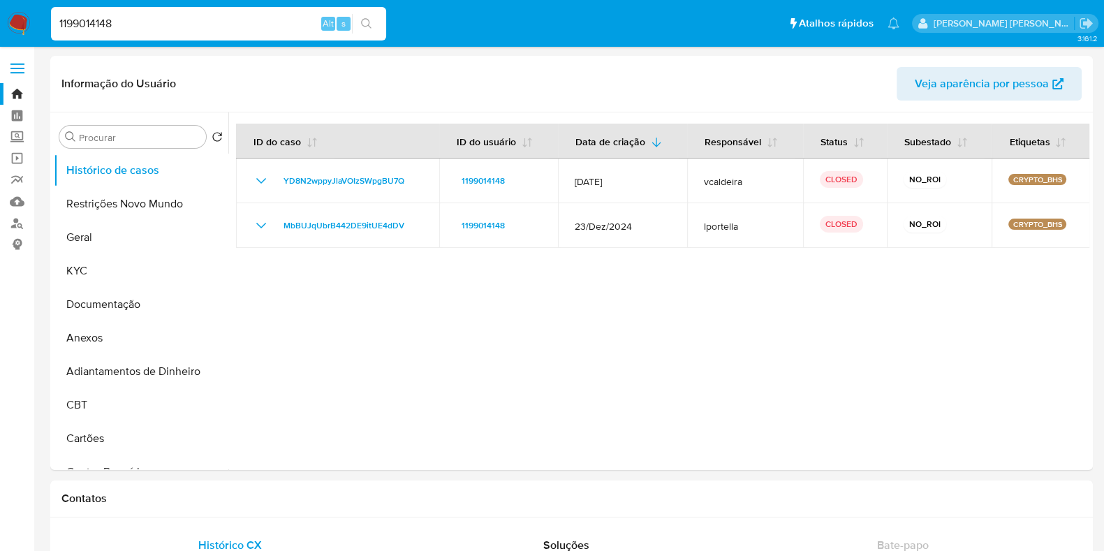
click at [179, 20] on input "1199014148" at bounding box center [218, 24] width 335 height 18
paste input "81718921"
type input "81718921"
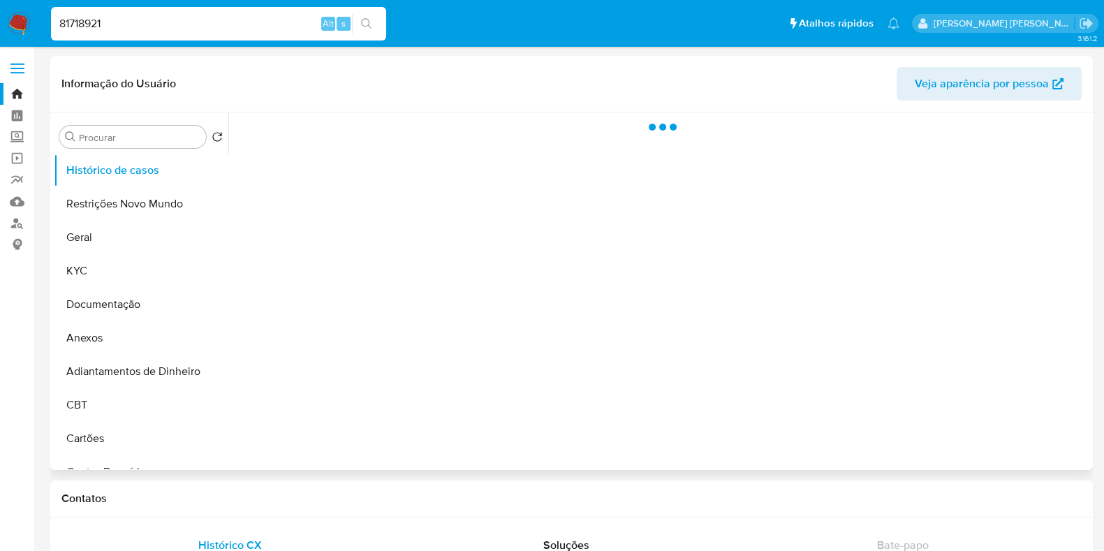
select select "10"
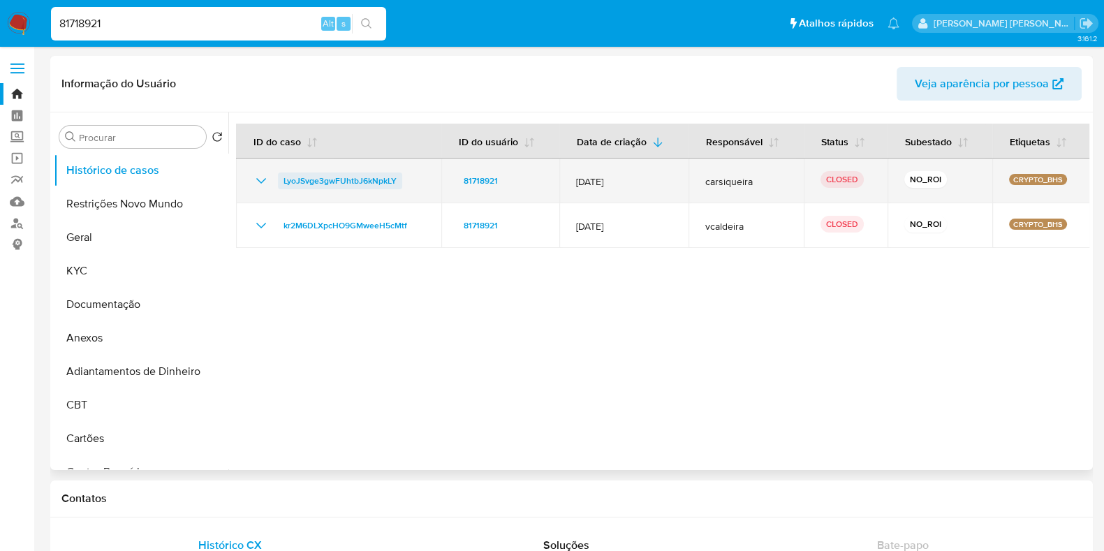
drag, startPoint x: 404, startPoint y: 177, endPoint x: 289, endPoint y: 175, distance: 115.3
click at [272, 176] on div "LyoJSvge3gwFUhtbJ6kNpkLY" at bounding box center [339, 181] width 172 height 17
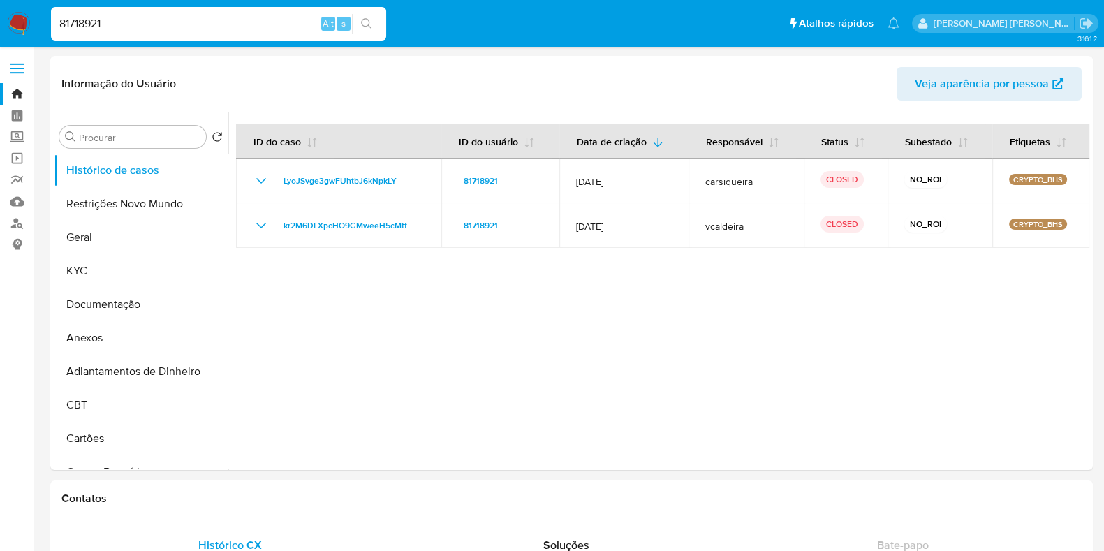
click at [203, 31] on input "81718921" at bounding box center [218, 24] width 335 height 18
paste input "12433414"
type input "12433414"
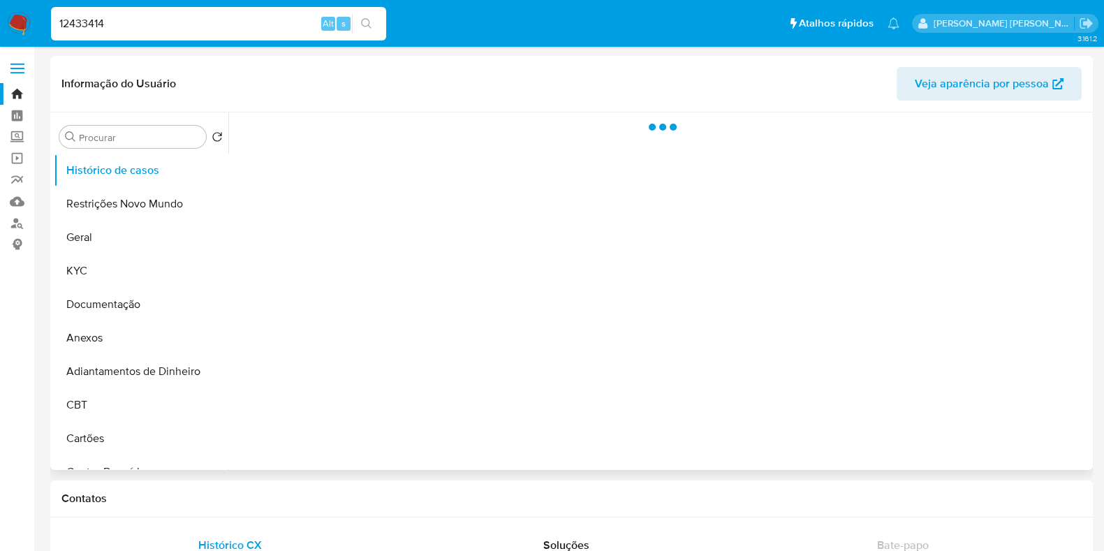
select select "10"
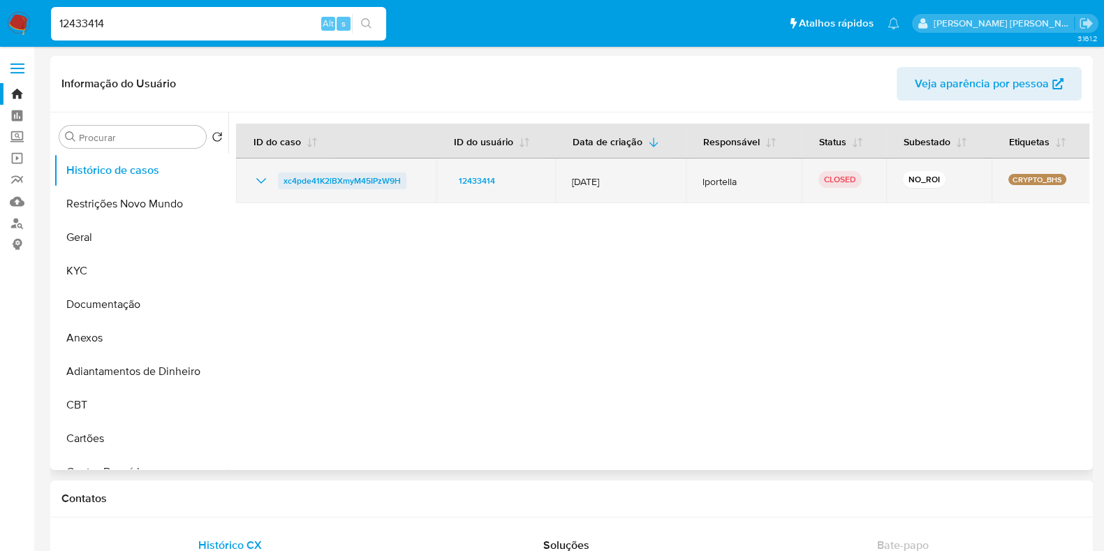
drag, startPoint x: 443, startPoint y: 186, endPoint x: 279, endPoint y: 185, distance: 164.1
click at [279, 185] on tr "xc4pde41K2lBXmyM45IPzW9H 12433414 14/Mar/2025 lportella CLOSED NO_ROI CRYPTO_BHS" at bounding box center [663, 181] width 854 height 45
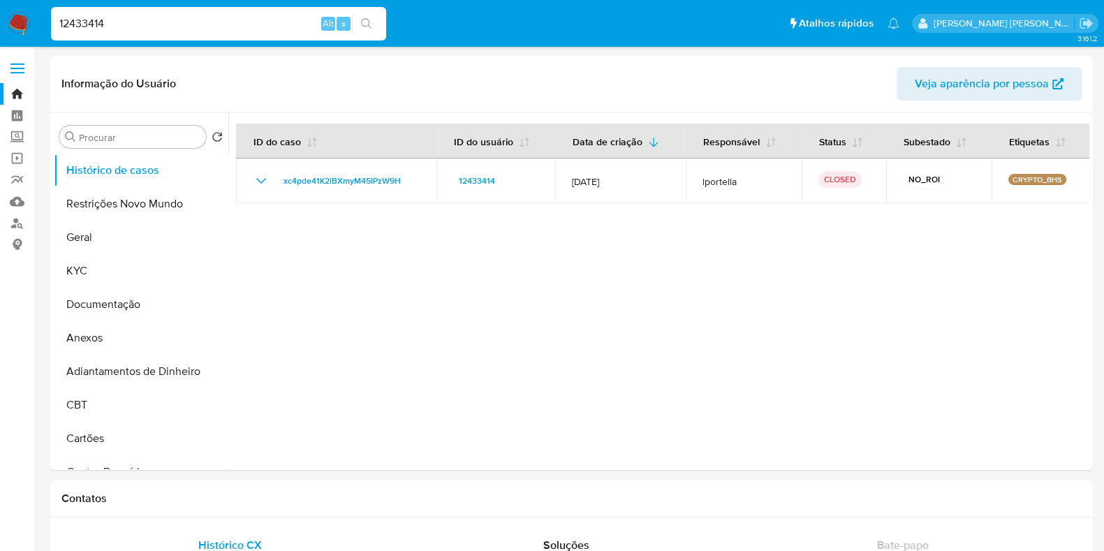
click at [193, 20] on input "12433414" at bounding box center [218, 24] width 335 height 18
paste input "45171971"
type input "45171971"
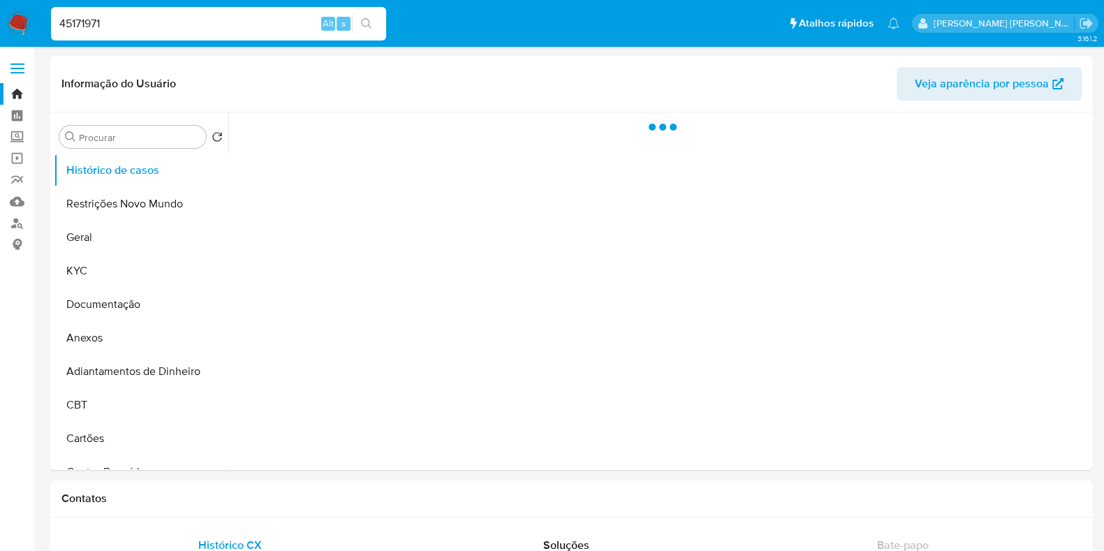
select select "10"
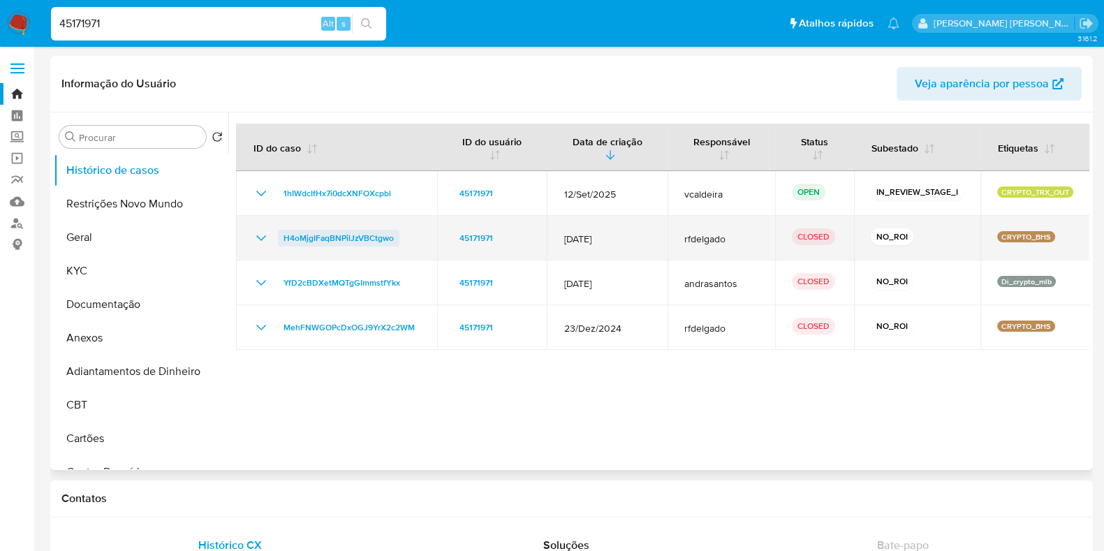
drag, startPoint x: 402, startPoint y: 240, endPoint x: 281, endPoint y: 240, distance: 120.8
click at [281, 240] on div "H4oMjgIFaqBNPilJzVBCtgwo" at bounding box center [337, 238] width 168 height 17
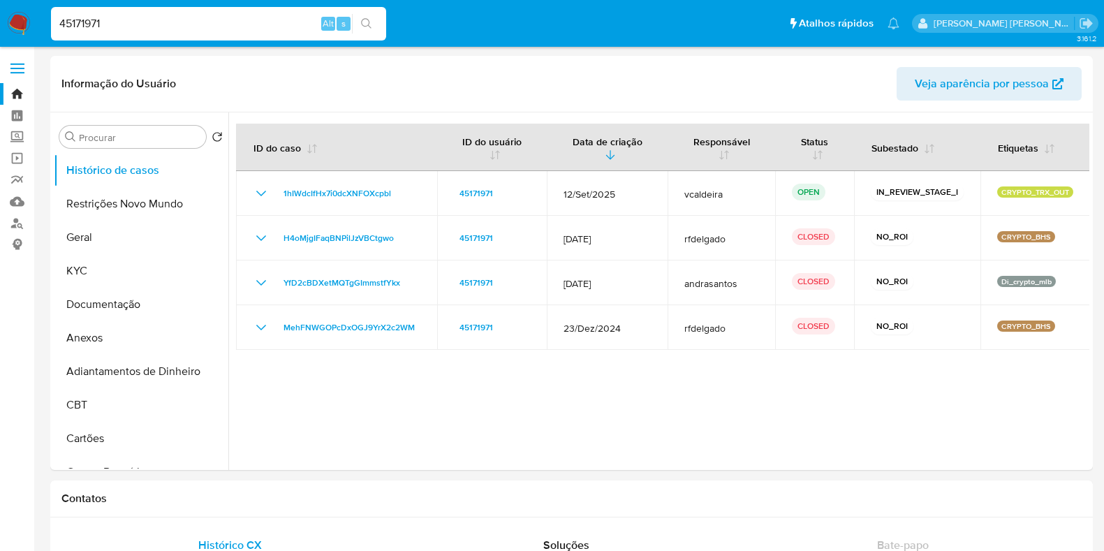
select select "10"
click at [177, 29] on input "45171971" at bounding box center [218, 24] width 335 height 18
paste input "H4oMjgIFaqBNPilJzVBCtgwo"
paste input
type input "H4oMjgIFaqBNPilJzVBCtgwo"
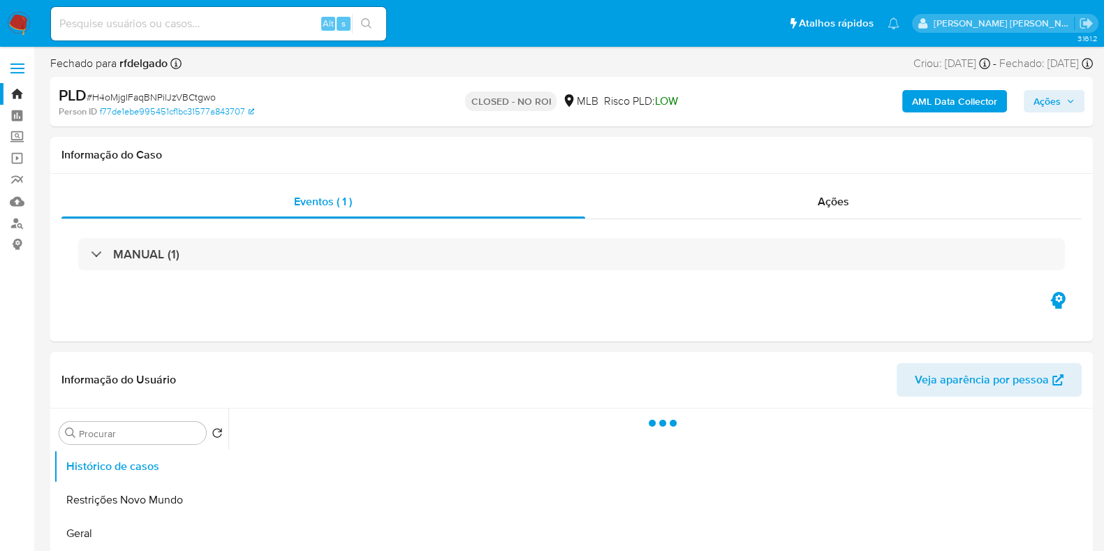
select select "10"
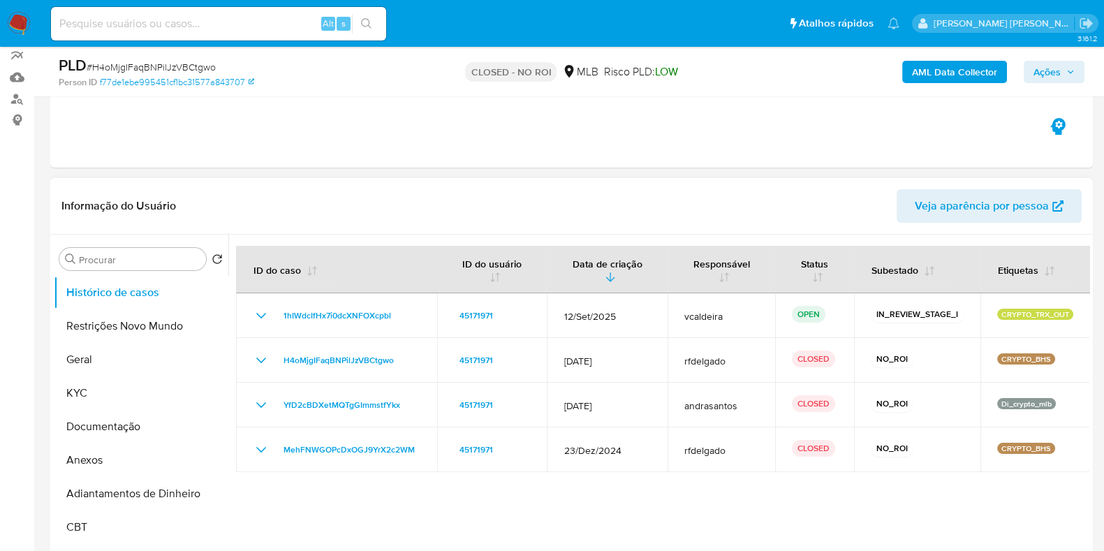
scroll to position [174, 0]
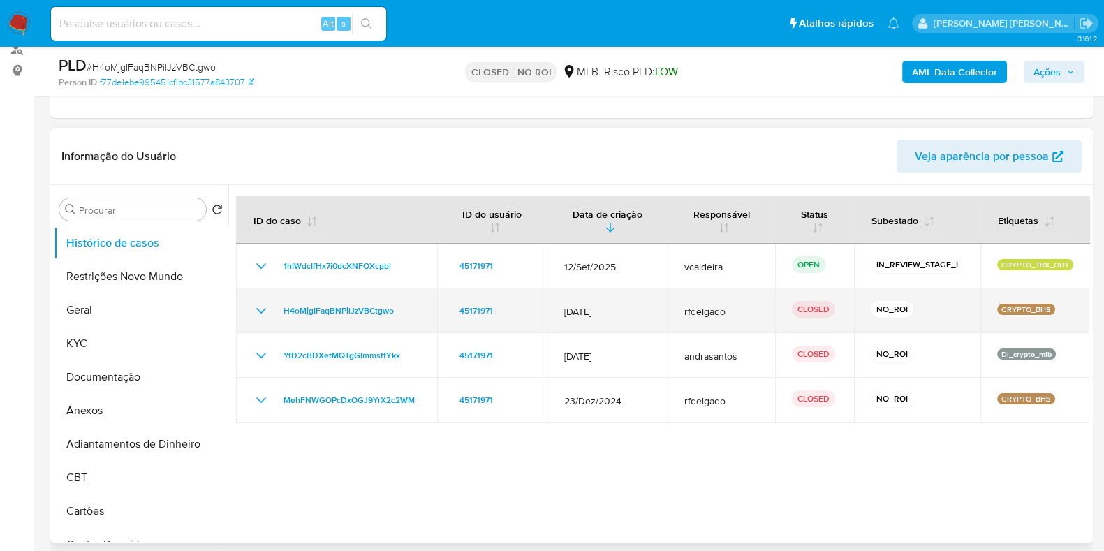
drag, startPoint x: 629, startPoint y: 315, endPoint x: 560, endPoint y: 313, distance: 69.2
click at [560, 313] on td "[DATE]" at bounding box center [607, 310] width 121 height 45
click at [626, 312] on span "[DATE]" at bounding box center [607, 311] width 87 height 13
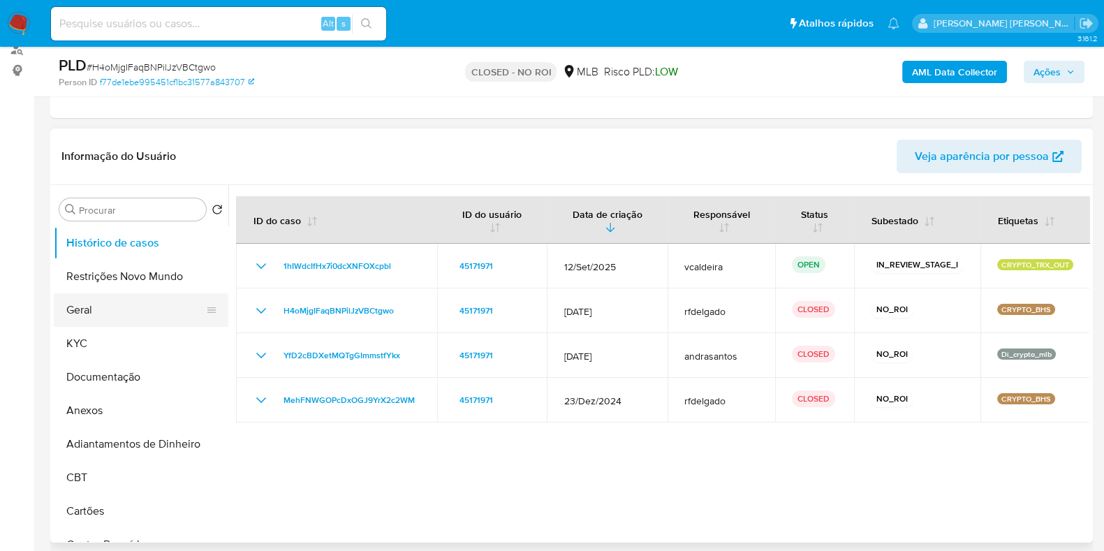
click at [56, 314] on button "Geral" at bounding box center [135, 310] width 163 height 34
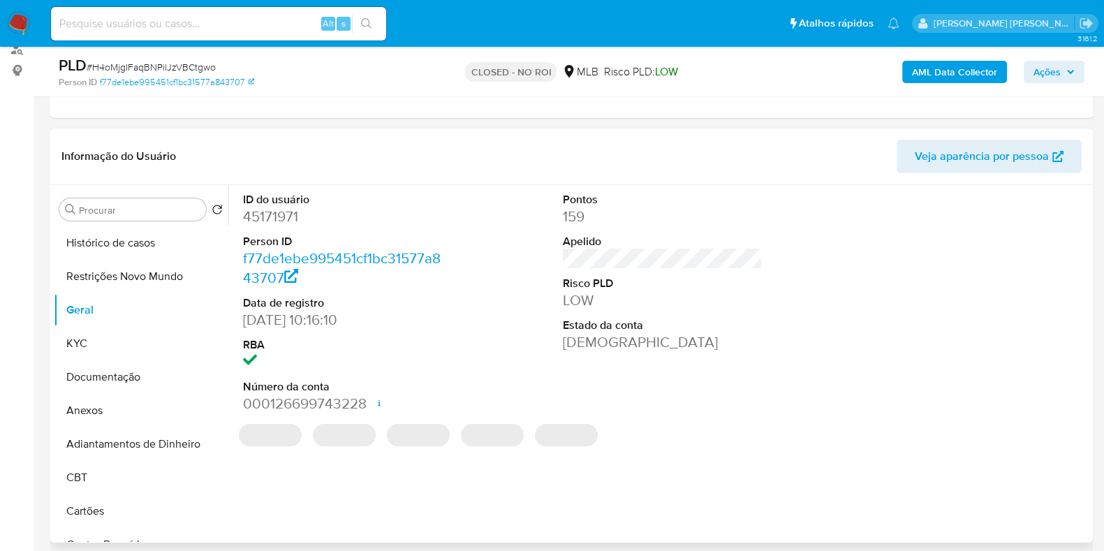
click at [279, 207] on dd "45171971" at bounding box center [343, 217] width 200 height 20
copy dd "45171971"
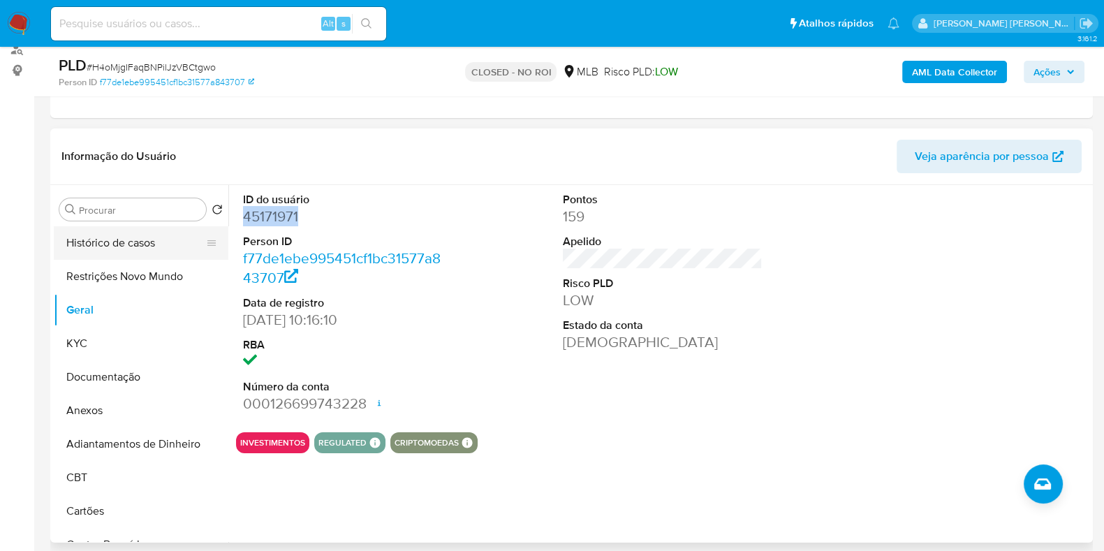
click at [129, 230] on button "Histórico de casos" at bounding box center [135, 243] width 163 height 34
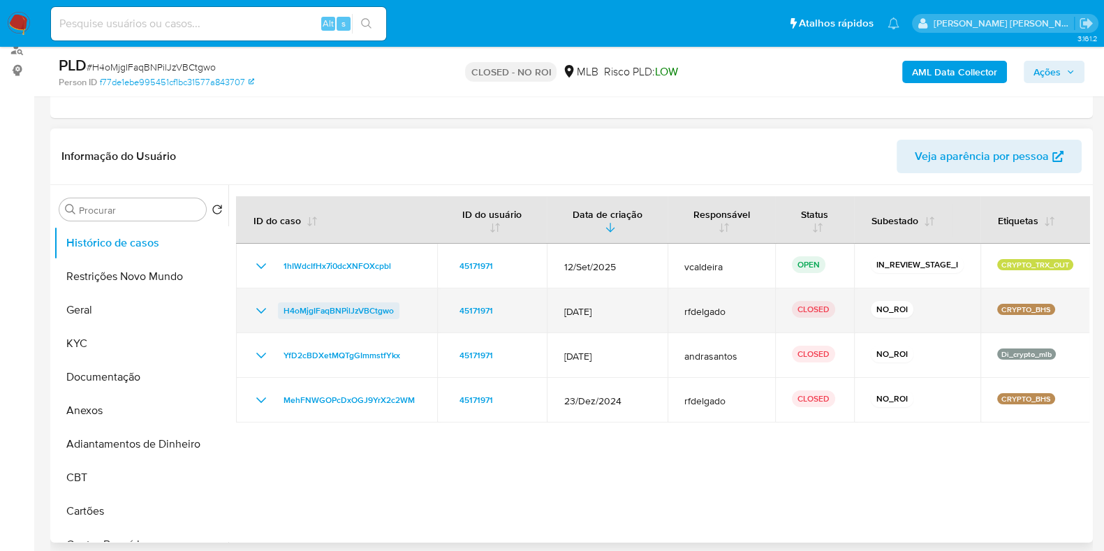
drag, startPoint x: 410, startPoint y: 307, endPoint x: 281, endPoint y: 312, distance: 128.6
click at [281, 312] on div "H4oMjgIFaqBNPilJzVBCtgwo" at bounding box center [337, 310] width 168 height 17
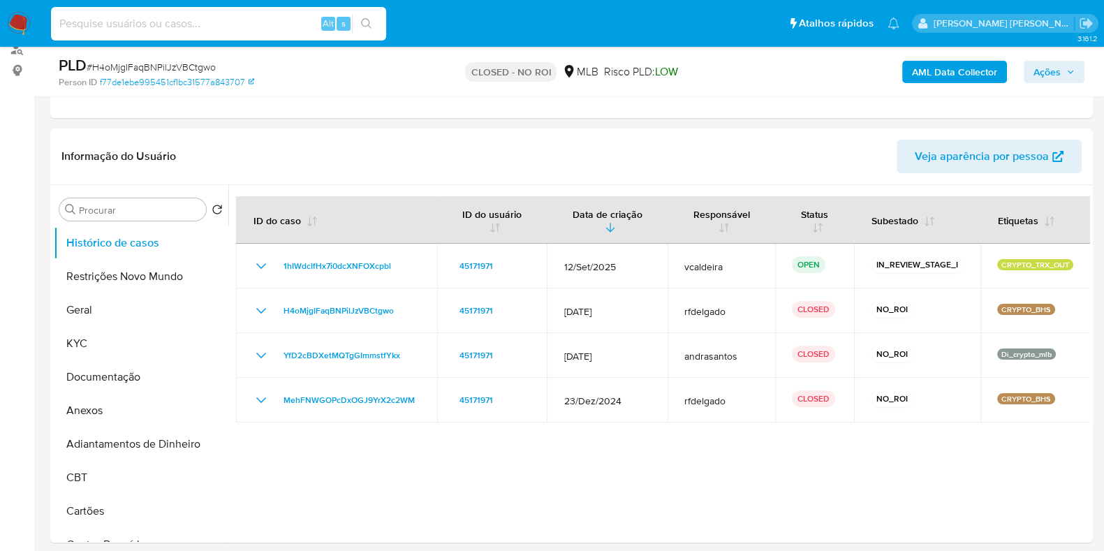
click at [241, 23] on input at bounding box center [218, 24] width 335 height 18
paste input "192834942"
type input "192834942"
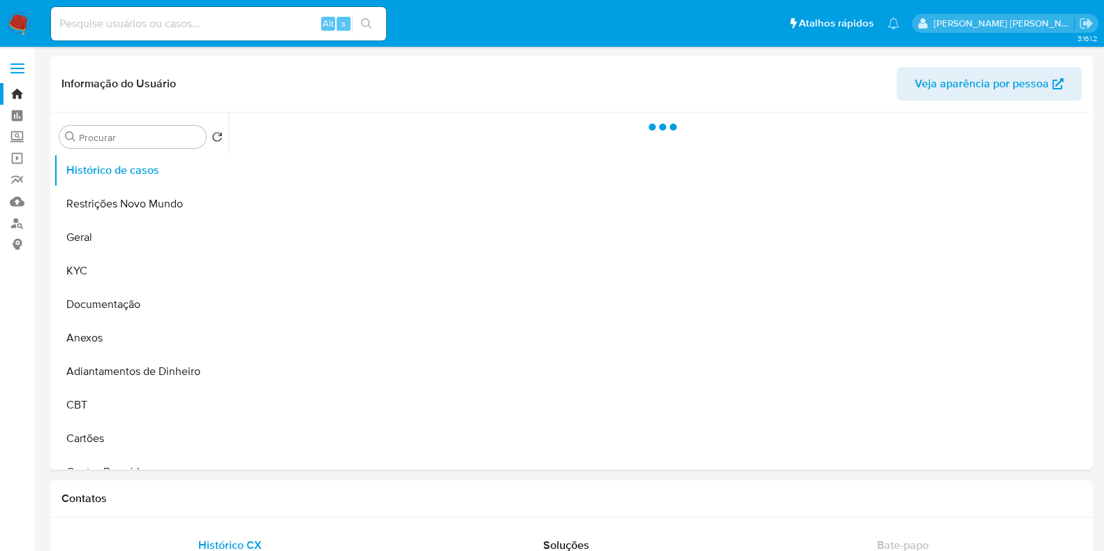
select select "10"
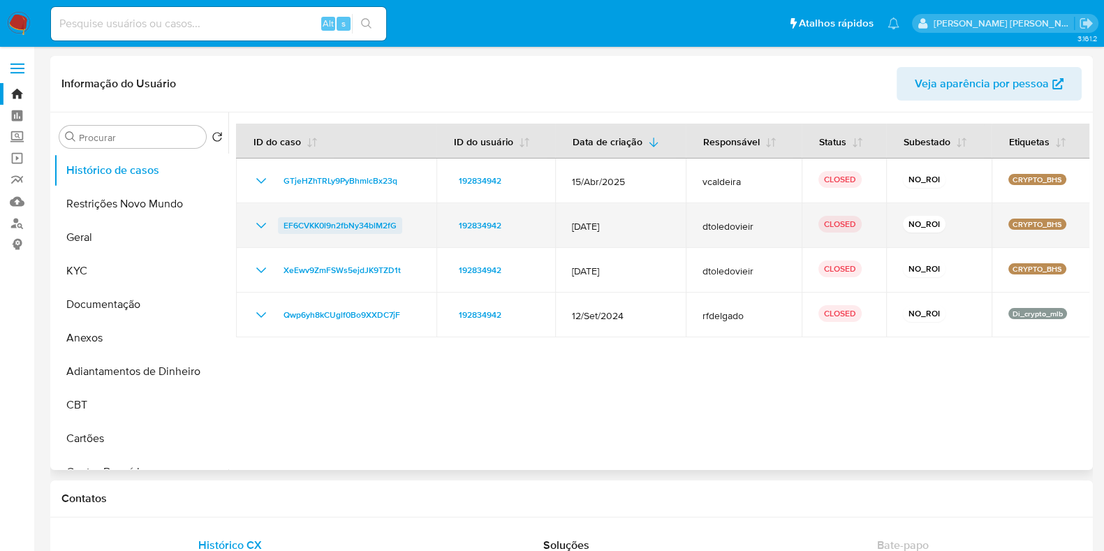
drag, startPoint x: 409, startPoint y: 226, endPoint x: 280, endPoint y: 232, distance: 128.7
click at [280, 232] on div "EF6CVKK0l9n2fbNy34blM2fG" at bounding box center [336, 225] width 167 height 17
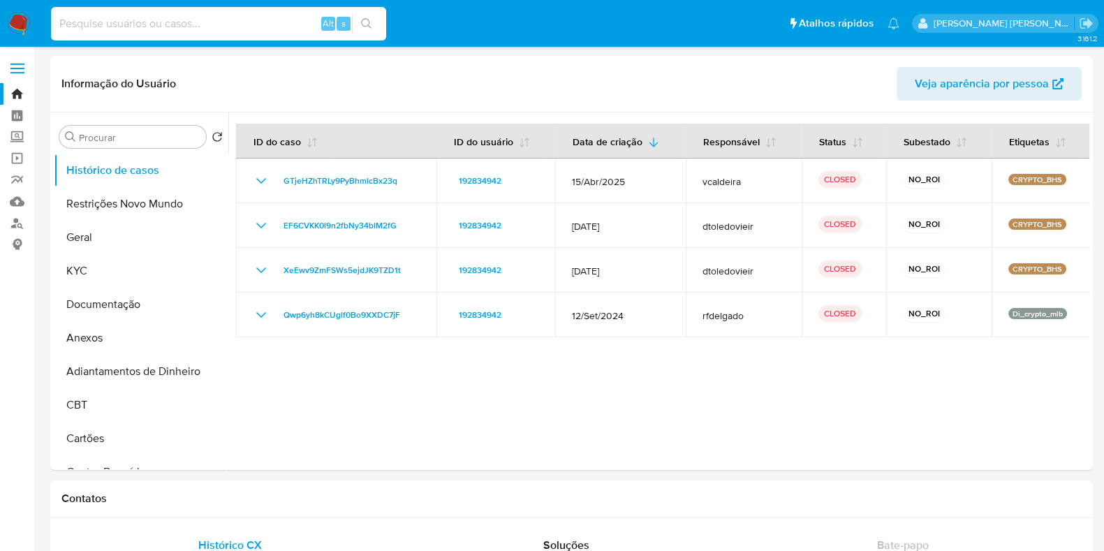
click at [241, 22] on input at bounding box center [218, 24] width 335 height 18
paste input "94887681"
type input "94887681"
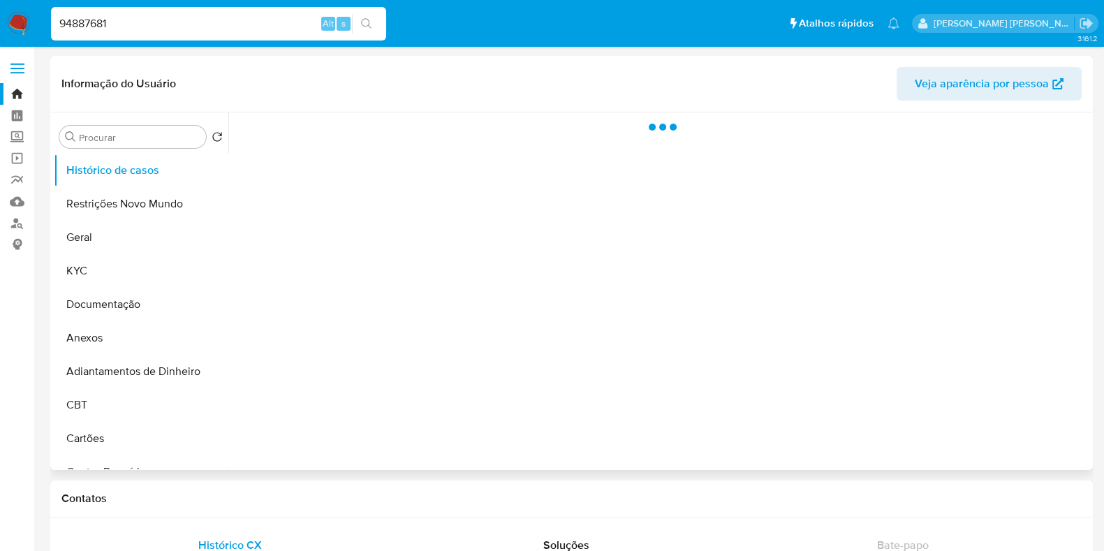
select select "10"
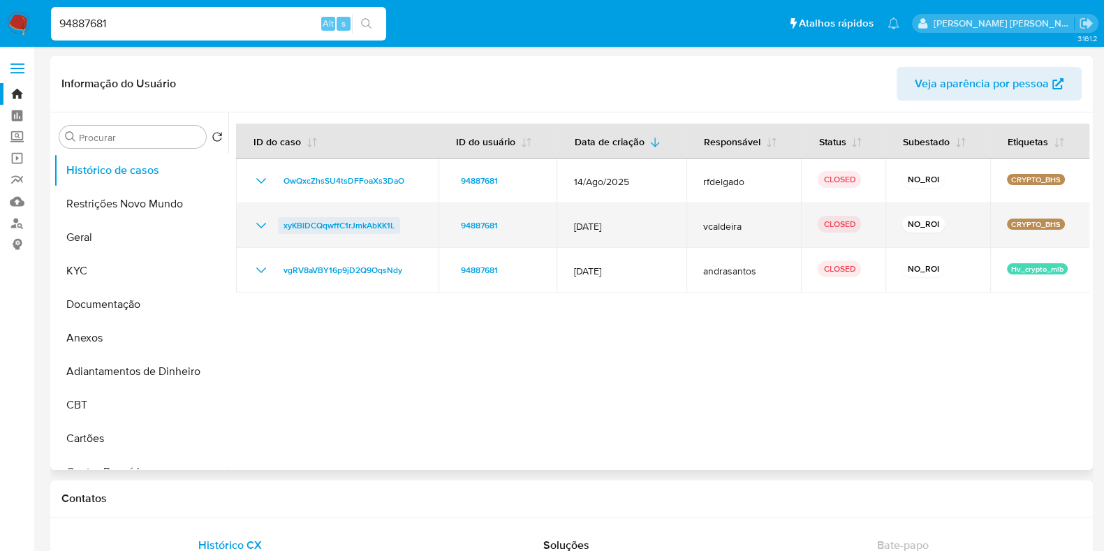
drag, startPoint x: 413, startPoint y: 228, endPoint x: 279, endPoint y: 230, distance: 133.4
click at [279, 230] on div "xyKBlDCQqwffC1rJmkAbKK1L" at bounding box center [337, 225] width 169 height 17
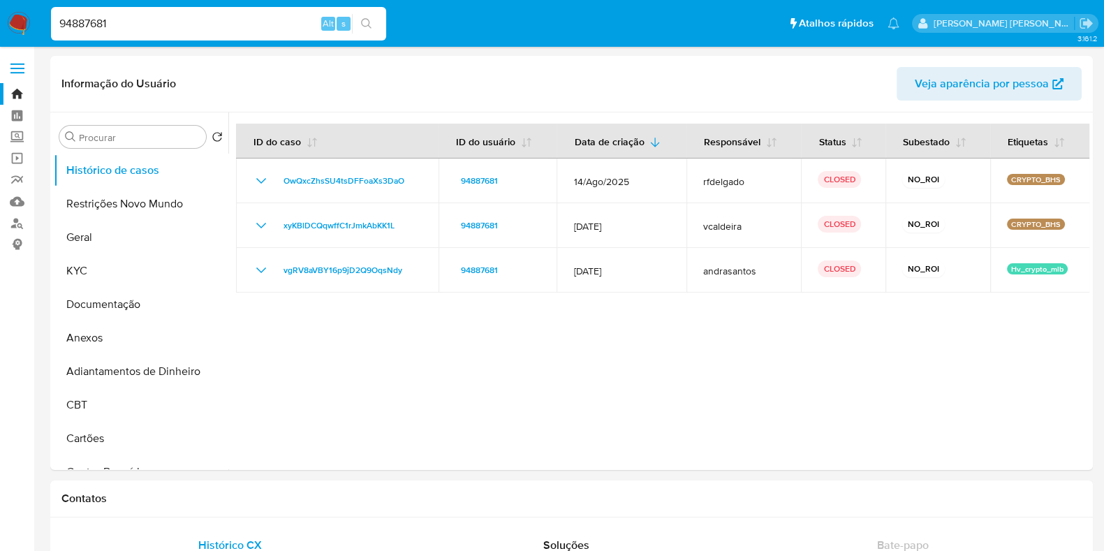
click at [181, 22] on input "94887681" at bounding box center [218, 24] width 335 height 18
paste input "208584079"
type input "208584079"
click at [367, 18] on icon "search-icon" at bounding box center [366, 23] width 11 height 11
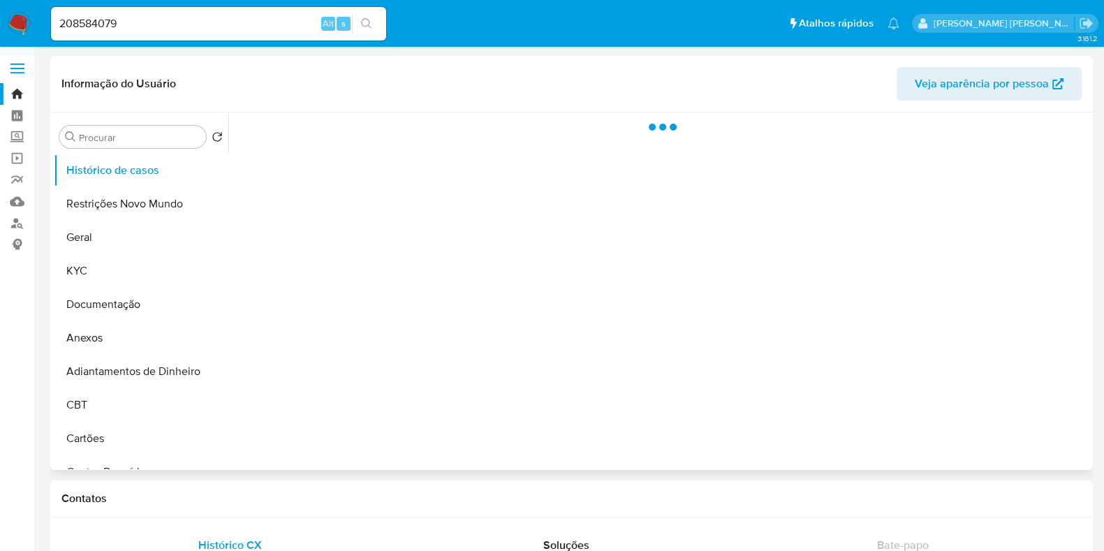
select select "10"
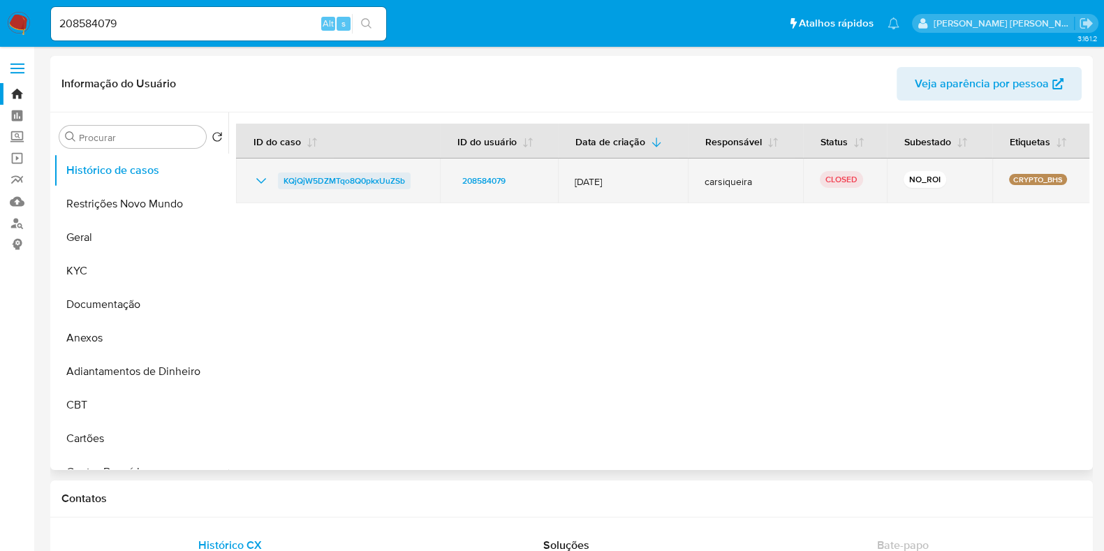
drag, startPoint x: 416, startPoint y: 179, endPoint x: 283, endPoint y: 185, distance: 132.8
click at [283, 185] on div "KQjQjW5DZMTqo8Q0pkxUuZSb" at bounding box center [338, 181] width 170 height 17
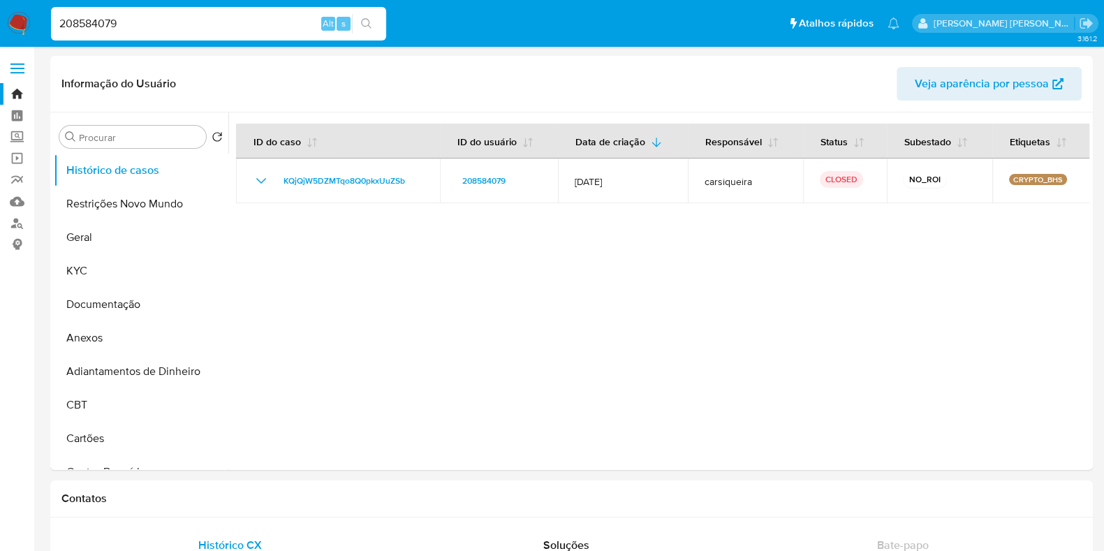
click at [182, 26] on input "208584079" at bounding box center [218, 24] width 335 height 18
paste input "181592430"
type input "181592430"
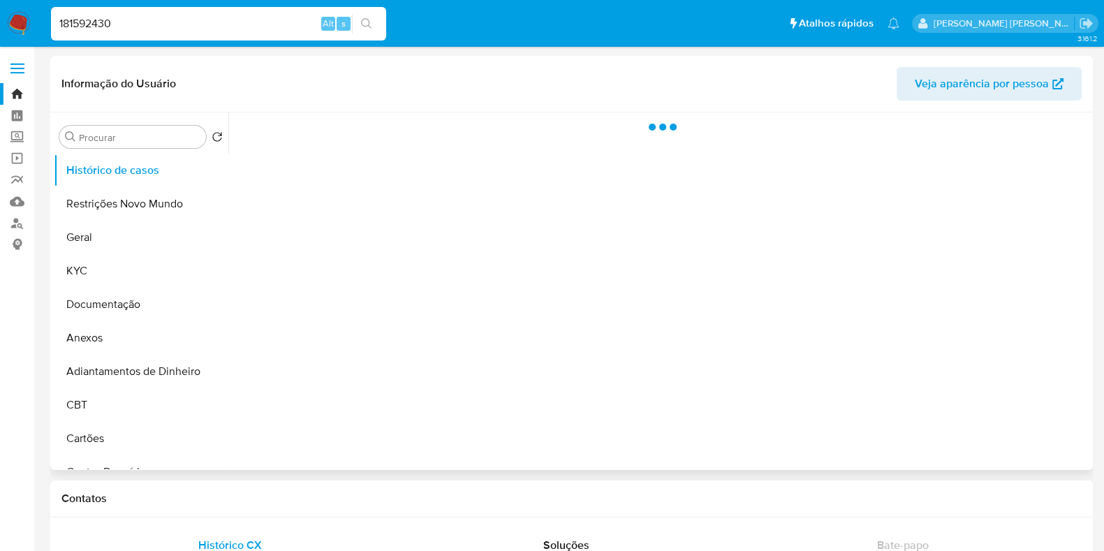
select select "10"
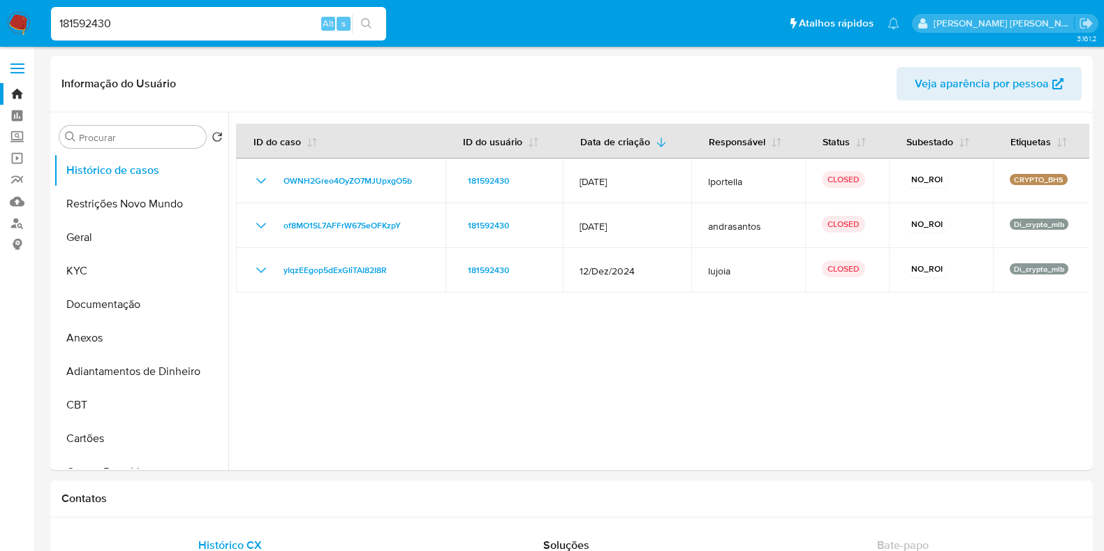
select select "10"
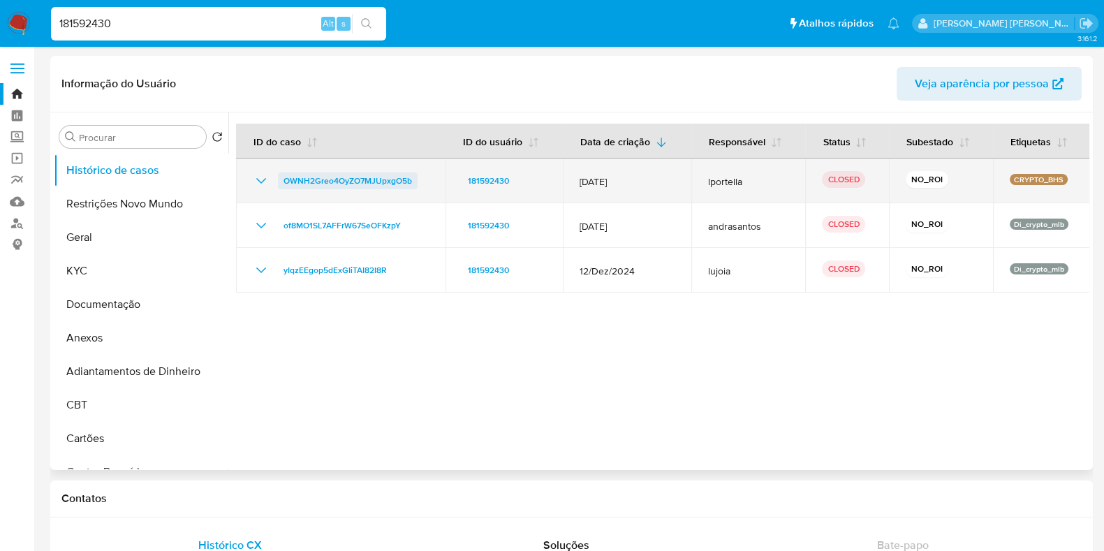
drag, startPoint x: 416, startPoint y: 176, endPoint x: 283, endPoint y: 182, distance: 133.5
click at [283, 182] on div "OWNH2Greo4OyZO7MJUpxgO5b" at bounding box center [341, 181] width 176 height 17
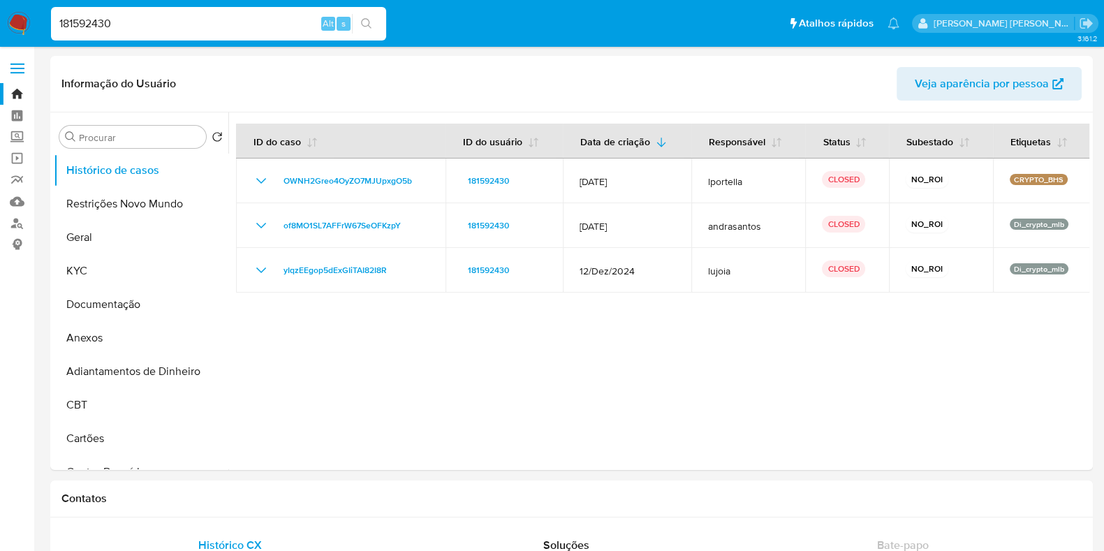
click at [256, 20] on input "181592430" at bounding box center [218, 24] width 335 height 18
paste input "38075996"
type input "38075996"
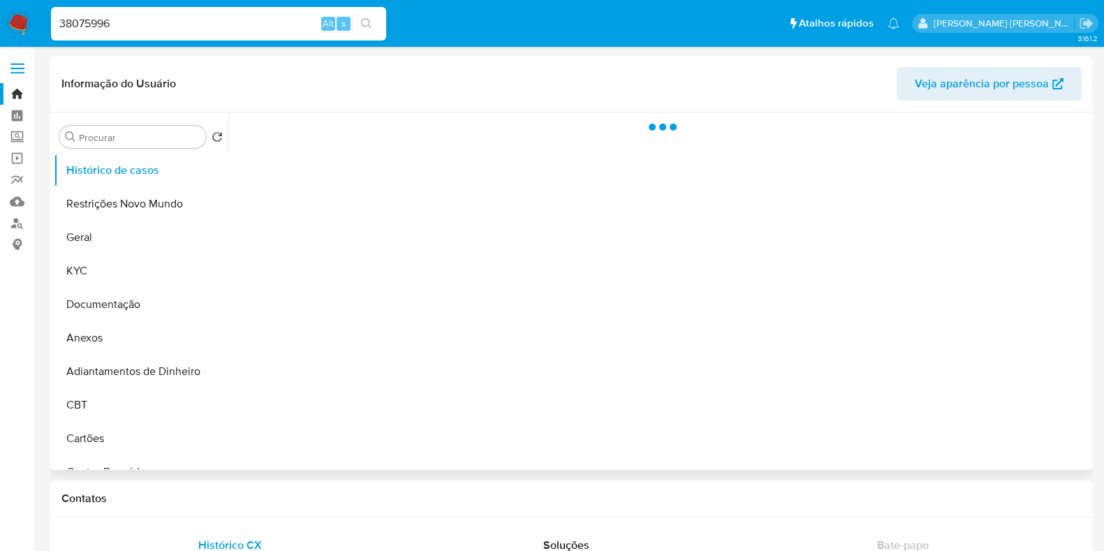
select select "10"
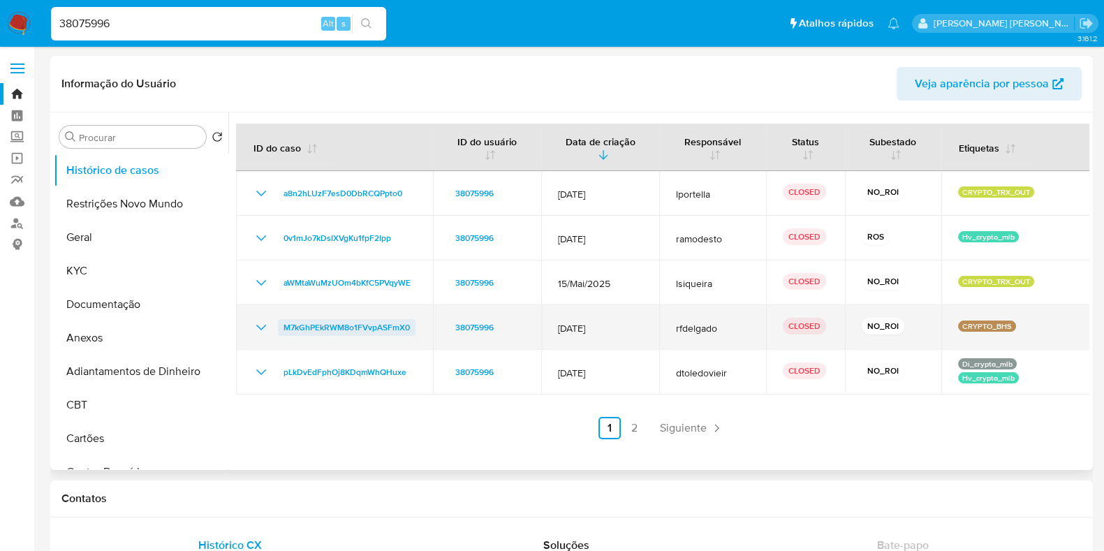
drag, startPoint x: 339, startPoint y: 325, endPoint x: 282, endPoint y: 330, distance: 56.8
click at [282, 330] on td "M7kGhPEkRWM8o1FVvpASFmX0" at bounding box center [334, 327] width 197 height 45
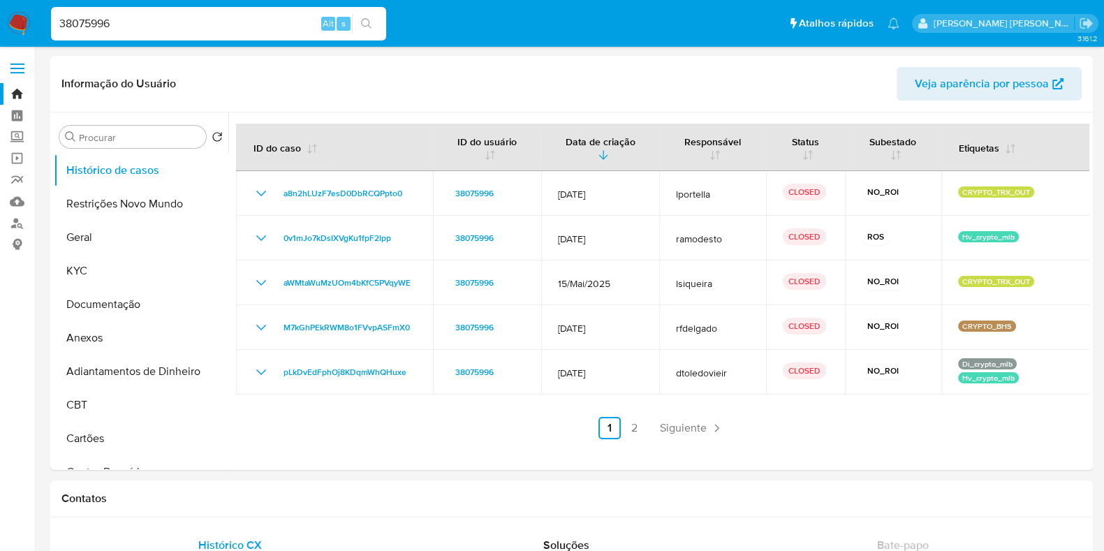
click at [140, 22] on input "38075996" at bounding box center [218, 24] width 335 height 18
paste input "161491485"
type input "161491485"
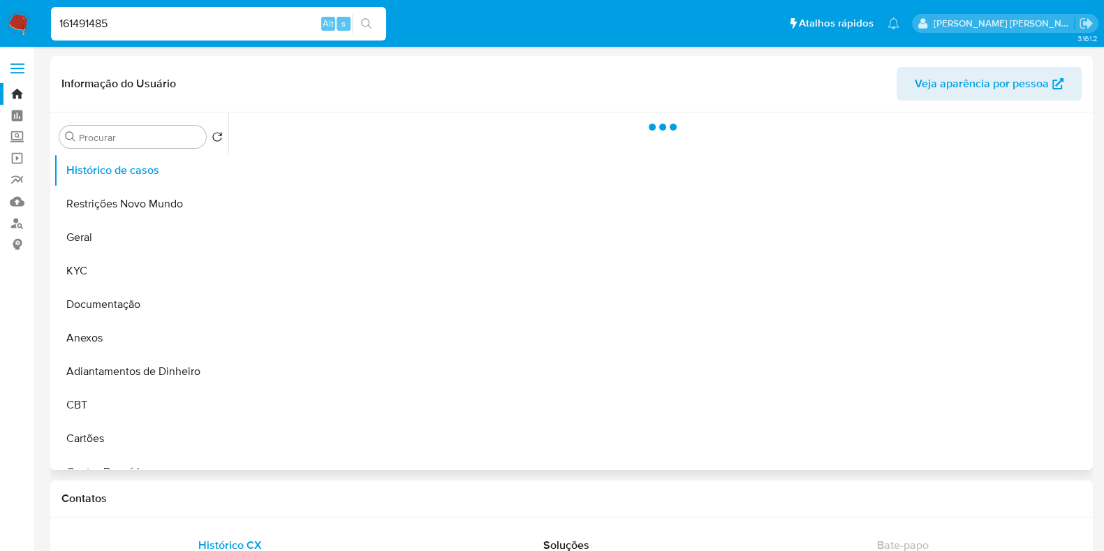
select select "10"
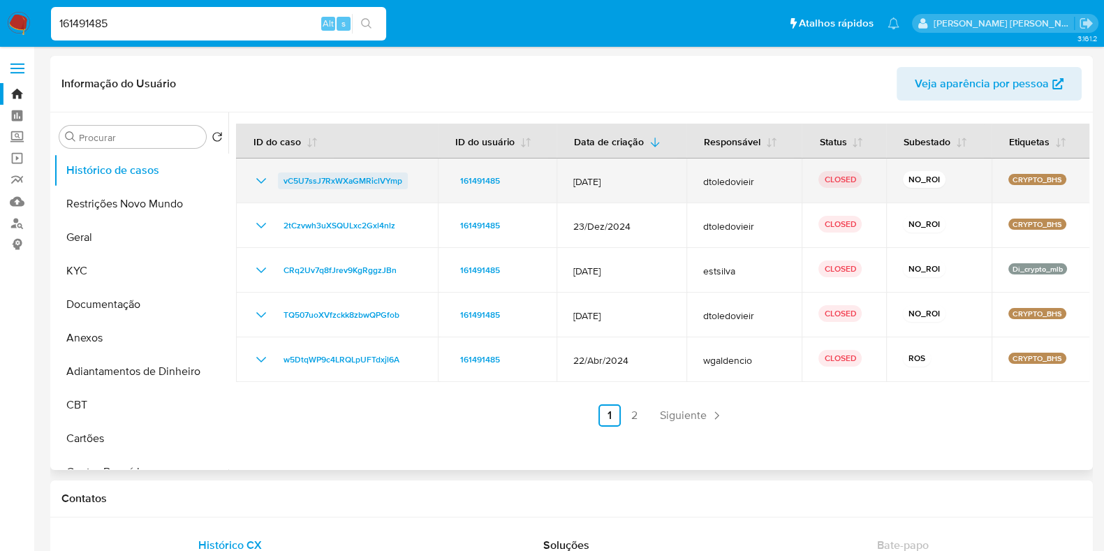
drag, startPoint x: 414, startPoint y: 179, endPoint x: 278, endPoint y: 179, distance: 136.2
click at [278, 179] on div "vC5U7ssJ7RxWXaGMRiclVYmp" at bounding box center [337, 181] width 168 height 17
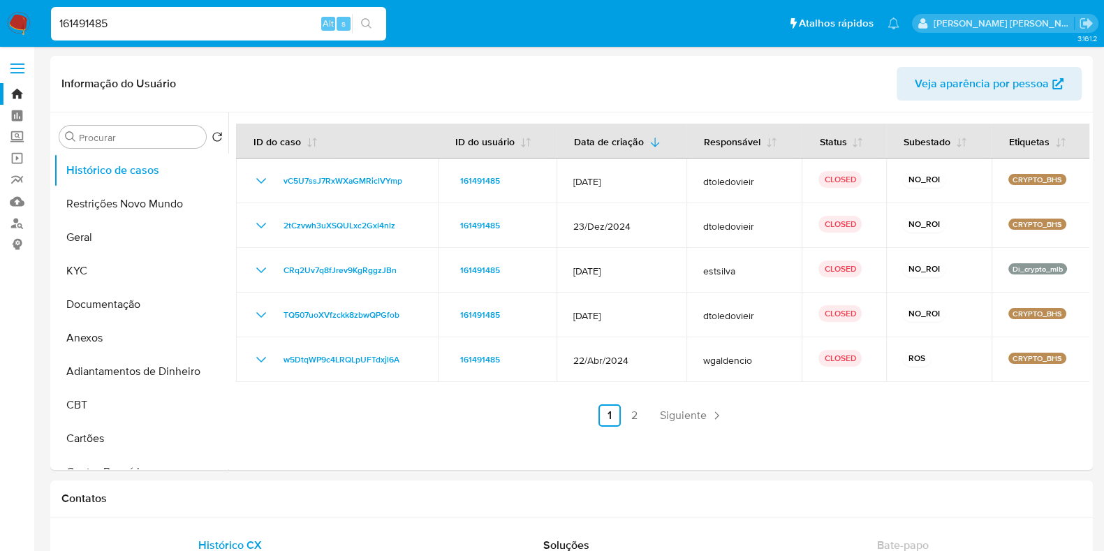
click at [254, 19] on input "161491485" at bounding box center [218, 24] width 335 height 18
paste input "353293872"
type input "353293872"
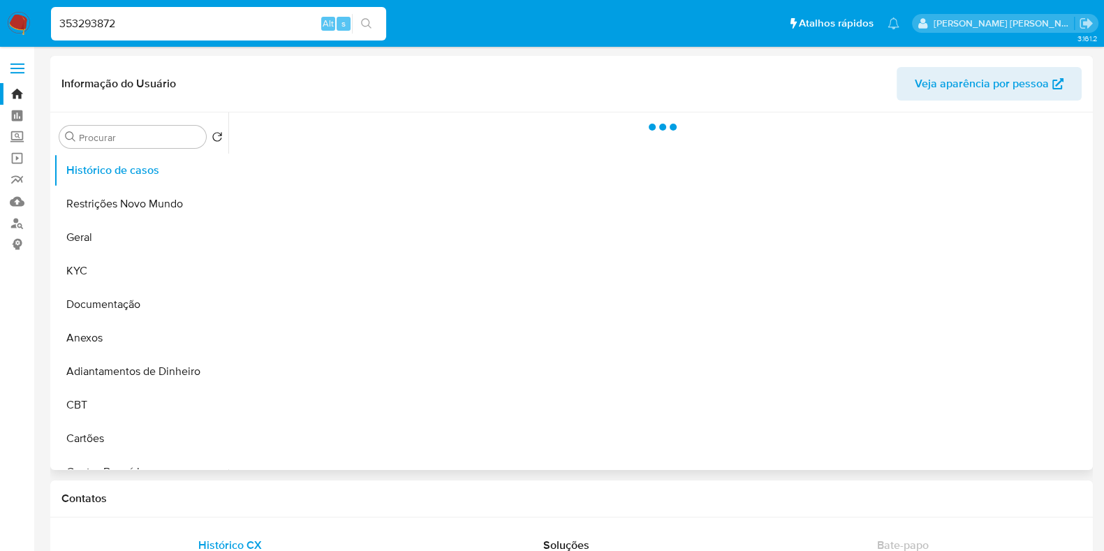
select select "10"
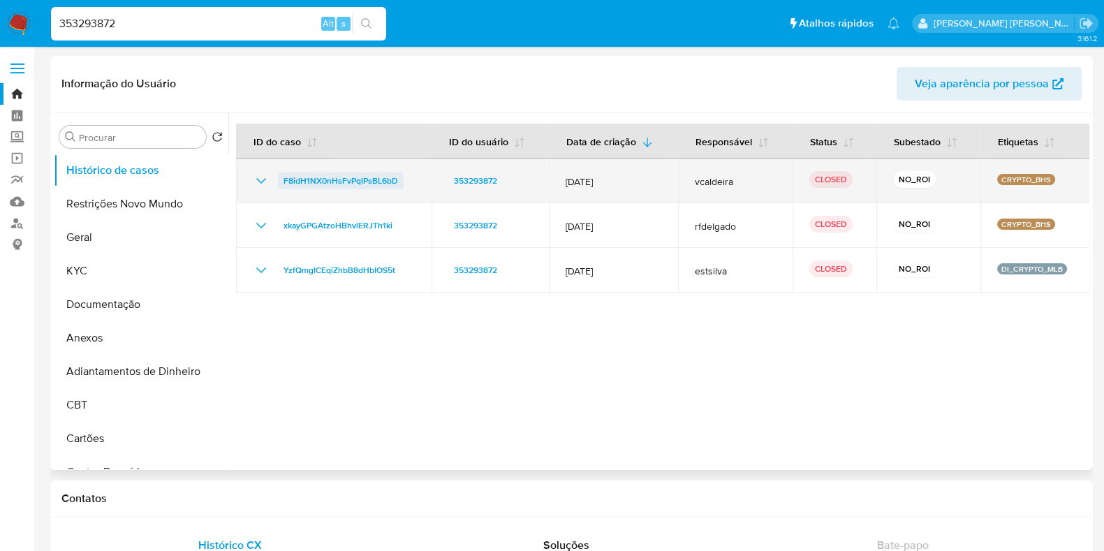
drag, startPoint x: 413, startPoint y: 179, endPoint x: 283, endPoint y: 185, distance: 130.8
click at [283, 185] on td "F8idH1NX0nHsFvPqlPsBL6bD" at bounding box center [334, 181] width 196 height 45
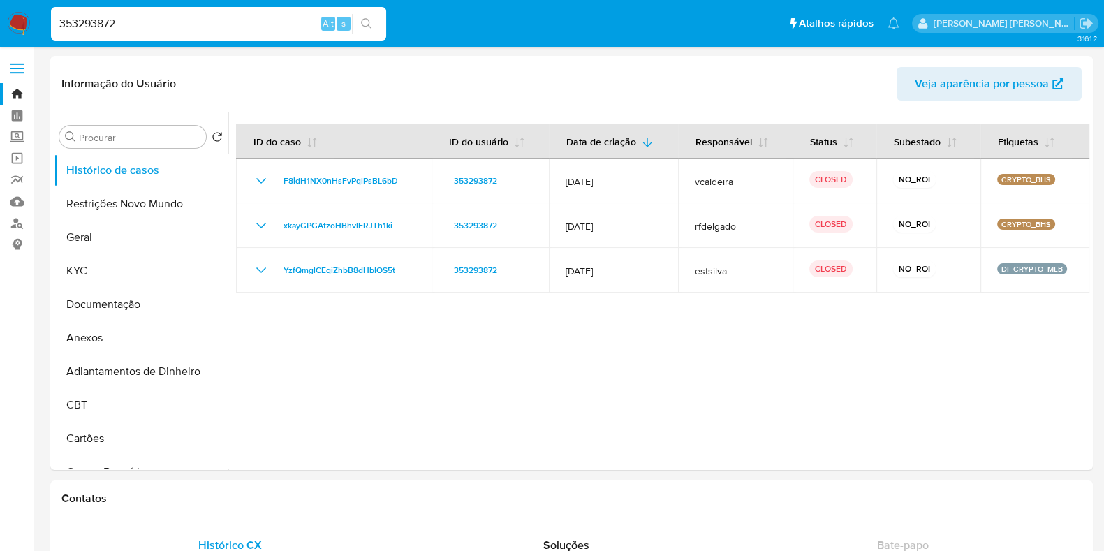
click at [200, 29] on input "353293872" at bounding box center [218, 24] width 335 height 18
paste input "137604075"
type input "137604075"
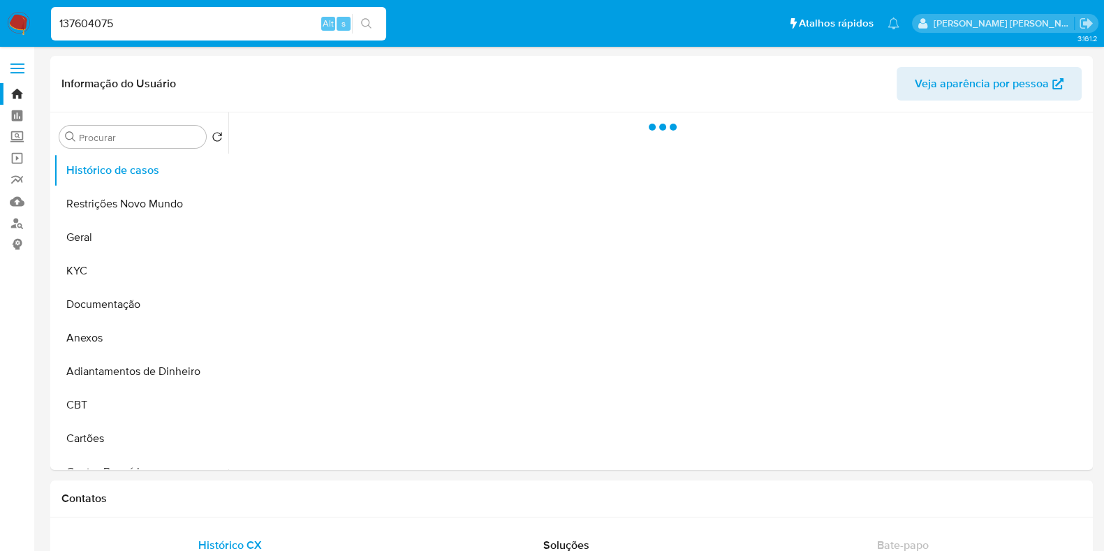
select select "10"
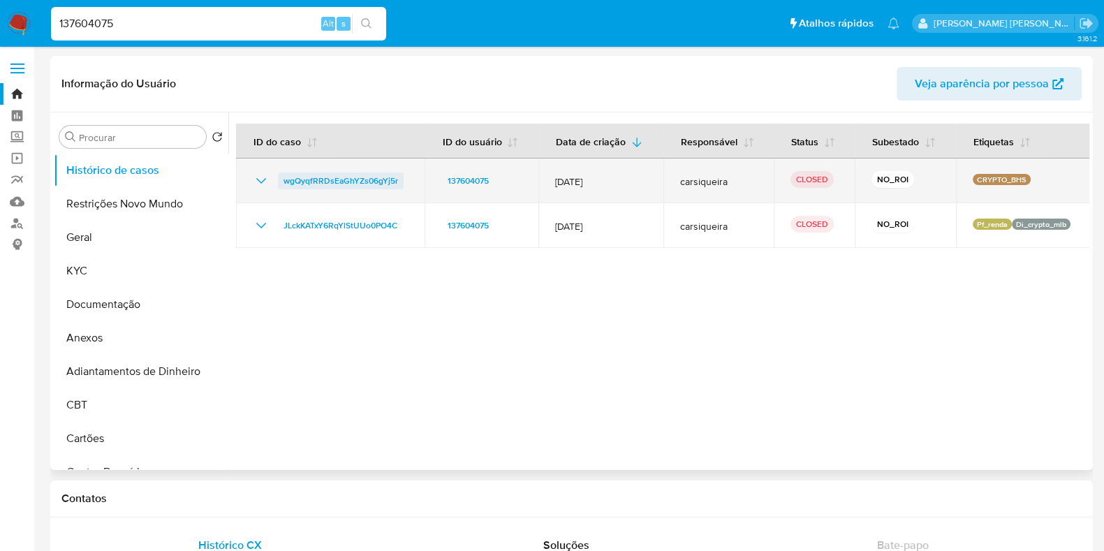
drag, startPoint x: 402, startPoint y: 179, endPoint x: 279, endPoint y: 182, distance: 122.3
click at [279, 182] on div "wgQyqfRRDsEaGhYZs06gYj5r" at bounding box center [330, 181] width 155 height 17
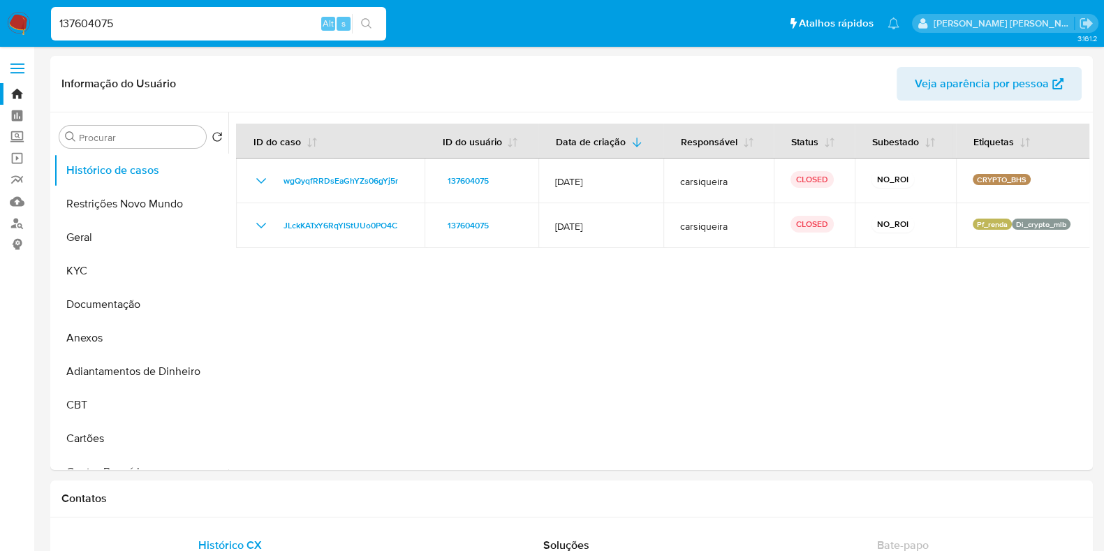
click at [201, 30] on input "137604075" at bounding box center [218, 24] width 335 height 18
paste input "258739566"
type input "258739566"
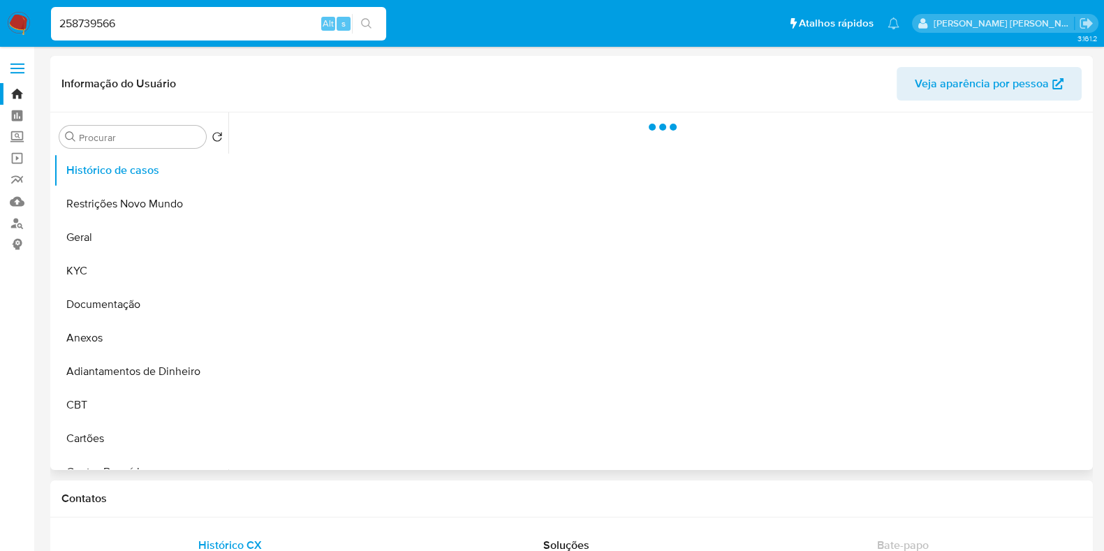
select select "10"
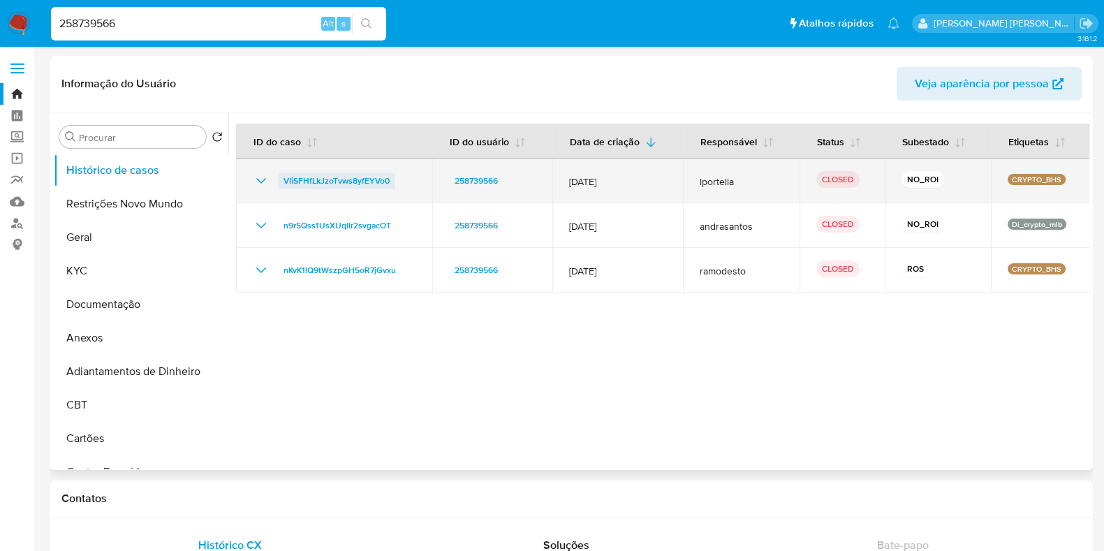
drag, startPoint x: 391, startPoint y: 184, endPoint x: 282, endPoint y: 185, distance: 109.0
click at [282, 185] on div "VIiSFHfLkJzoTvws8yfEYVo0" at bounding box center [334, 181] width 163 height 17
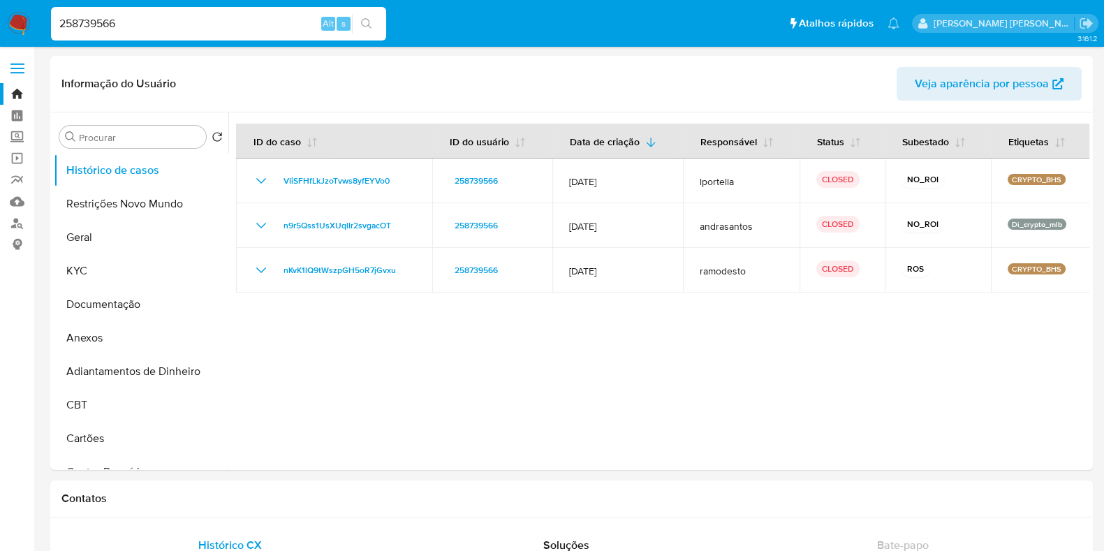
click at [178, 27] on input "258739566" at bounding box center [218, 24] width 335 height 18
paste input "1754037510"
type input "1754037510"
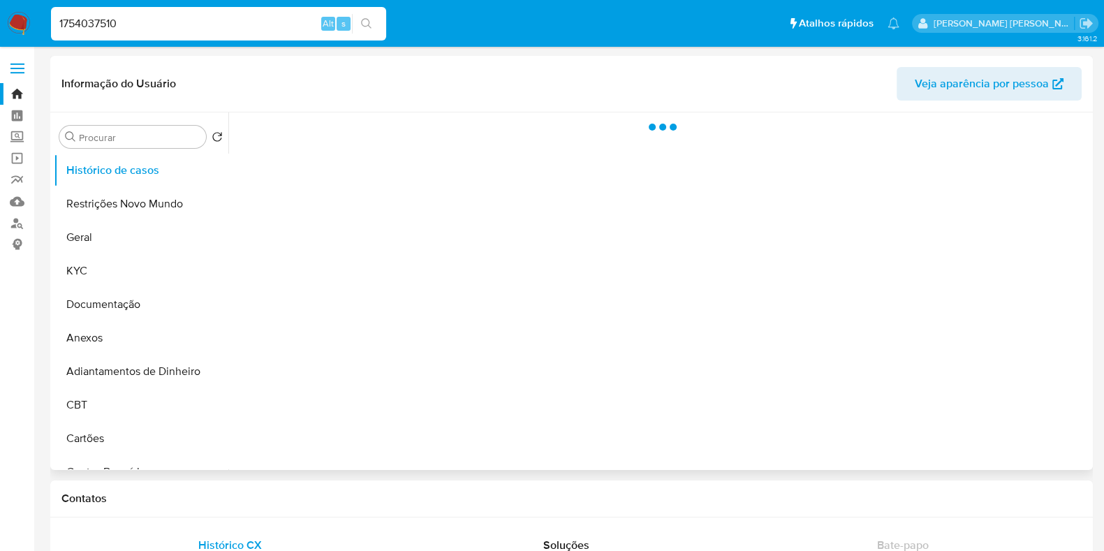
select select "10"
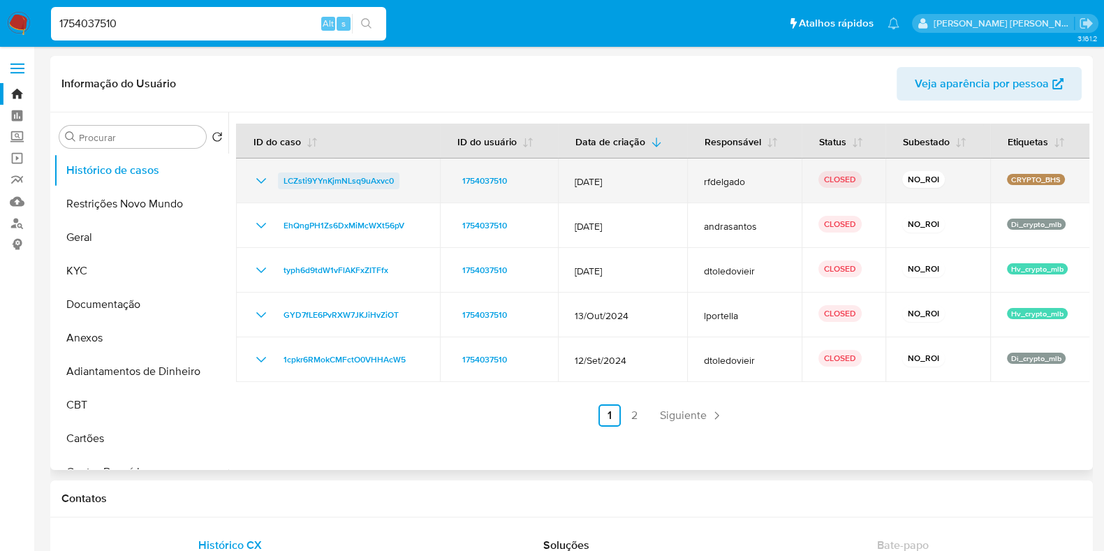
drag, startPoint x: 409, startPoint y: 177, endPoint x: 279, endPoint y: 177, distance: 129.2
click at [279, 177] on div "LCZsti9YYnKjmNLsq9uAxvc0" at bounding box center [338, 181] width 170 height 17
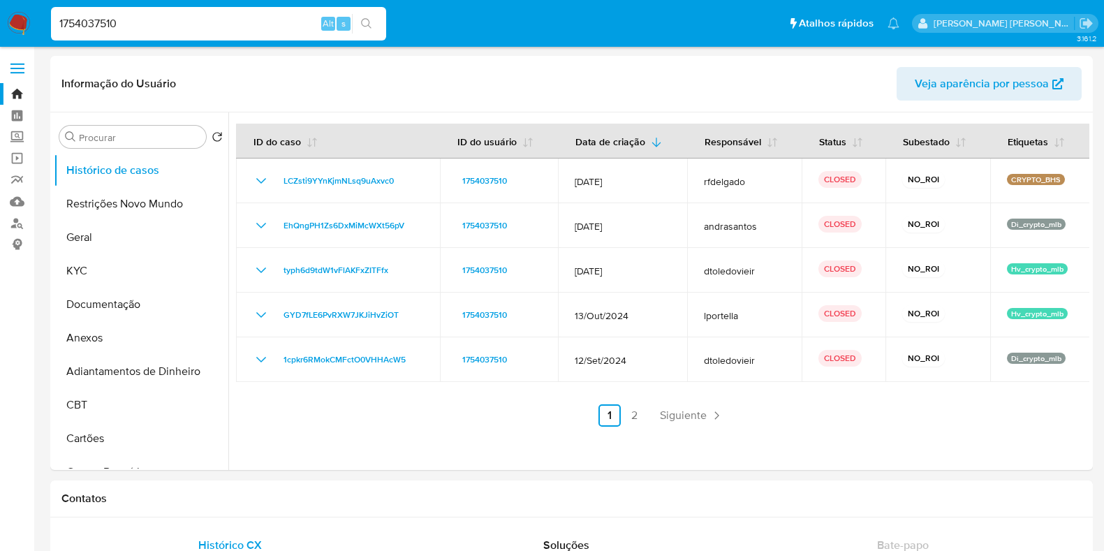
select select "10"
click at [163, 25] on input "1754037510" at bounding box center [218, 24] width 335 height 18
paste input "68272803"
type input "168272803"
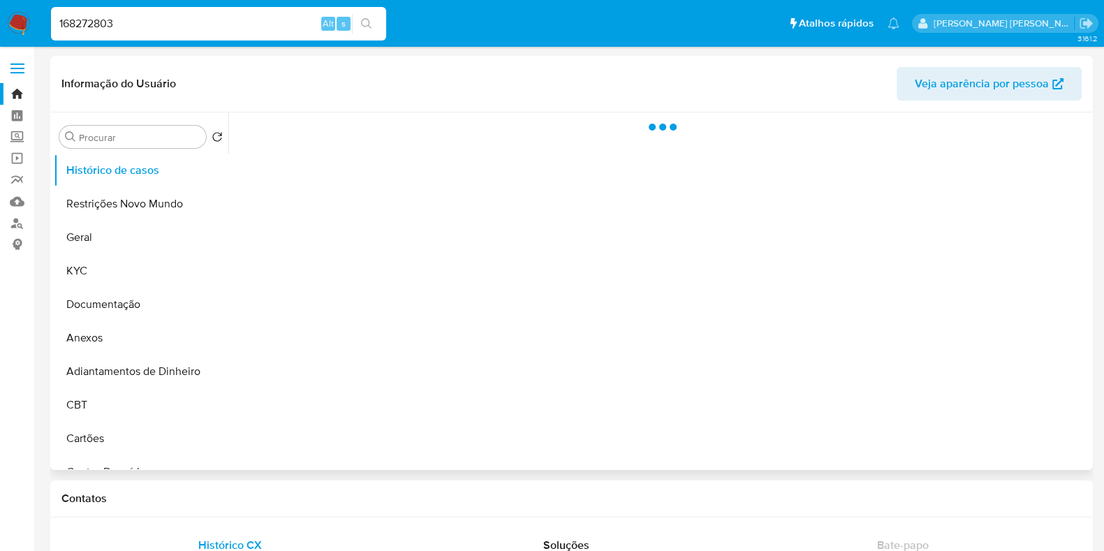
select select "10"
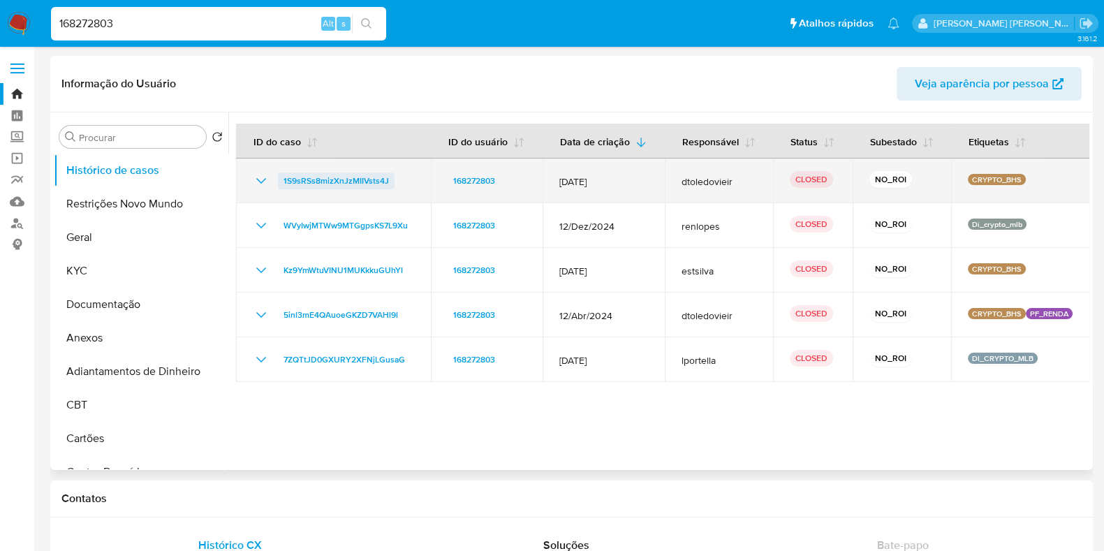
drag, startPoint x: 392, startPoint y: 181, endPoint x: 279, endPoint y: 186, distance: 112.6
click at [279, 186] on div "1S9sRSs8mizXnJzMIIVsts4J" at bounding box center [333, 181] width 161 height 17
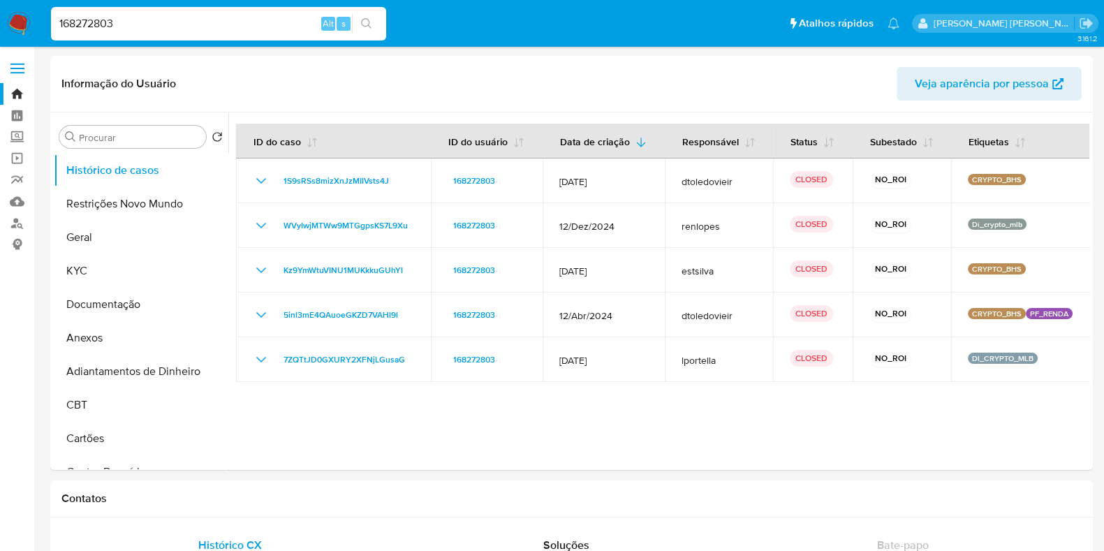
click at [192, 21] on input "168272803" at bounding box center [218, 24] width 335 height 18
paste input "365112087"
type input "365112087"
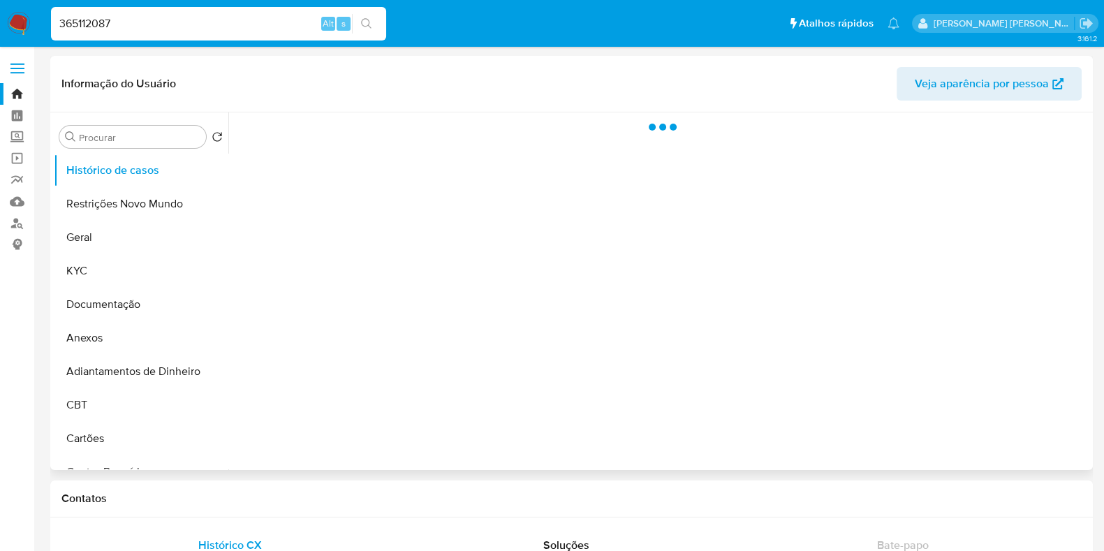
select select "10"
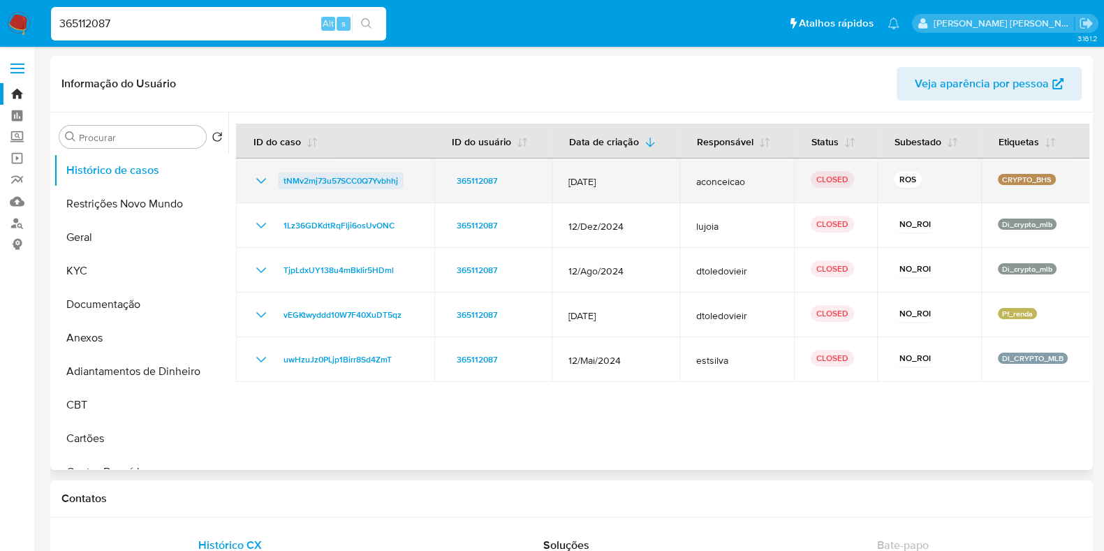
drag, startPoint x: 418, startPoint y: 186, endPoint x: 278, endPoint y: 184, distance: 140.4
click at [278, 184] on td "tNMv2mj73u57SCC0Q7Yvbhhj" at bounding box center [335, 181] width 198 height 45
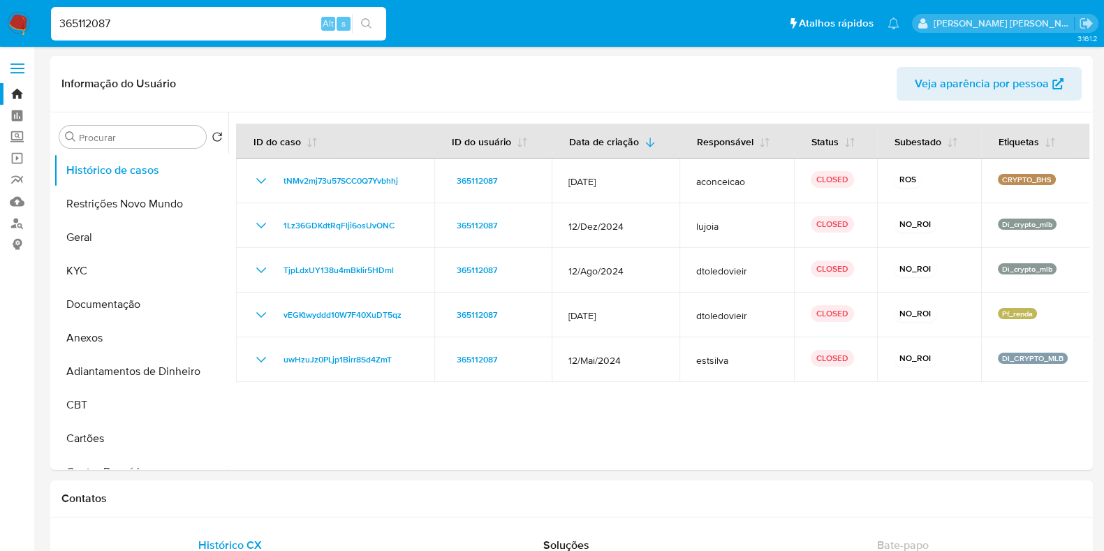
click at [178, 21] on input "365112087" at bounding box center [218, 24] width 335 height 18
paste input "605311620"
type input "605311620"
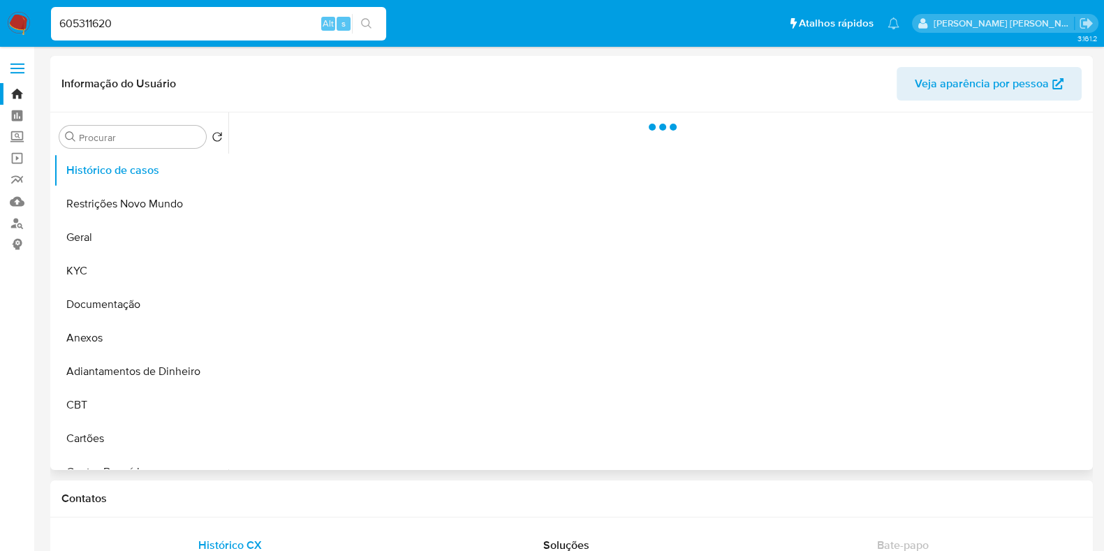
select select "10"
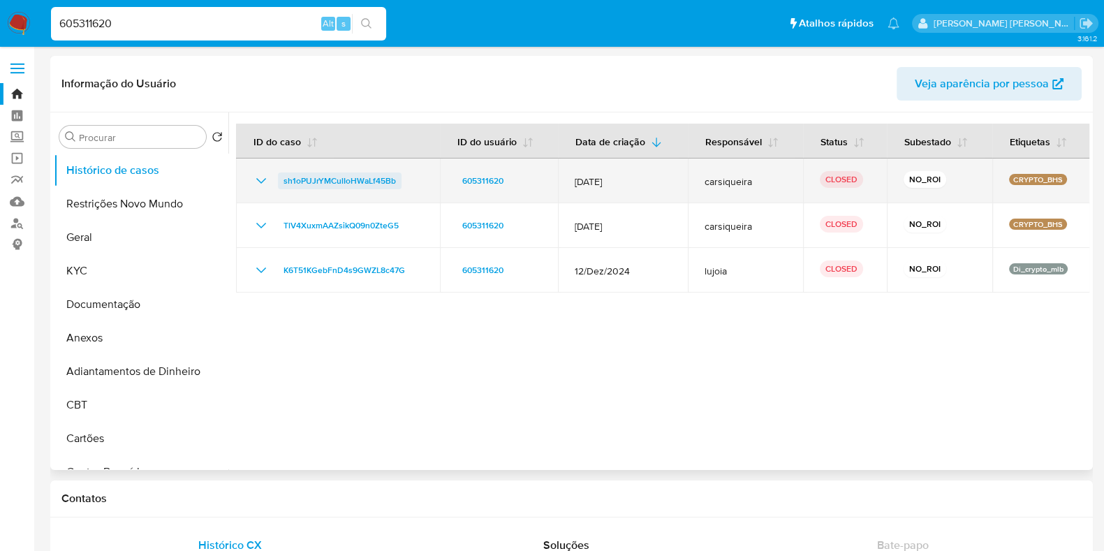
drag, startPoint x: 414, startPoint y: 178, endPoint x: 279, endPoint y: 181, distance: 135.5
click at [279, 181] on div "sh1oPUJrYMCulIoHWaLf45Bb" at bounding box center [338, 181] width 170 height 17
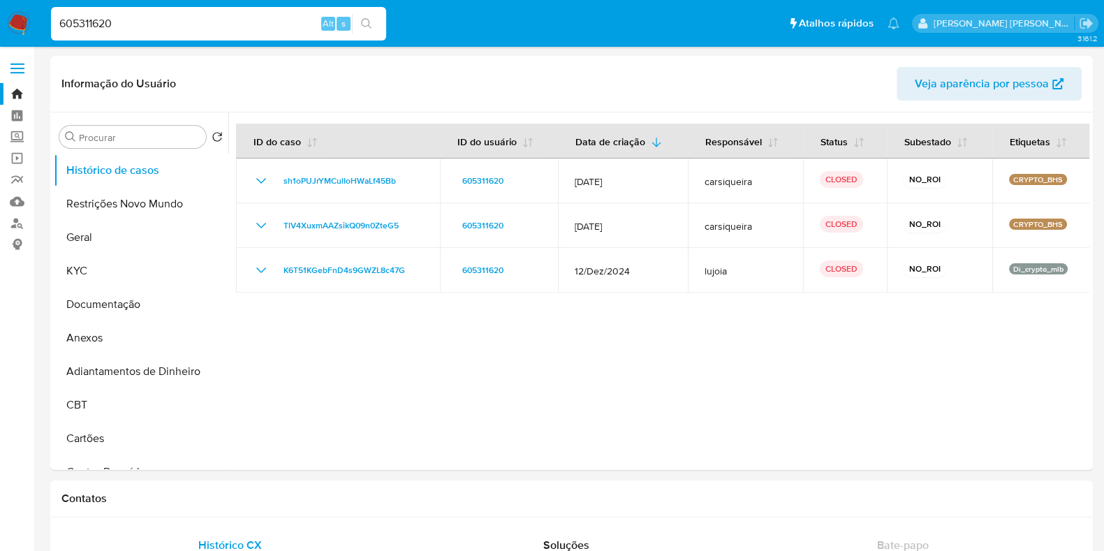
click at [159, 28] on input "605311620" at bounding box center [218, 24] width 335 height 18
paste input "39448329"
type input "394483290"
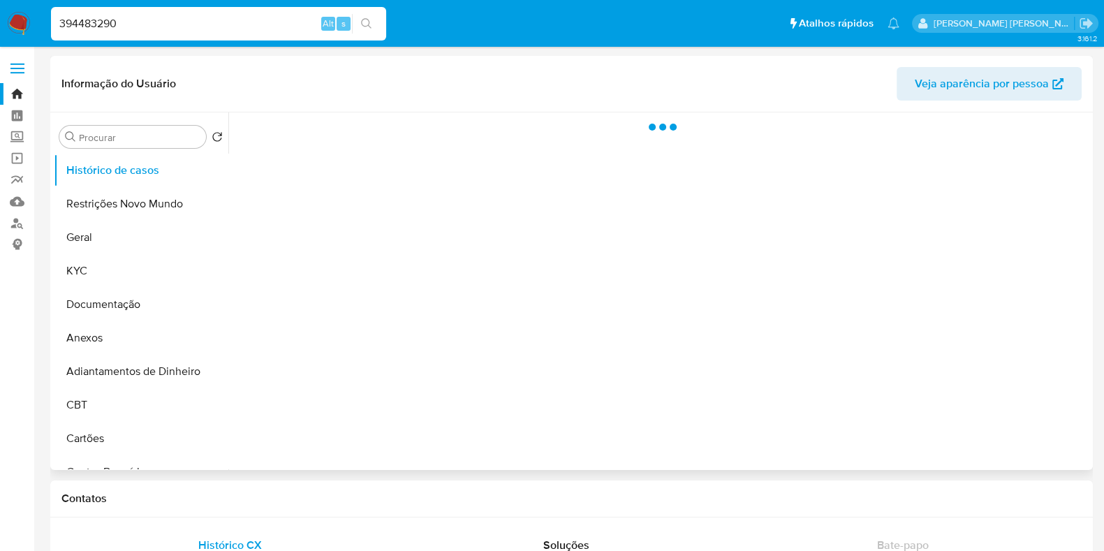
select select "10"
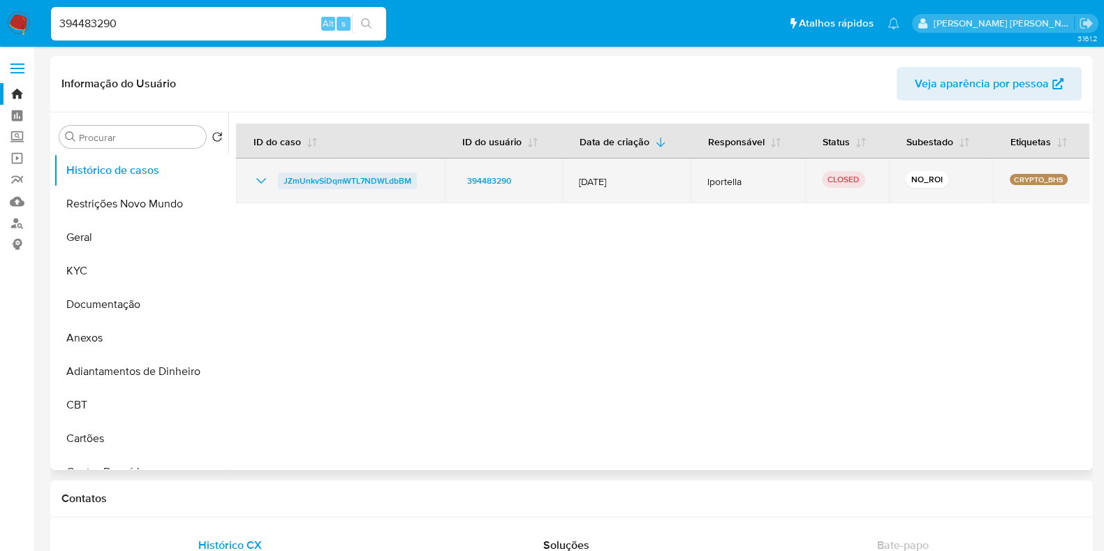
drag, startPoint x: 421, startPoint y: 178, endPoint x: 281, endPoint y: 186, distance: 140.6
click at [281, 186] on div "JZmUnkvSiDqmWTL7NDWLdbBM" at bounding box center [340, 181] width 175 height 17
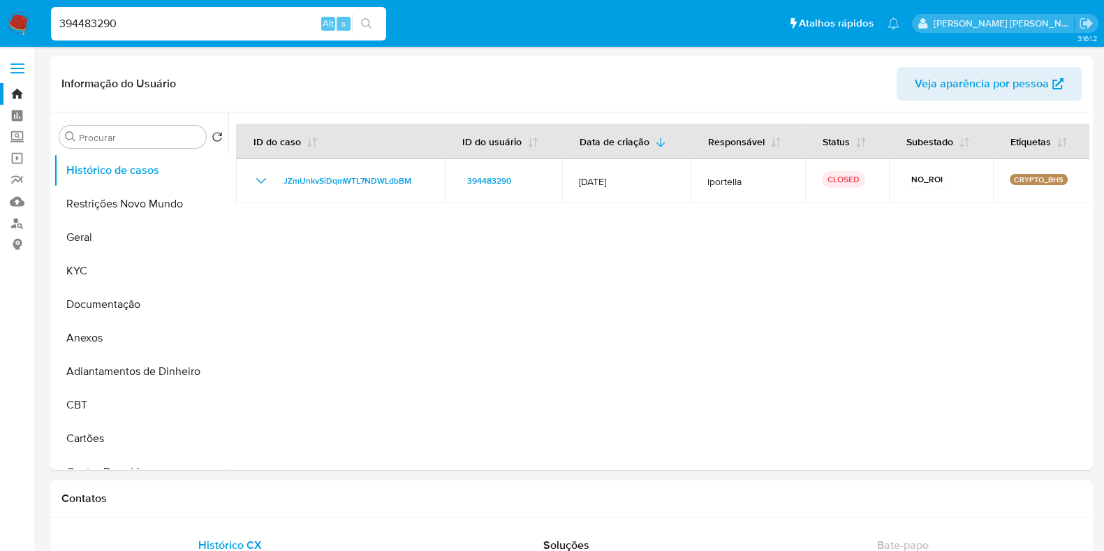
click at [161, 34] on div "394483290 Alt s" at bounding box center [218, 24] width 335 height 34
click at [171, 31] on input "394483290" at bounding box center [218, 24] width 335 height 18
paste input "201414504"
type input "201414504"
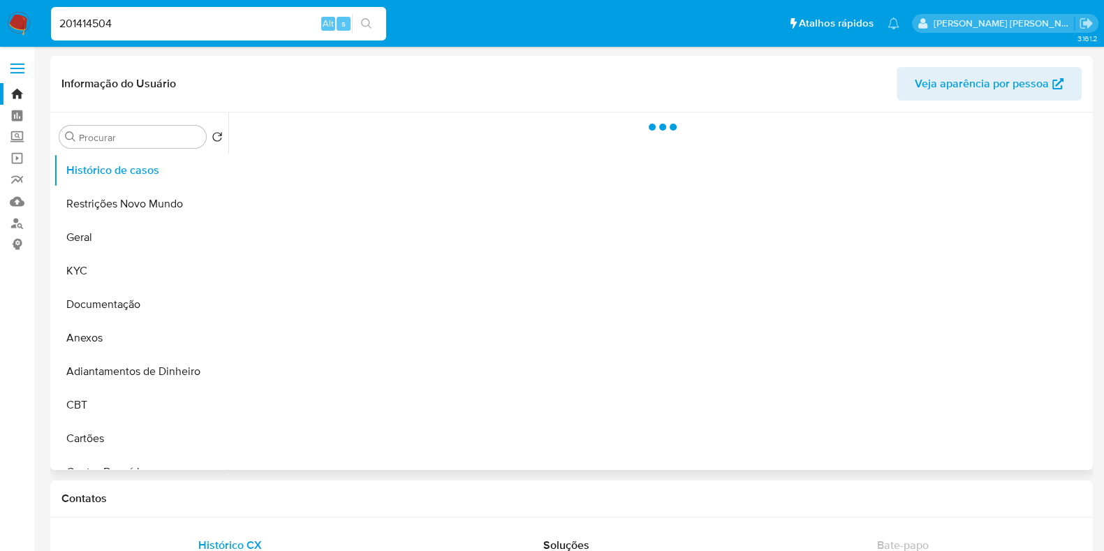
select select "10"
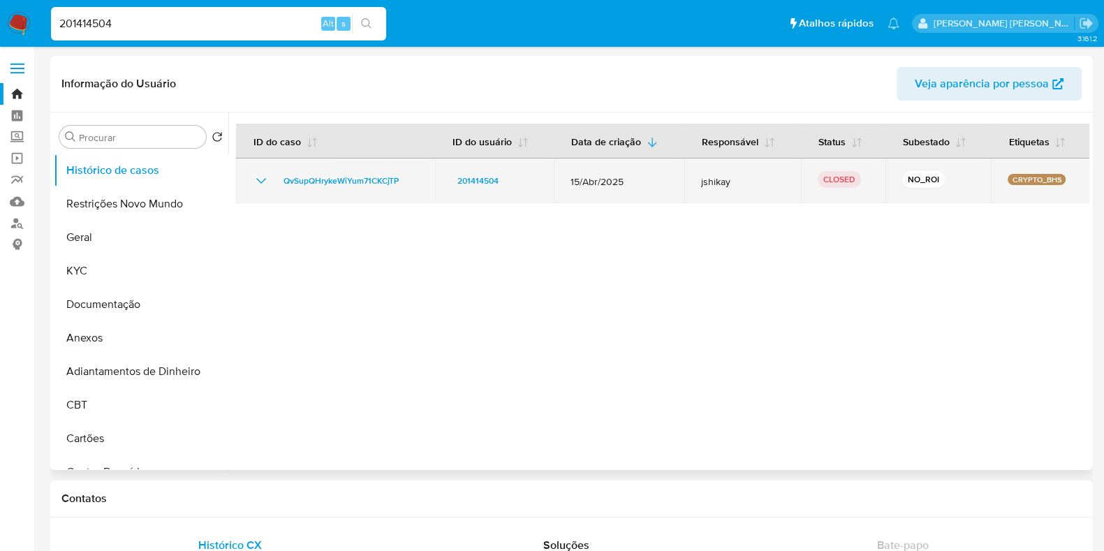
drag, startPoint x: 418, startPoint y: 184, endPoint x: 276, endPoint y: 184, distance: 141.8
click at [276, 184] on td "QvSupQHrykeWiYum71CKCjTP" at bounding box center [335, 181] width 199 height 45
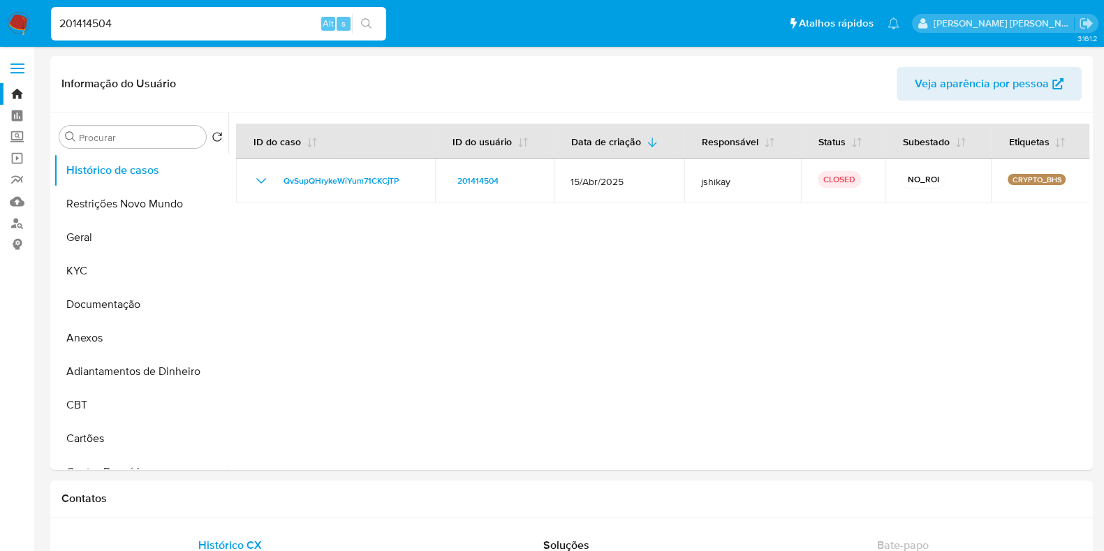
click at [173, 26] on input "201414504" at bounding box center [218, 24] width 335 height 18
paste input "1955160945"
type input "1955160945"
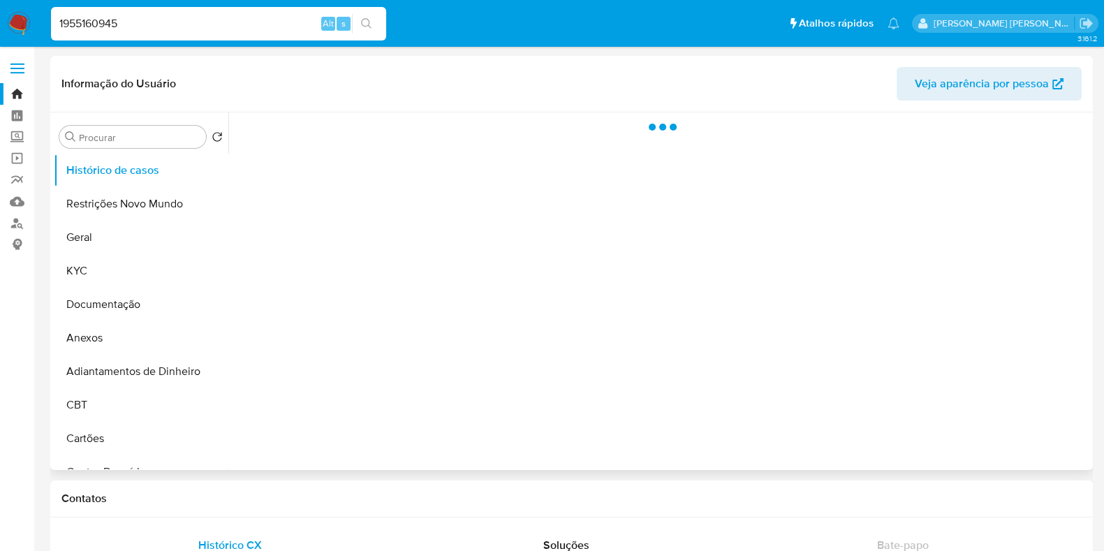
select select "10"
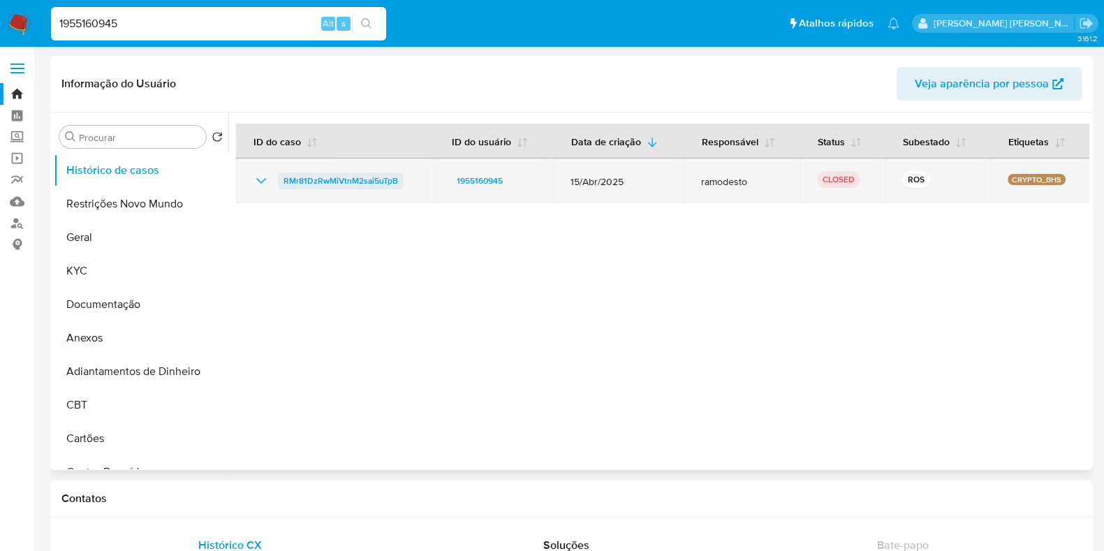
drag, startPoint x: 420, startPoint y: 177, endPoint x: 279, endPoint y: 177, distance: 140.4
click at [279, 177] on td "RMr81DzRwMiVtnM2sai5uTpB" at bounding box center [335, 181] width 198 height 45
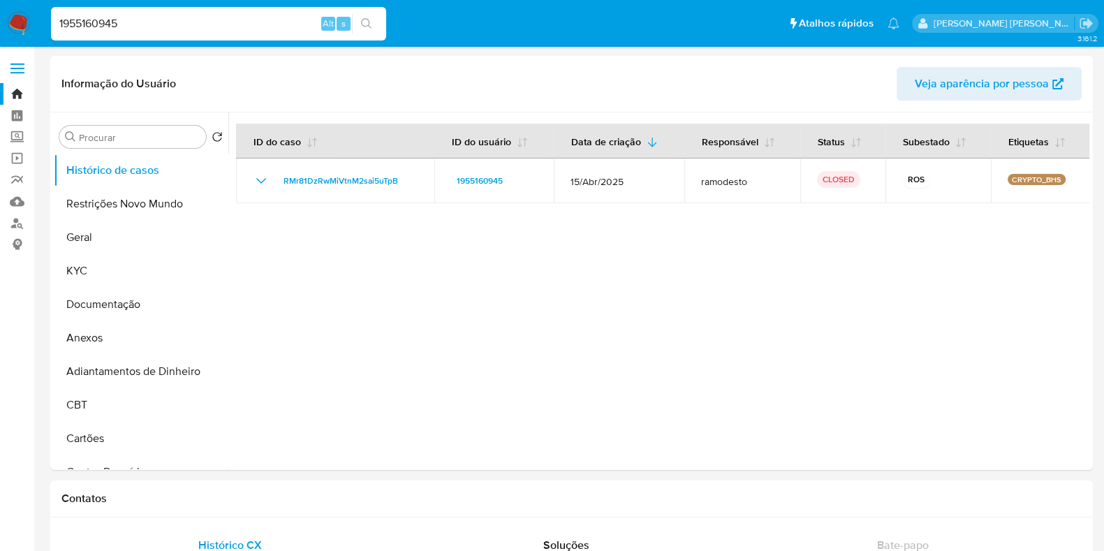
click at [192, 13] on div "1955160945 Alt s" at bounding box center [218, 24] width 335 height 34
select select "10"
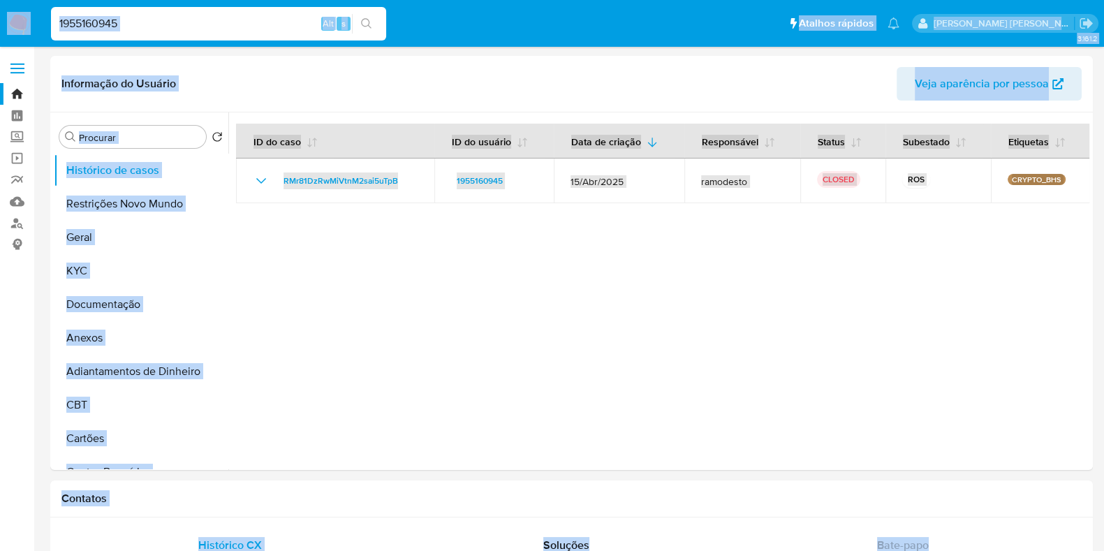
click at [170, 26] on input "1955160945" at bounding box center [218, 24] width 335 height 18
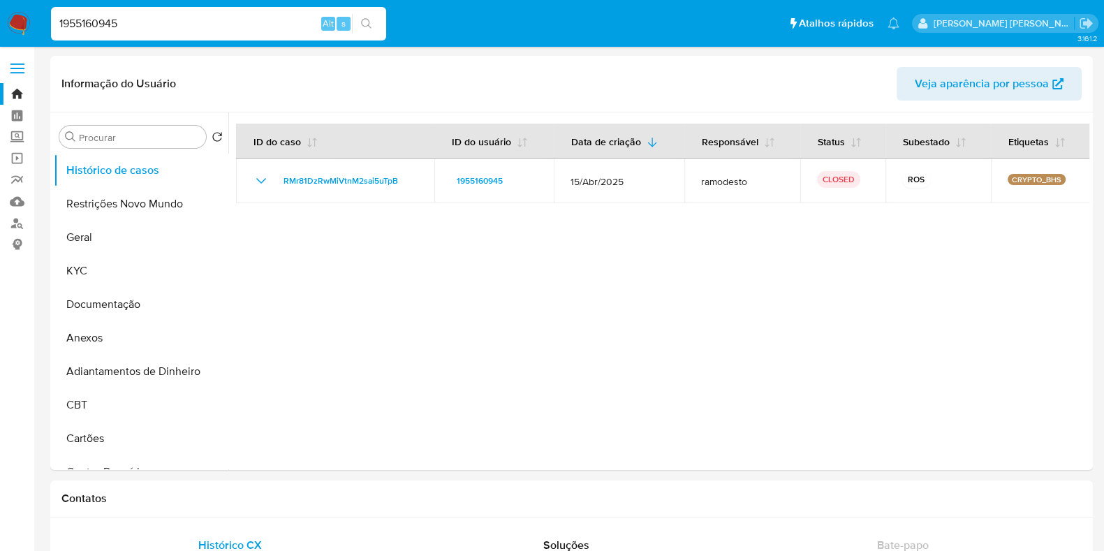
paste input "521370104"
type input "521370104"
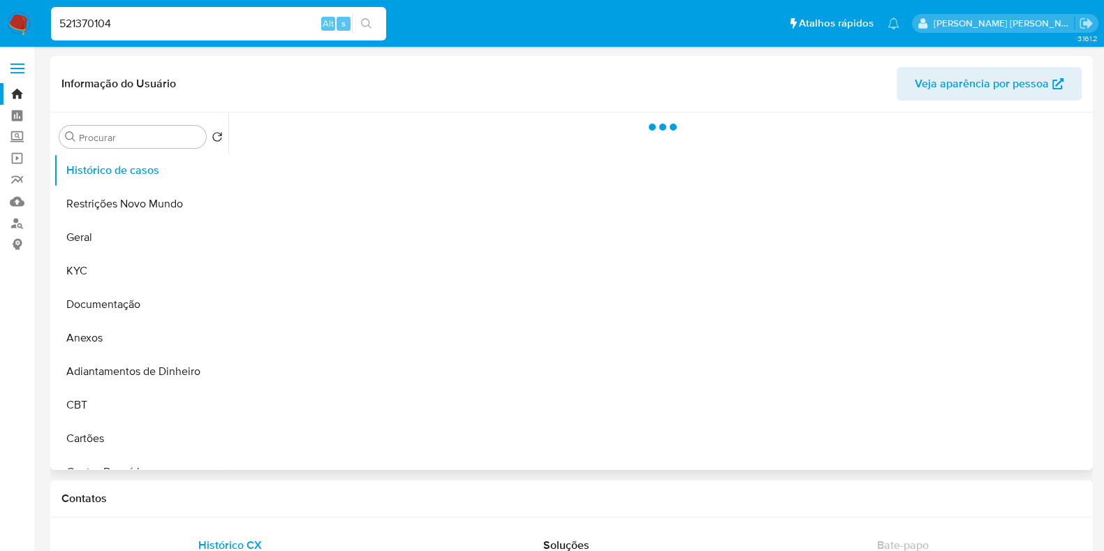
select select "10"
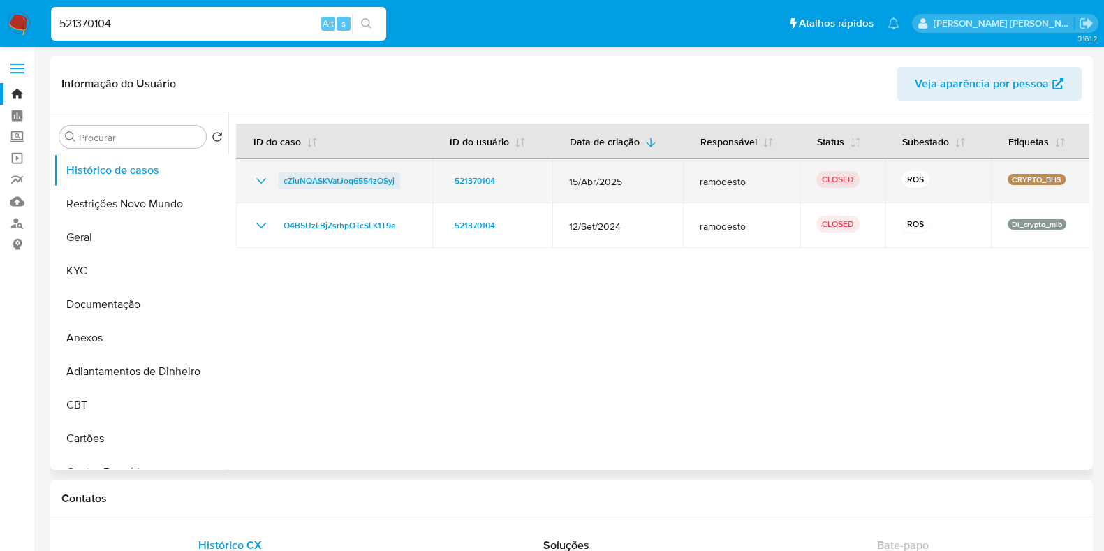
drag, startPoint x: 408, startPoint y: 181, endPoint x: 283, endPoint y: 181, distance: 125.0
click at [283, 181] on div "cZiuNQASKVatJoq6554zOSyj" at bounding box center [334, 181] width 163 height 17
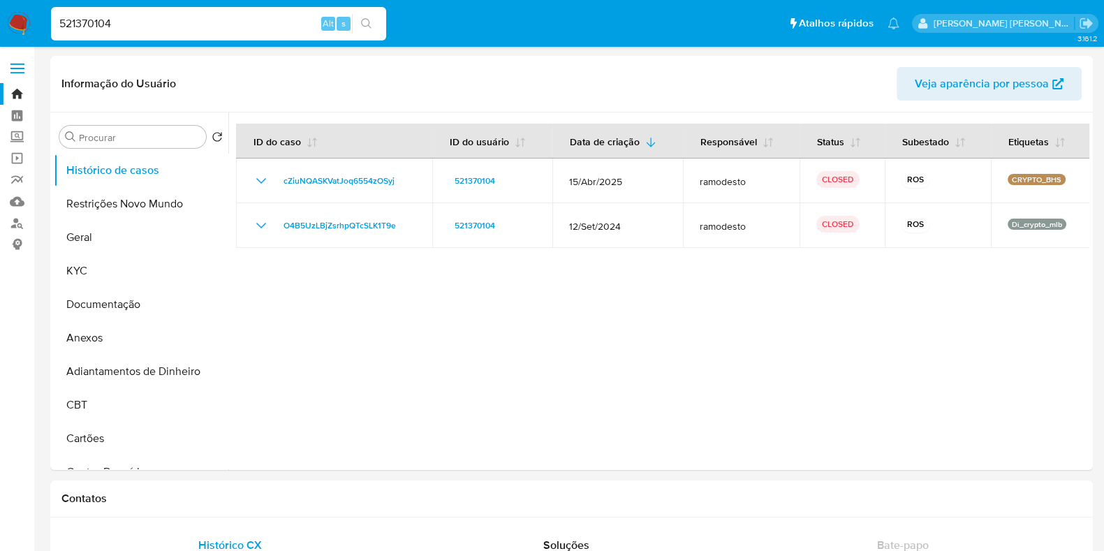
click at [142, 24] on input "521370104" at bounding box center [218, 24] width 335 height 18
paste input "1086025952"
type input "1086025952"
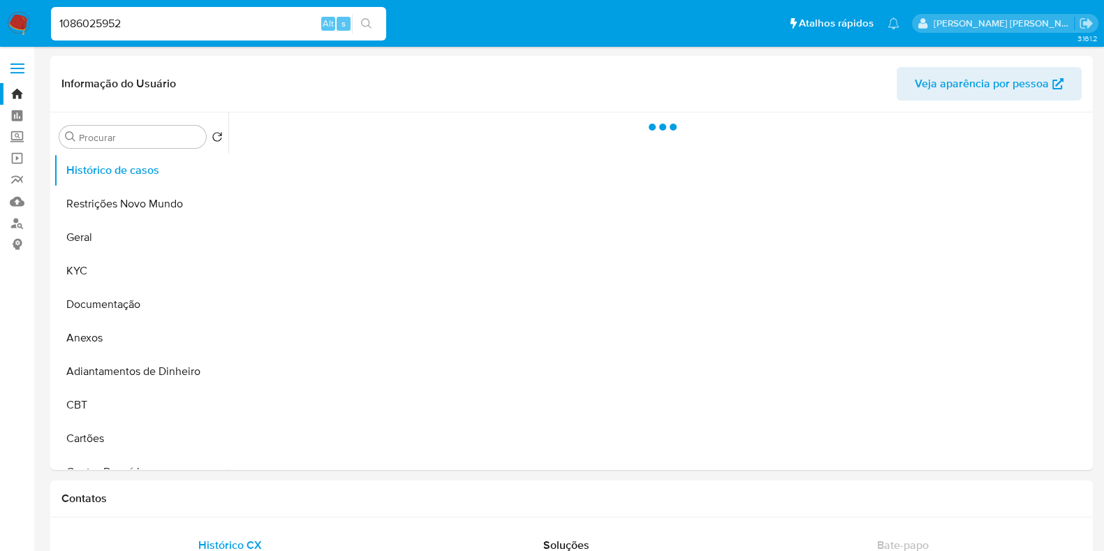
select select "10"
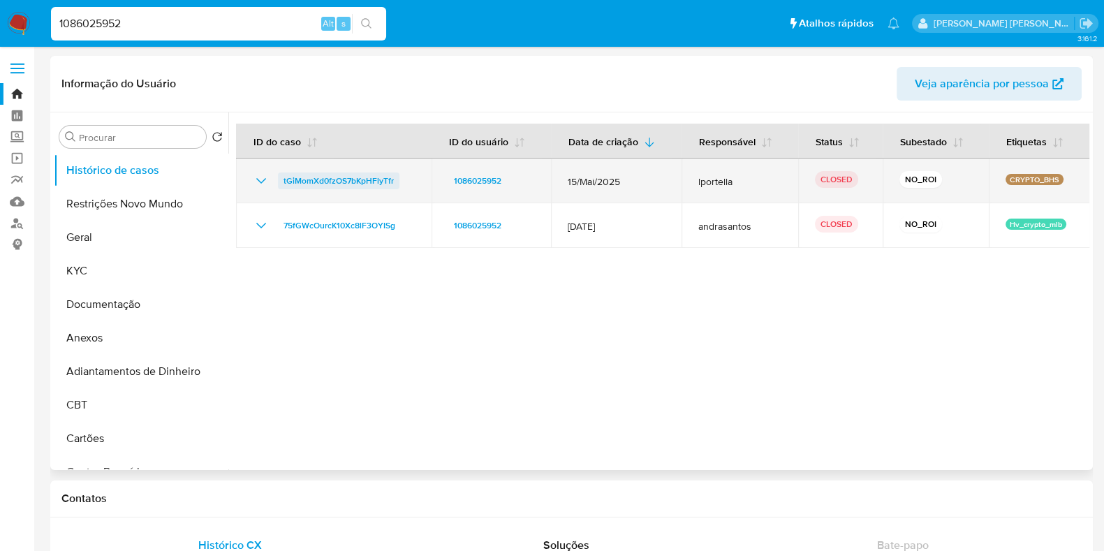
drag, startPoint x: 413, startPoint y: 178, endPoint x: 279, endPoint y: 186, distance: 133.6
click at [279, 186] on div "tGiMomXd0fzOS7bKpHFlyTfr" at bounding box center [334, 181] width 162 height 17
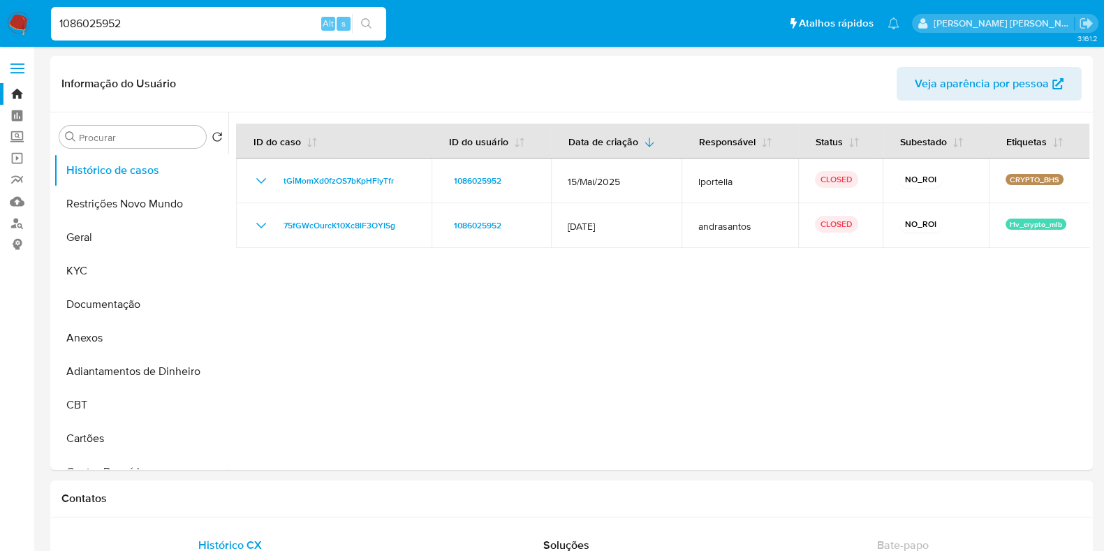
click at [181, 27] on input "1086025952" at bounding box center [218, 24] width 335 height 18
paste input "80411571"
type input "180411571"
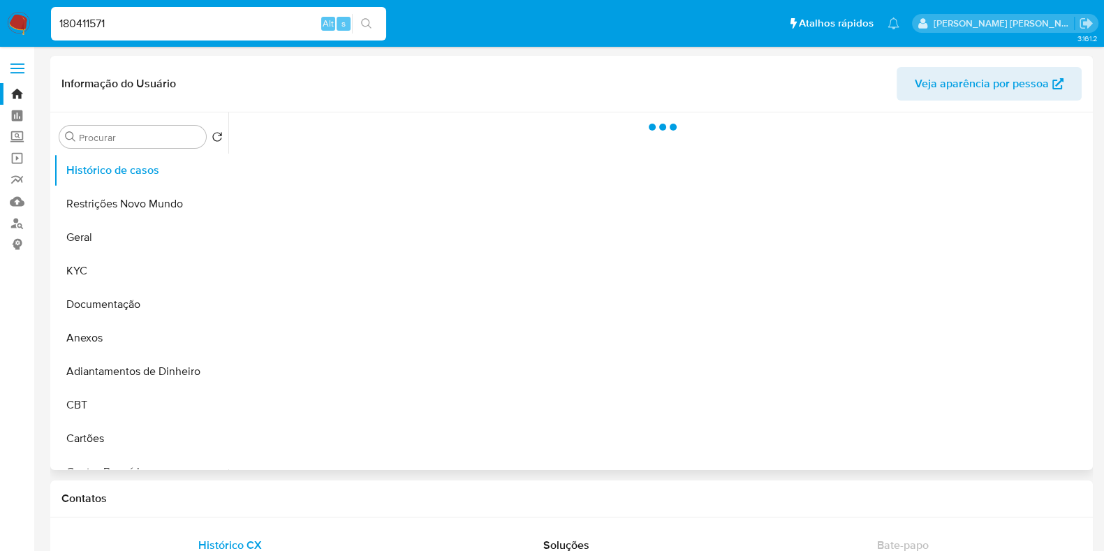
select select "10"
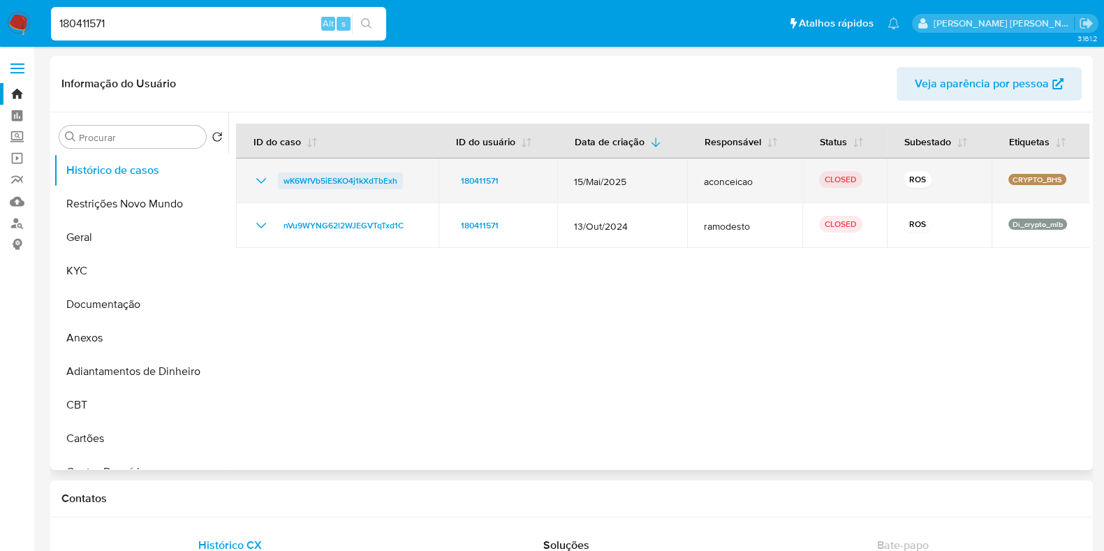
drag, startPoint x: 413, startPoint y: 177, endPoint x: 279, endPoint y: 182, distance: 134.2
click at [279, 182] on div "wK6WfVb5iESKO4j1kXdTbExh" at bounding box center [337, 181] width 169 height 17
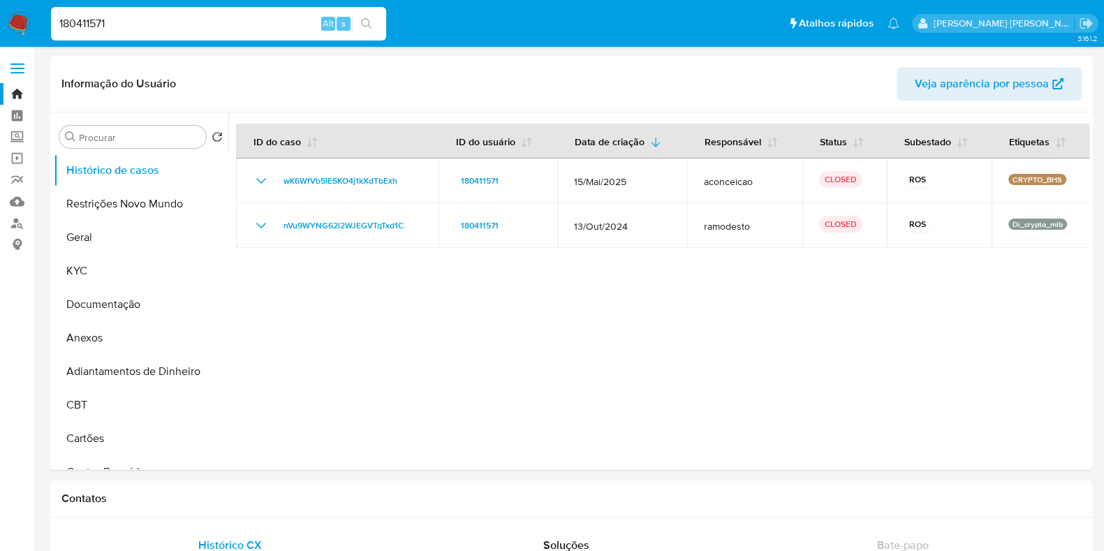
click at [162, 16] on input "180411571" at bounding box center [218, 24] width 335 height 18
paste input "22073725"
type input "220737251"
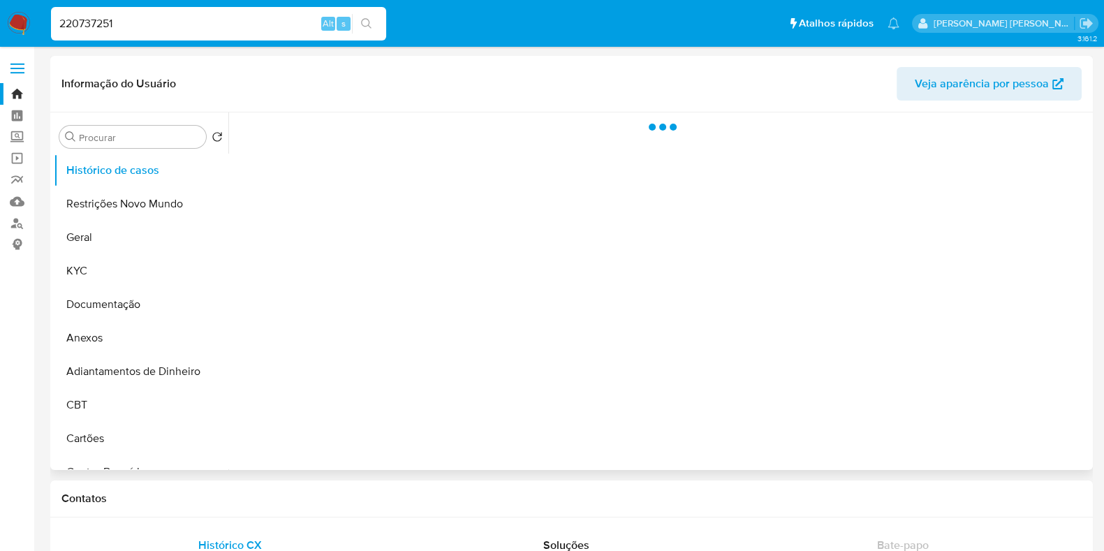
select select "10"
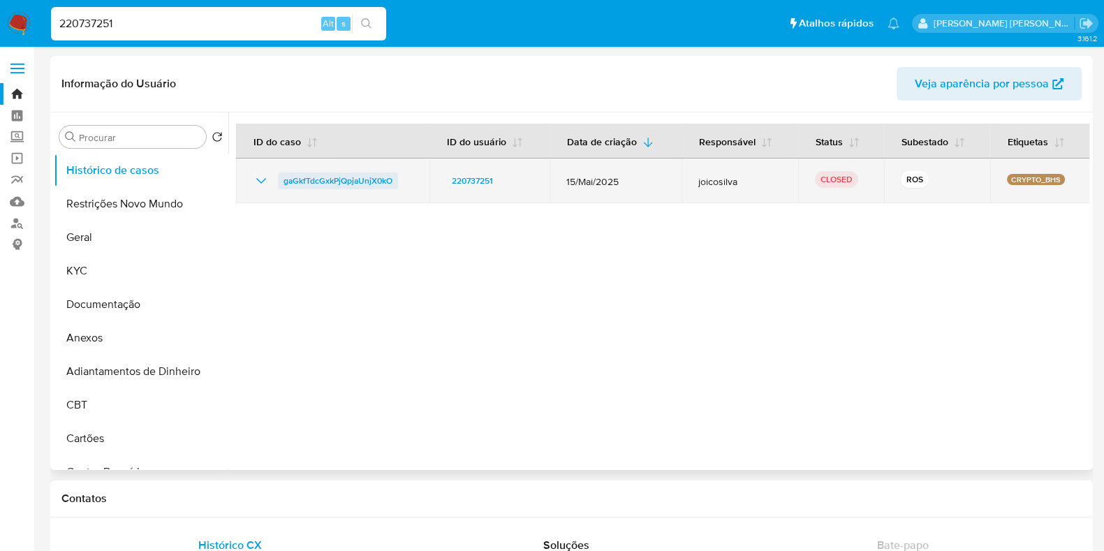
drag, startPoint x: 404, startPoint y: 180, endPoint x: 282, endPoint y: 182, distance: 122.2
click at [282, 182] on div "gaGkfTdcGxkPjQpjaUnjX0kO" at bounding box center [333, 181] width 160 height 17
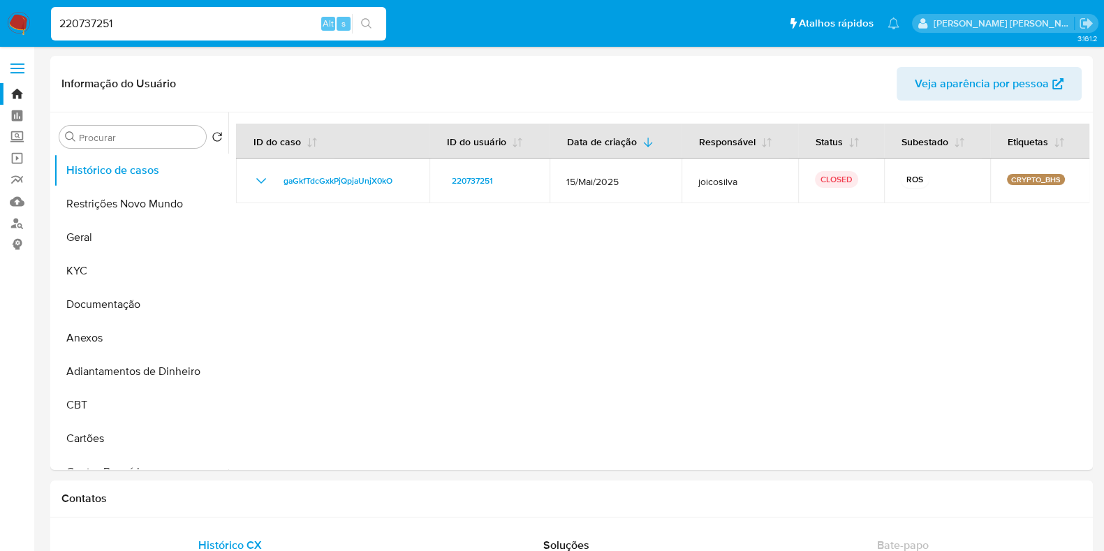
click at [133, 26] on input "220737251" at bounding box center [218, 24] width 335 height 18
paste input "65912212"
type input "65912212"
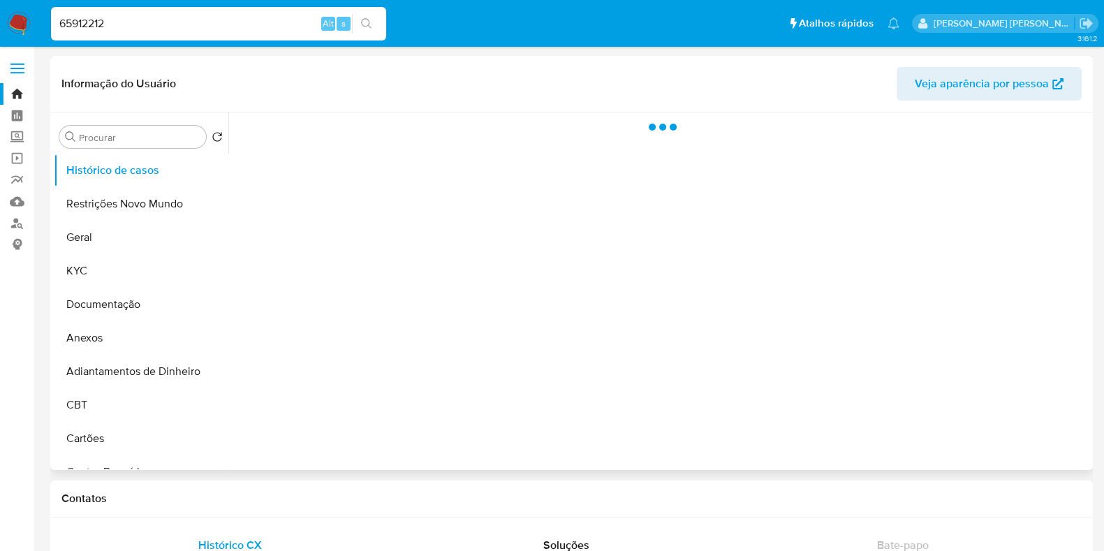
select select "10"
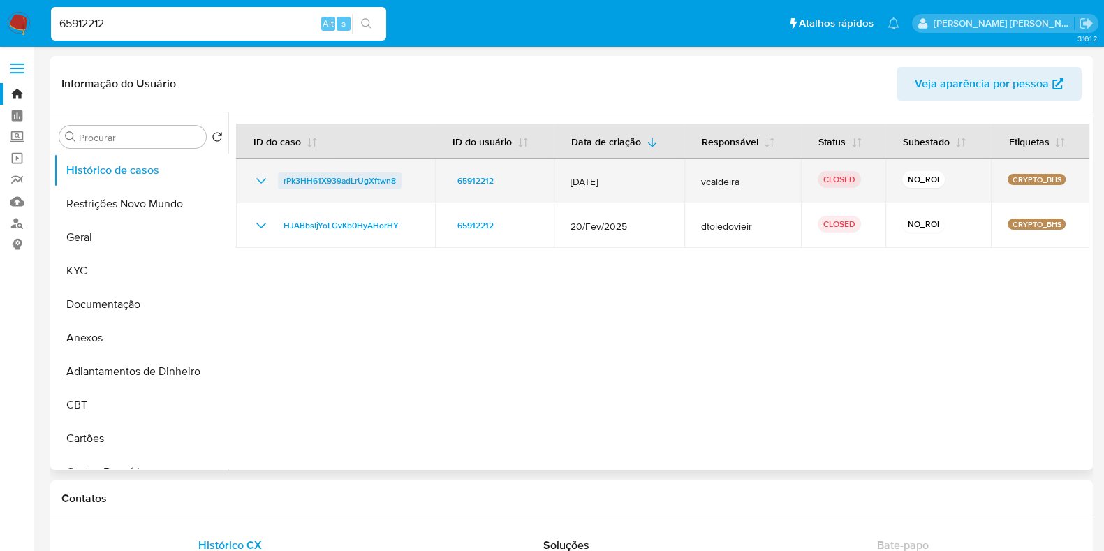
drag, startPoint x: 414, startPoint y: 182, endPoint x: 279, endPoint y: 180, distance: 134.8
click at [279, 180] on div "rPk3HH61X939adLrUgXftwn8" at bounding box center [336, 181] width 166 height 17
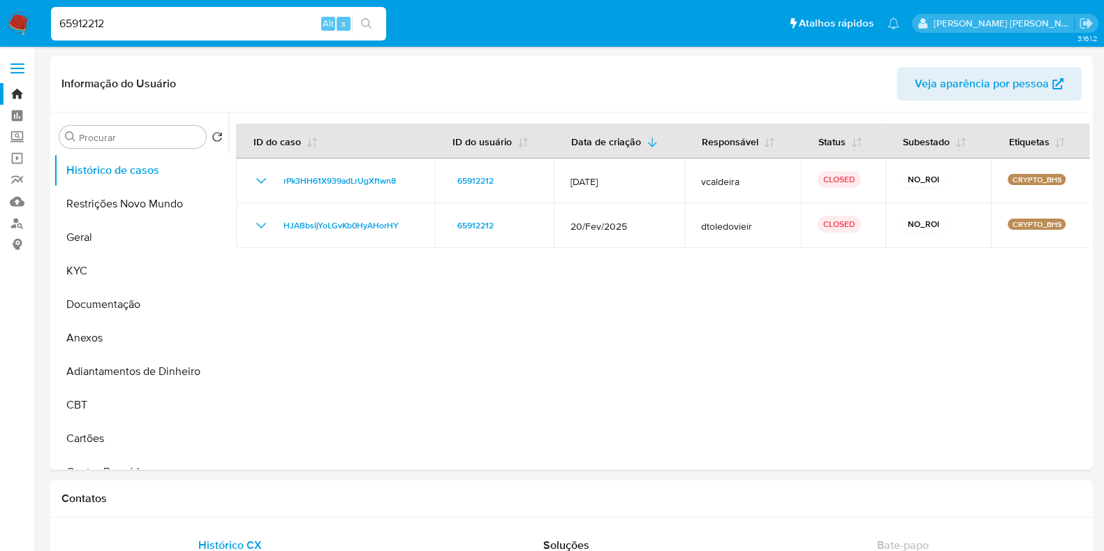
click at [181, 28] on input "65912212" at bounding box center [218, 24] width 335 height 18
paste input "789620168"
type input "789620168"
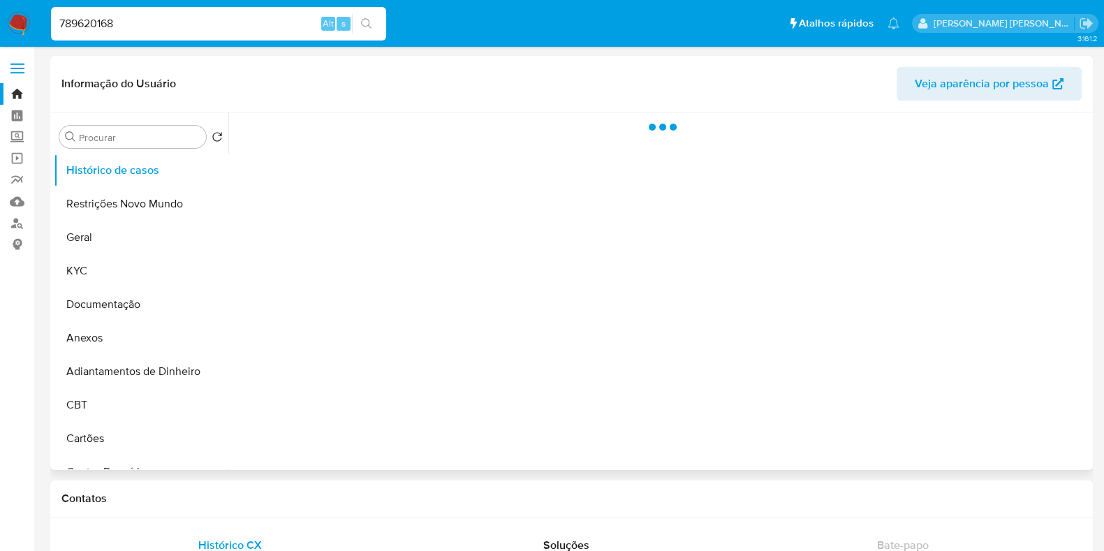
select select "10"
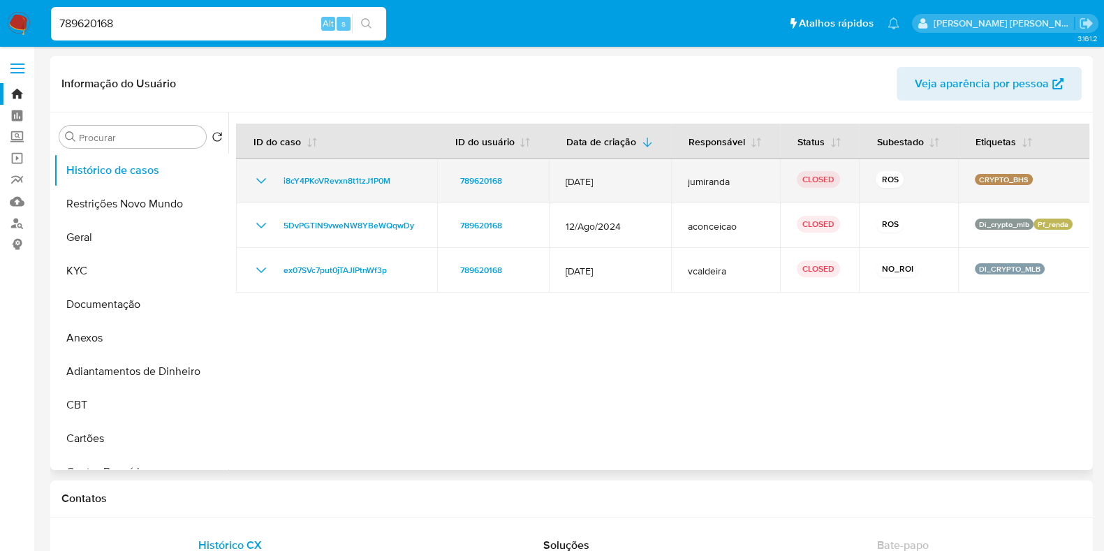
drag, startPoint x: 403, startPoint y: 183, endPoint x: 286, endPoint y: 189, distance: 116.8
click at [286, 189] on td "i8cY4PKoVRevxn8t1tzJ1P0M" at bounding box center [336, 181] width 201 height 45
drag, startPoint x: 409, startPoint y: 183, endPoint x: 276, endPoint y: 183, distance: 132.7
click at [276, 183] on div "i8cY4PKoVRevxn8t1tzJ1P0M" at bounding box center [337, 181] width 168 height 17
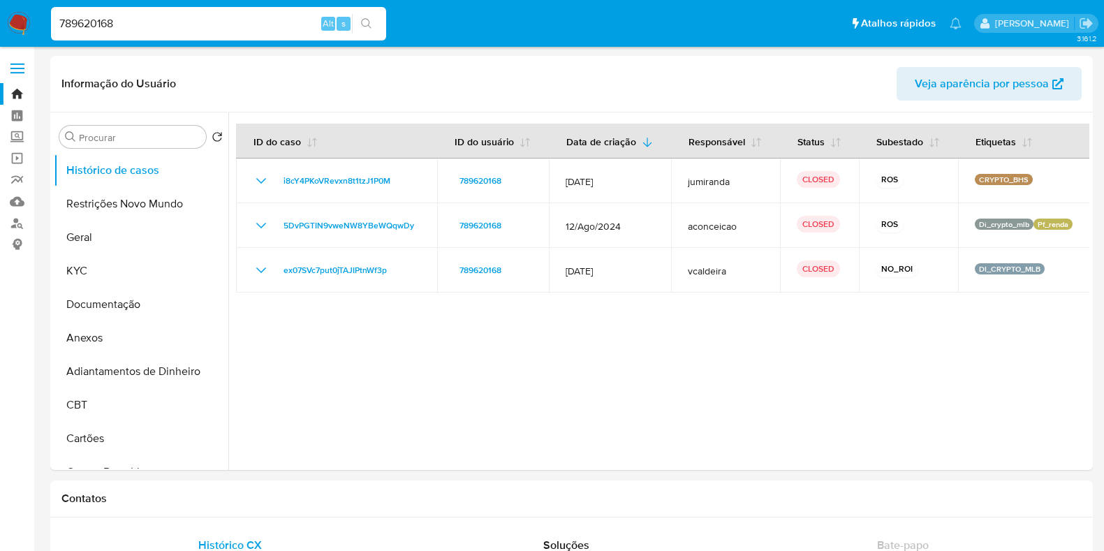
select select "10"
click at [153, 27] on input "789620168" at bounding box center [218, 24] width 335 height 18
paste input "65912212"
type input "65912212"
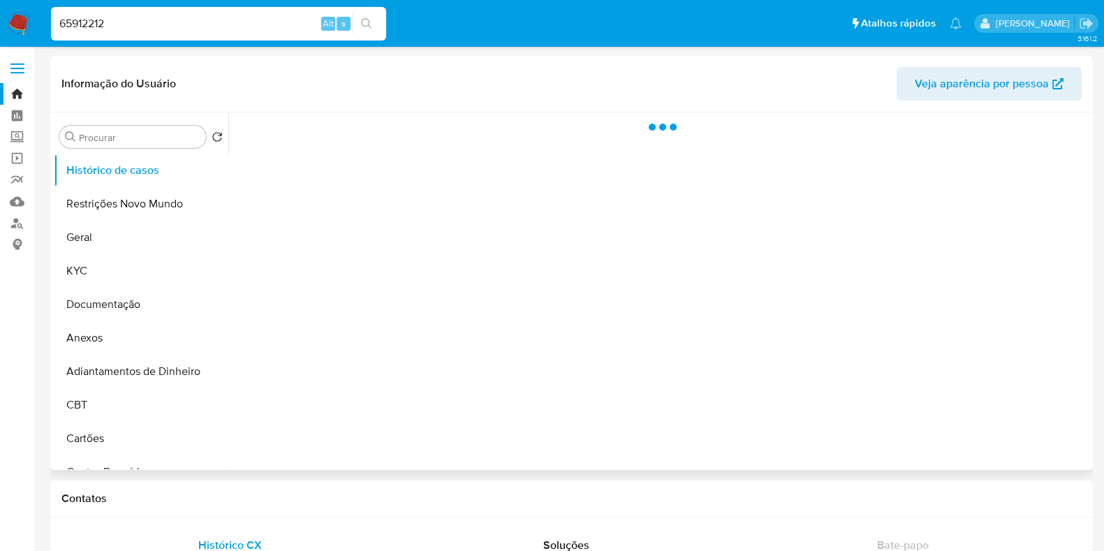
select select "10"
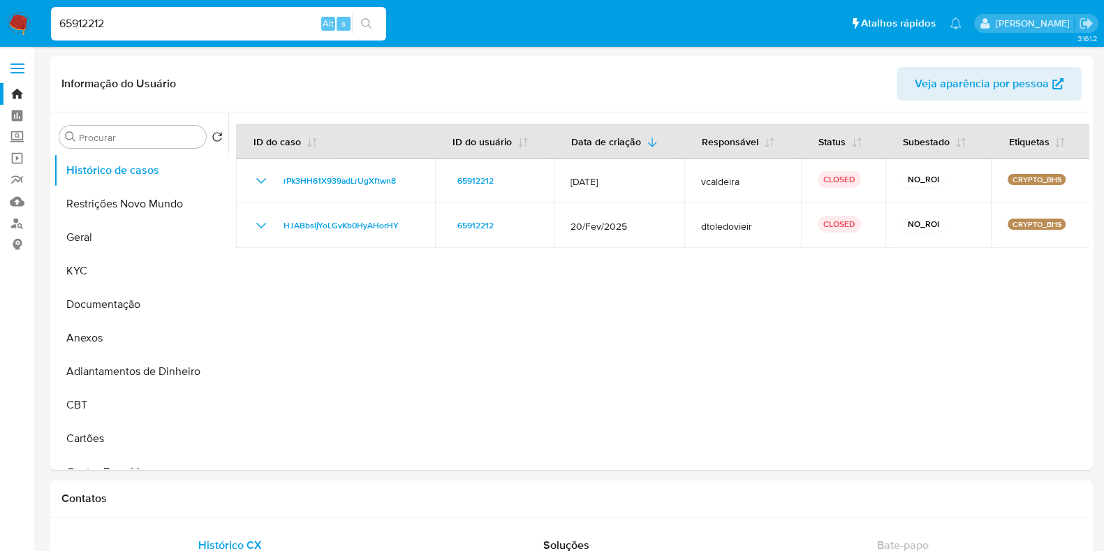
click at [161, 21] on input "65912212" at bounding box center [218, 24] width 335 height 18
paste input "i8cY4PKoVRevxn8t1tzJ1P0M"
type input "i8cY4PKoVRevxn8t1tzJ1P0M"
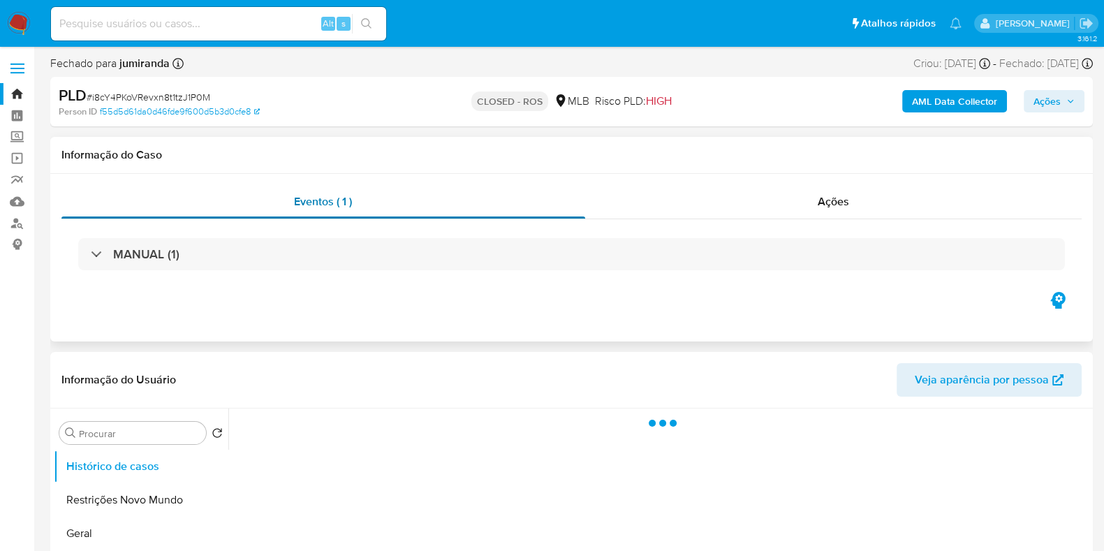
select select "10"
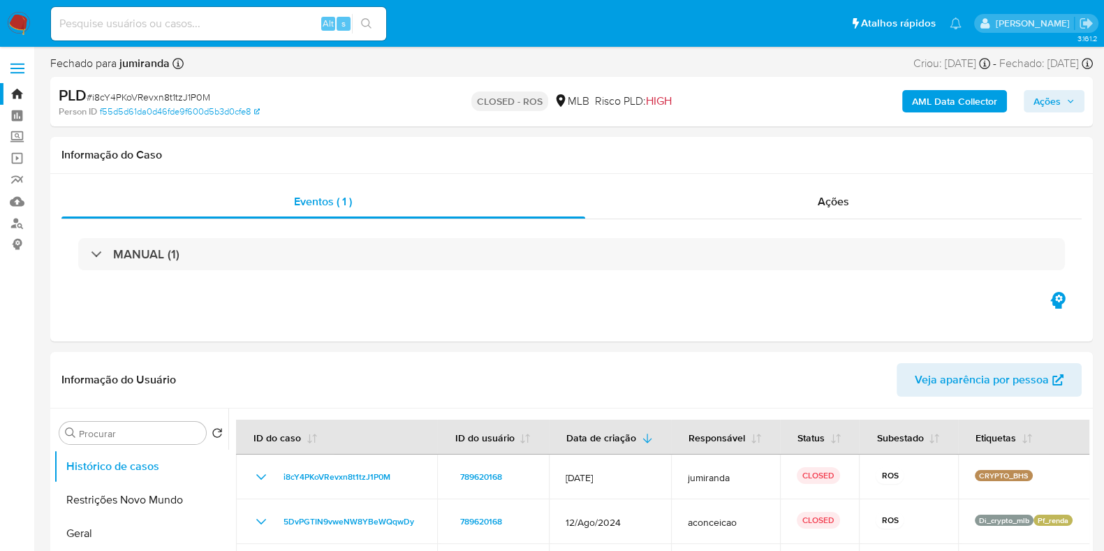
click at [179, 100] on span "# i8cY4PKoVRevxn8t1tzJ1P0M" at bounding box center [149, 97] width 124 height 14
copy span "i8cY4PKoVRevxn8t1tzJ1P0M"
click at [186, 21] on input at bounding box center [218, 24] width 335 height 18
paste input "2230223682"
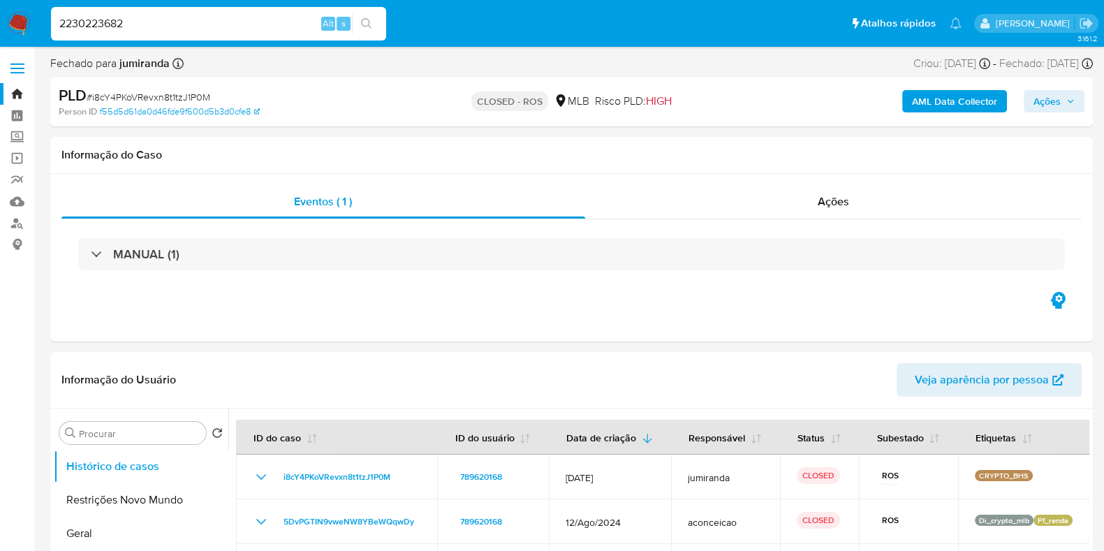
type input "2230223682"
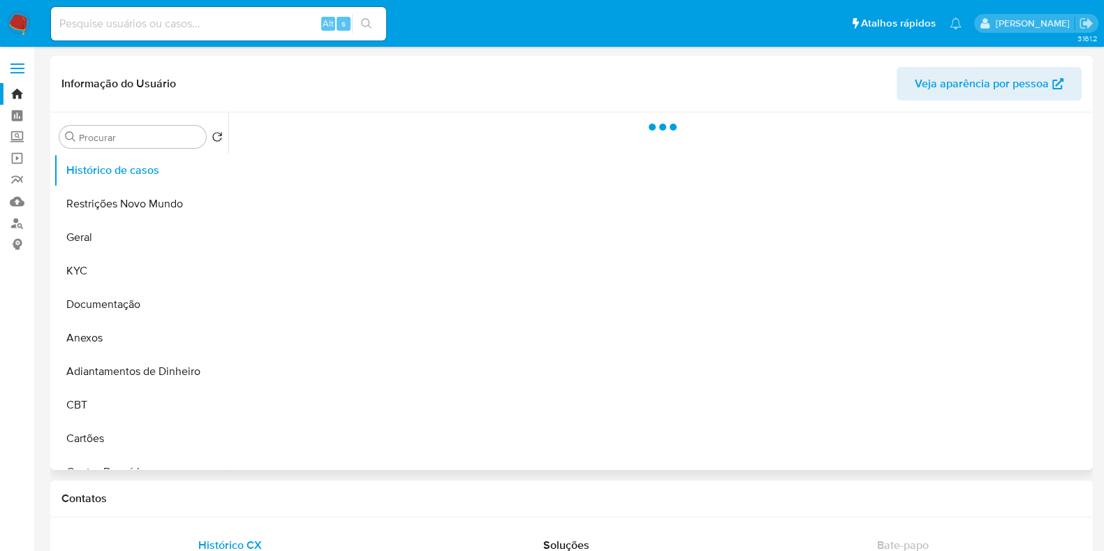
select select "10"
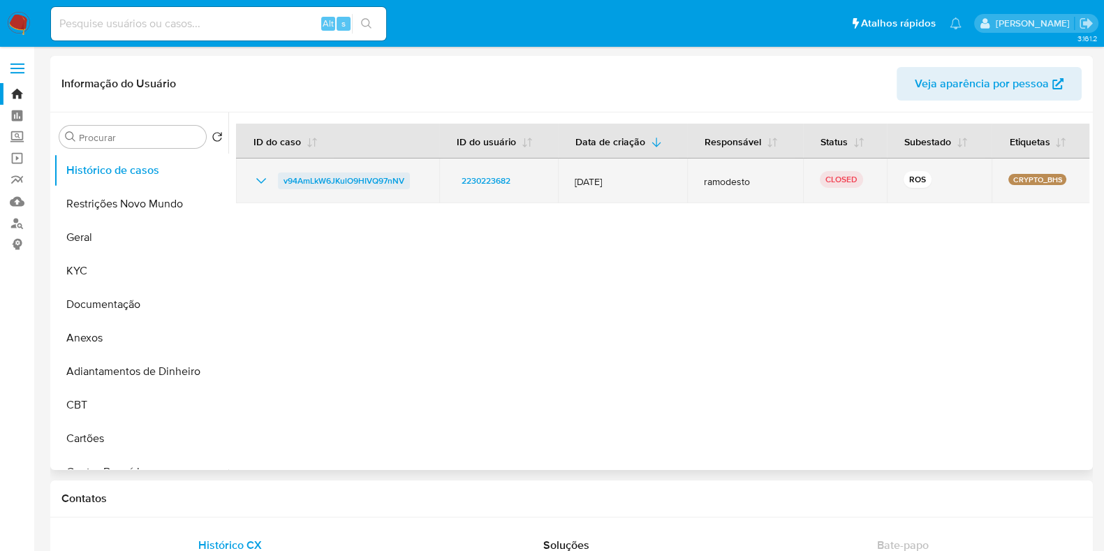
drag, startPoint x: 417, startPoint y: 183, endPoint x: 279, endPoint y: 187, distance: 137.6
click at [279, 187] on div "v94AmLkW6JKulO9HIVQ97nNV" at bounding box center [338, 181] width 170 height 17
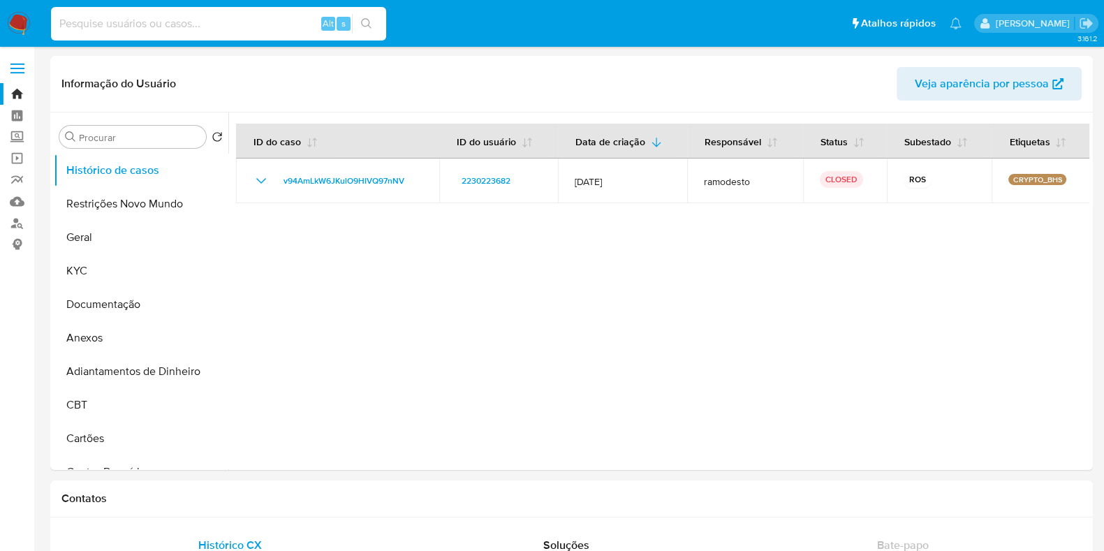
click at [156, 20] on input at bounding box center [218, 24] width 335 height 18
paste input "186067555"
type input "186067555"
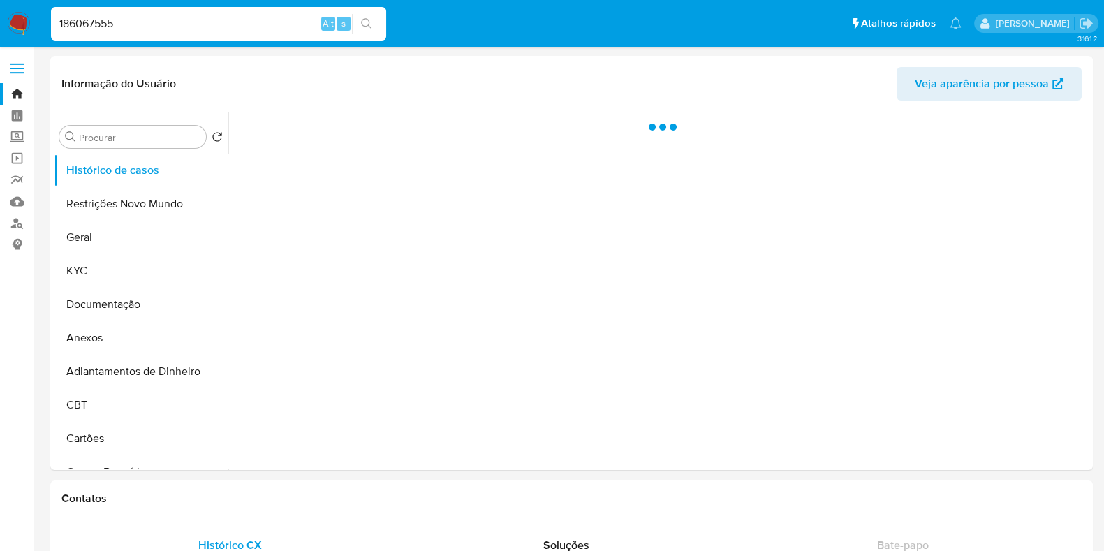
select select "10"
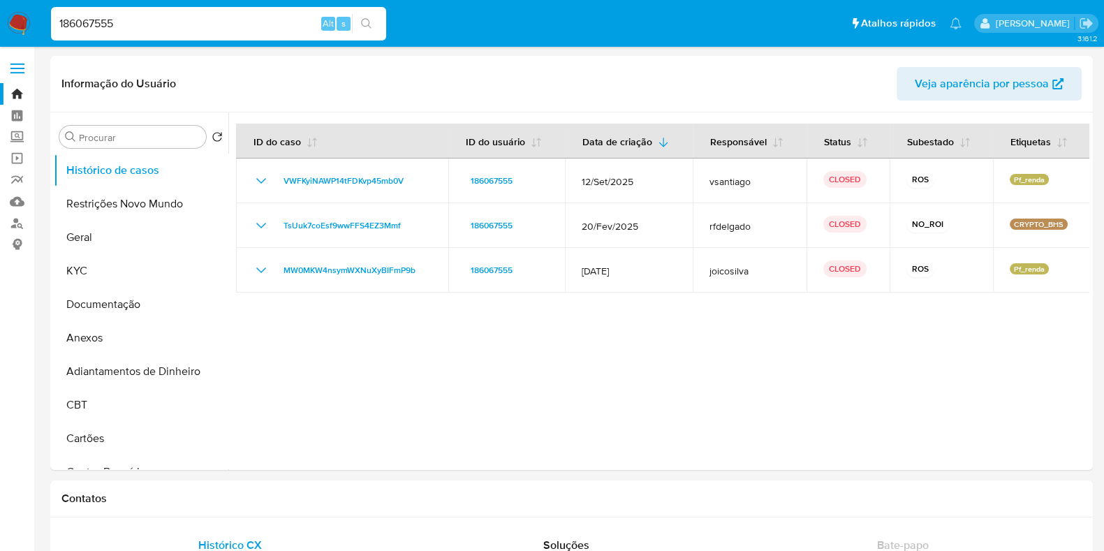
click at [213, 27] on input "186067555" at bounding box center [218, 24] width 335 height 18
click at [353, 13] on div "186067555 Alt s" at bounding box center [218, 23] width 335 height 39
click at [360, 15] on button "search-icon" at bounding box center [366, 24] width 29 height 20
click at [367, 27] on icon "search-icon" at bounding box center [366, 23] width 11 height 11
click at [521, 26] on ul "Pausado Ver notificaciones 186067555 Alt s Atalhos rápidos Presiona las siguien…" at bounding box center [506, 23] width 925 height 35
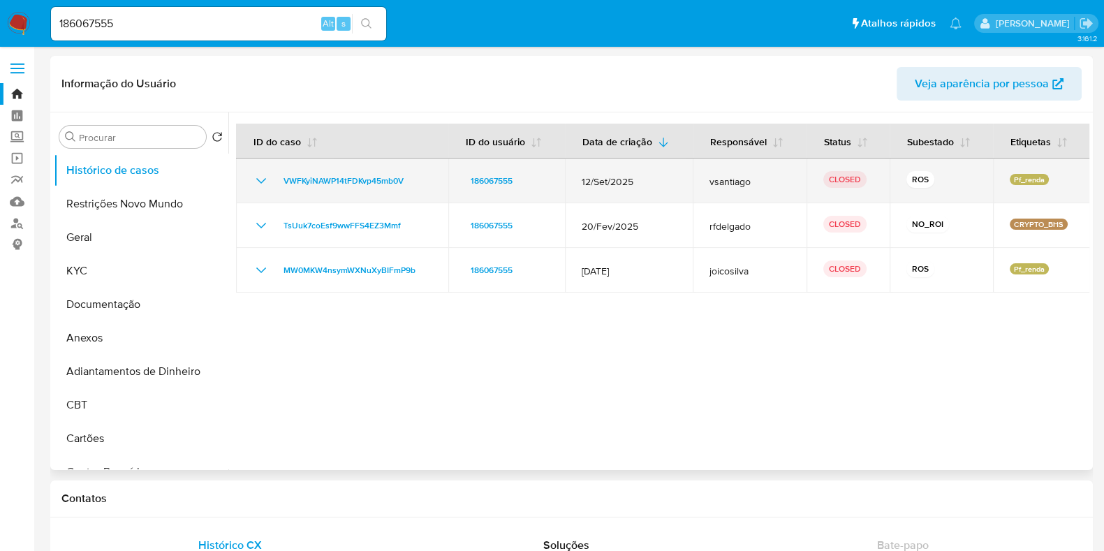
drag, startPoint x: 773, startPoint y: 182, endPoint x: 726, endPoint y: 182, distance: 46.8
click at [726, 182] on span "vsantiago" at bounding box center [750, 181] width 80 height 13
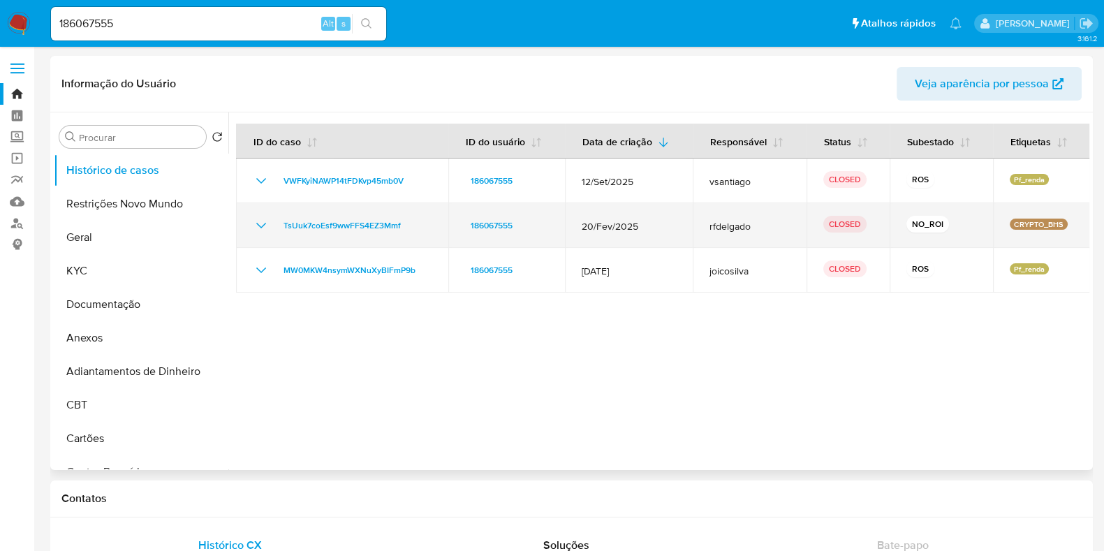
drag, startPoint x: 778, startPoint y: 225, endPoint x: 698, endPoint y: 233, distance: 80.7
click at [710, 232] on td "rfdelgado" at bounding box center [750, 225] width 114 height 45
click at [693, 234] on td "rfdelgado" at bounding box center [750, 225] width 114 height 45
drag, startPoint x: 668, startPoint y: 226, endPoint x: 575, endPoint y: 230, distance: 93.7
click at [575, 230] on td "20/Fev/2025" at bounding box center [629, 225] width 128 height 45
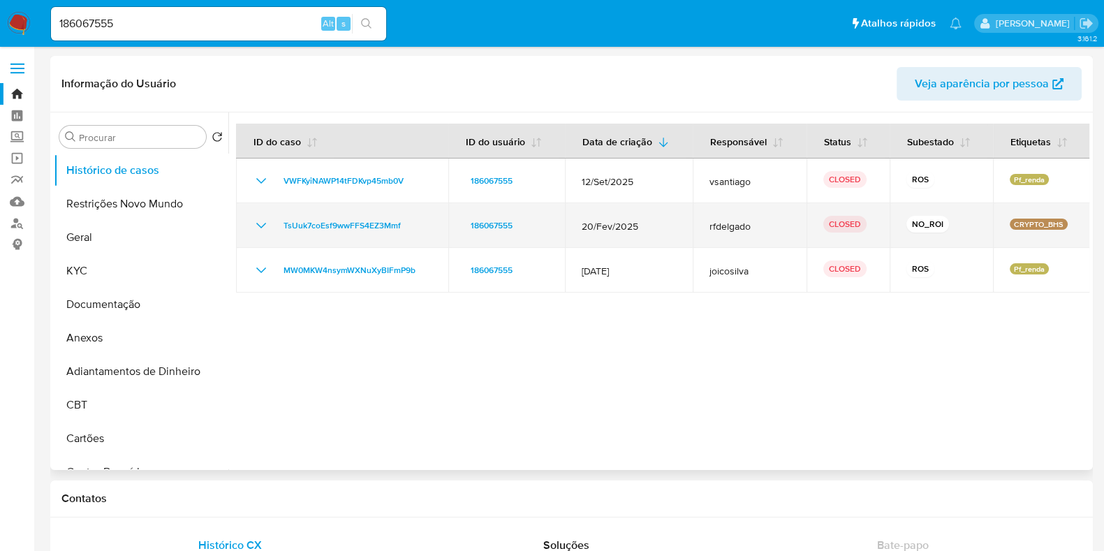
click at [668, 230] on span "20/Fev/2025" at bounding box center [629, 226] width 94 height 13
drag, startPoint x: 904, startPoint y: 224, endPoint x: 939, endPoint y: 221, distance: 35.7
click at [938, 223] on p "NO_ROI" at bounding box center [928, 224] width 43 height 17
click at [950, 220] on div "NO_ROI" at bounding box center [942, 226] width 70 height 20
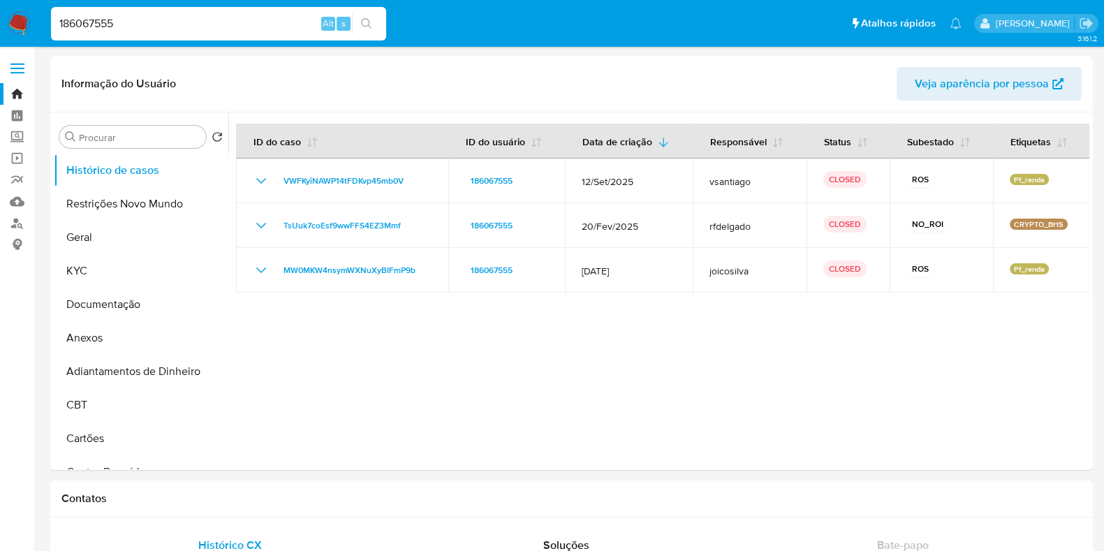
click at [221, 23] on input "186067555" at bounding box center [218, 24] width 335 height 18
paste input "2695403"
type input "26954035"
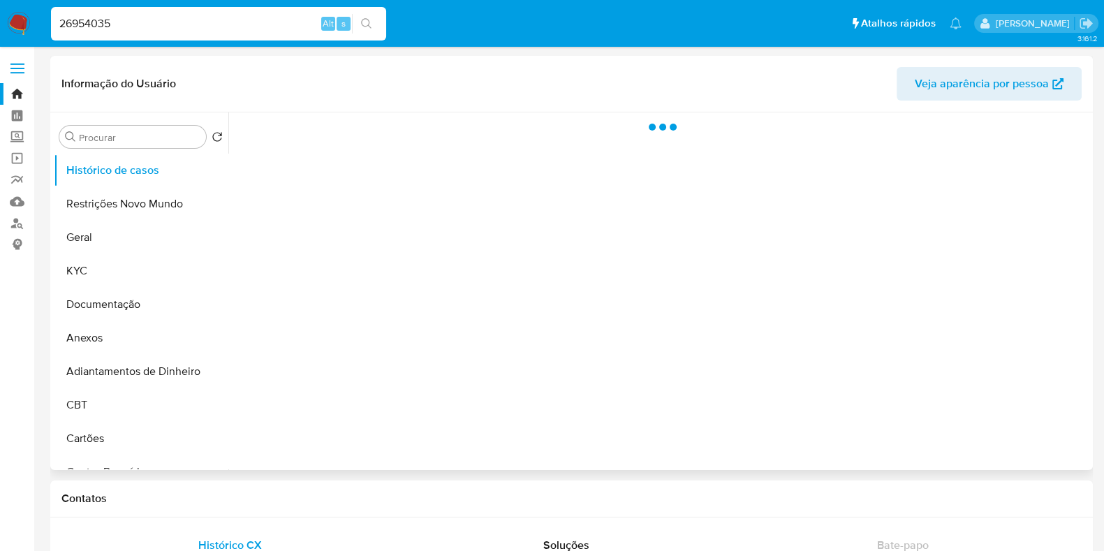
select select "10"
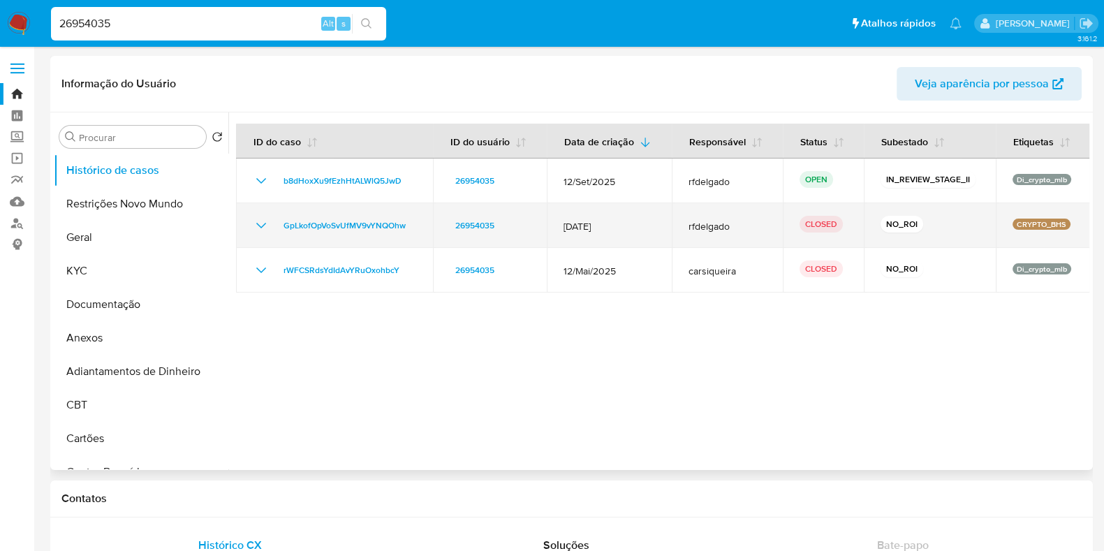
drag, startPoint x: 639, startPoint y: 228, endPoint x: 568, endPoint y: 234, distance: 71.5
click at [568, 234] on td "14/Jul/2025" at bounding box center [609, 225] width 125 height 45
drag, startPoint x: 352, startPoint y: 223, endPoint x: 281, endPoint y: 227, distance: 70.6
click at [281, 227] on div "GpLkofOpVoSvUfMV9vYNQOhw" at bounding box center [334, 225] width 163 height 17
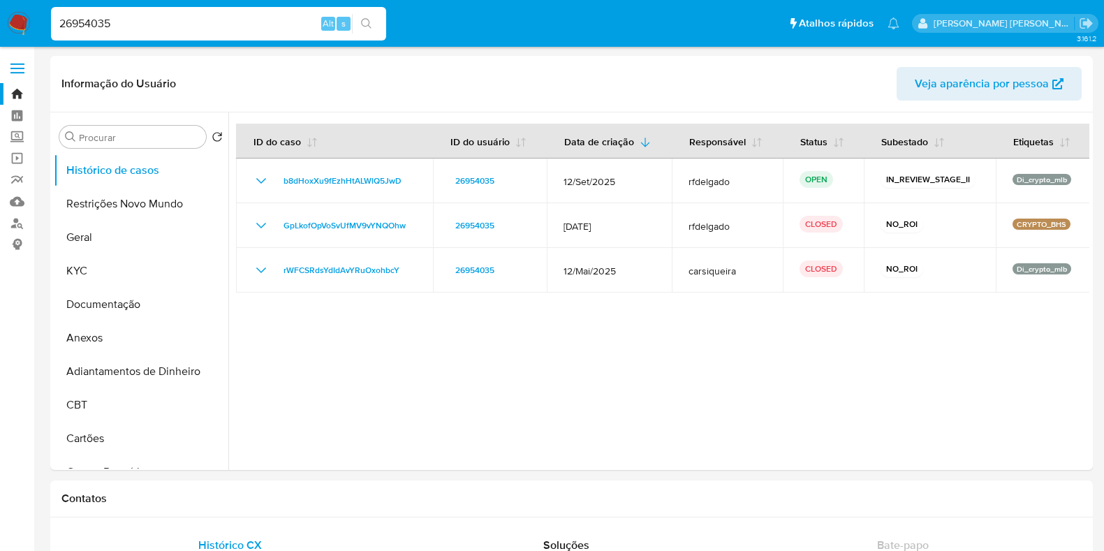
select select "10"
click at [211, 24] on input "26954035" at bounding box center [218, 24] width 335 height 18
paste input "153520837"
type input "2153520837"
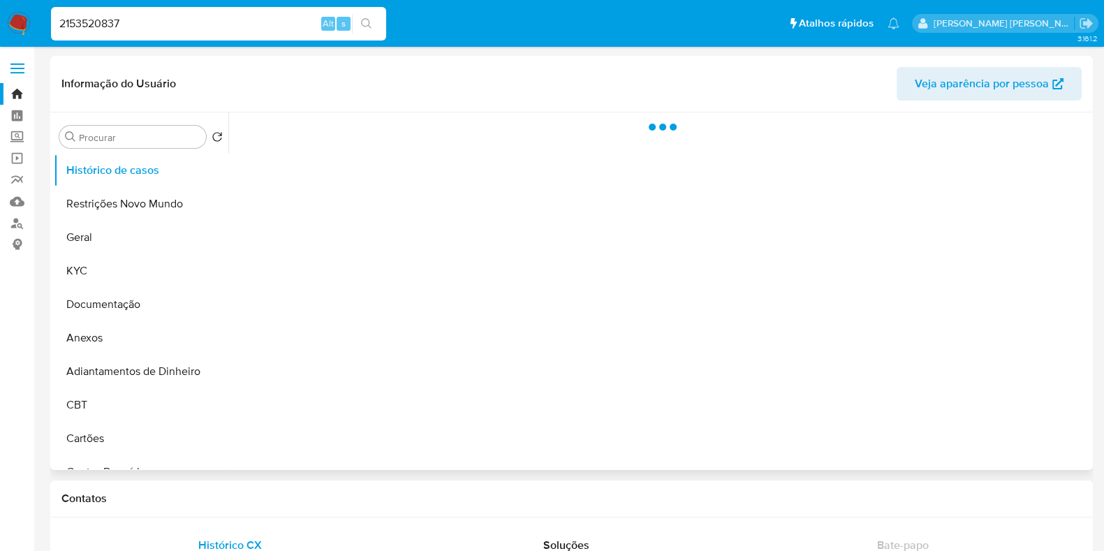
select select "10"
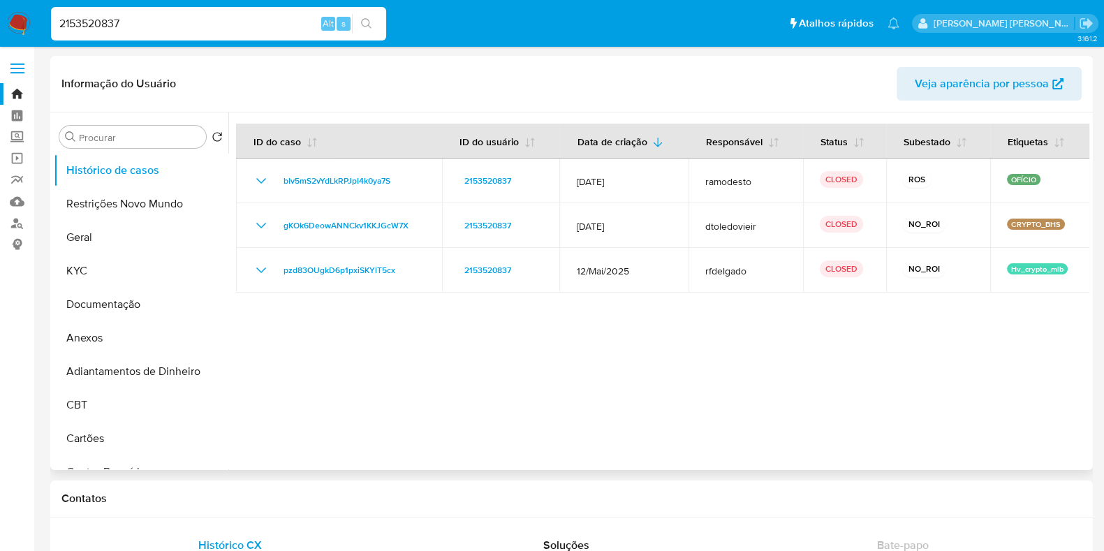
click at [170, 26] on input "2153520837" at bounding box center [218, 24] width 335 height 18
paste input "186067555"
type input "186067555"
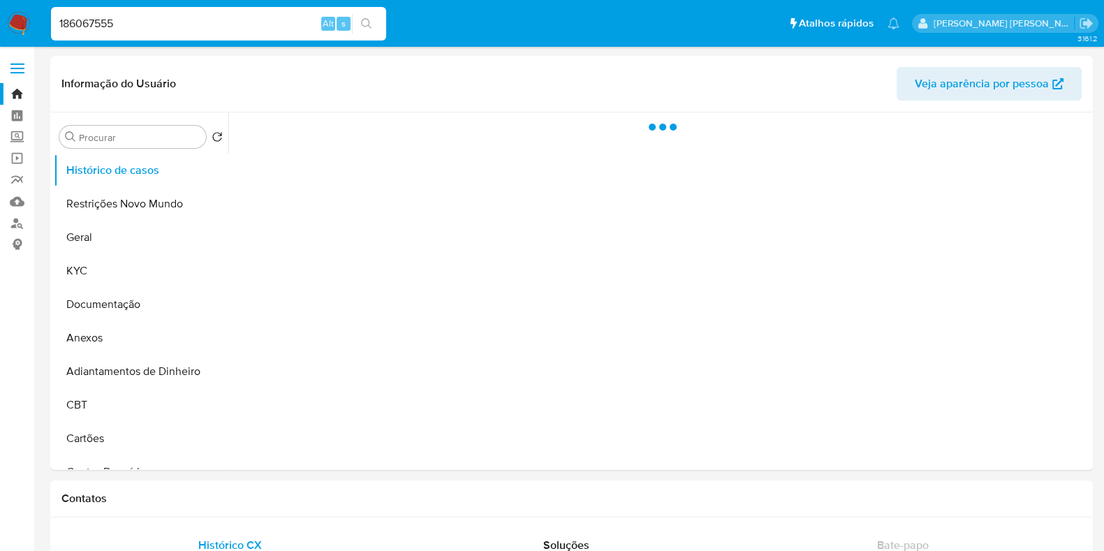
select select "10"
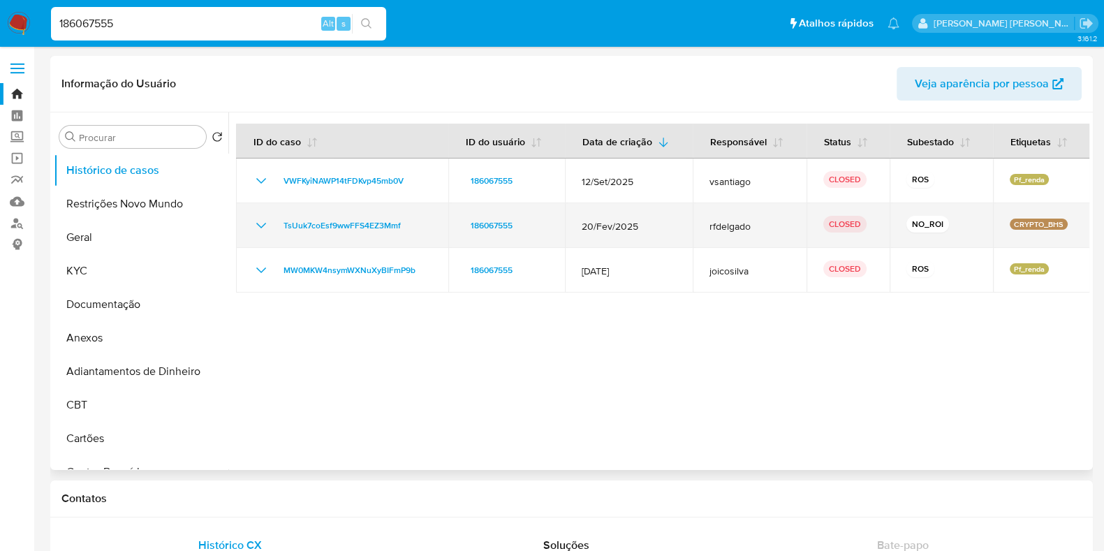
drag, startPoint x: 782, startPoint y: 234, endPoint x: 695, endPoint y: 231, distance: 87.3
click at [695, 231] on td "rfdelgado" at bounding box center [750, 225] width 114 height 45
click at [765, 228] on span "rfdelgado" at bounding box center [750, 226] width 80 height 13
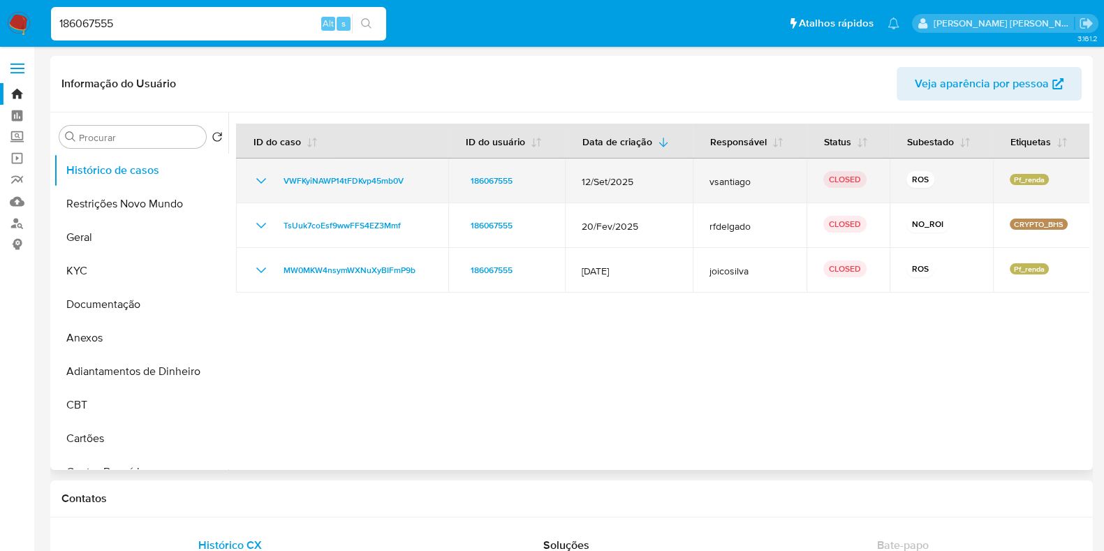
drag, startPoint x: 571, startPoint y: 182, endPoint x: 645, endPoint y: 178, distance: 74.8
click at [633, 179] on td "12/Set/2025" at bounding box center [629, 181] width 128 height 45
click at [645, 178] on span "12/Set/2025" at bounding box center [629, 181] width 94 height 13
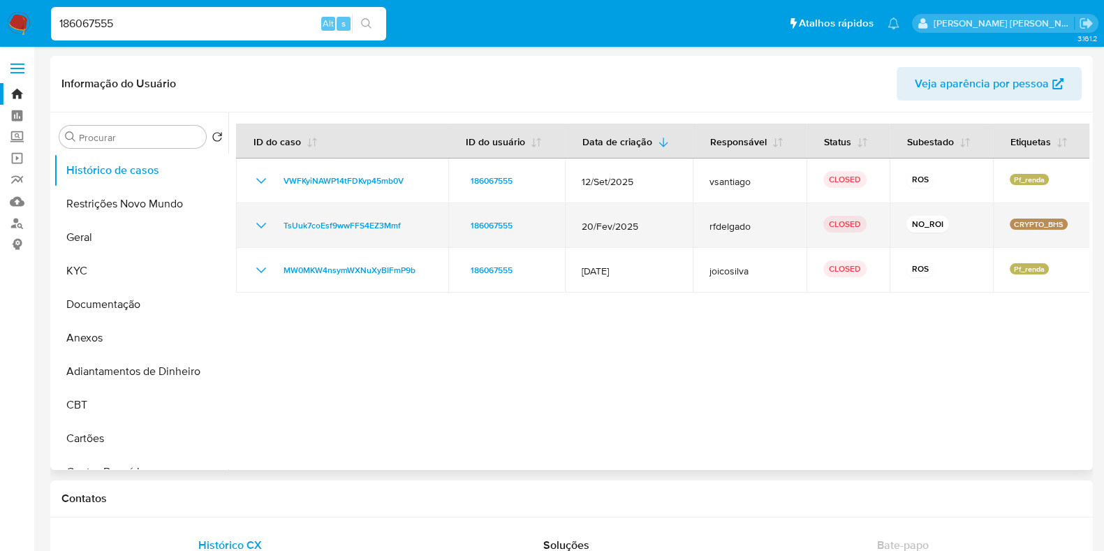
drag, startPoint x: 650, startPoint y: 221, endPoint x: 567, endPoint y: 220, distance: 83.1
click at [567, 220] on td "20/Fev/2025" at bounding box center [629, 225] width 128 height 45
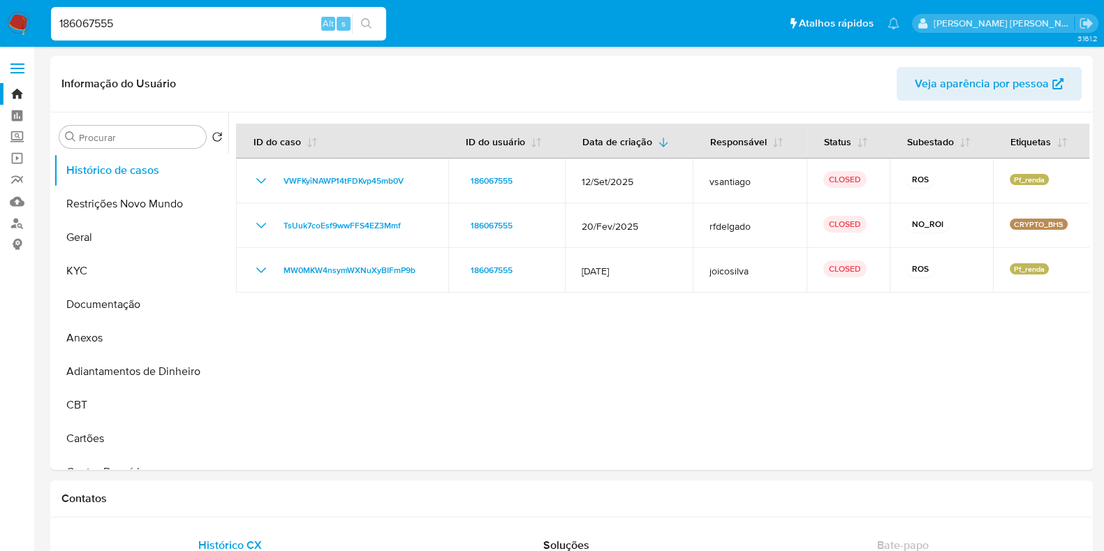
click at [217, 17] on input "186067555" at bounding box center [218, 24] width 335 height 18
paste input "2695403"
type input "26954035"
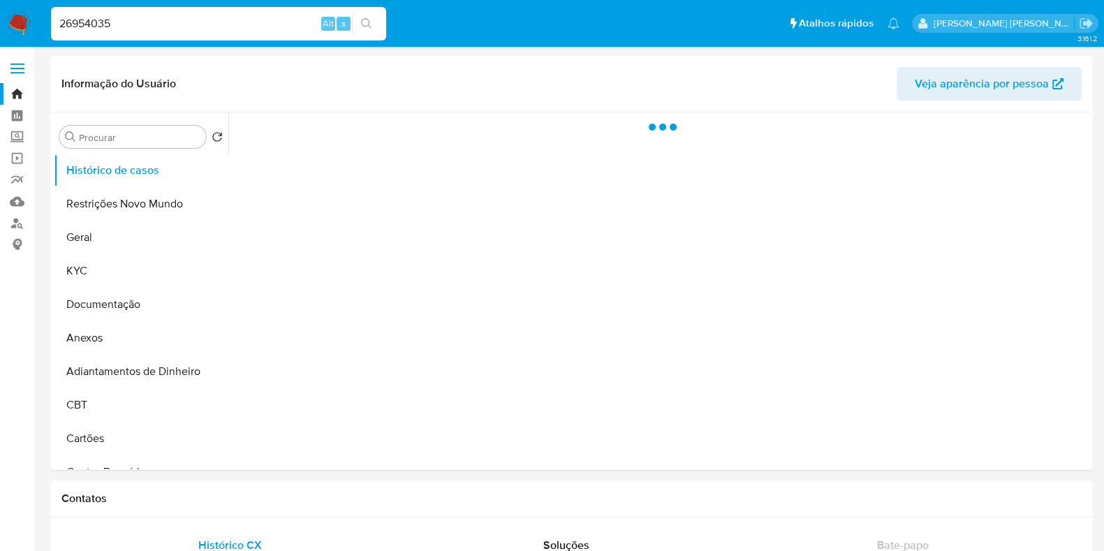
select select "10"
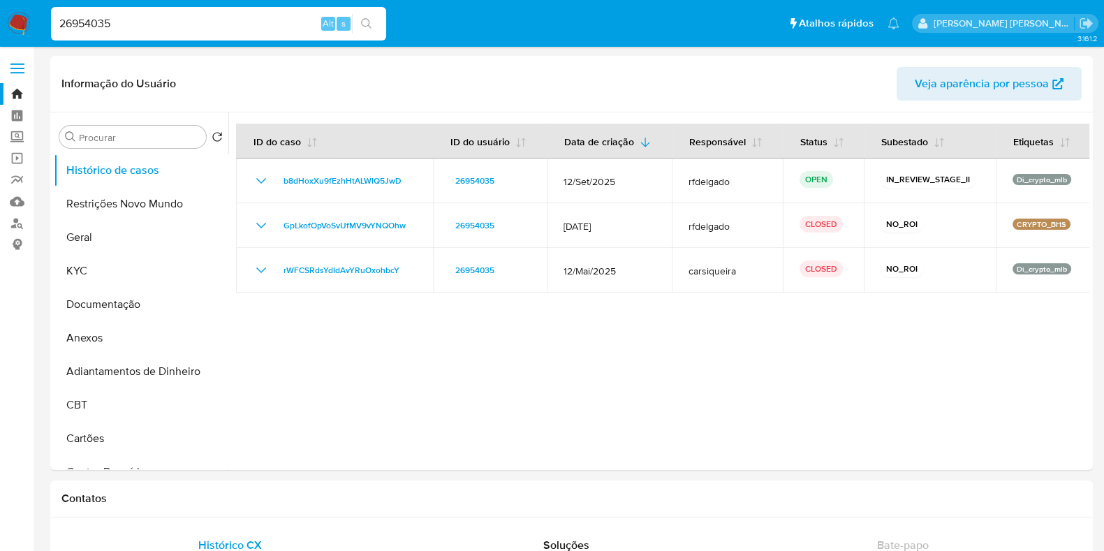
click at [146, 25] on input "26954035" at bounding box center [218, 24] width 335 height 18
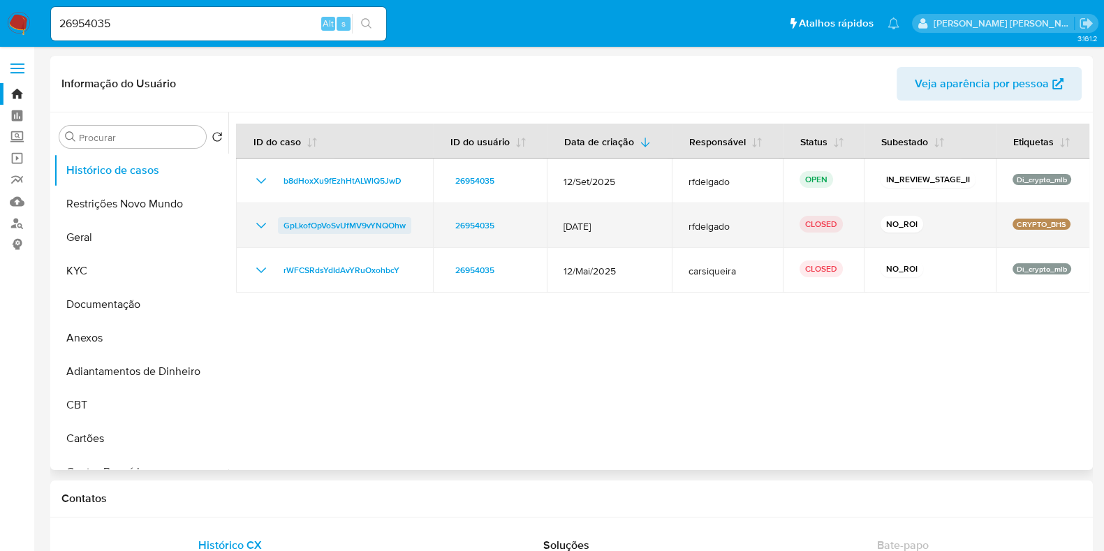
drag, startPoint x: 415, startPoint y: 225, endPoint x: 279, endPoint y: 222, distance: 135.5
click at [279, 222] on td "GpLkofOpVoSvUfMV9vYNQOhw" at bounding box center [334, 225] width 197 height 45
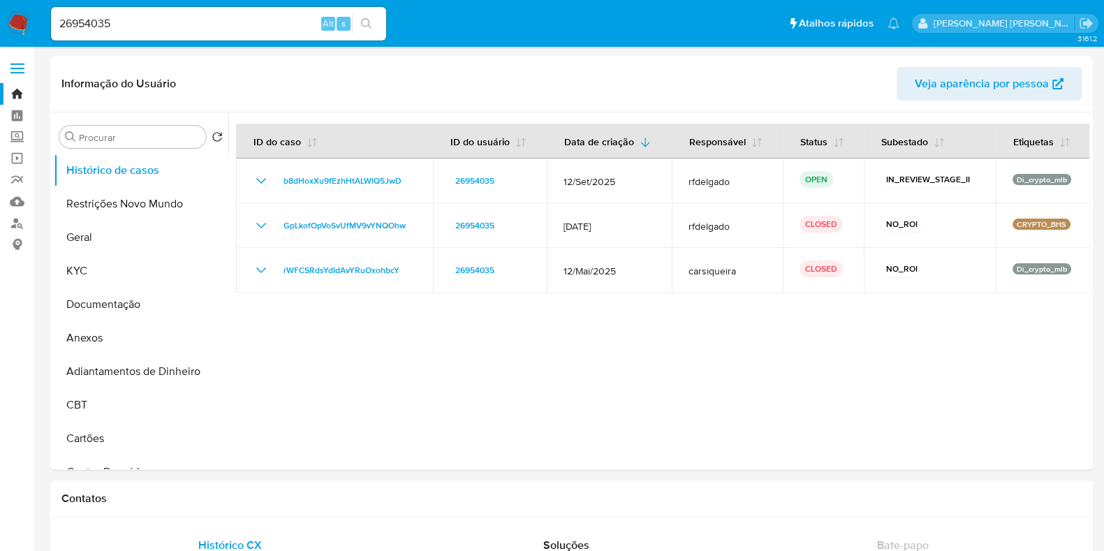
click at [185, 16] on input "26954035" at bounding box center [218, 24] width 335 height 18
paste input "153520837"
type input "2153520837"
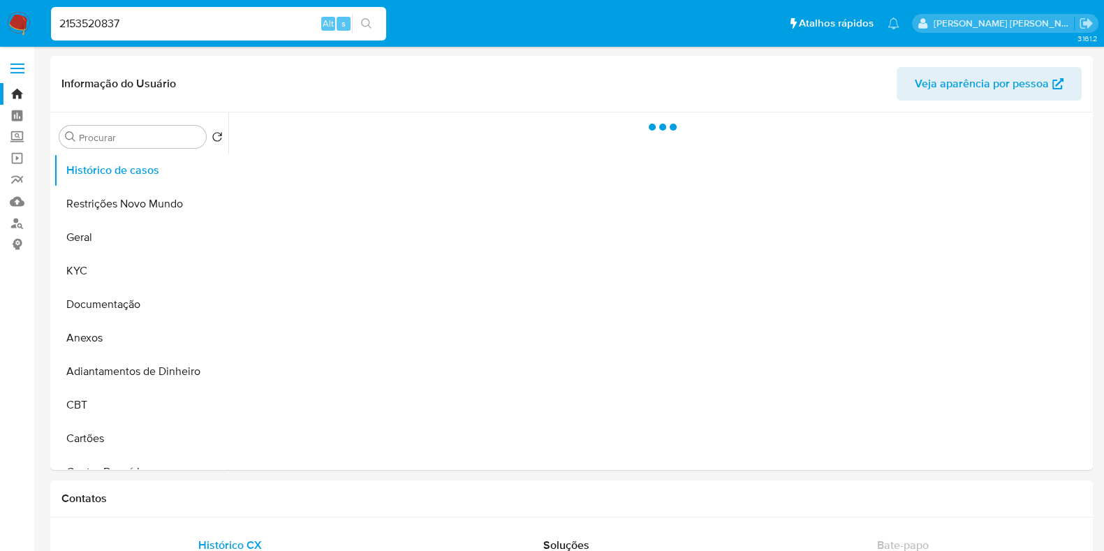
select select "10"
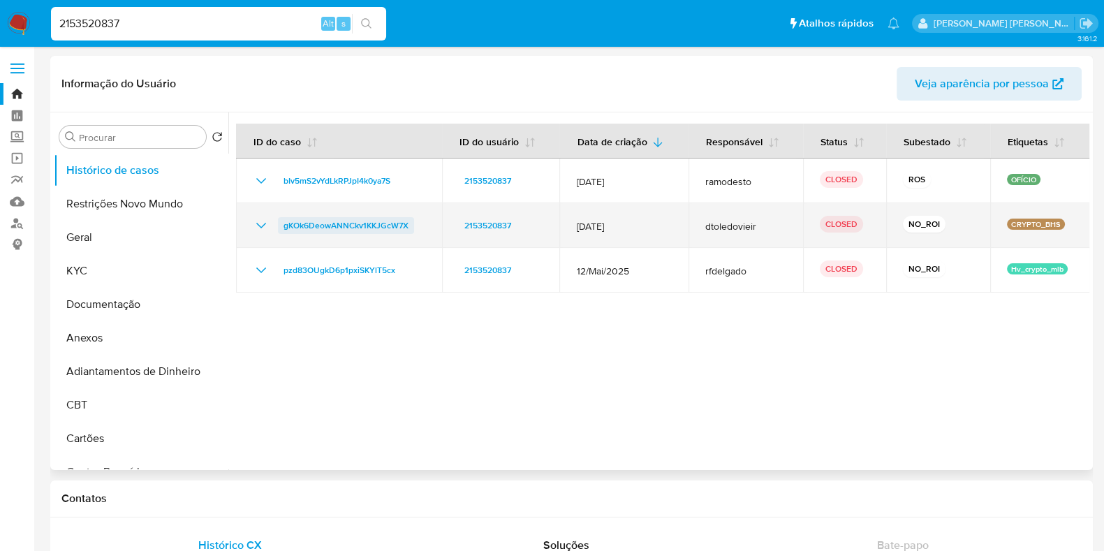
drag, startPoint x: 427, startPoint y: 226, endPoint x: 285, endPoint y: 230, distance: 142.5
click at [285, 230] on td "gKOk6DeowANNCkv1KKJGcW7X" at bounding box center [339, 225] width 206 height 45
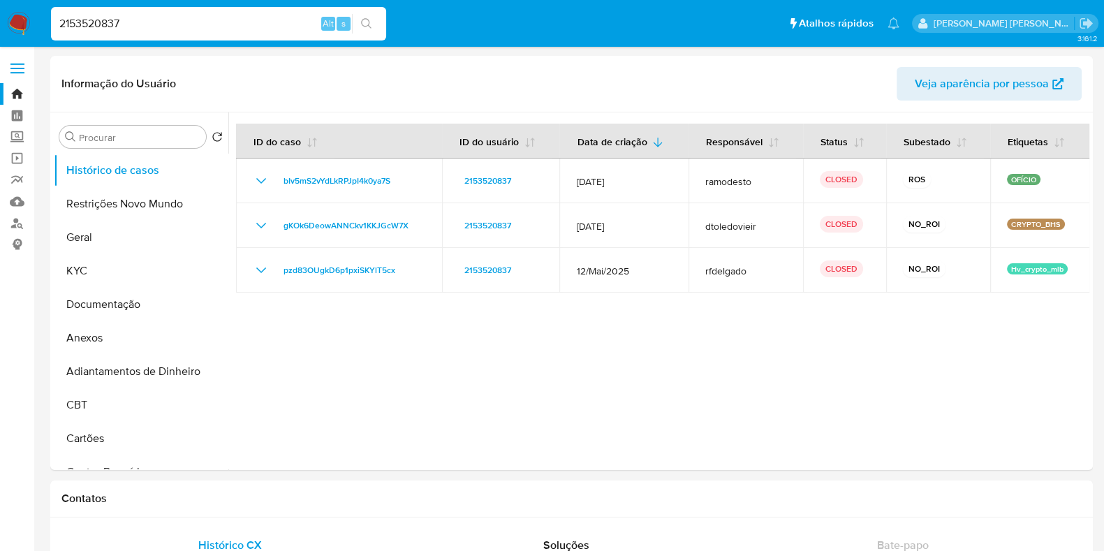
drag, startPoint x: 205, startPoint y: 10, endPoint x: 191, endPoint y: 34, distance: 28.2
click at [201, 12] on div "2153520837 Alt s" at bounding box center [218, 24] width 335 height 34
click at [191, 34] on div "2153520837 Alt s" at bounding box center [218, 24] width 335 height 34
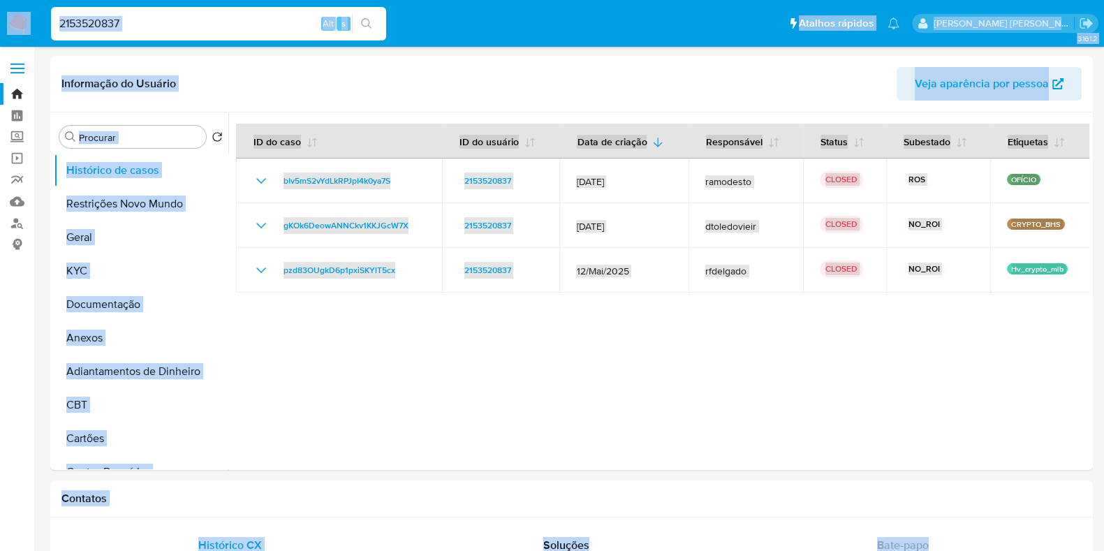
click at [213, 29] on input "2153520837" at bounding box center [218, 24] width 335 height 18
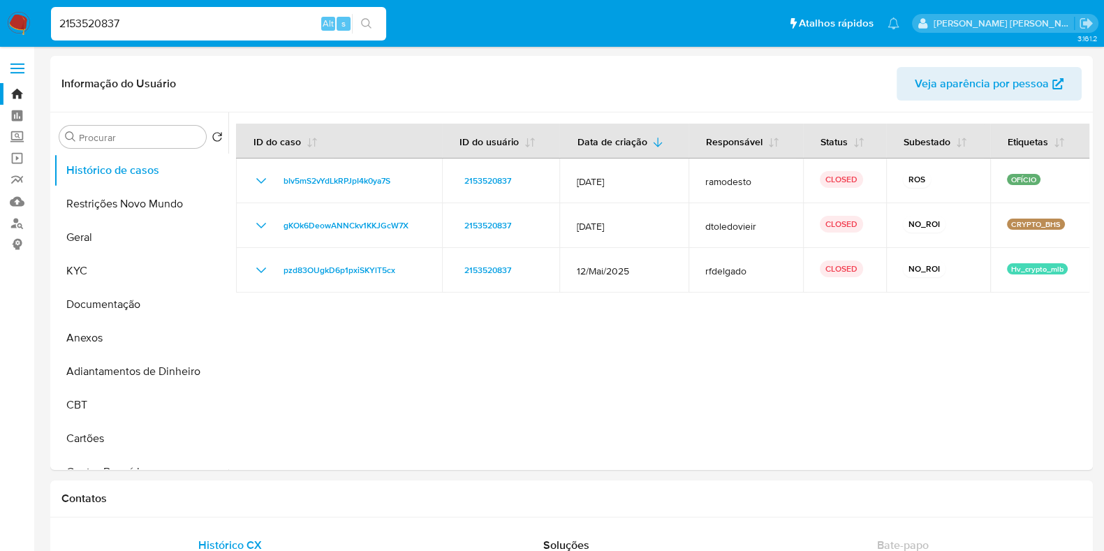
paste input "103997273"
type input "103997273"
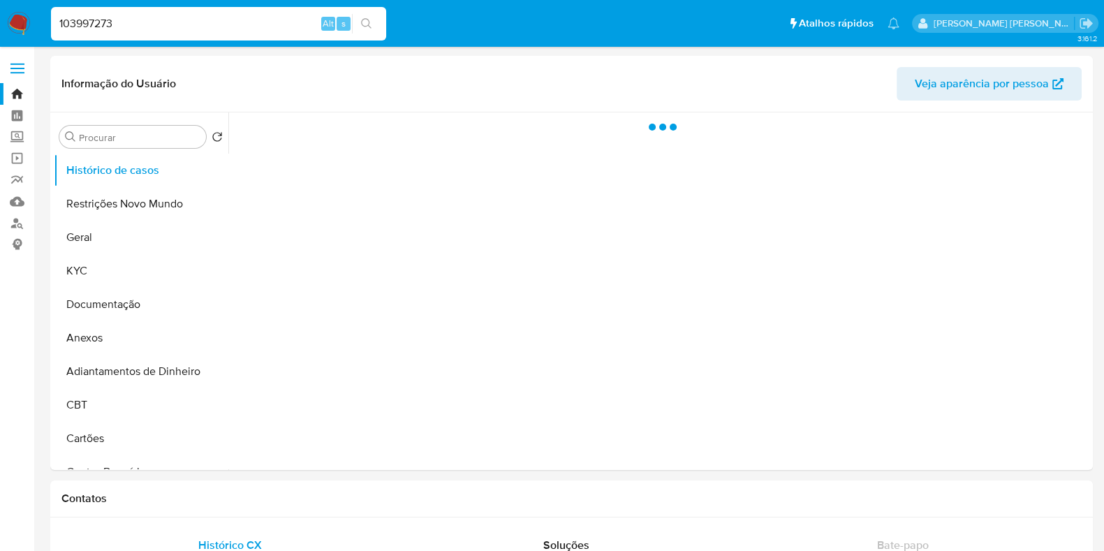
select select "10"
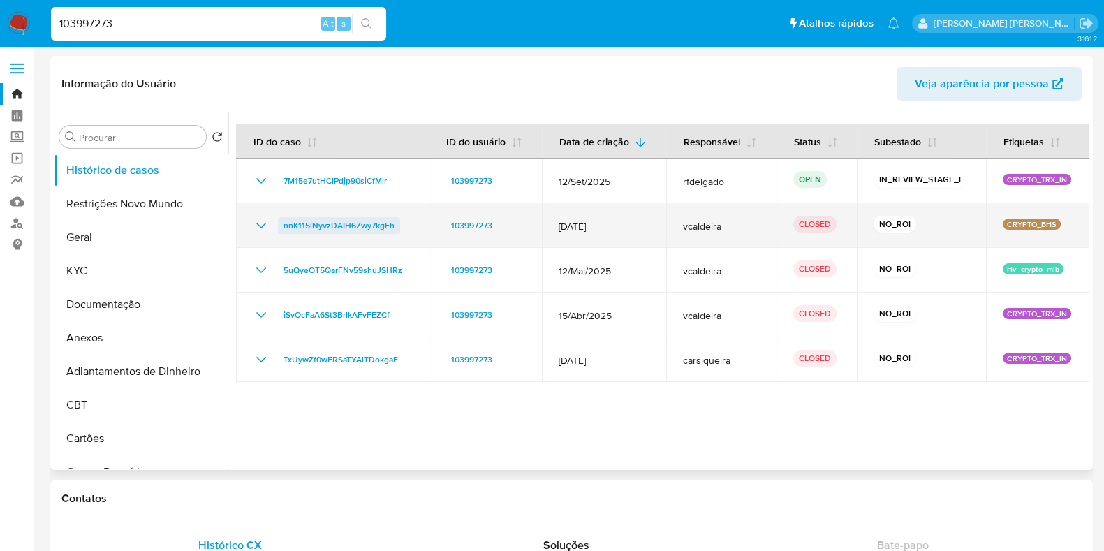
drag, startPoint x: 410, startPoint y: 224, endPoint x: 282, endPoint y: 227, distance: 127.8
click at [282, 227] on div "nnK115lNyvzDAIH6Zwy7kgEh" at bounding box center [332, 225] width 159 height 17
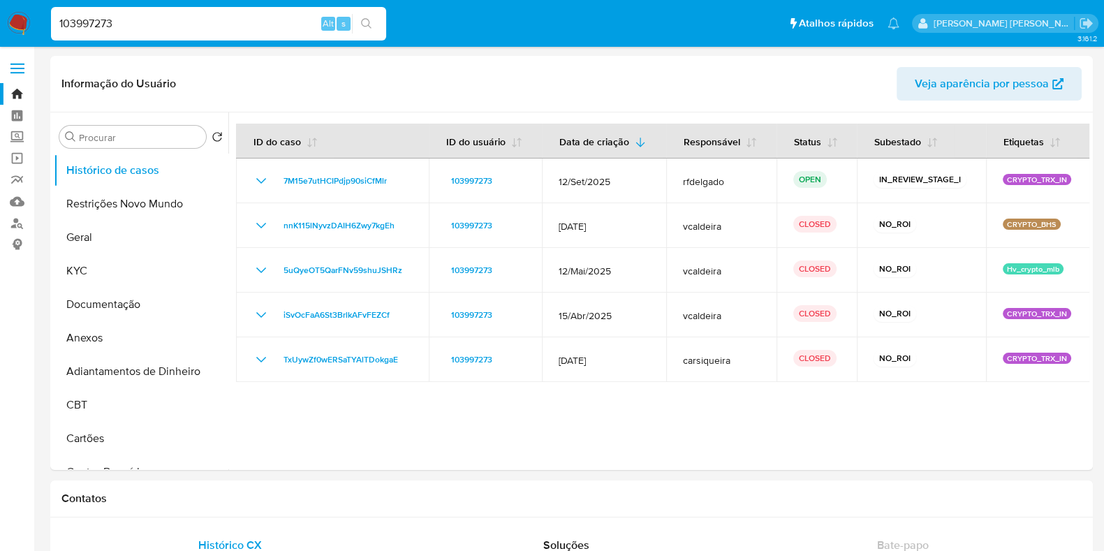
click at [192, 29] on input "103997273" at bounding box center [218, 24] width 335 height 18
paste input "739168586"
type input "739168586"
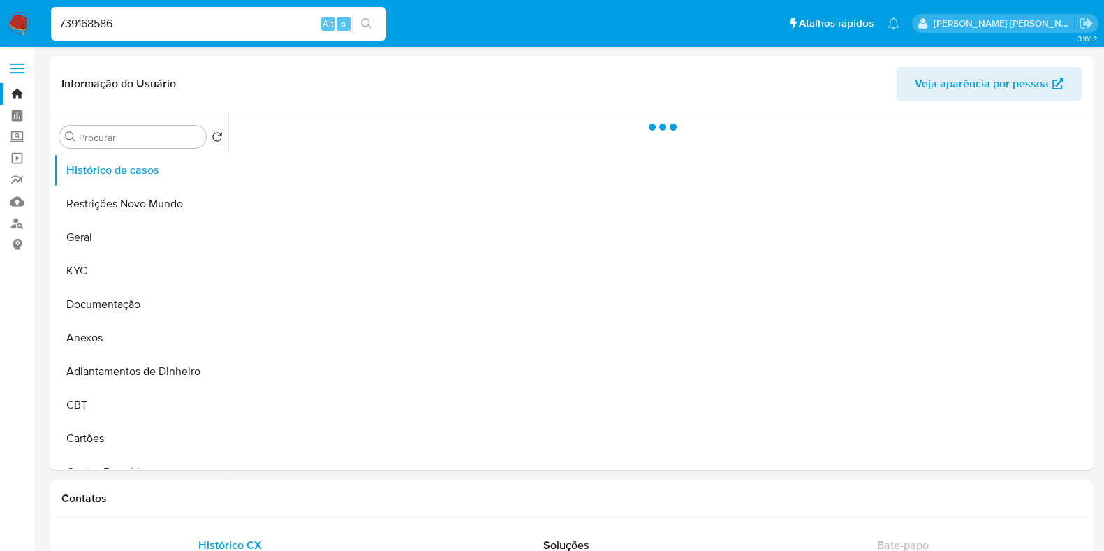
select select "10"
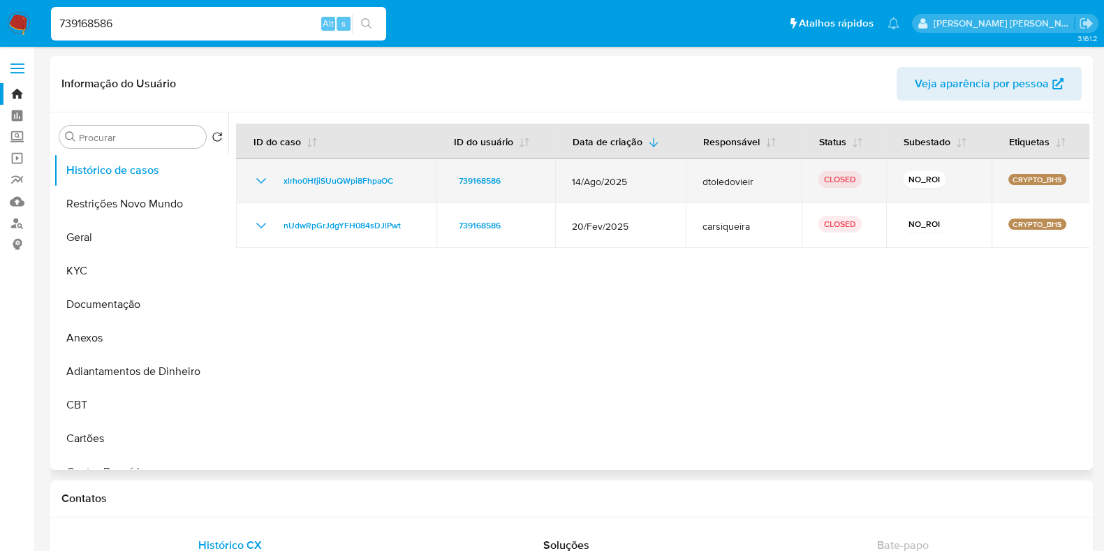
drag, startPoint x: 415, startPoint y: 183, endPoint x: 276, endPoint y: 183, distance: 139.0
click at [276, 183] on div "xlrho0HfjiSUuQWpi8FhpaOC" at bounding box center [336, 181] width 167 height 17
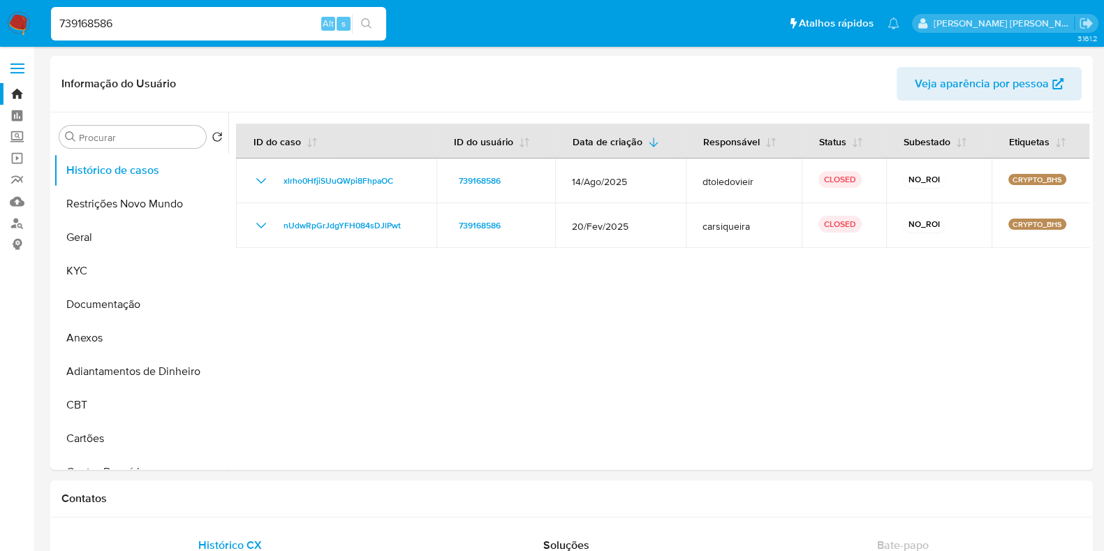
click at [198, 26] on input "739168586" at bounding box center [218, 24] width 335 height 18
paste input "1405479182"
type input "1405479182"
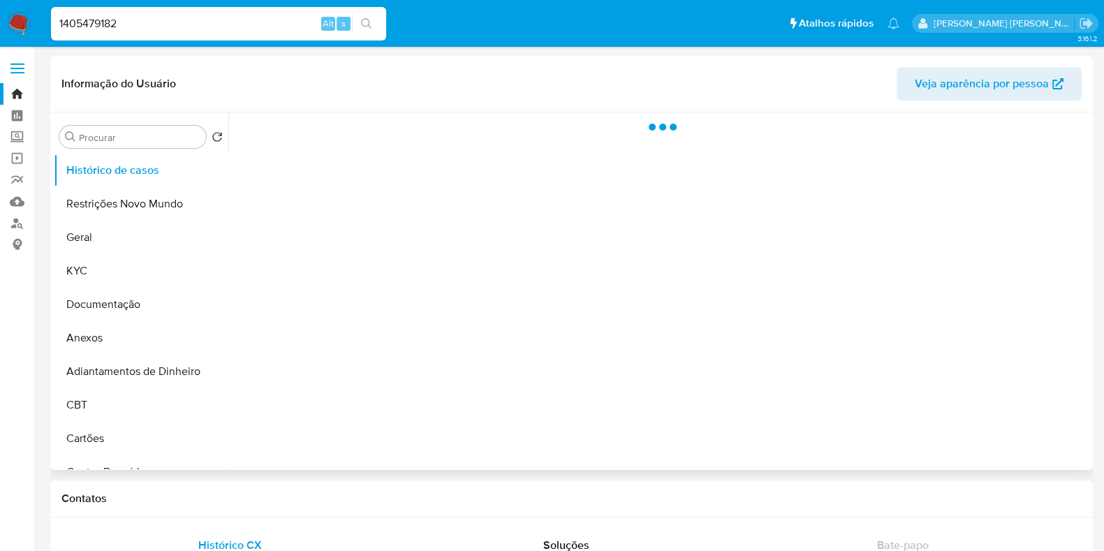
select select "10"
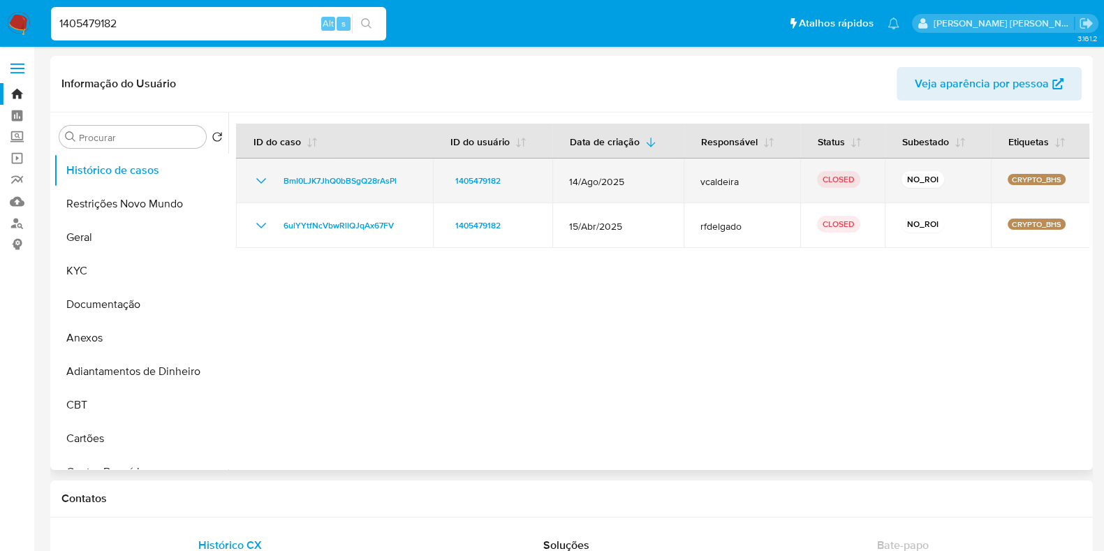
drag, startPoint x: 419, startPoint y: 183, endPoint x: 277, endPoint y: 186, distance: 142.5
click at [277, 186] on td "BmI0LJK7JhQ0bBSgQ28rAsPl" at bounding box center [334, 181] width 197 height 45
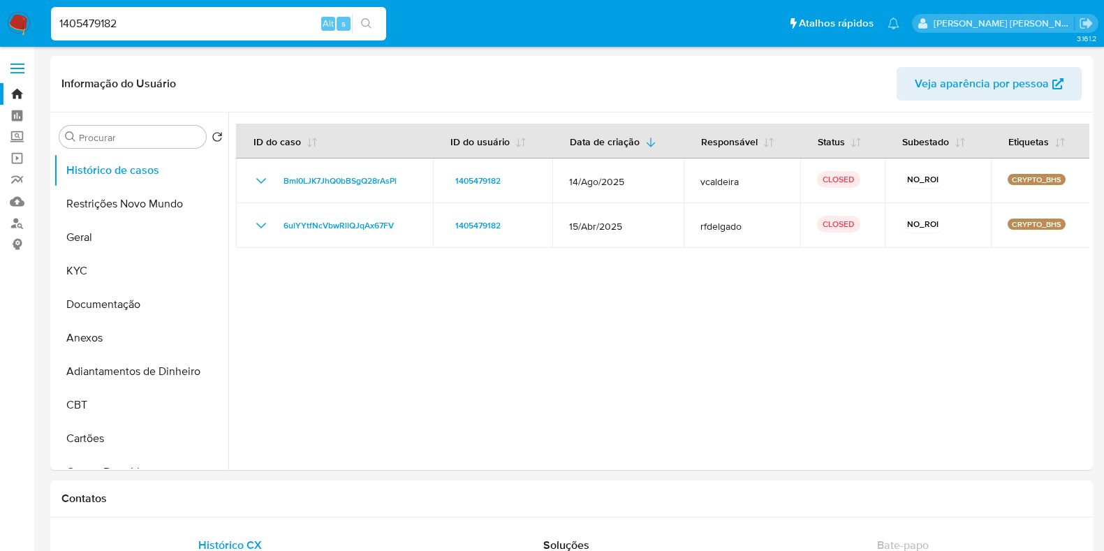
select select "10"
click at [174, 29] on input "1405479182" at bounding box center [218, 24] width 335 height 18
paste input "83189361"
type input "183189361"
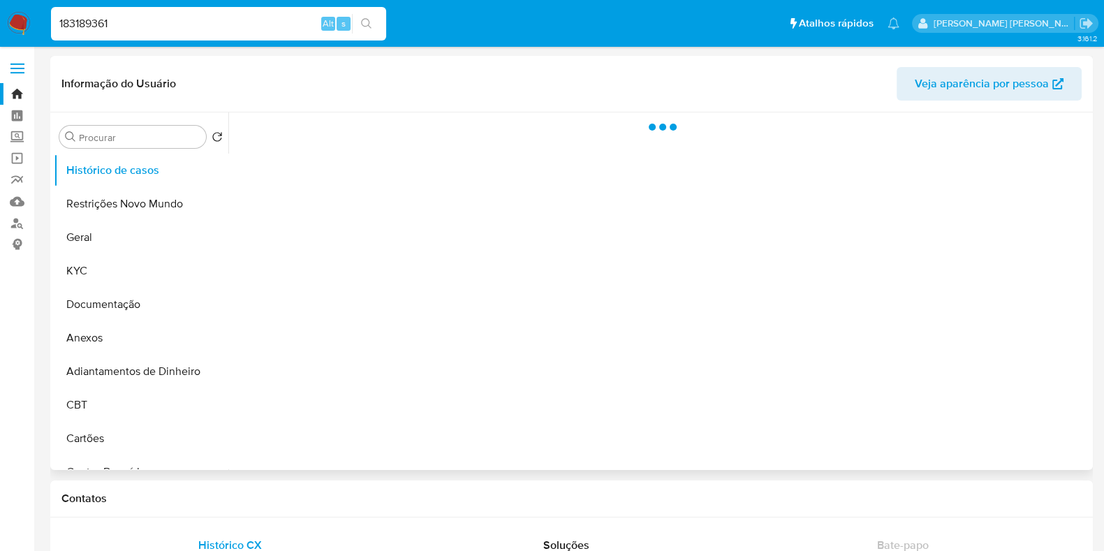
select select "10"
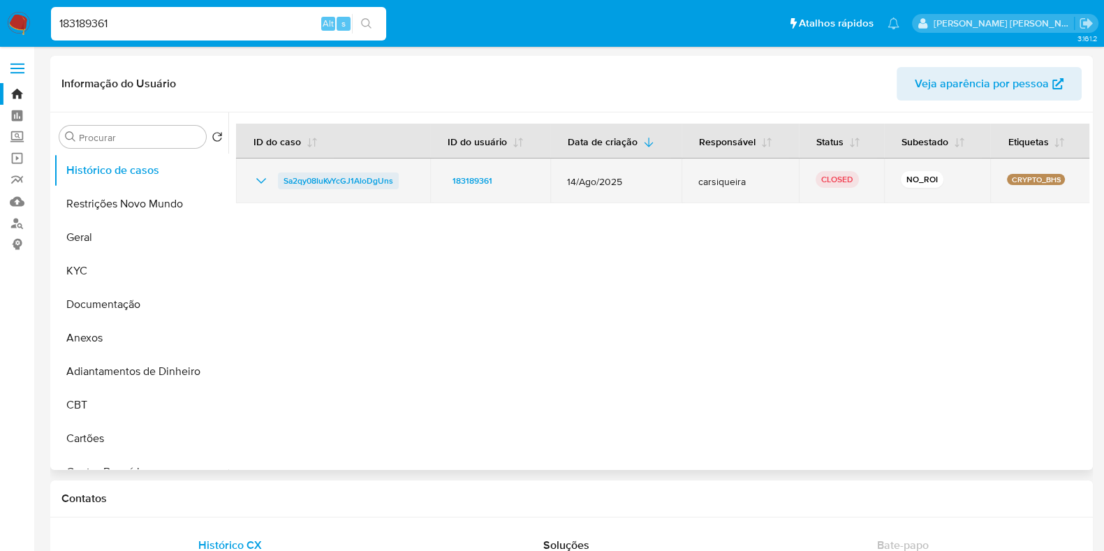
drag, startPoint x: 388, startPoint y: 182, endPoint x: 279, endPoint y: 186, distance: 109.1
click at [279, 186] on div "Sa2qy08IuKvYcGJ1AloDgUns" at bounding box center [333, 181] width 161 height 17
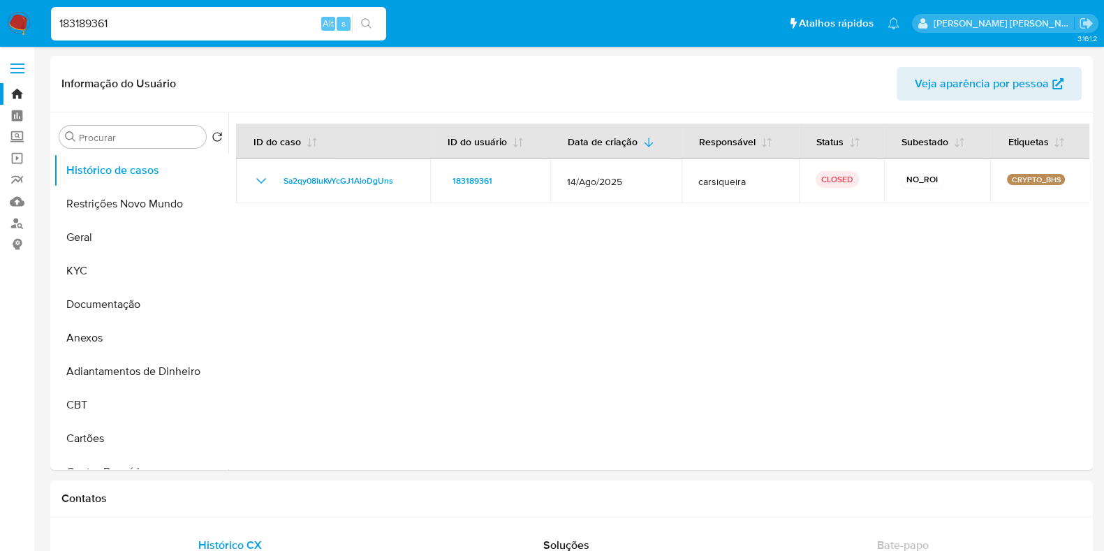
click at [223, 23] on input "183189361" at bounding box center [218, 24] width 335 height 18
paste input "6351216"
type input "6351216"
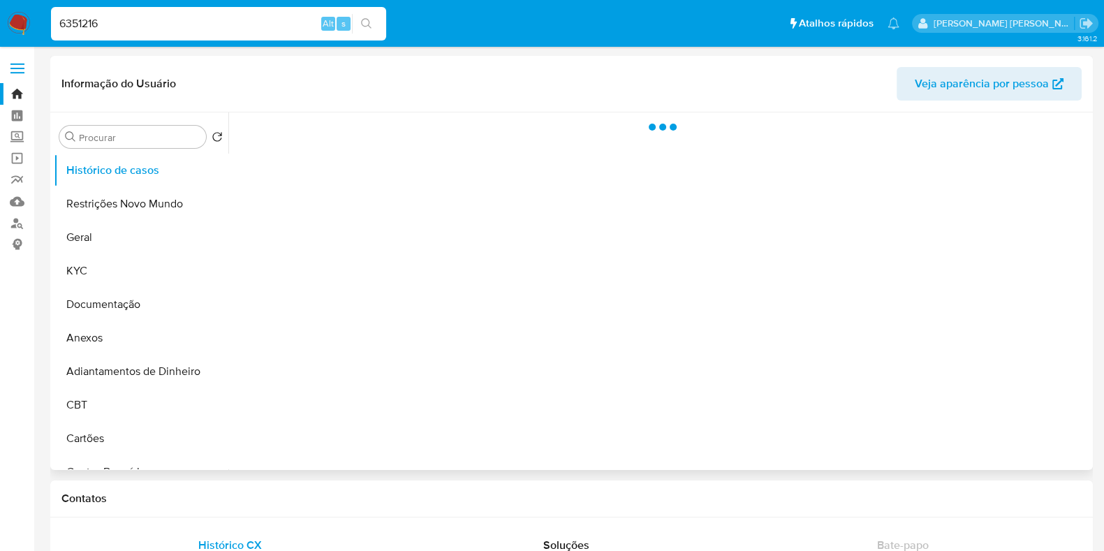
select select "10"
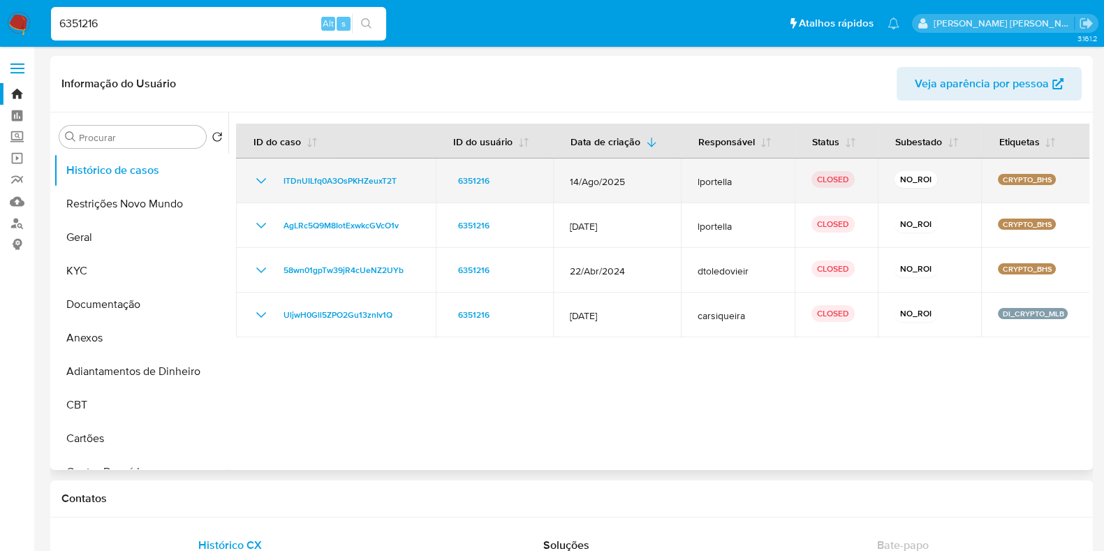
drag, startPoint x: 409, startPoint y: 181, endPoint x: 275, endPoint y: 181, distance: 133.4
click at [275, 181] on div "ITDnUILfq0A3OsPKHZeuxT2T" at bounding box center [336, 181] width 166 height 17
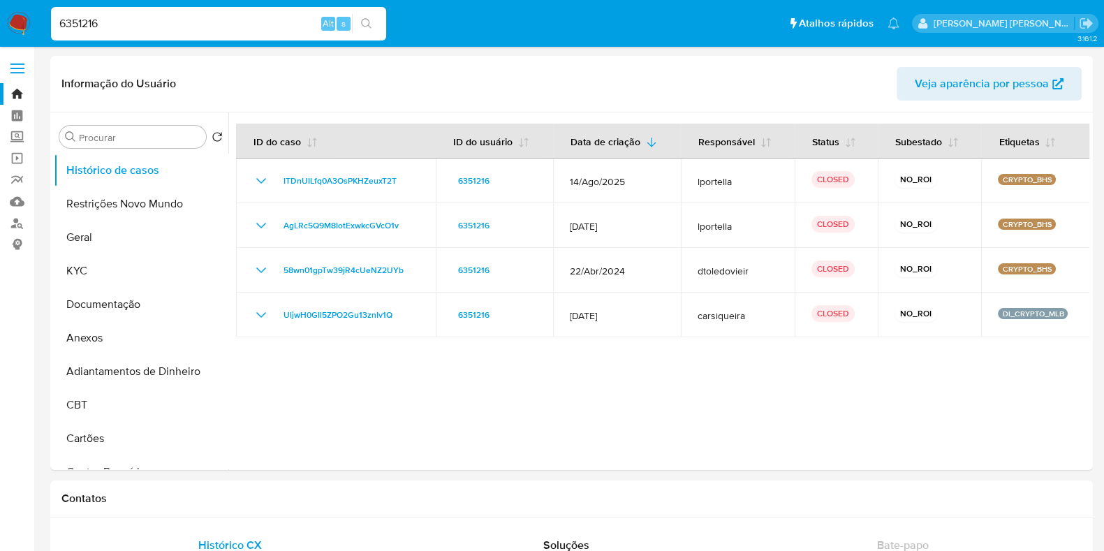
click at [178, 24] on input "6351216" at bounding box center [218, 24] width 335 height 18
paste input "151068158"
type input "151068158"
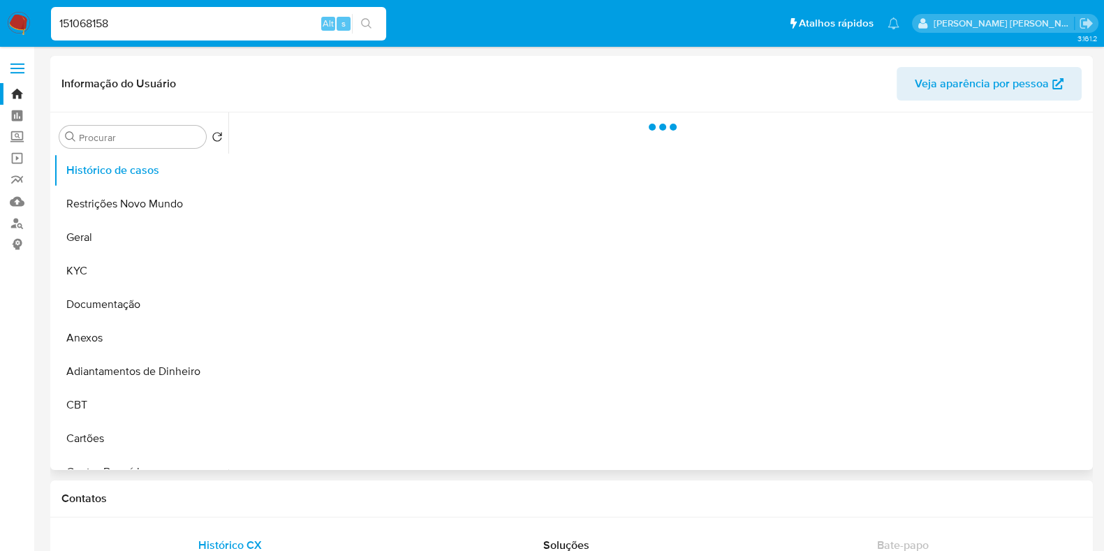
select select "10"
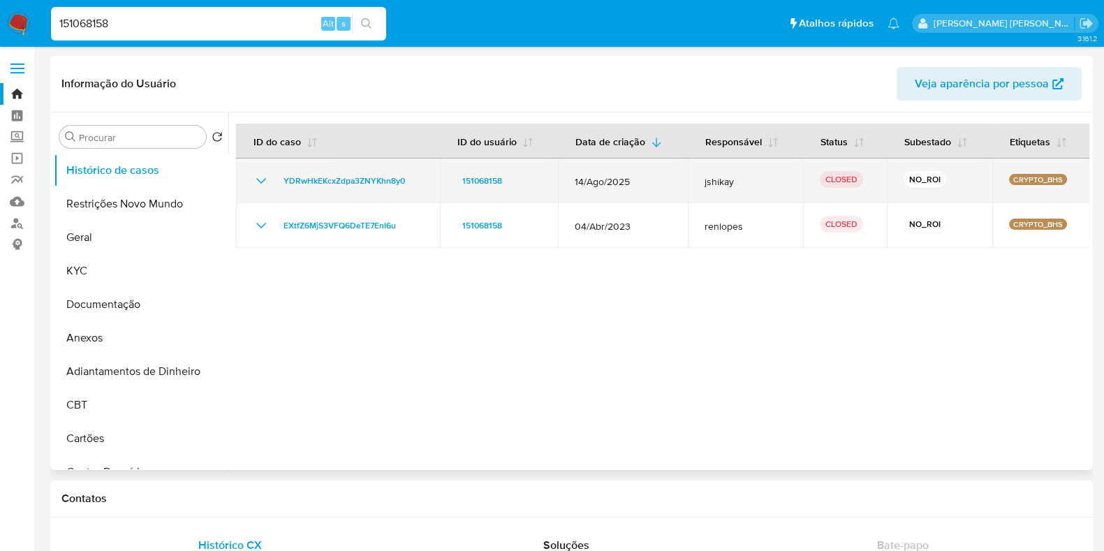
drag, startPoint x: 423, startPoint y: 184, endPoint x: 275, endPoint y: 186, distance: 147.4
click at [275, 186] on td "YDRwHkEKcxZdpa3ZNYKhn8y0" at bounding box center [338, 181] width 204 height 45
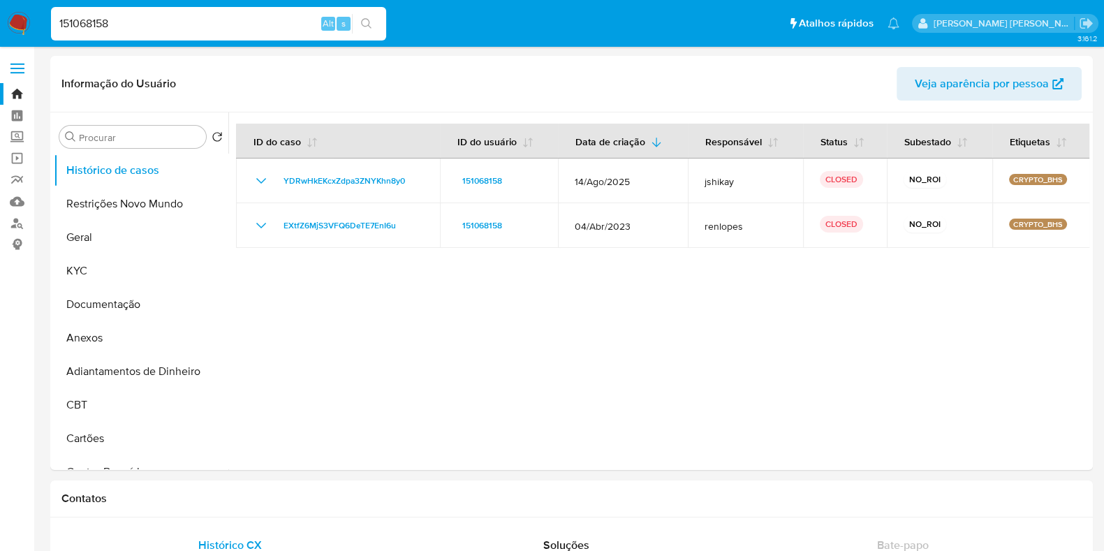
click at [176, 28] on input "151068158" at bounding box center [218, 24] width 335 height 18
paste input "213687820"
type input "213687820"
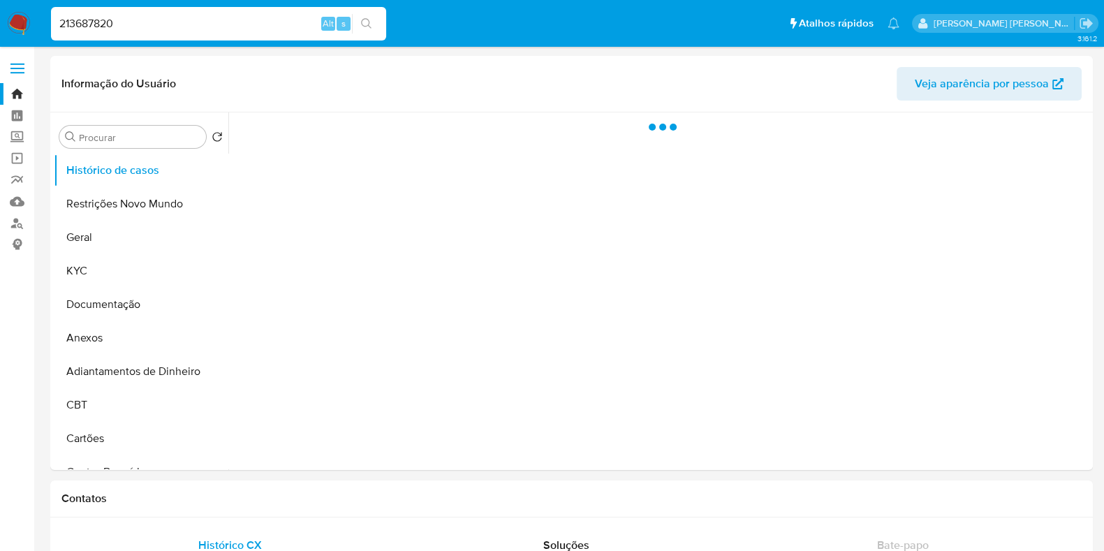
select select "10"
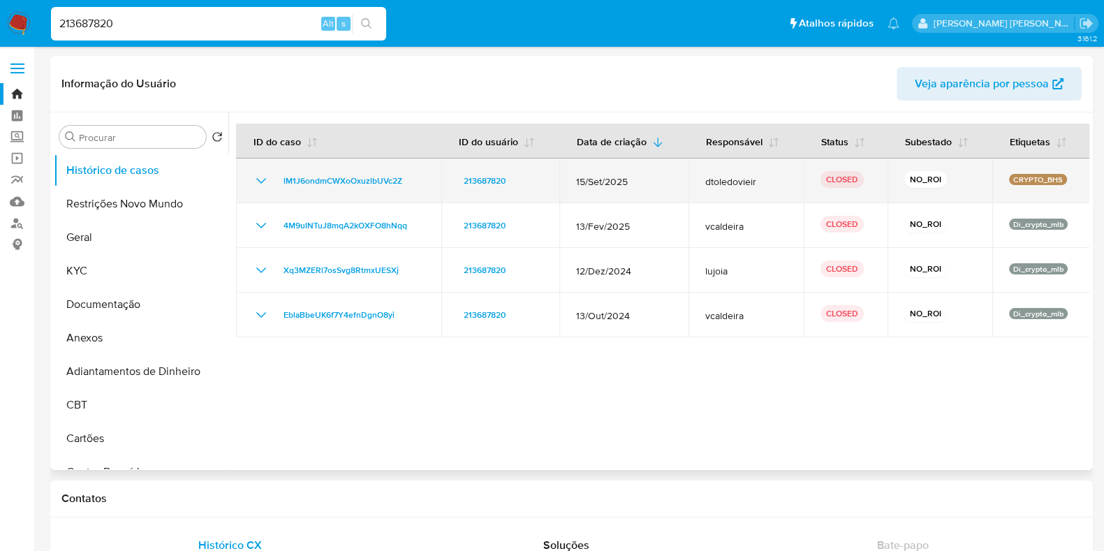
drag, startPoint x: 425, startPoint y: 180, endPoint x: 272, endPoint y: 180, distance: 152.9
click at [272, 180] on td "lM1J6ondmCWXoOxuzlbUVc2Z" at bounding box center [338, 181] width 205 height 45
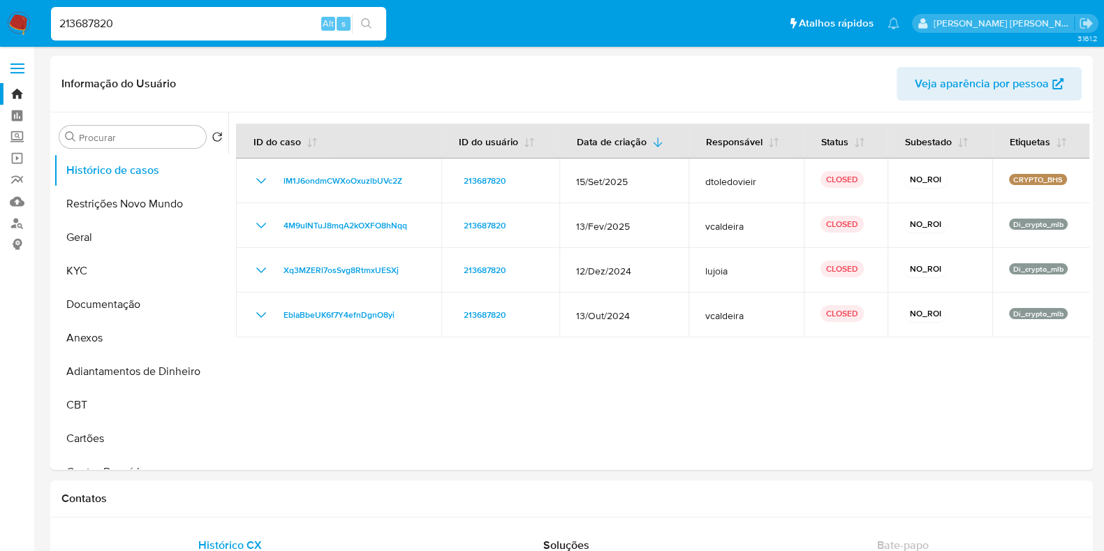
click at [136, 17] on input "213687820" at bounding box center [218, 24] width 335 height 18
paste input "739168586"
type input "739168586"
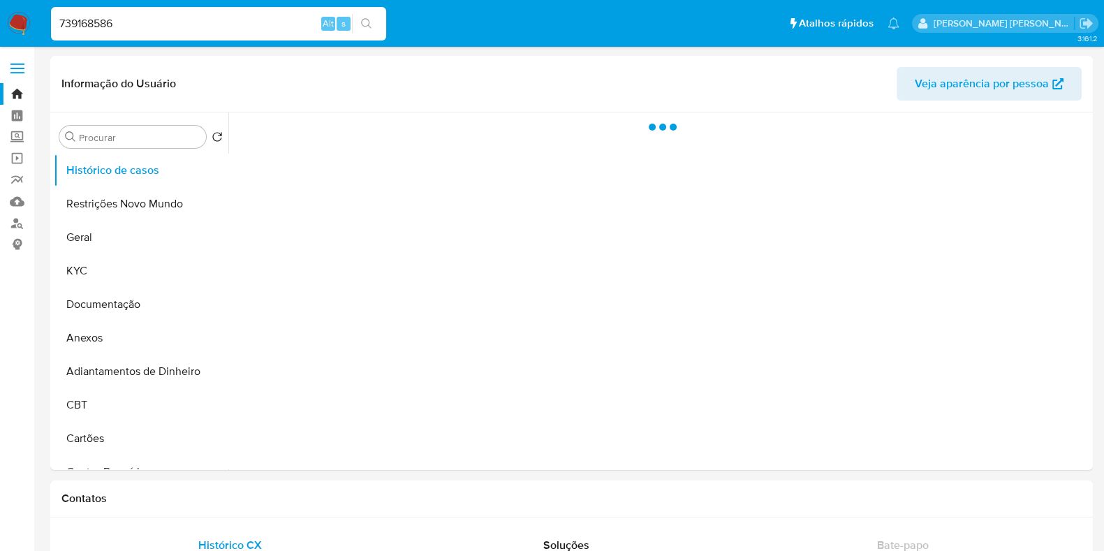
select select "10"
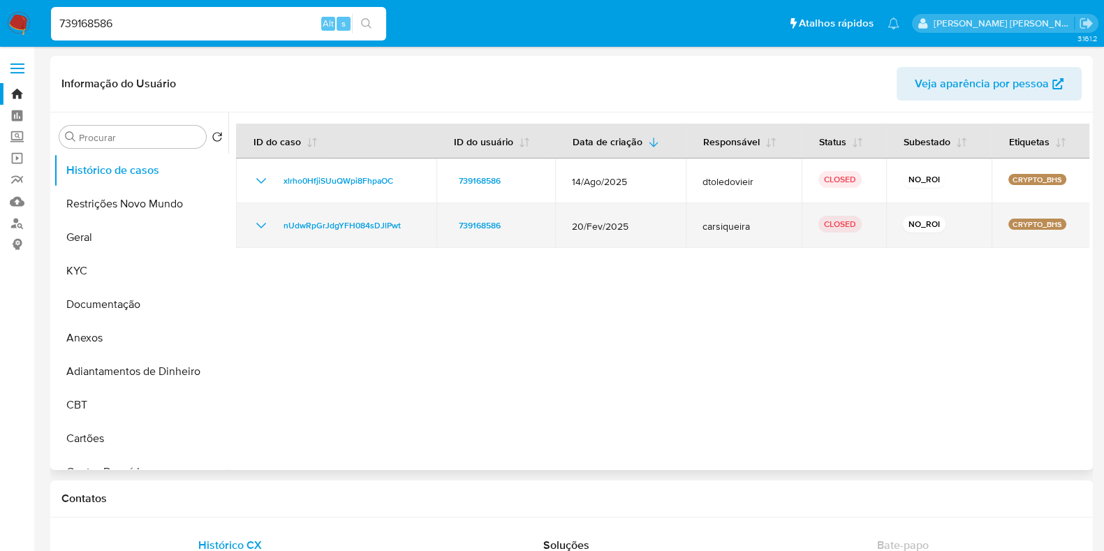
drag, startPoint x: 670, startPoint y: 226, endPoint x: 606, endPoint y: 235, distance: 64.1
click at [606, 235] on td "20/Fev/2025" at bounding box center [620, 225] width 130 height 45
drag, startPoint x: 412, startPoint y: 225, endPoint x: 283, endPoint y: 233, distance: 129.4
click at [283, 233] on div "nUdwRpGrJdgYFH084sDJlPwt" at bounding box center [336, 225] width 167 height 17
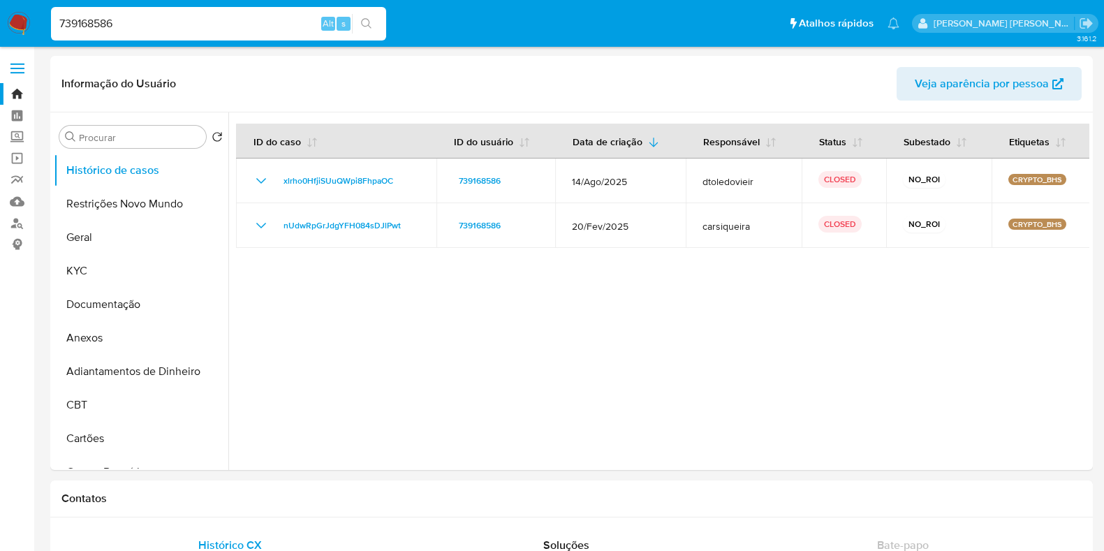
select select "10"
